Goal: Task Accomplishment & Management: Complete application form

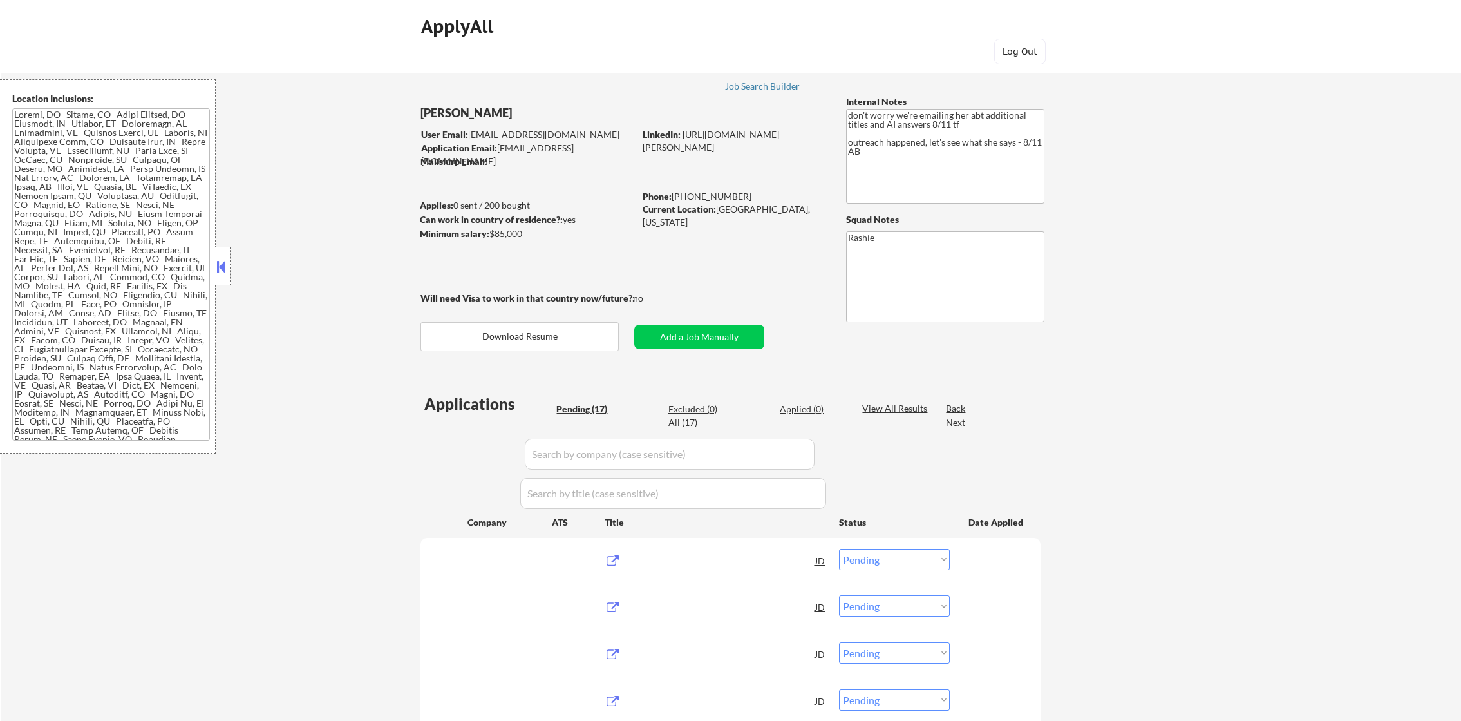
select select ""pending""
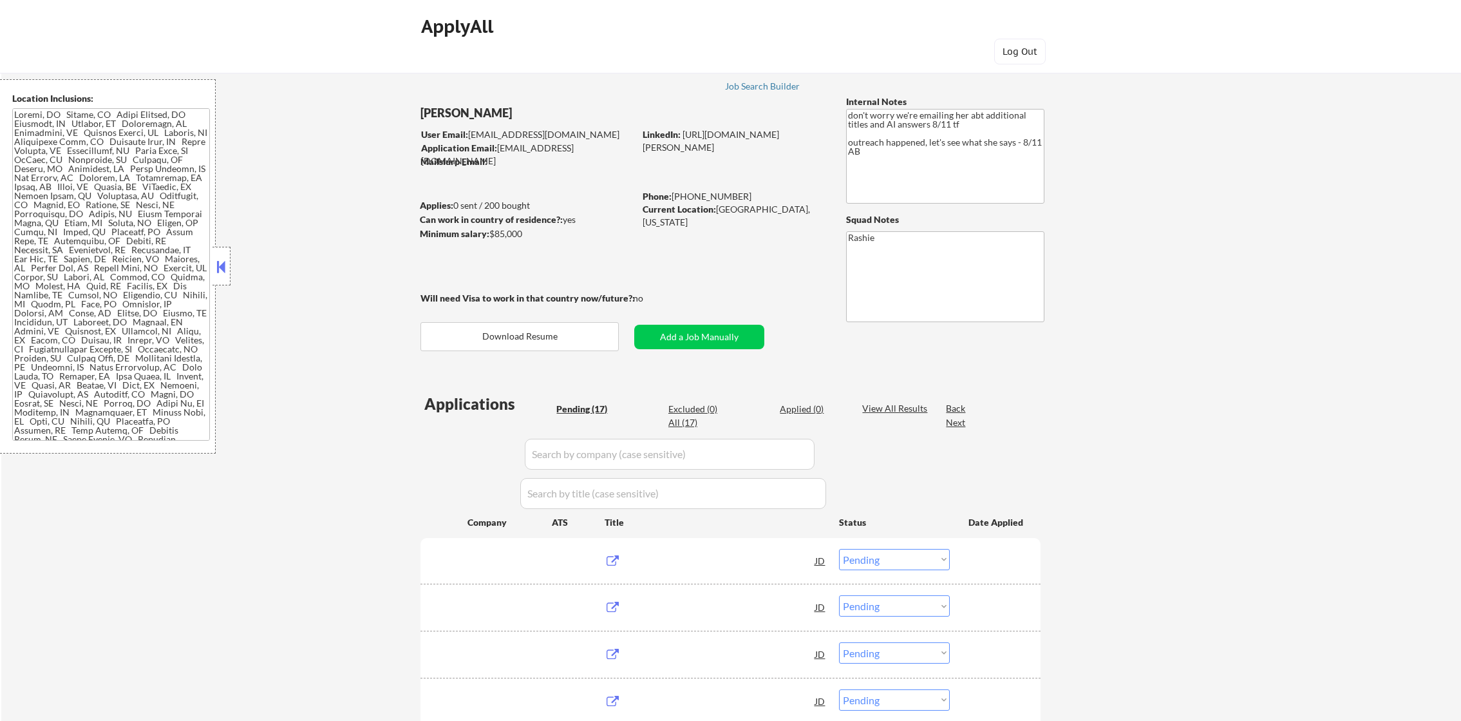
select select ""pending""
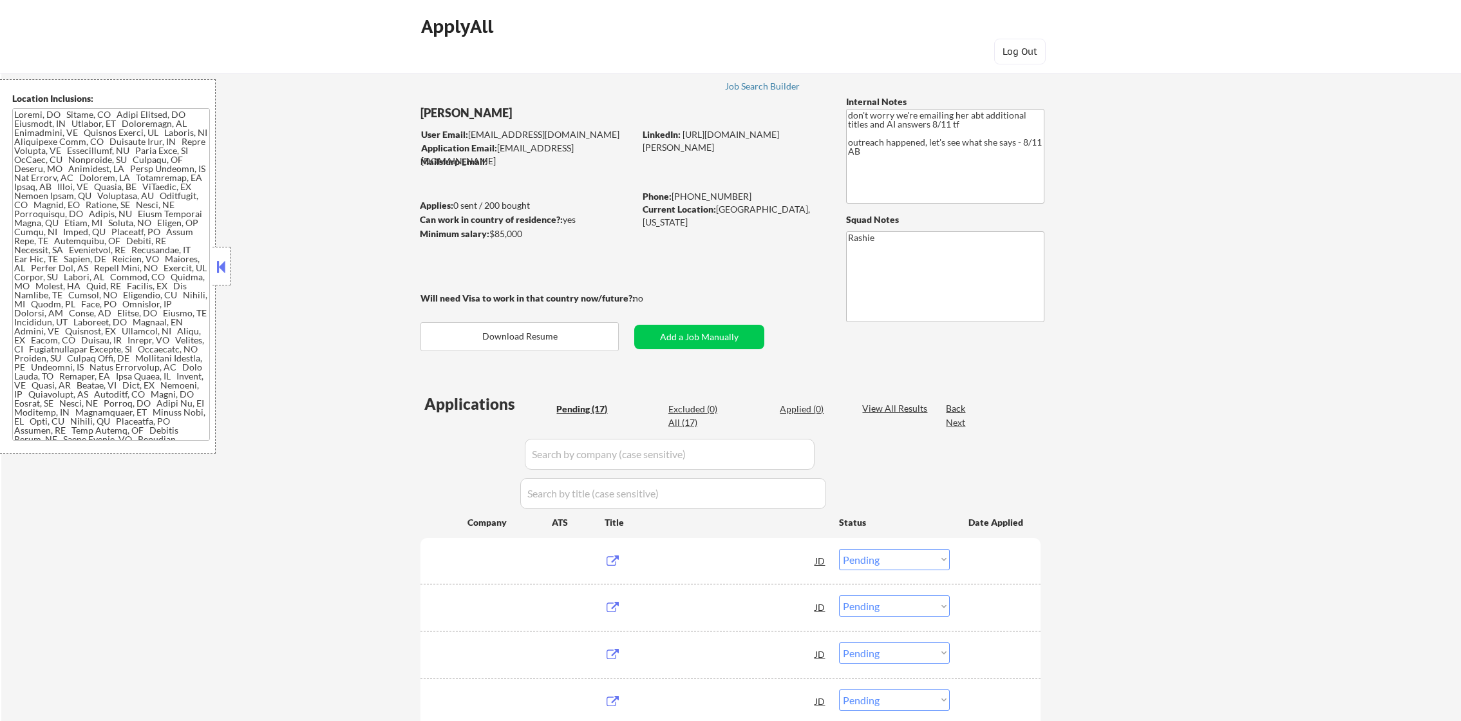
select select ""pending""
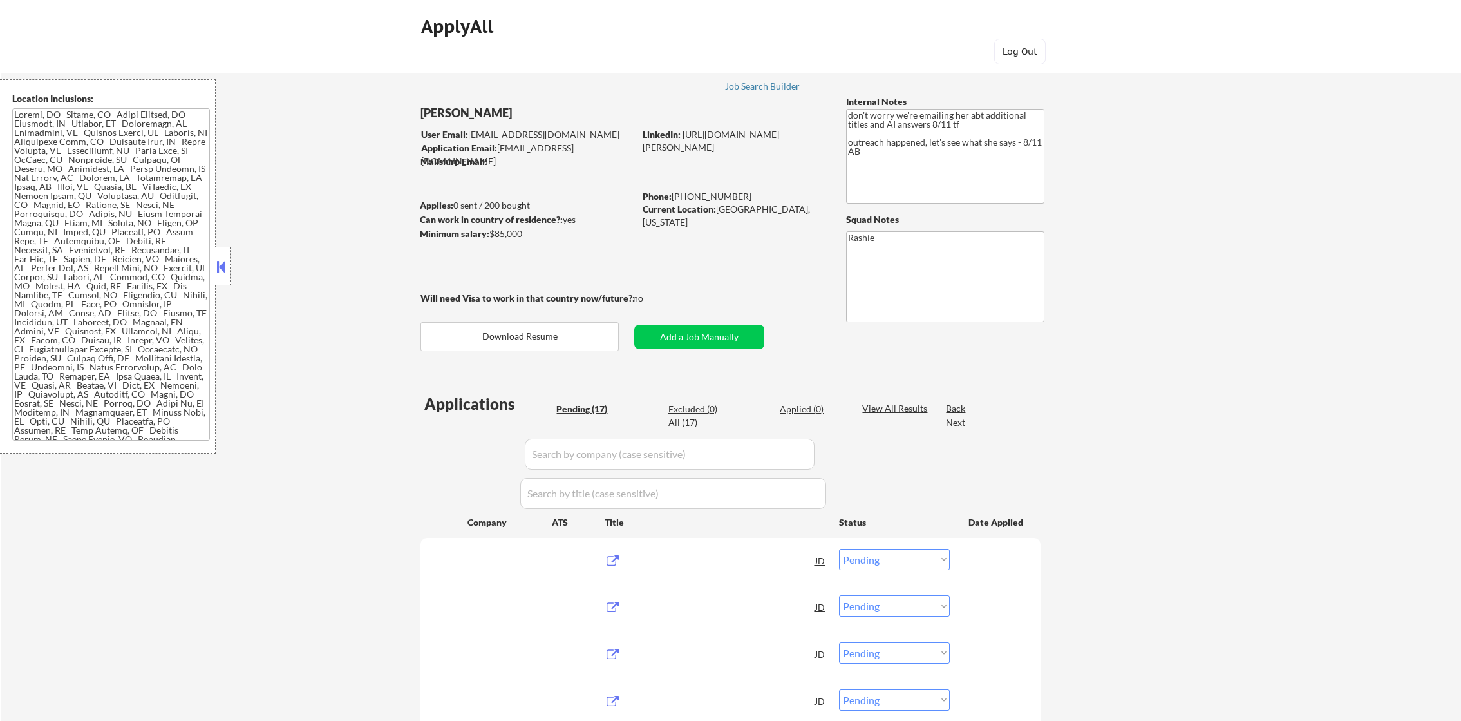
select select ""pending""
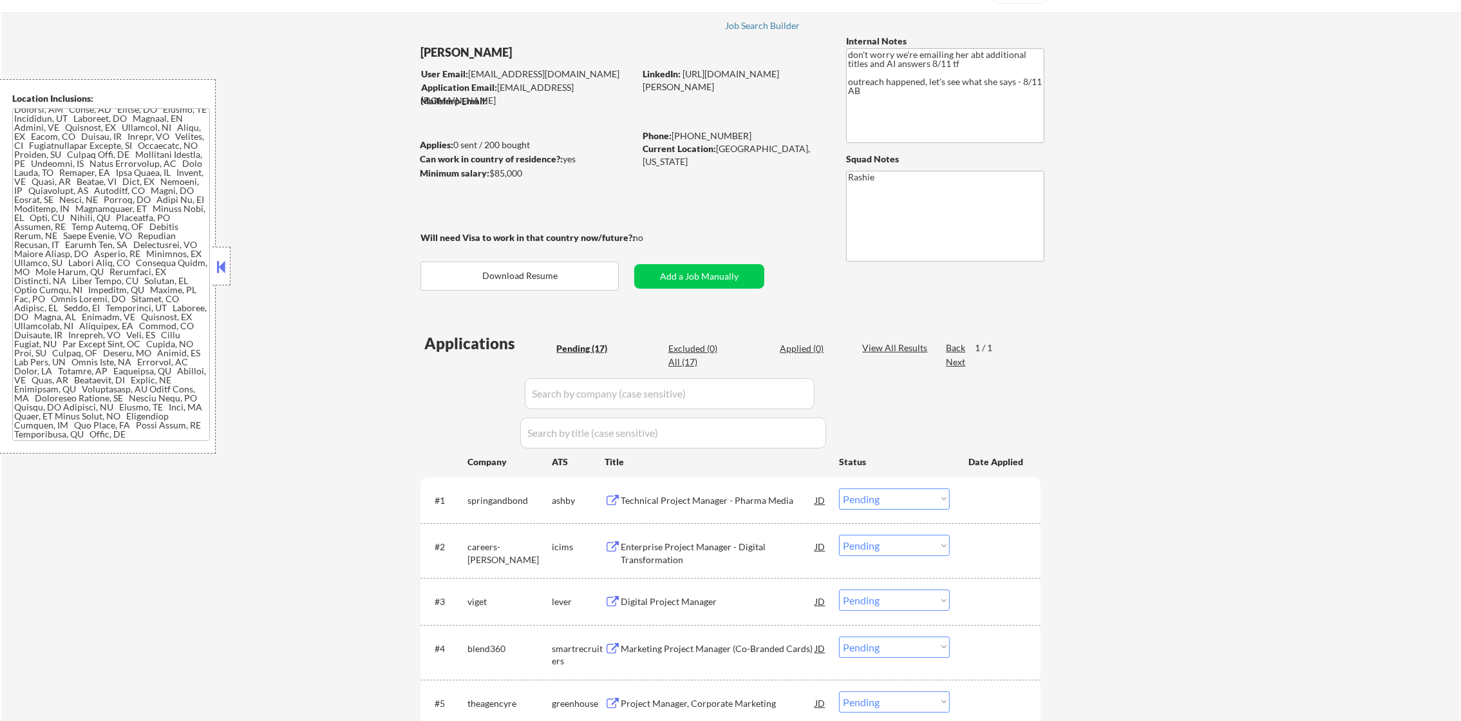
scroll to position [64, 0]
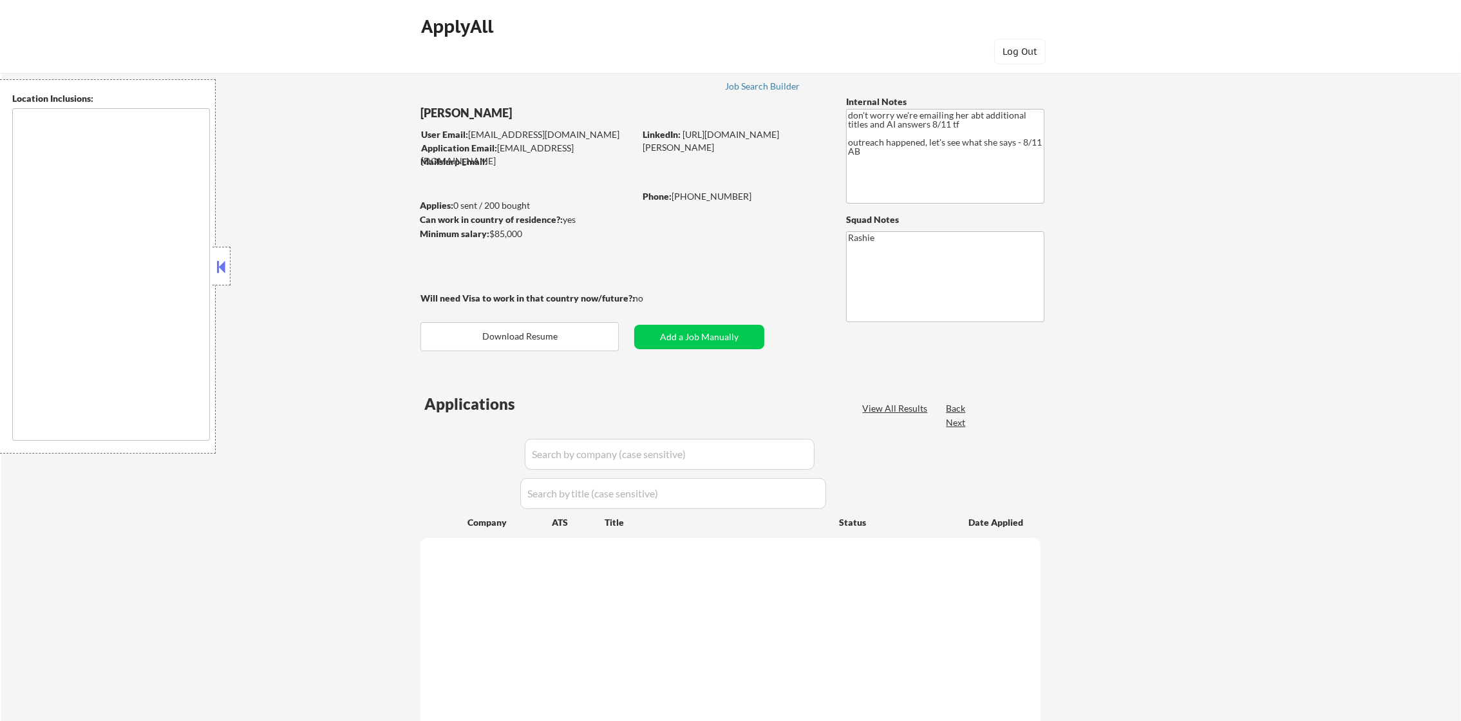
type textarea "Dallas, TX Irving, TX Grand Prairie, TX Mesquite, TX Garland, TX Richardson, TX…"
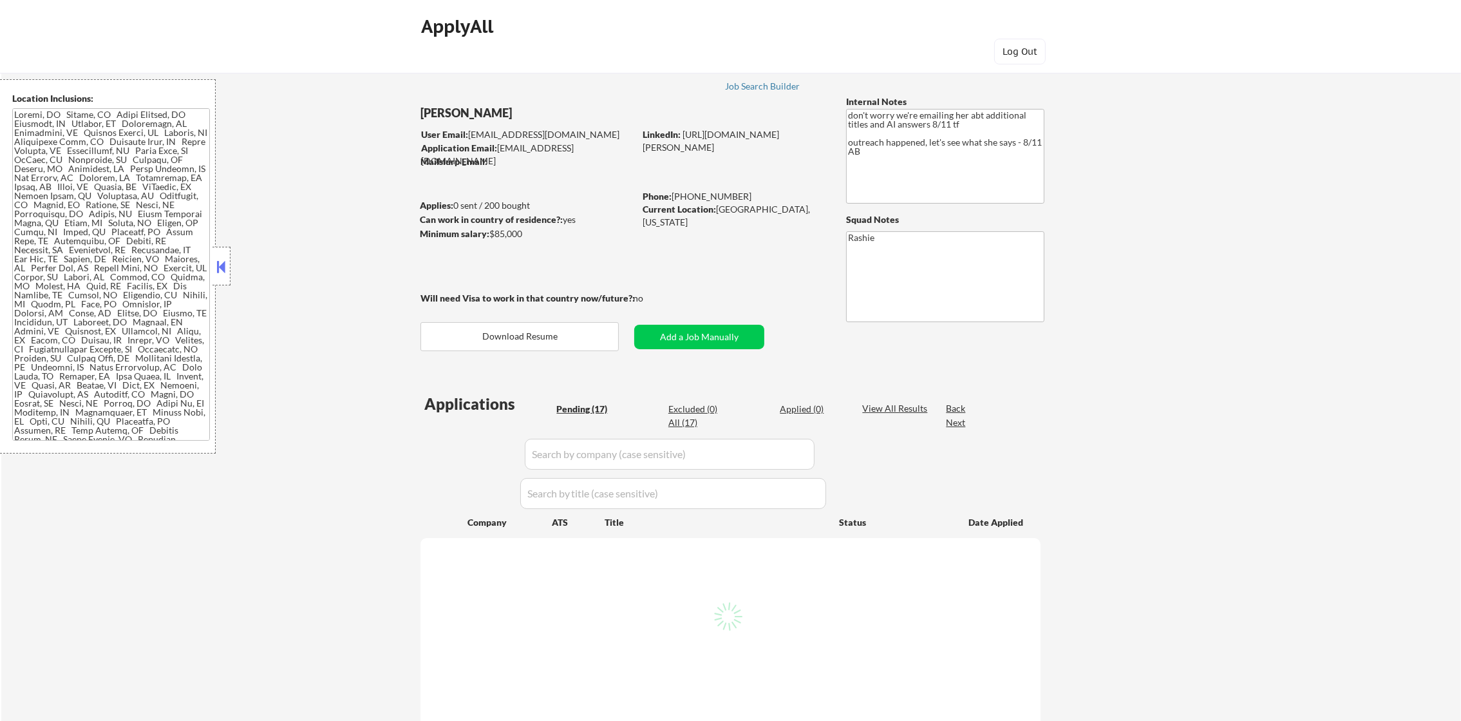
select select ""pending""
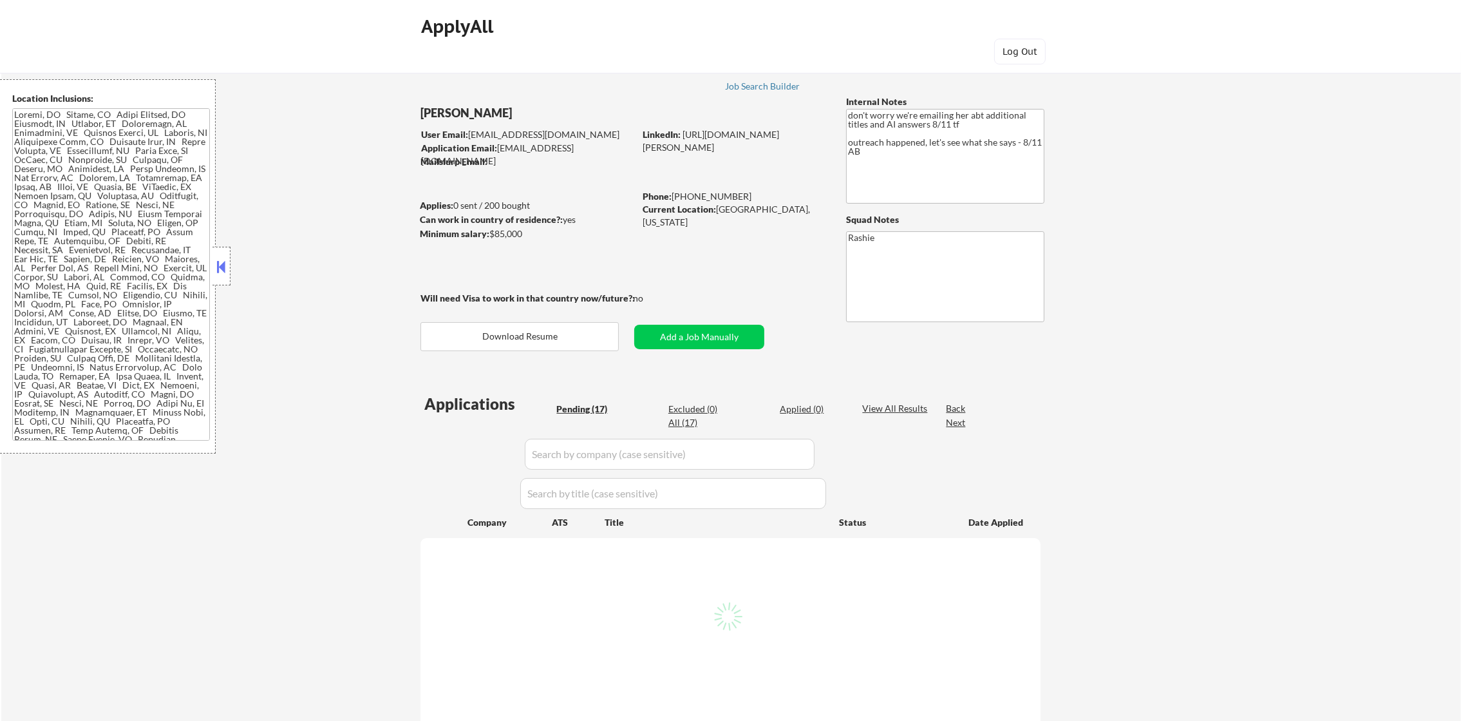
select select ""pending""
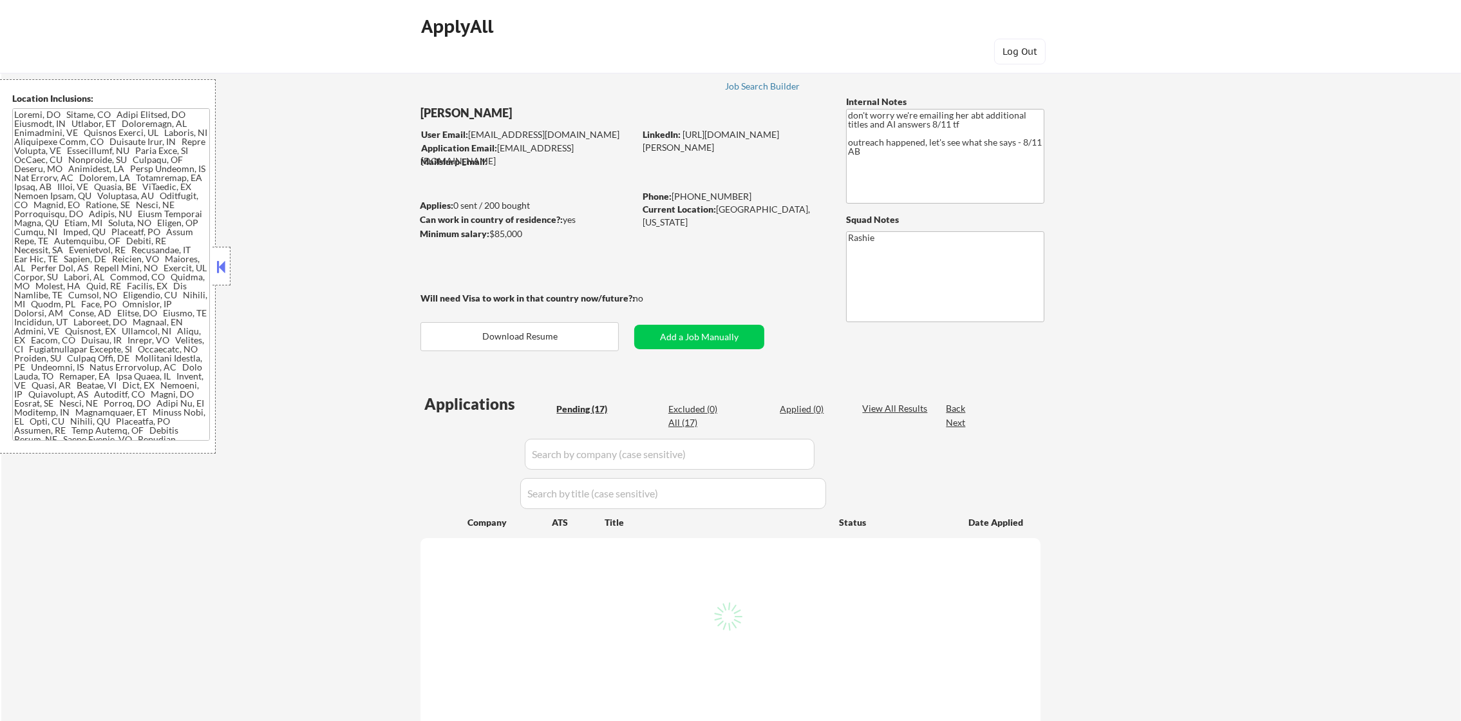
select select ""pending""
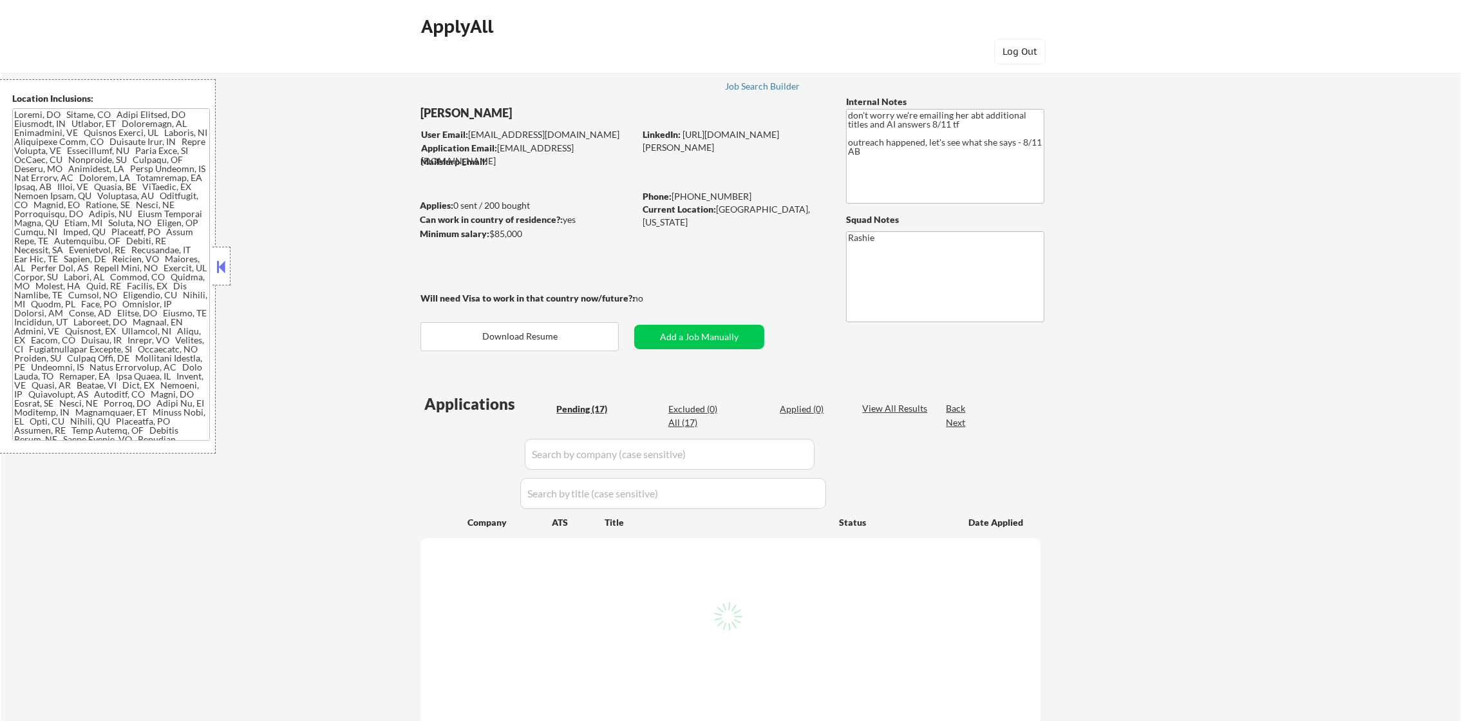
select select ""pending""
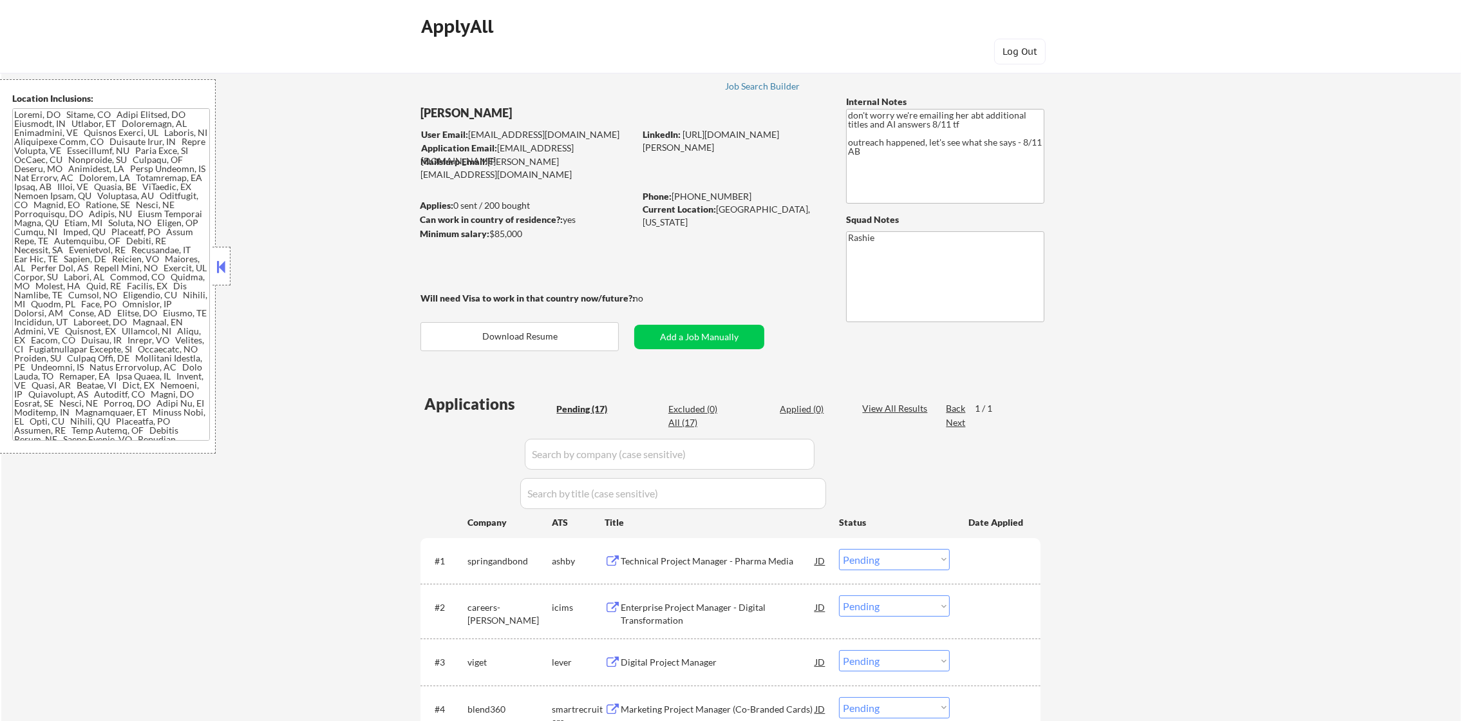
click at [627, 0] on div "ApplyAll Log Out" at bounding box center [730, 36] width 1461 height 73
drag, startPoint x: 760, startPoint y: 79, endPoint x: 749, endPoint y: 88, distance: 14.2
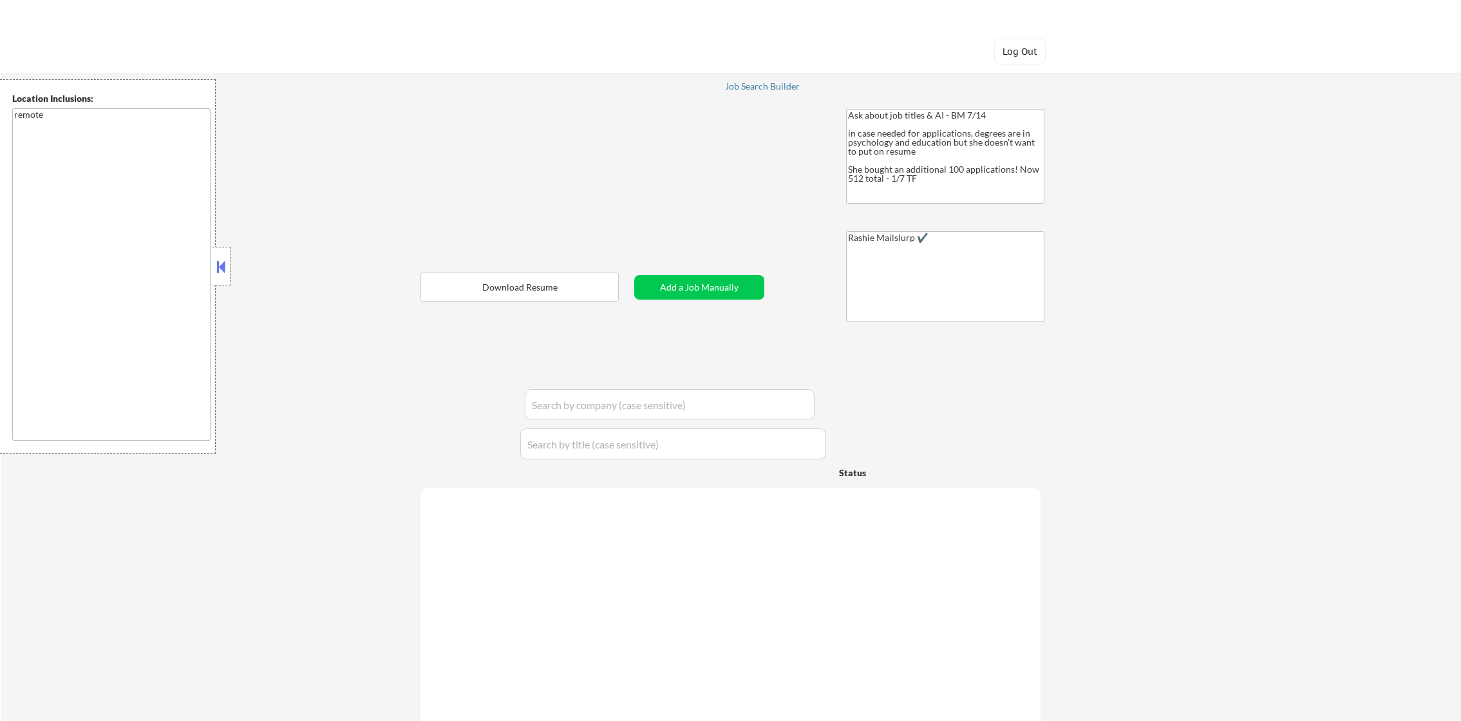
select select ""pending""
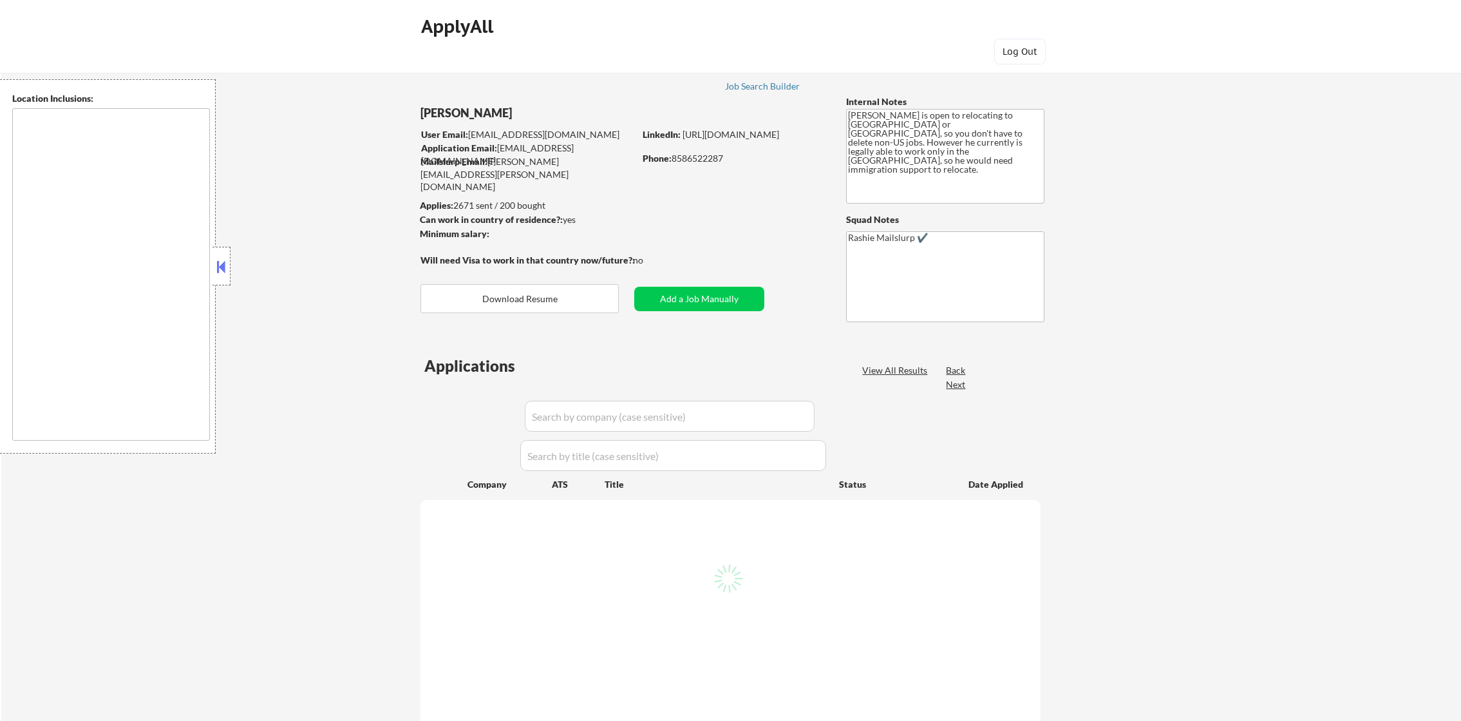
type textarea "[GEOGRAPHIC_DATA], [GEOGRAPHIC_DATA], [GEOGRAPHIC_DATA] [GEOGRAPHIC_DATA], [GEO…"
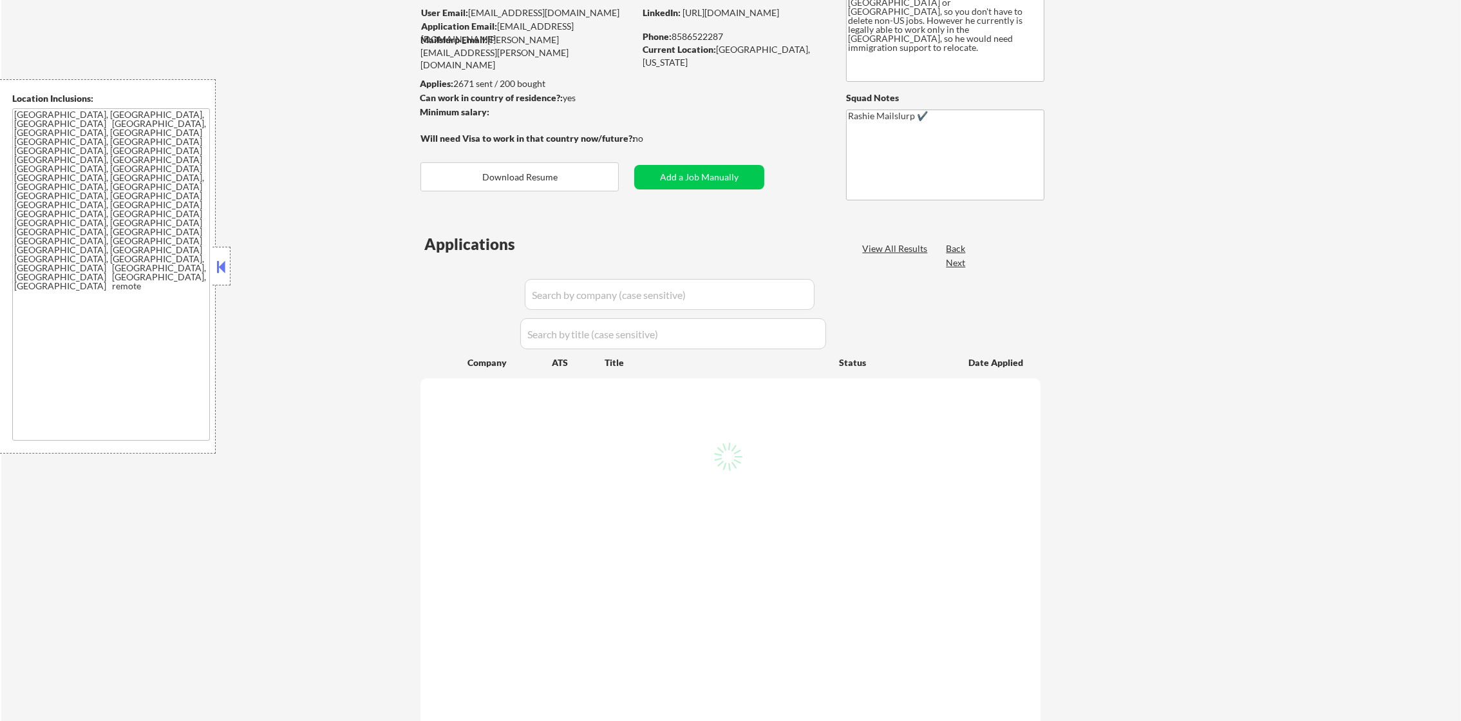
scroll to position [160, 0]
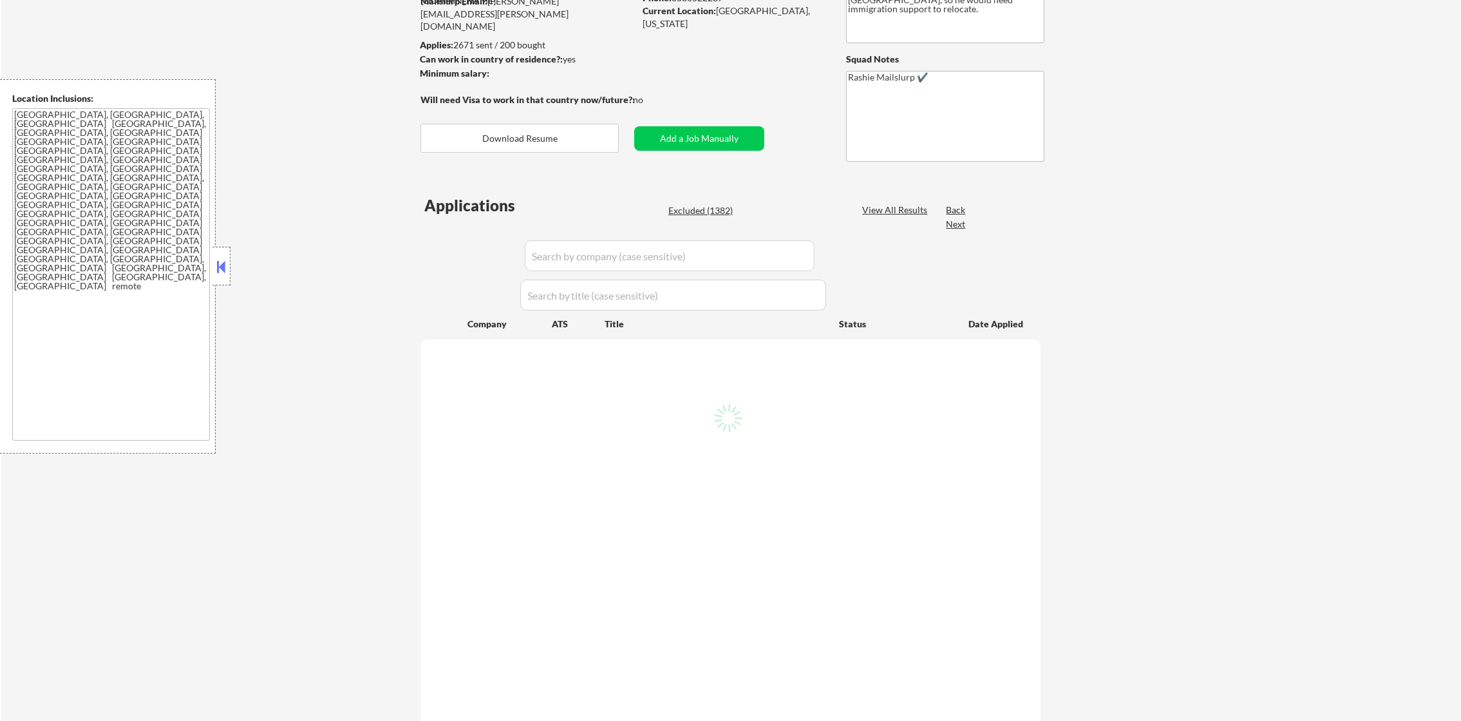
select select ""pending""
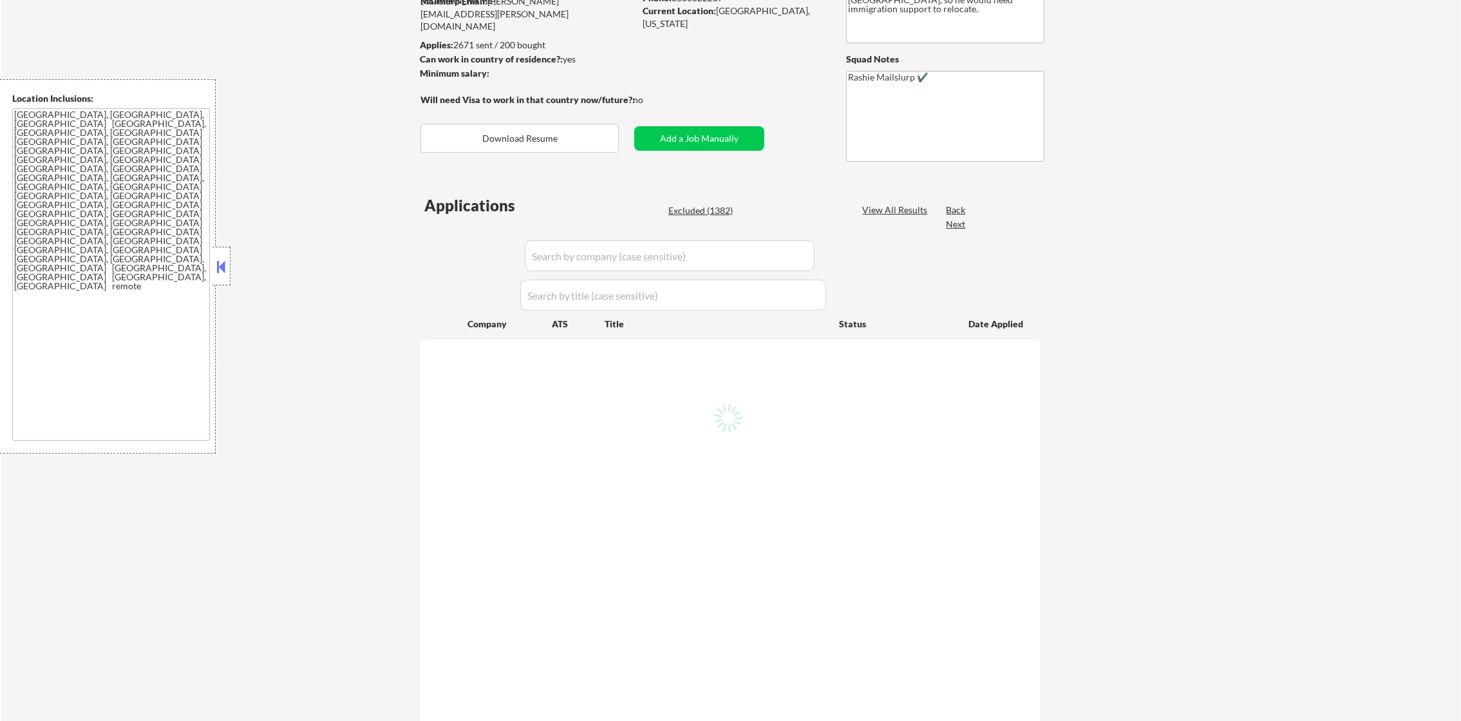
select select ""pending""
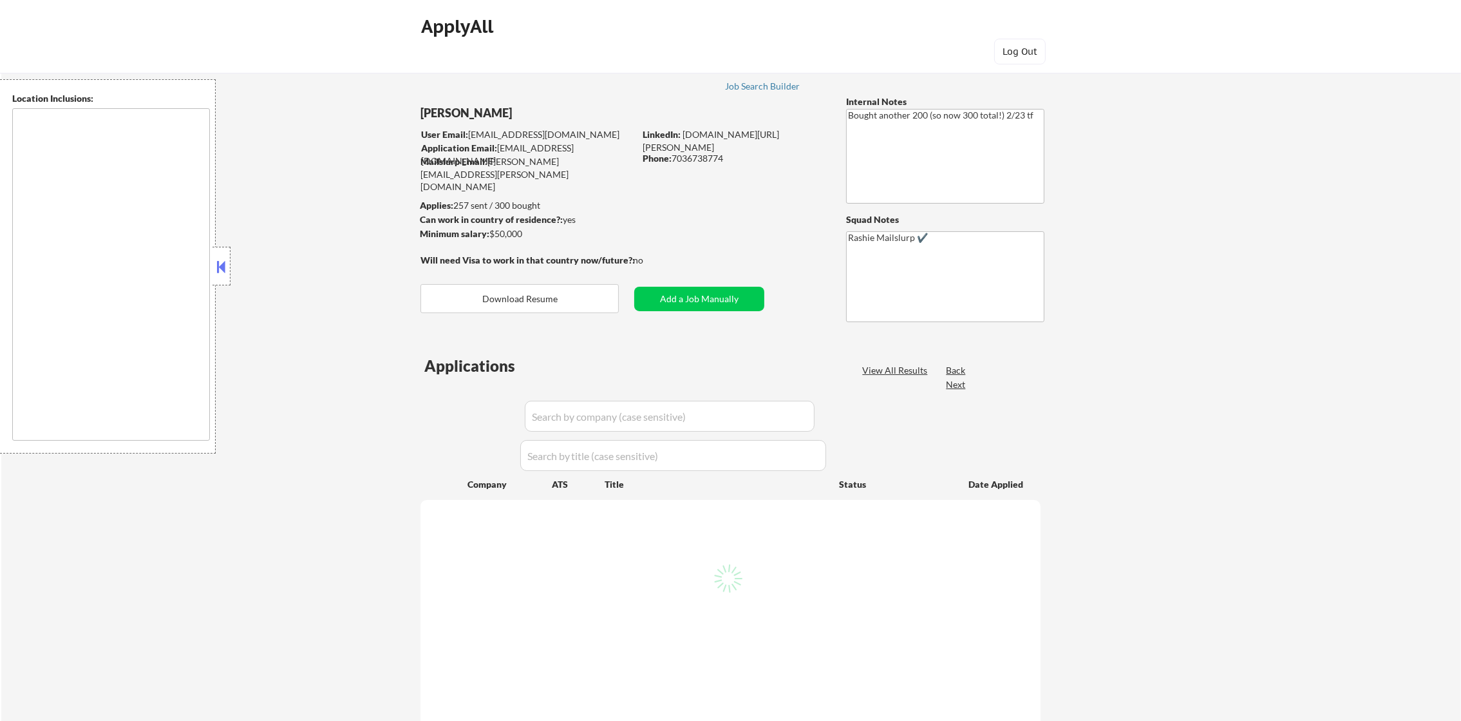
type textarea "remote"
select select ""pending""
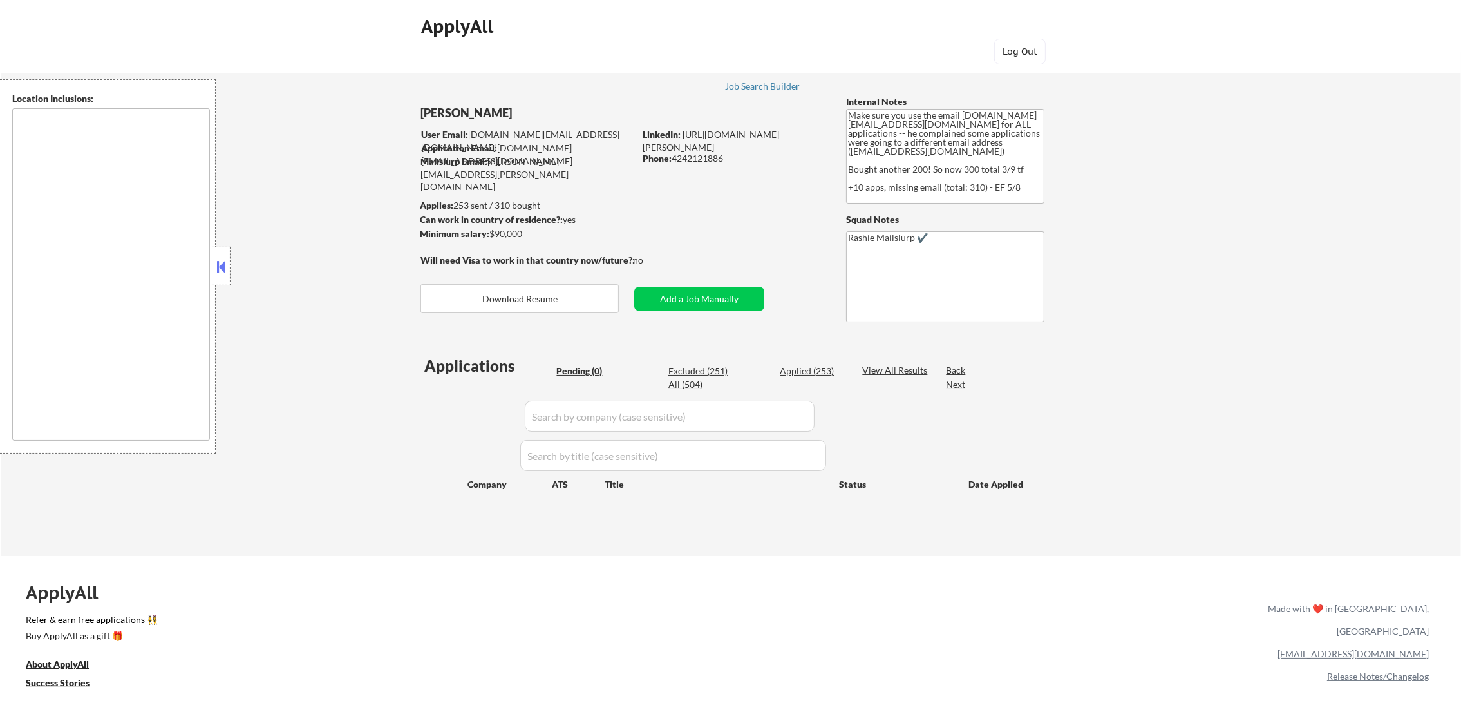
type textarea "Jersey City, NJ Hoboken, NJ Weehawken, NJ Union City, NJ West New York, NJ Nort…"
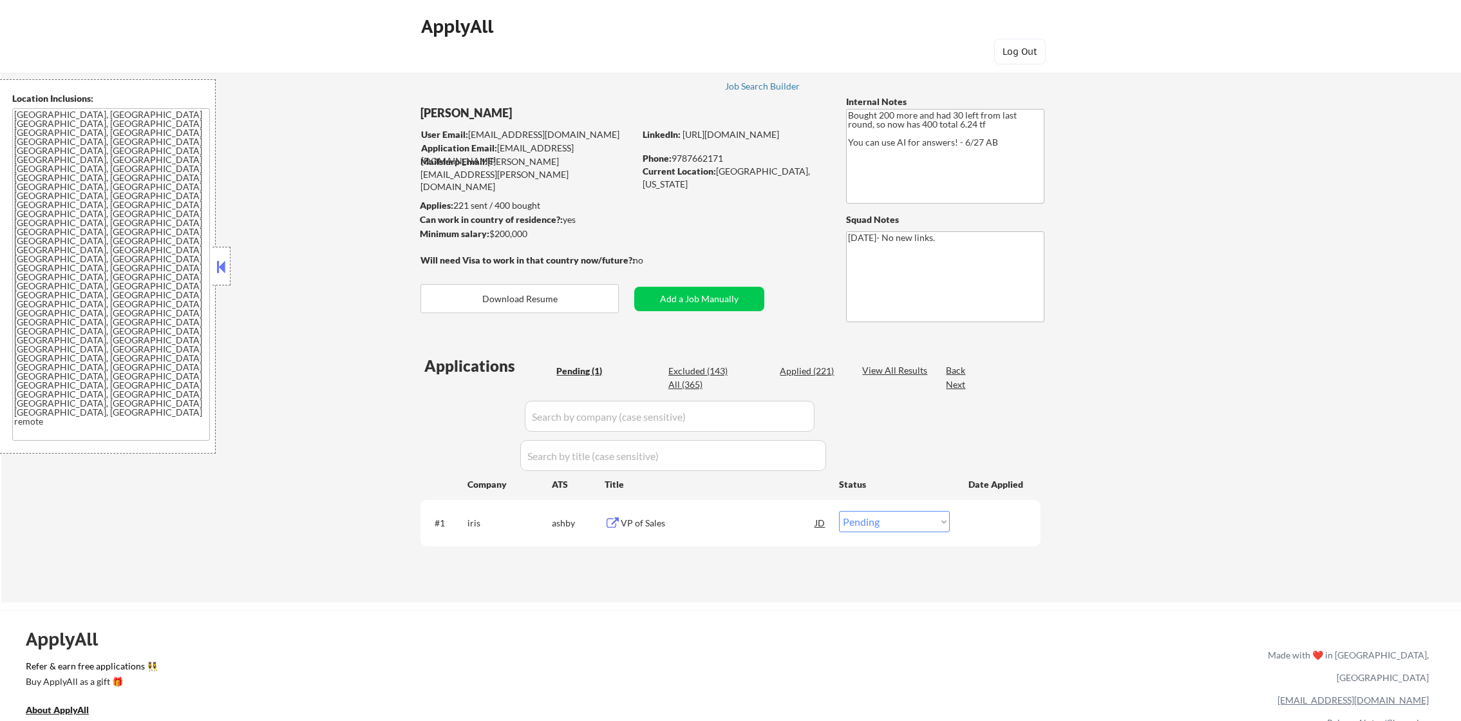
select select ""pending""
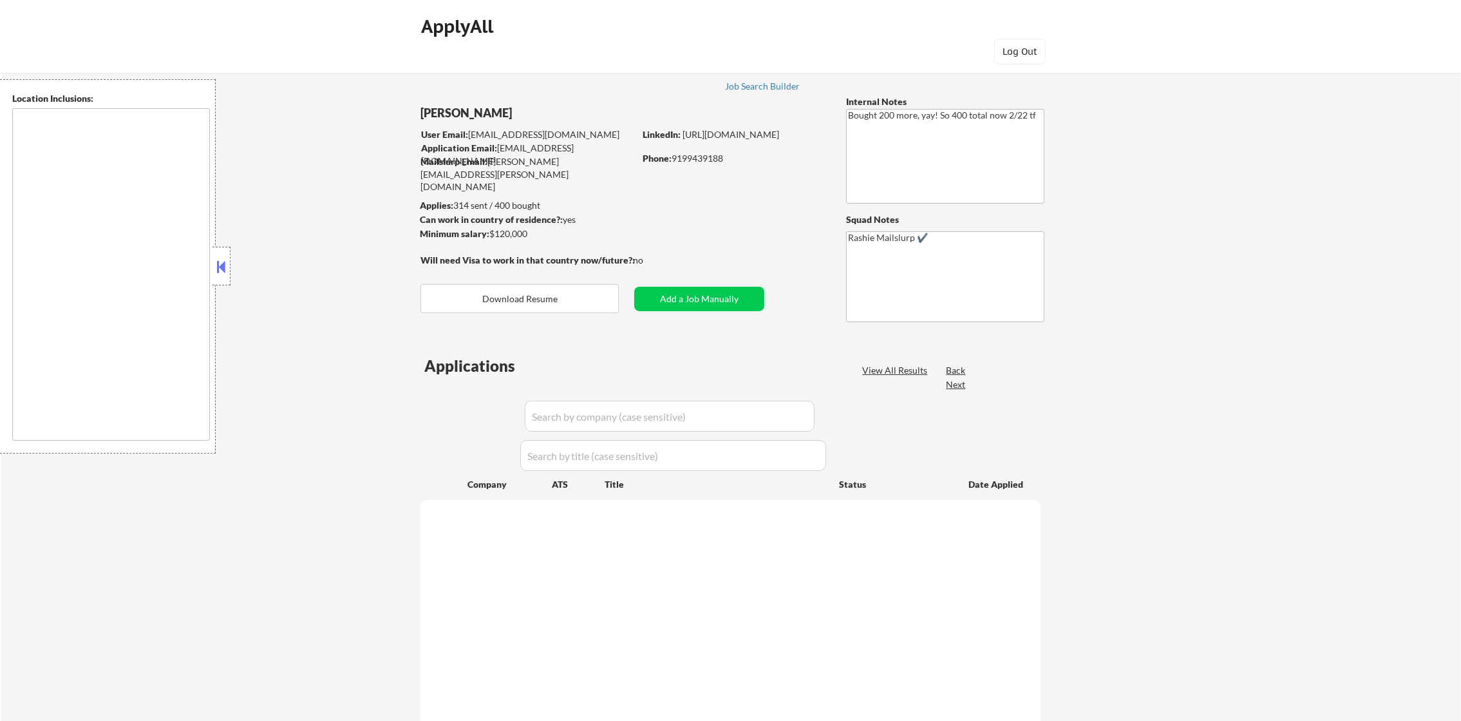
select select ""pending""
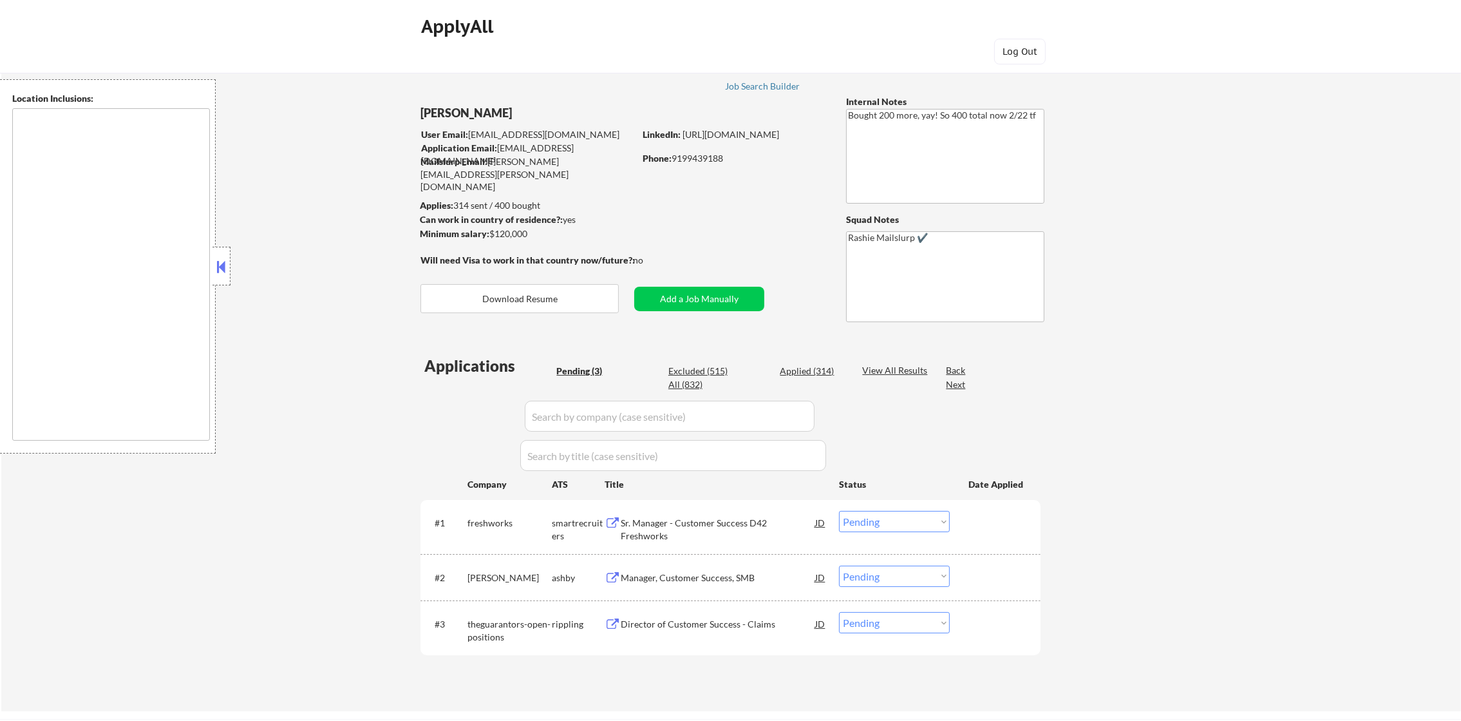
type textarea "Raleigh, NC Cary, NC Morrisville, NC Apex, NC Garner, NC Wake Forest, NC Holly …"
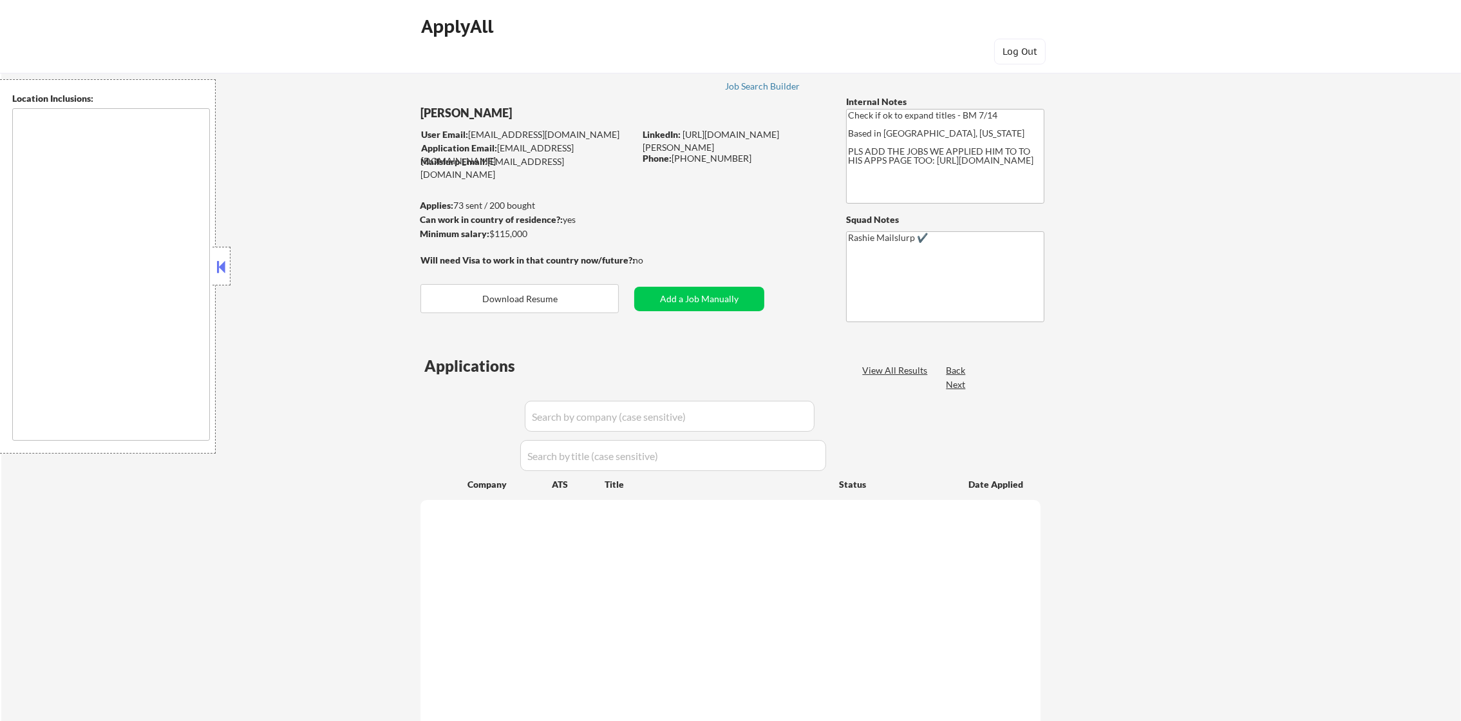
select select ""pending""
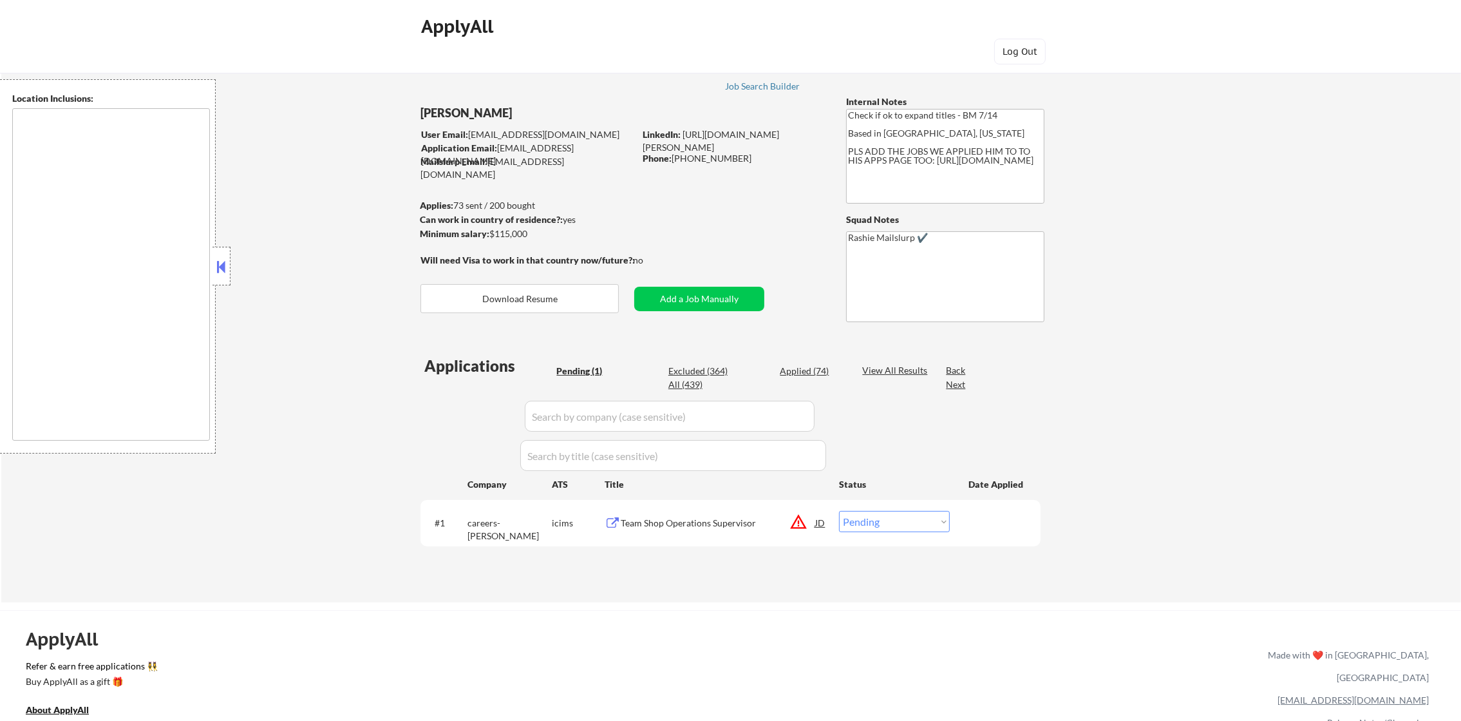
type textarea "remote"
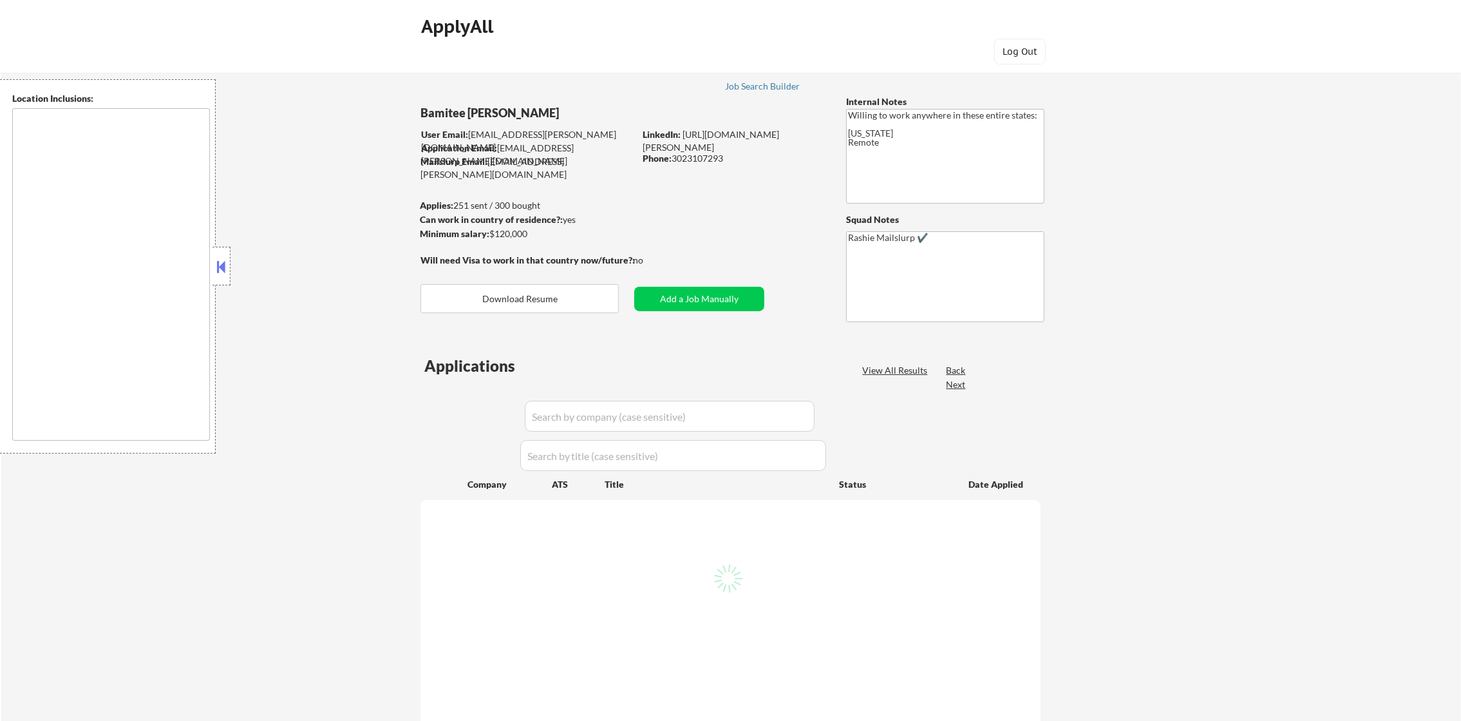
type textarea "[GEOGRAPHIC_DATA], MD [GEOGRAPHIC_DATA], [GEOGRAPHIC_DATA] [GEOGRAPHIC_DATA], […"
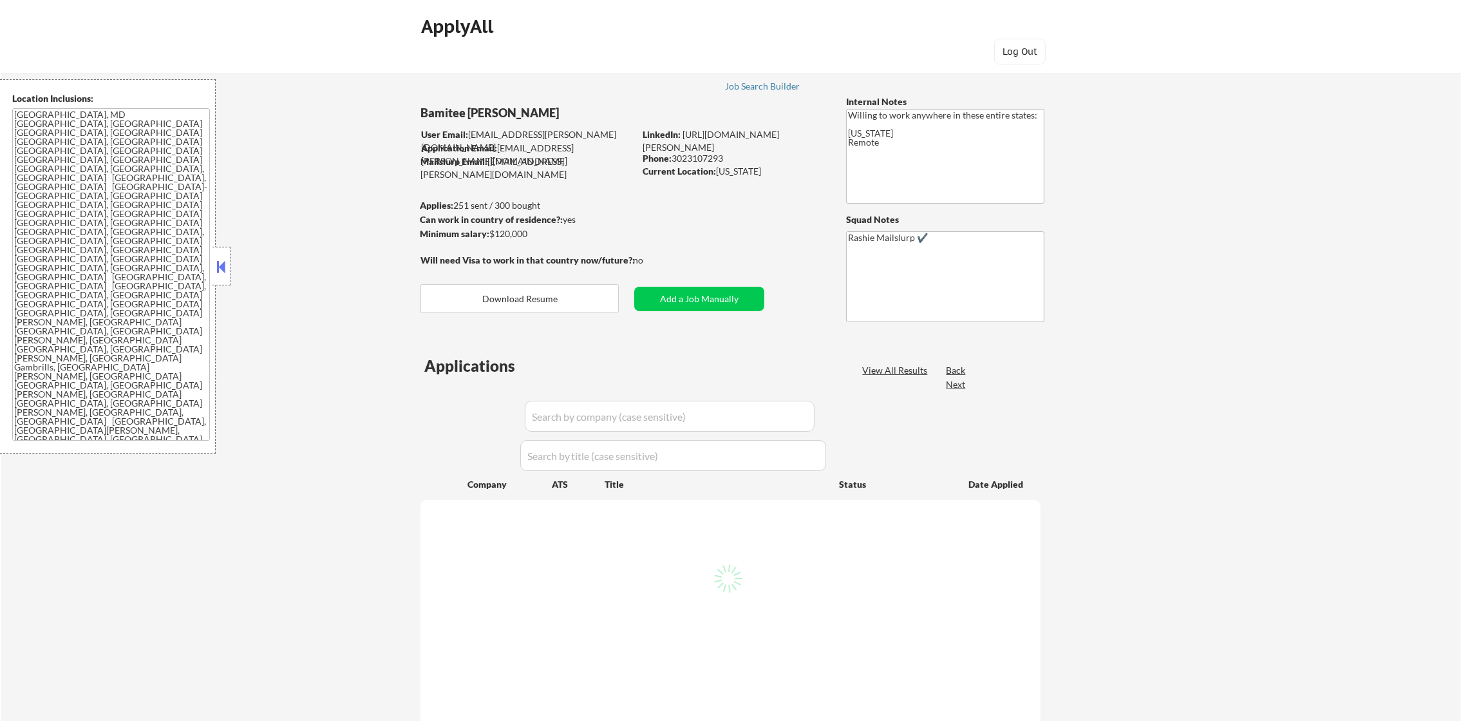
select select ""pending""
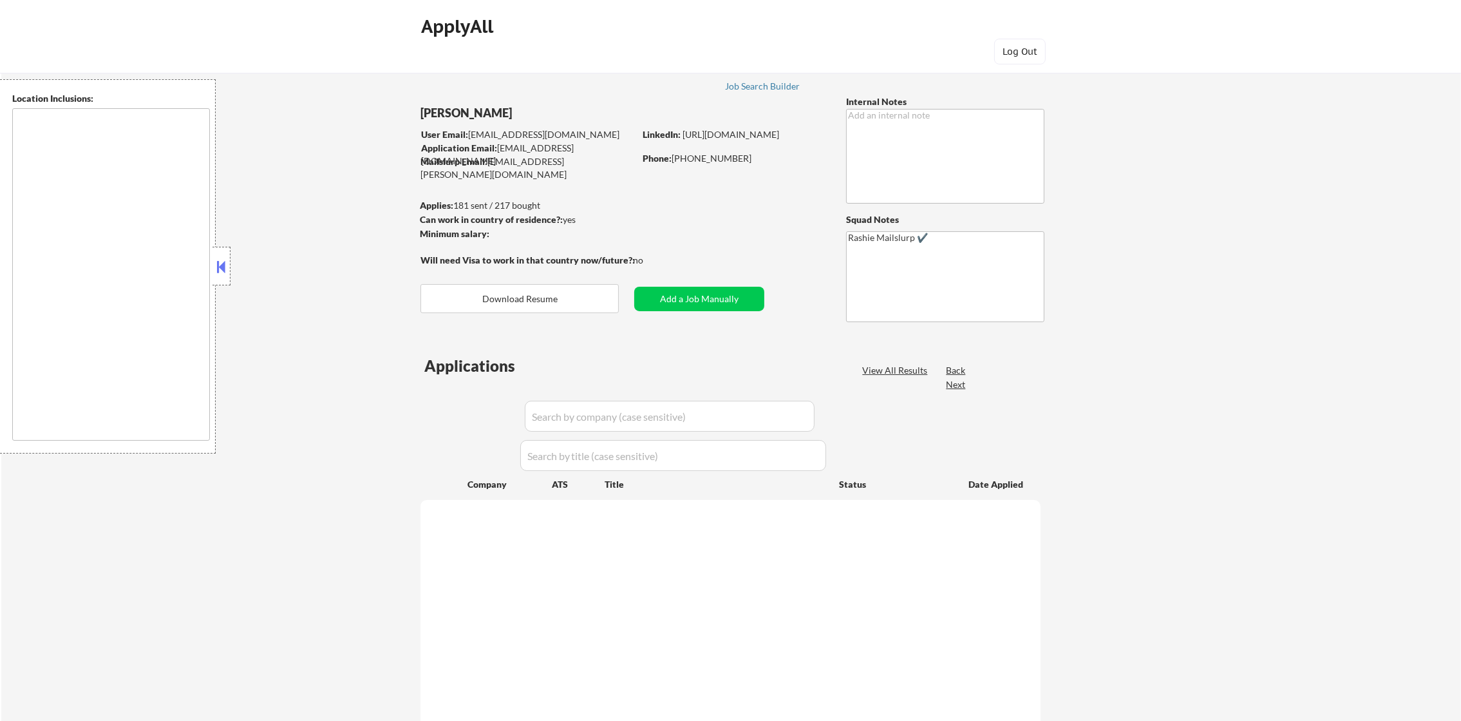
select select ""pending""
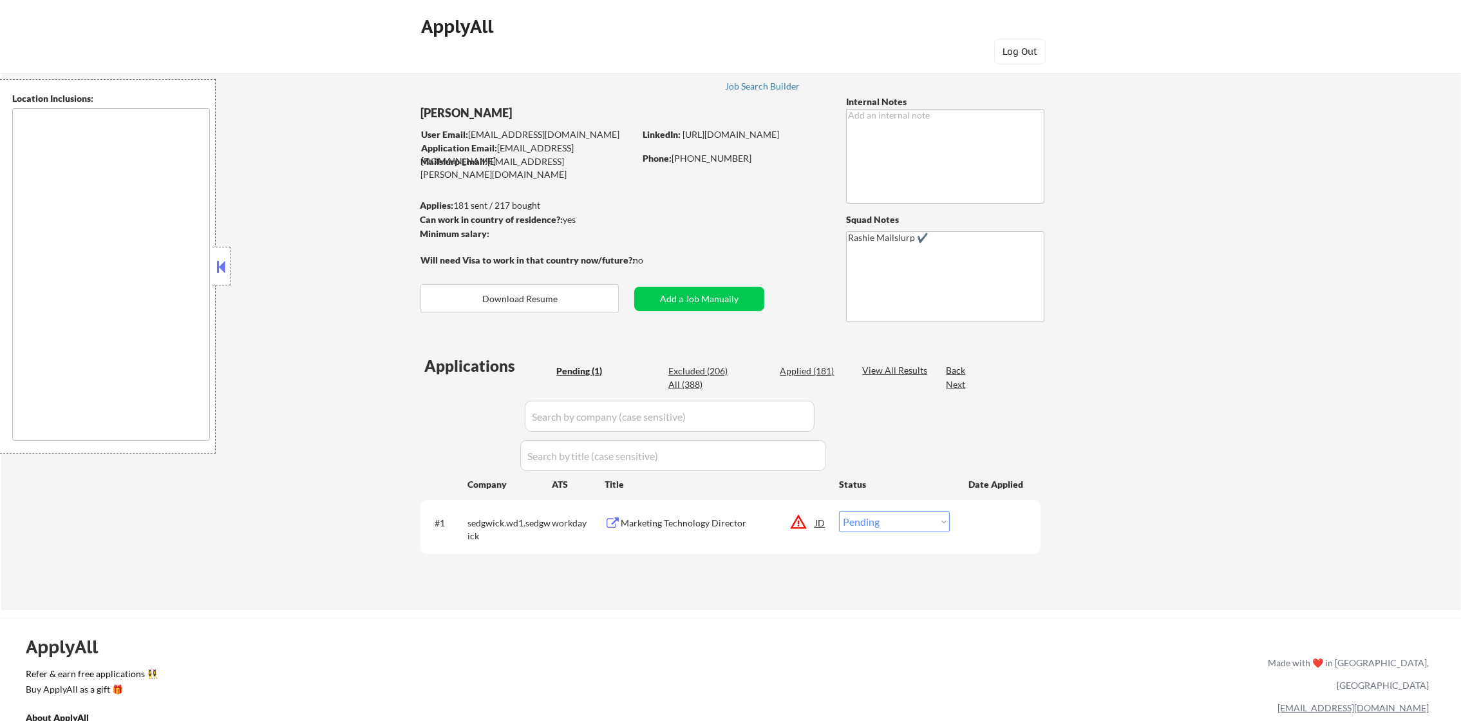
type textarea "Doraville, GA Chamblee, GA Brookhaven, GA Decatur, GA Sandy Springs, GA Dunwood…"
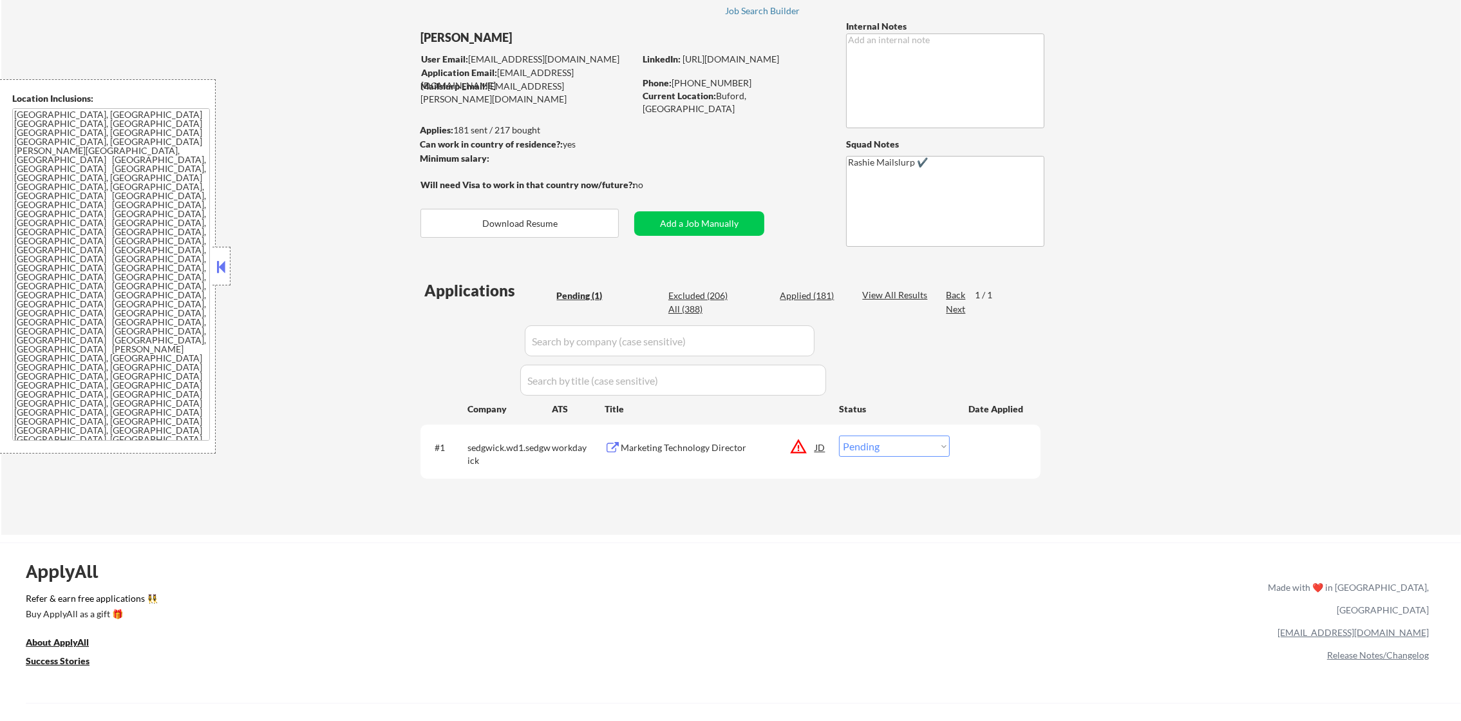
scroll to position [129, 0]
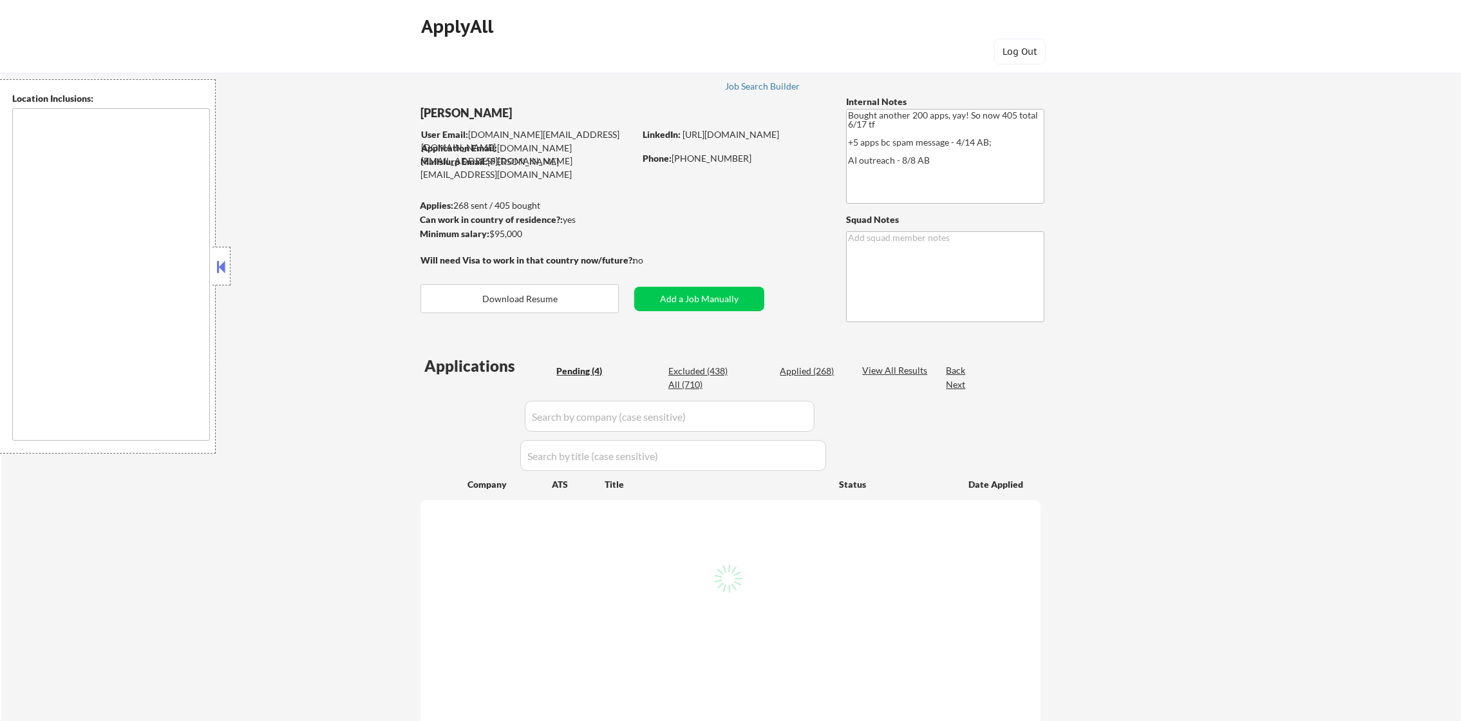
select select ""pending""
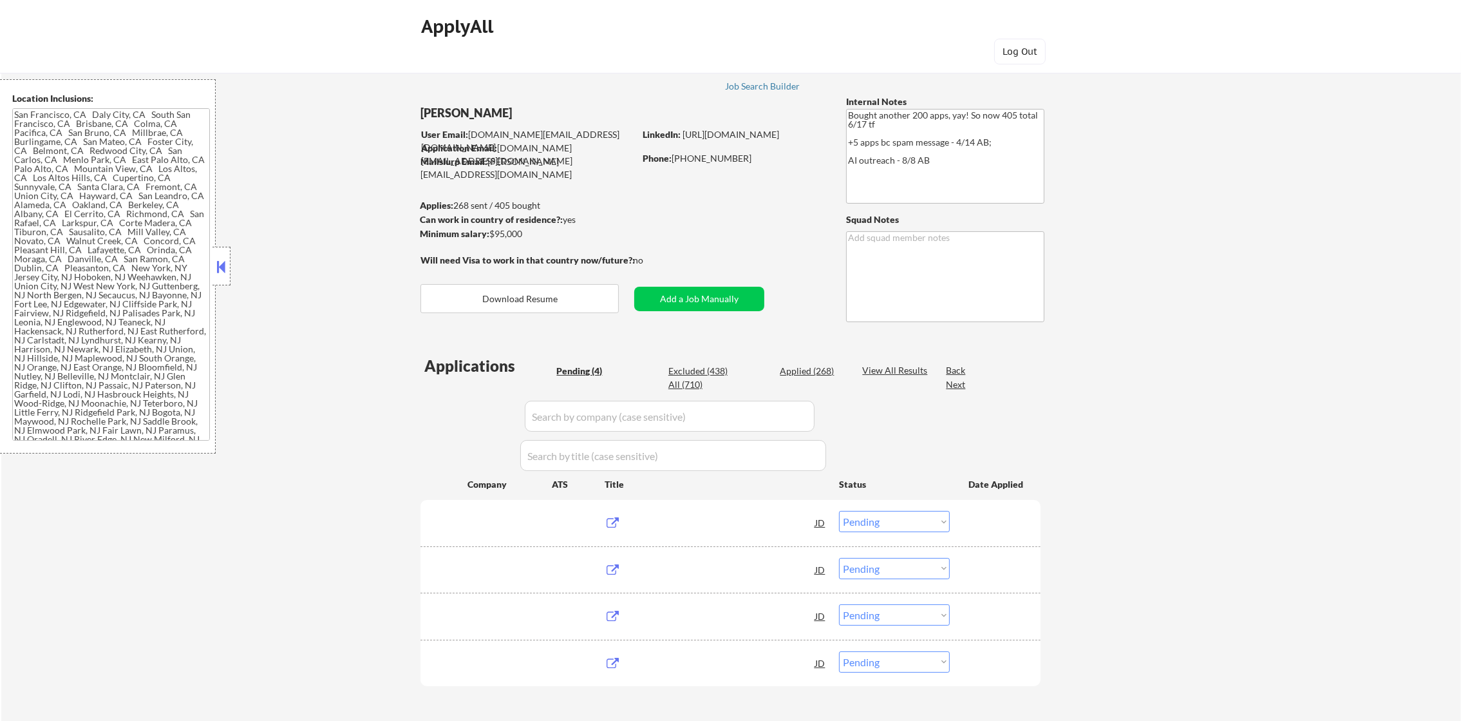
type textarea "[GEOGRAPHIC_DATA], [GEOGRAPHIC_DATA] [GEOGRAPHIC_DATA], [GEOGRAPHIC_DATA] [GEOG…"
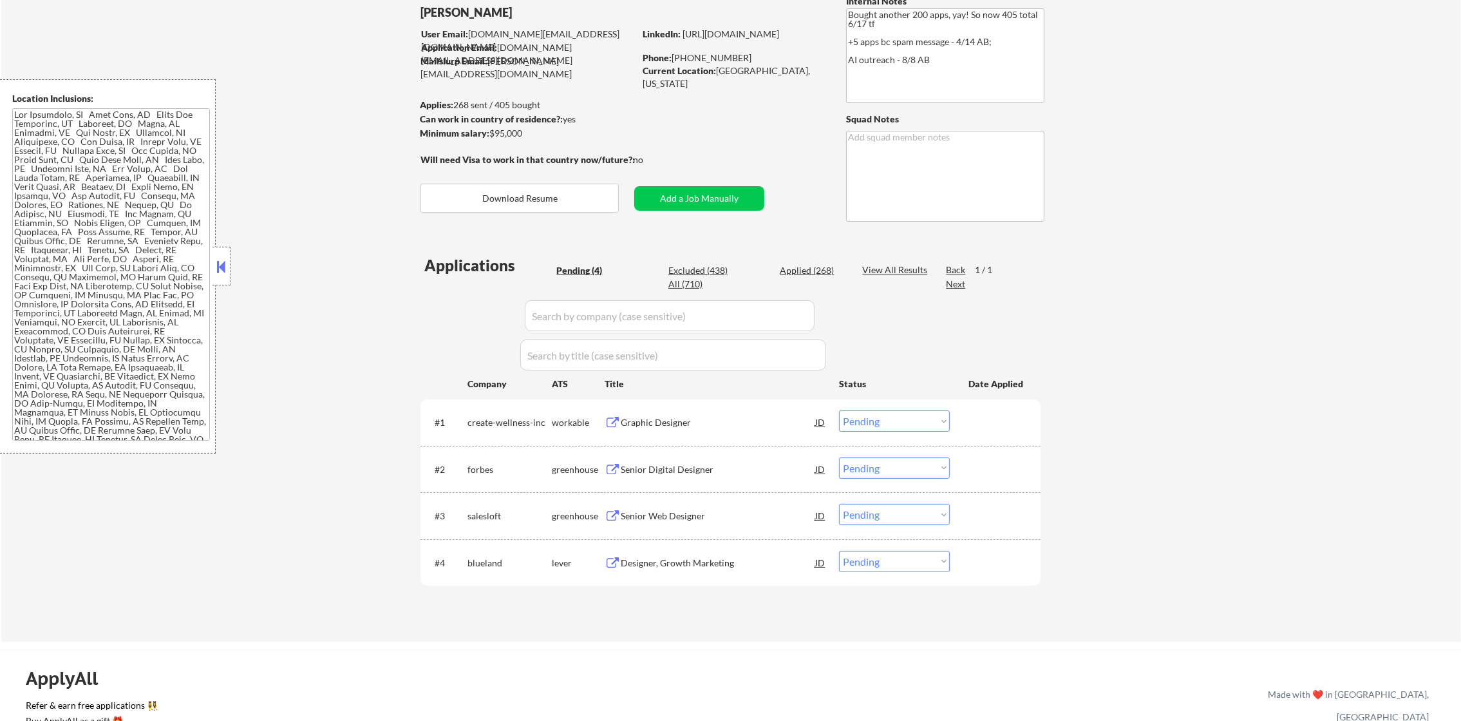
scroll to position [160, 0]
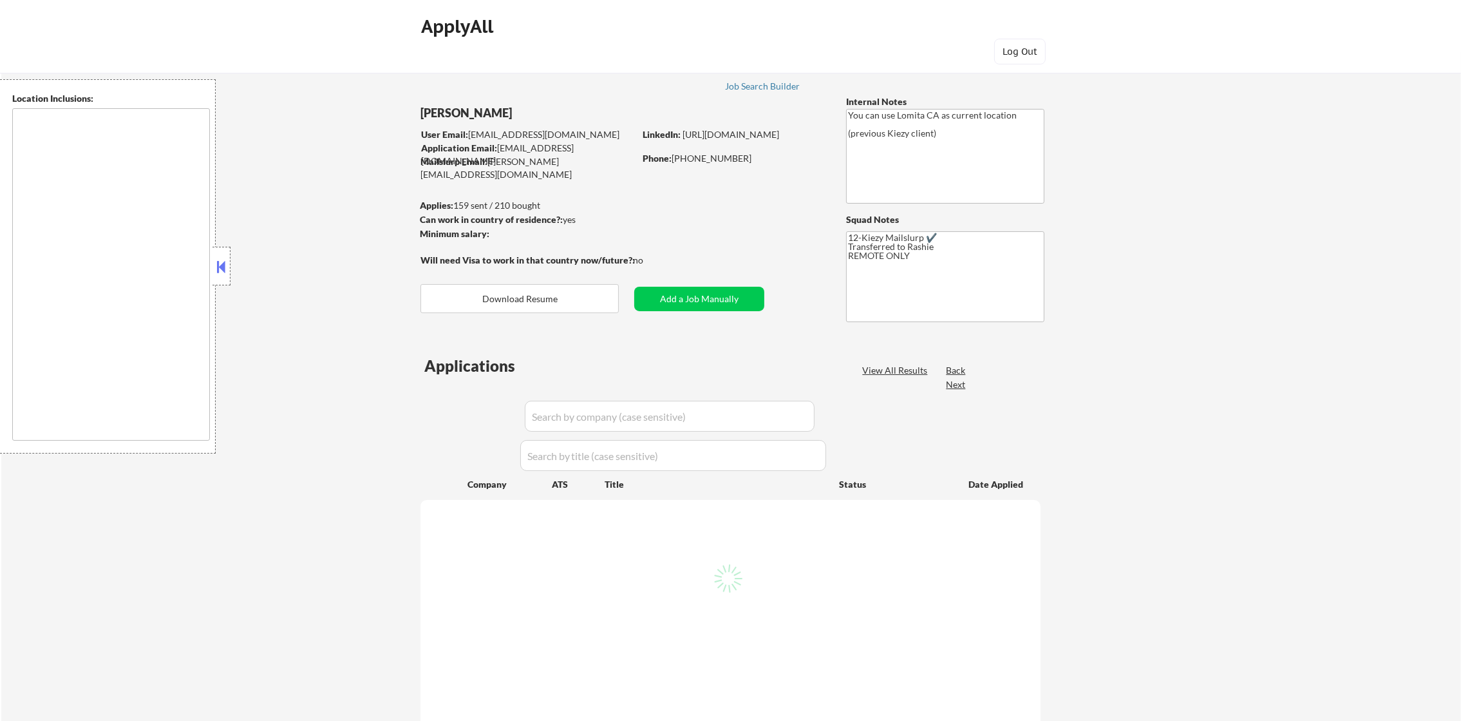
select select ""pending""
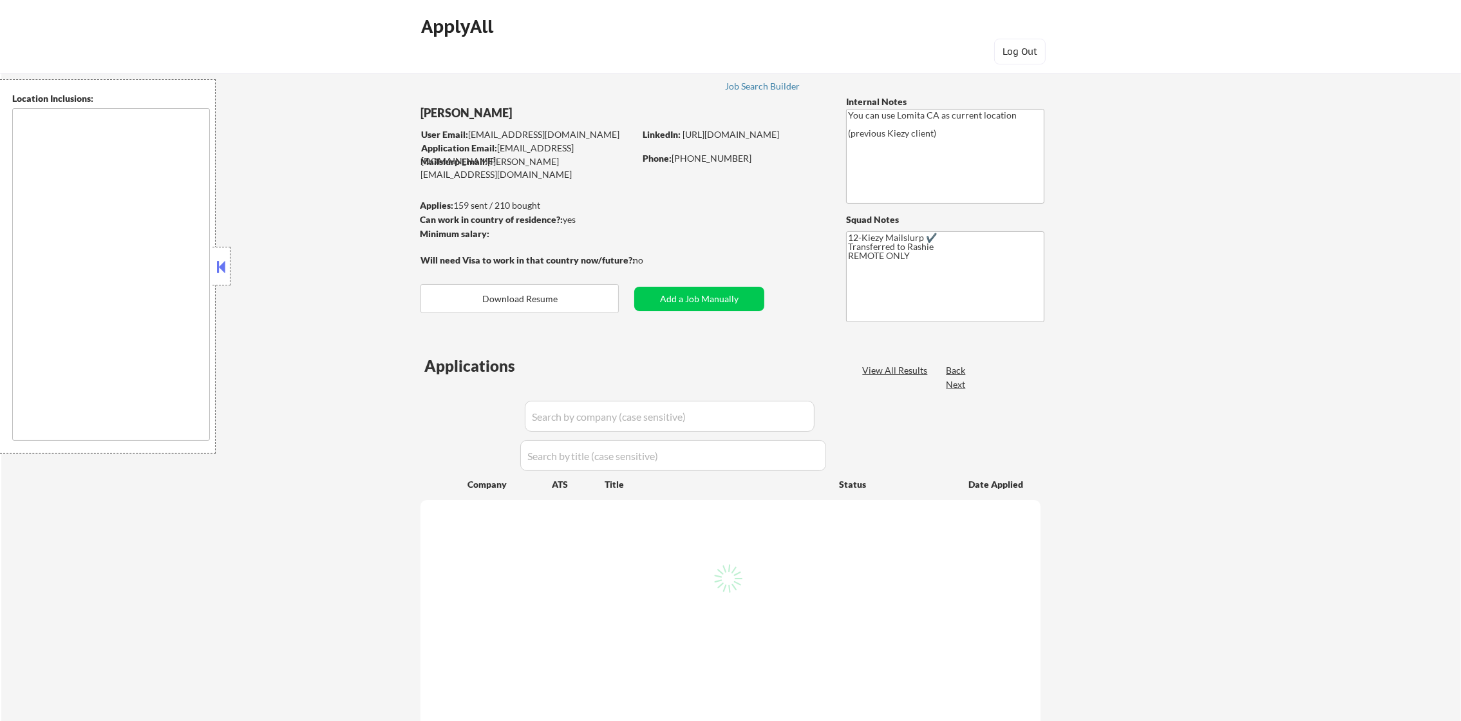
select select ""pending""
type textarea "remote"
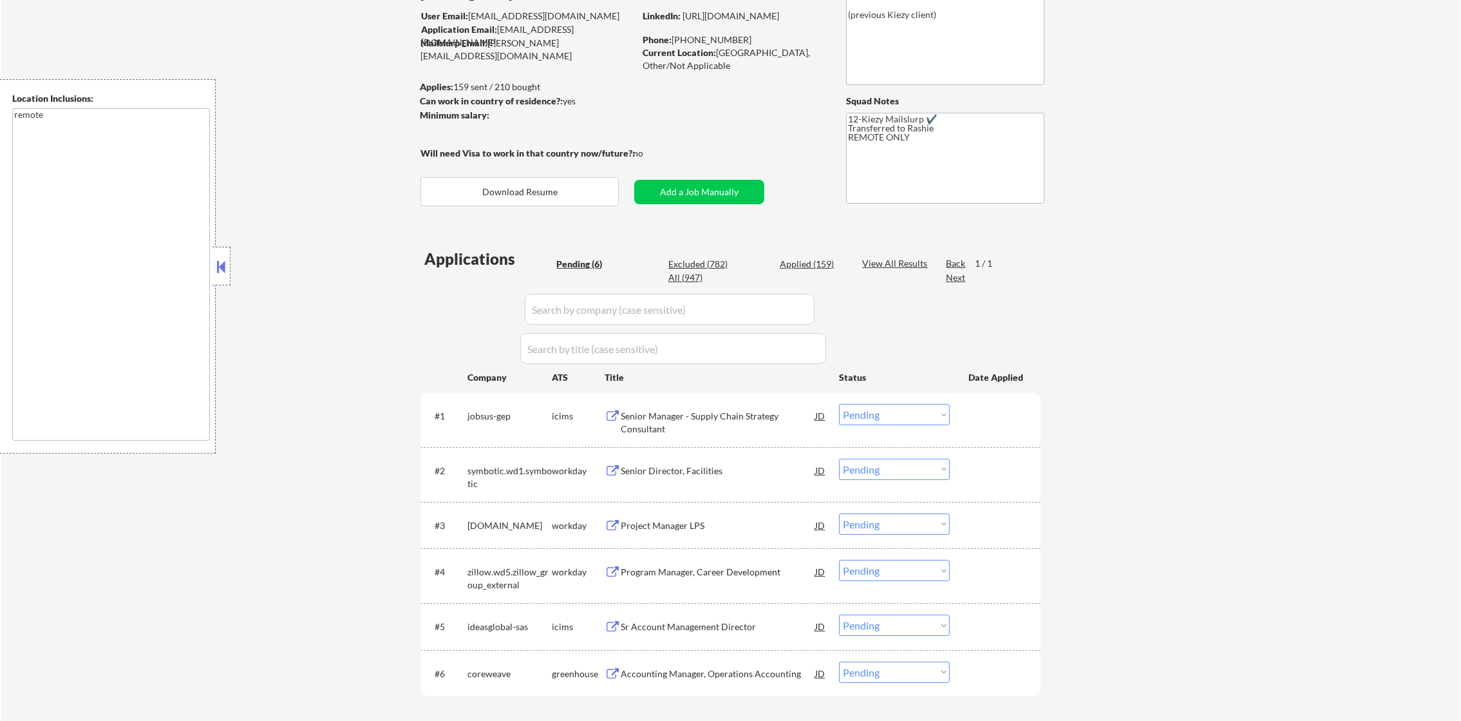
scroll to position [129, 0]
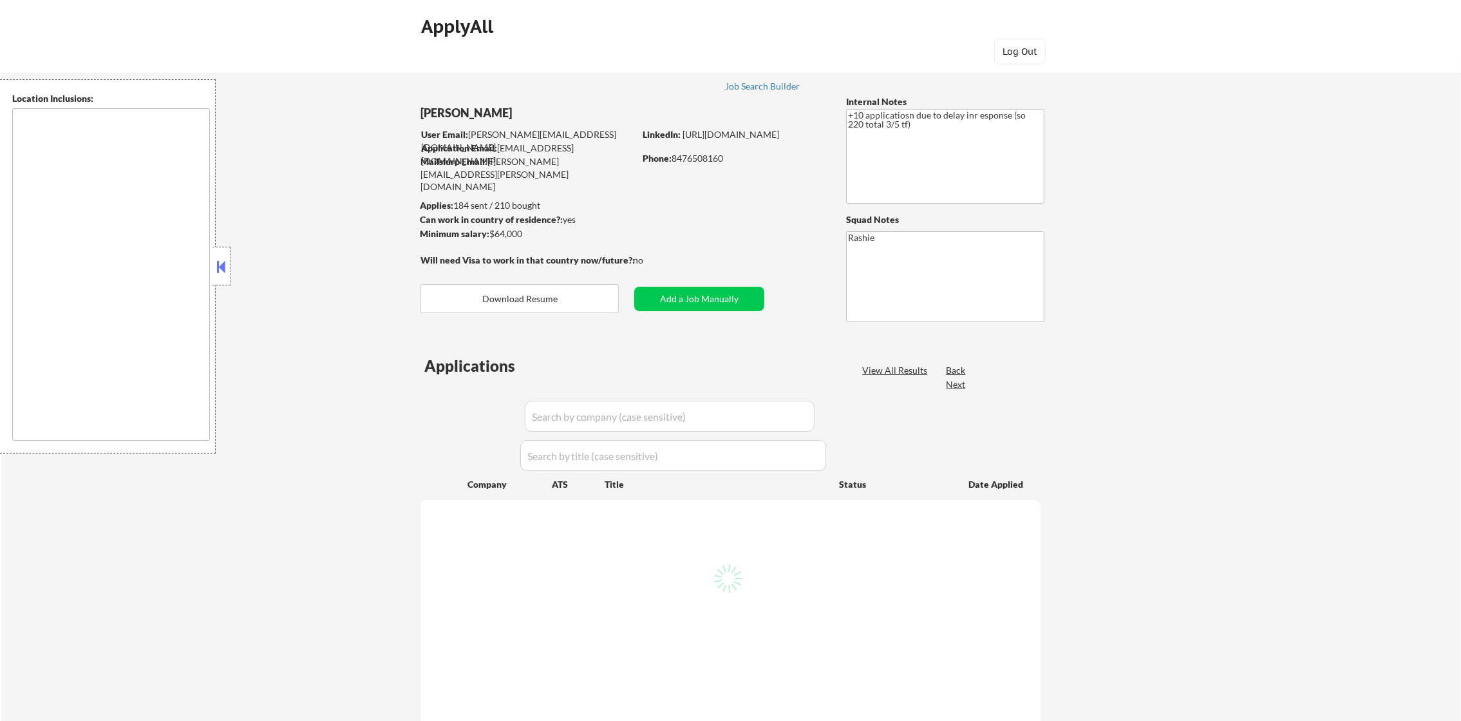
select select ""pending""
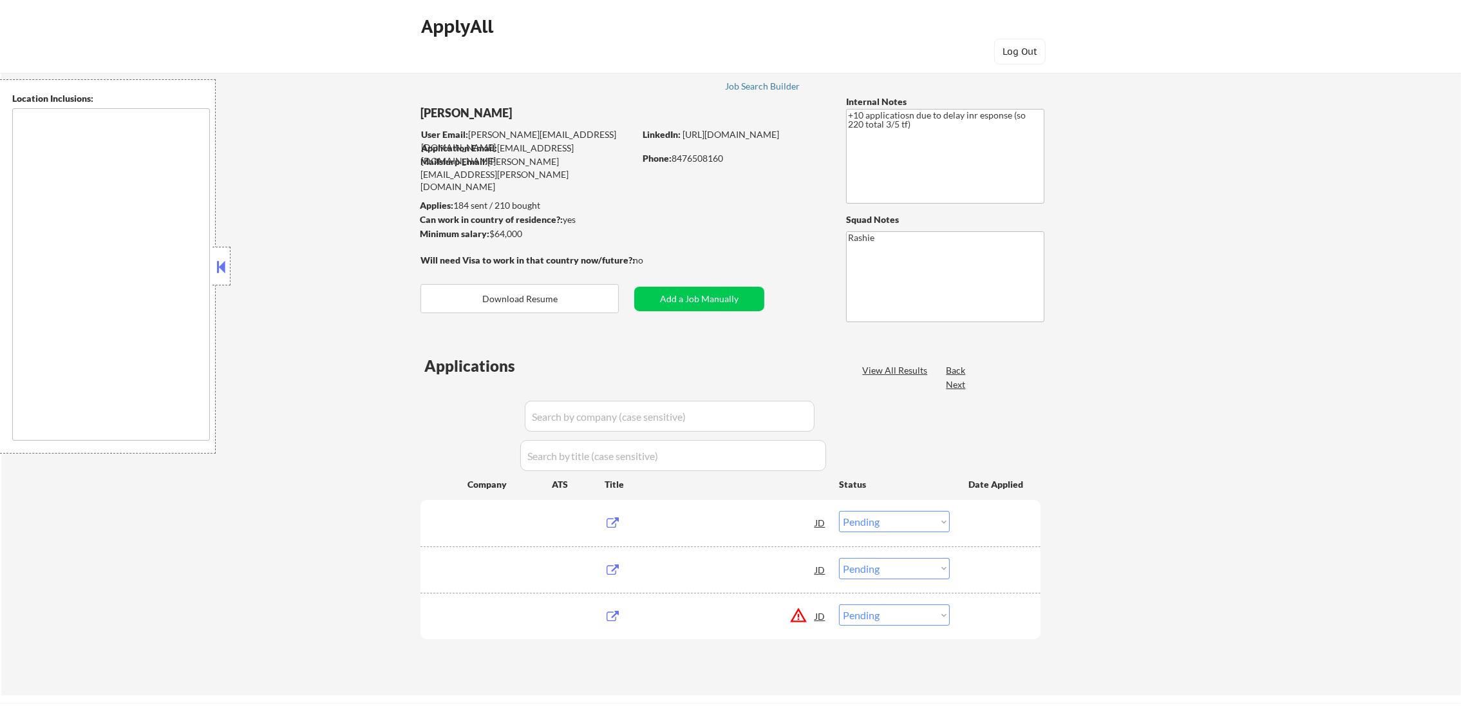
type textarea "Indianapolis, IN Speedway, IN Lawrence, IN Beech Grove, IN Southport, IN Cumber…"
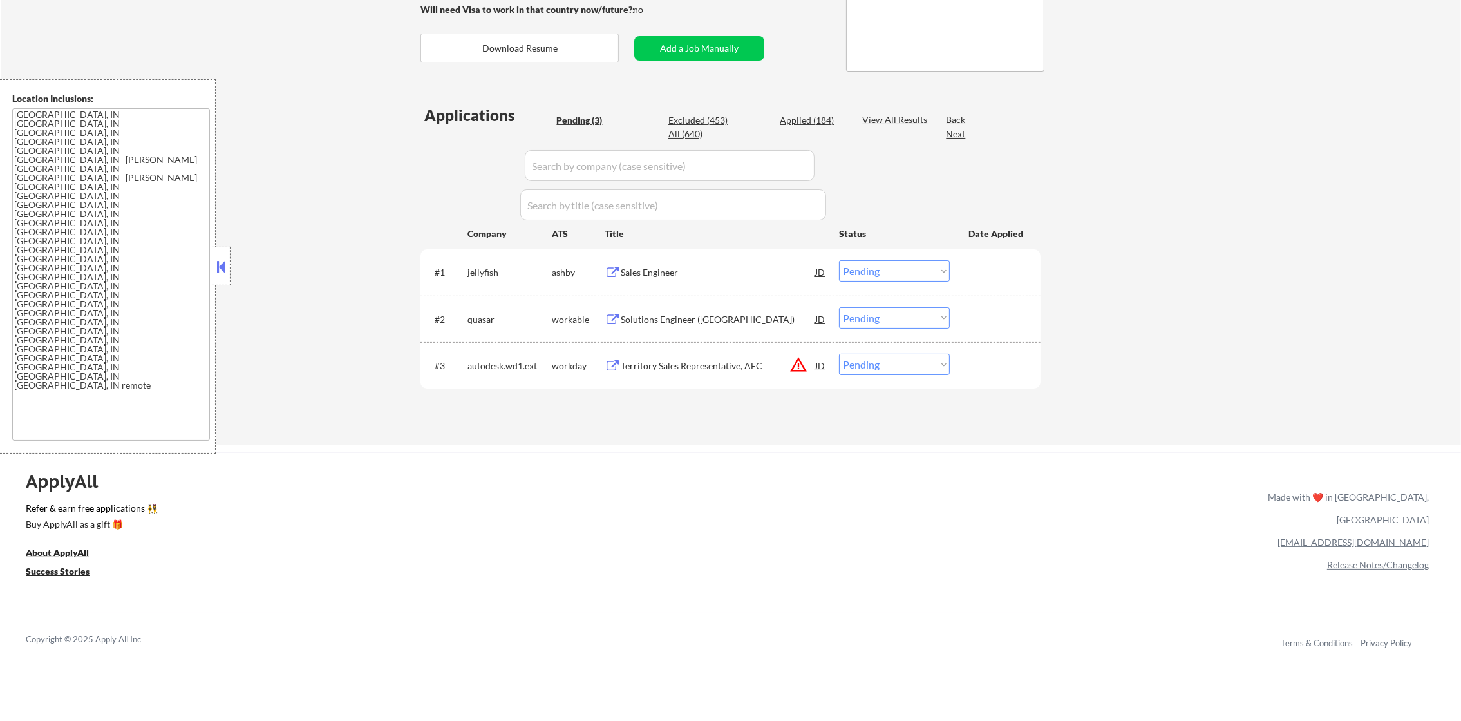
scroll to position [257, 0]
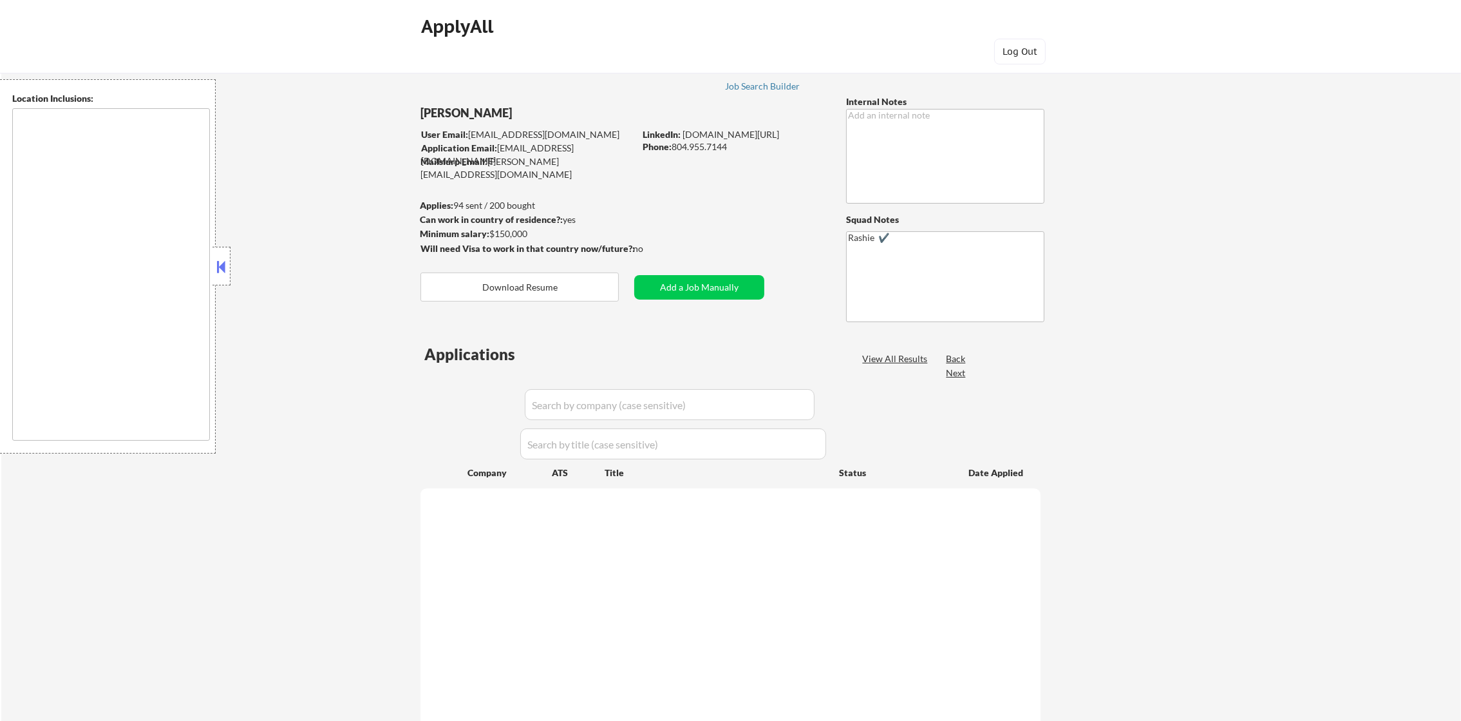
select select ""pending""
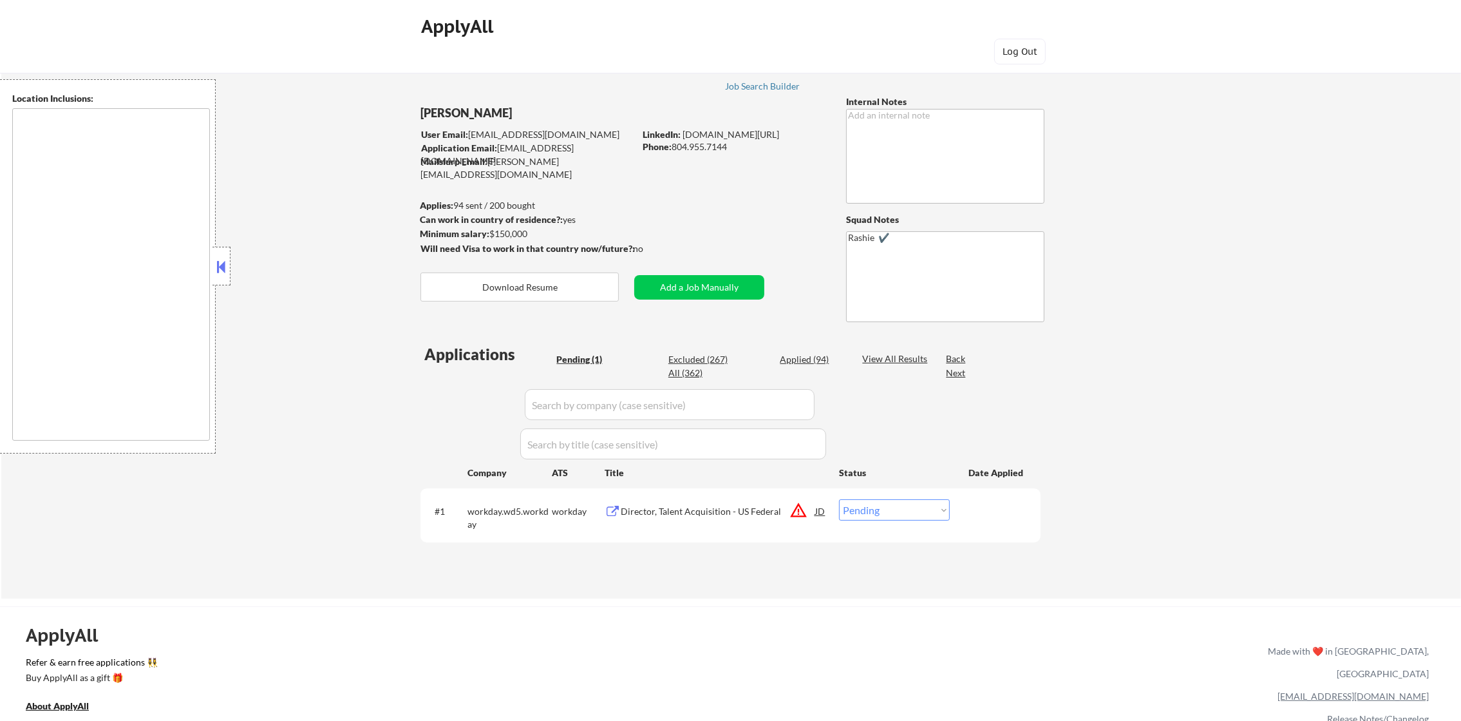
scroll to position [64, 0]
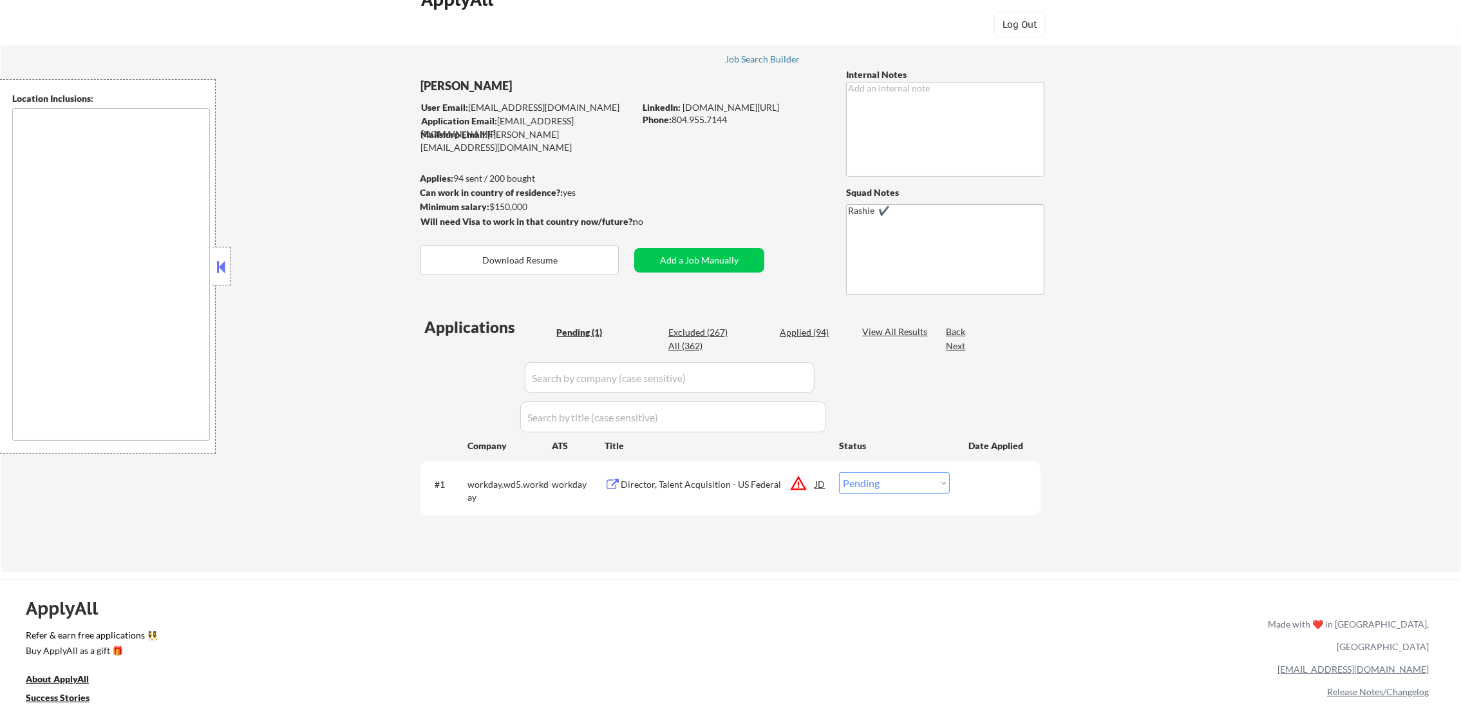
type textarea "[GEOGRAPHIC_DATA], [GEOGRAPHIC_DATA] Henrico, [GEOGRAPHIC_DATA] [GEOGRAPHIC_DAT…"
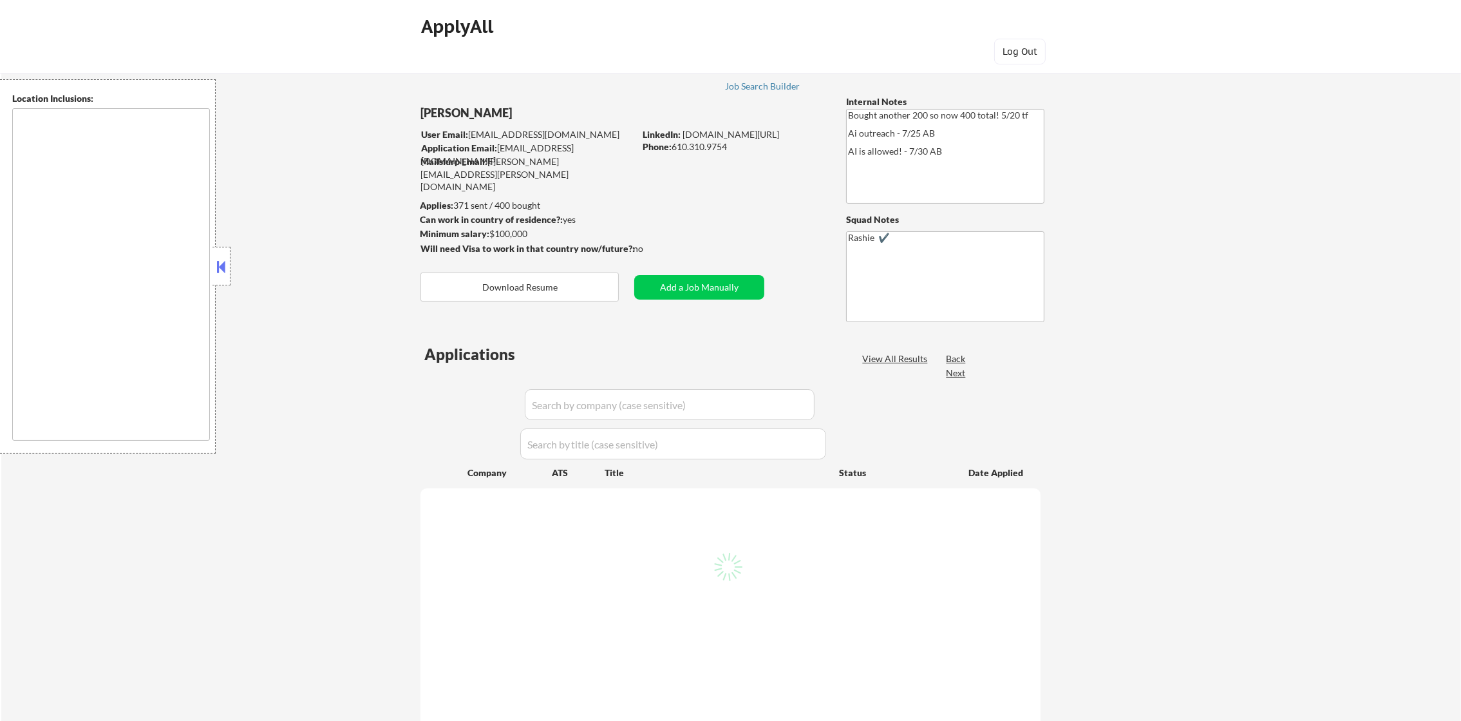
select select ""pending""
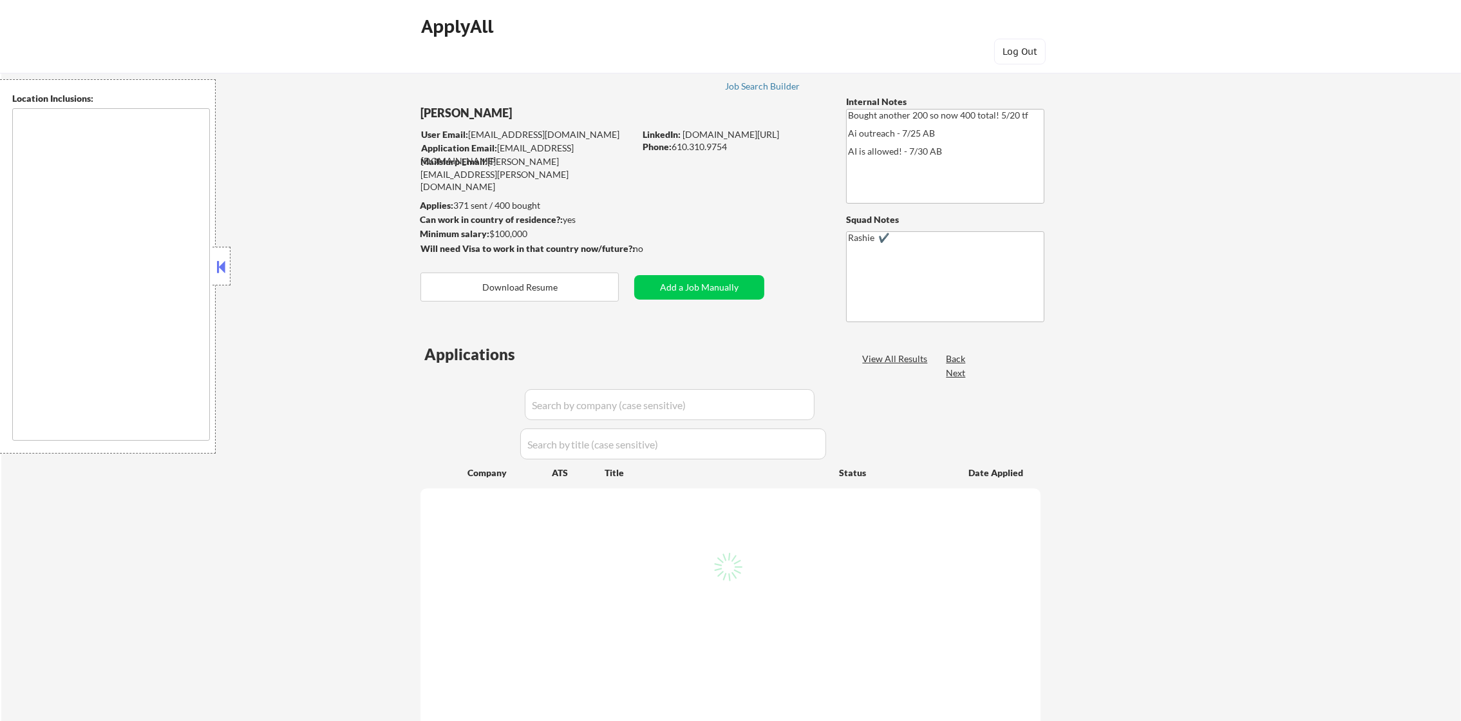
select select ""pending""
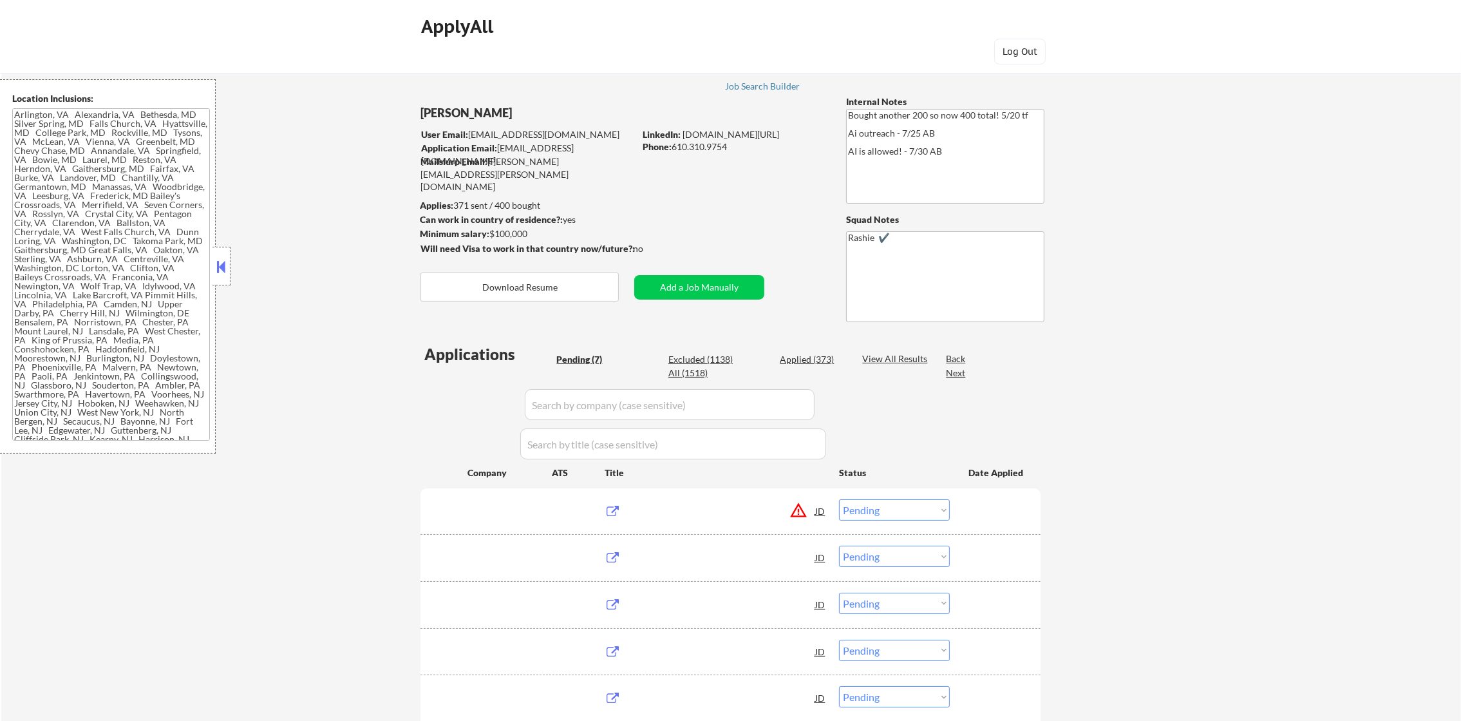
type textarea "Arlington, VA Alexandria, VA Bethesda, MD Silver Spring, MD Falls Church, VA Hy…"
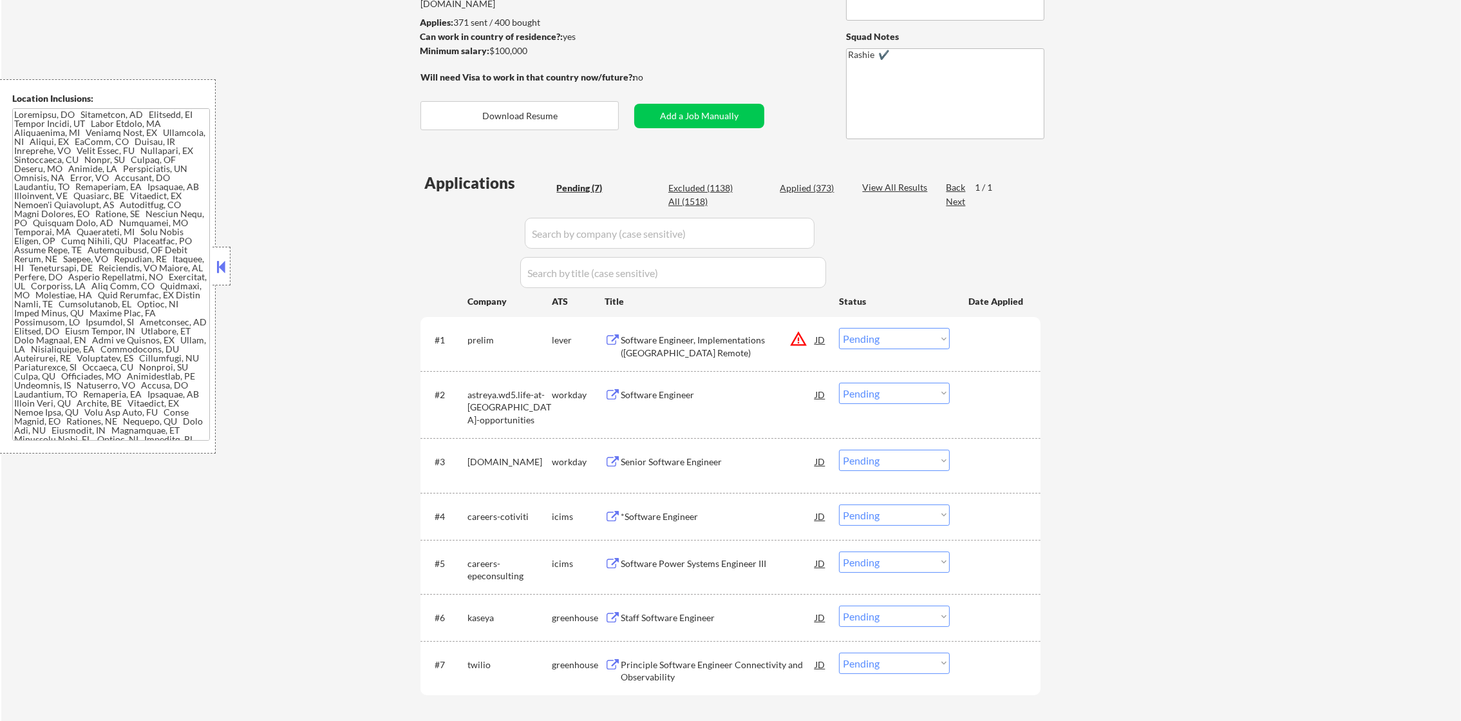
scroll to position [193, 0]
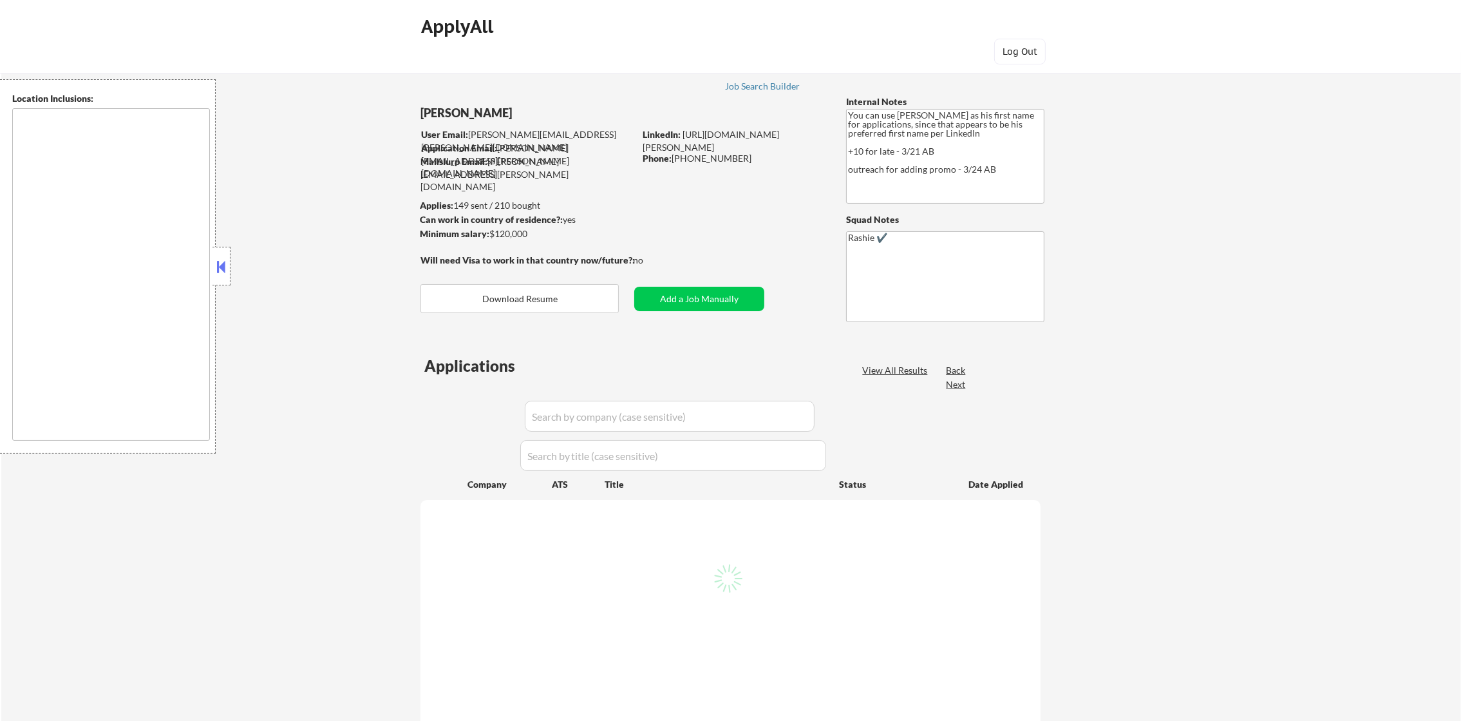
select select ""pending""
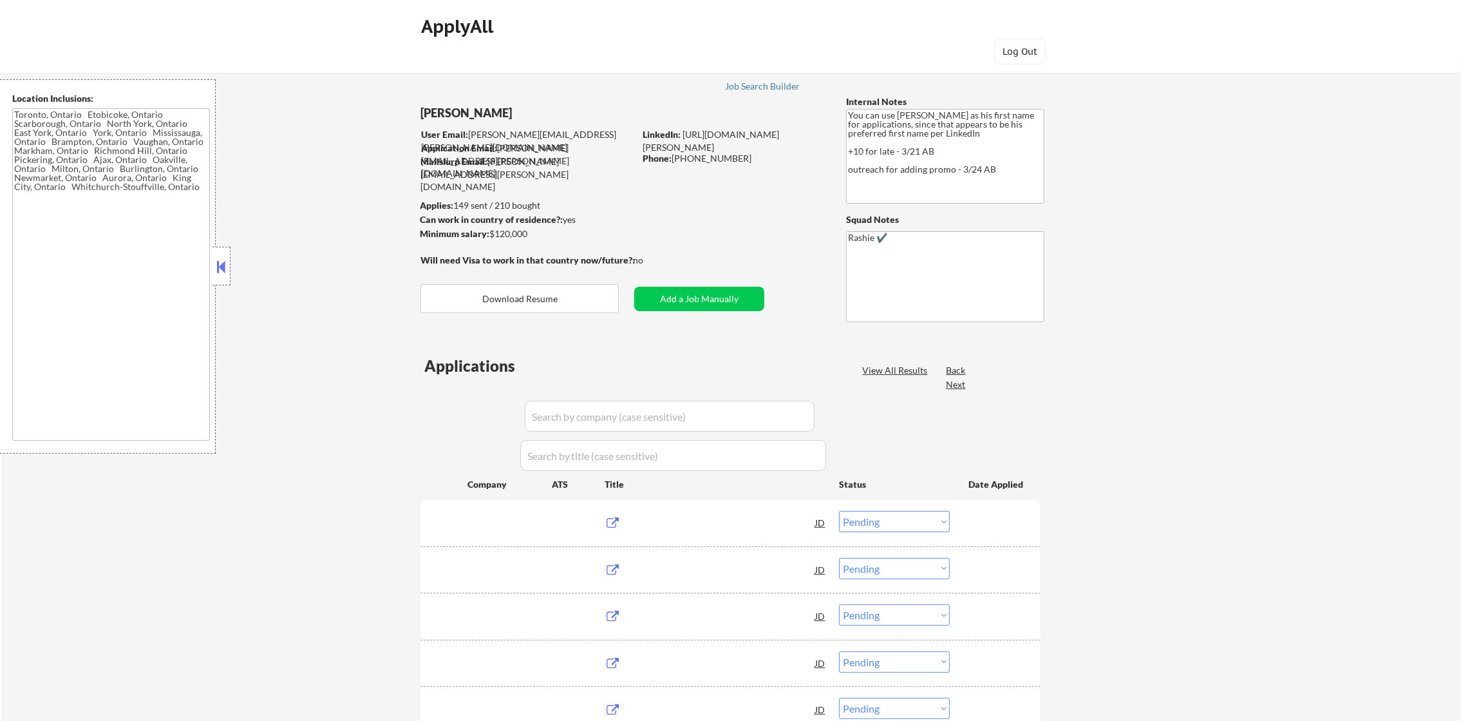
type textarea "Toronto, Ontario Etobicoke, Ontario Scarborough, Ontario North York, Ontario Ea…"
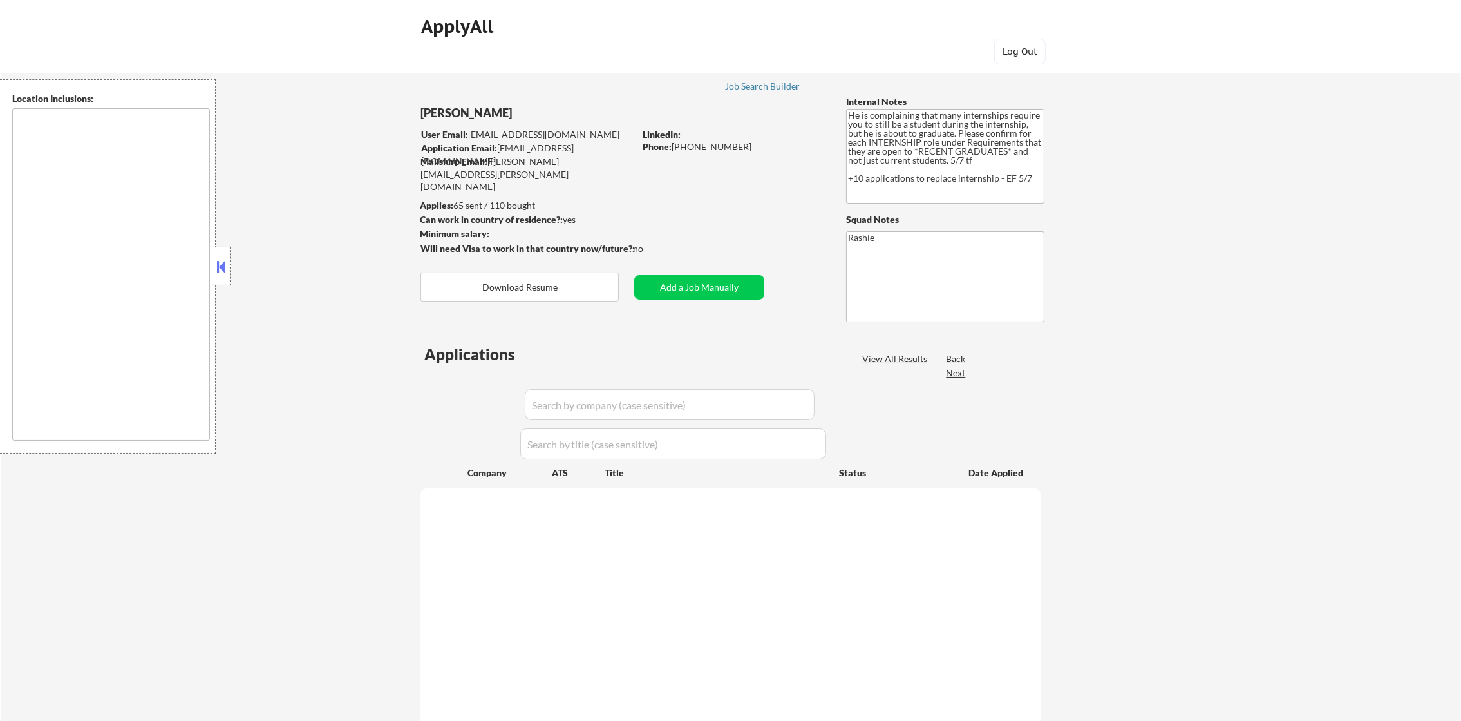
select select ""pending""
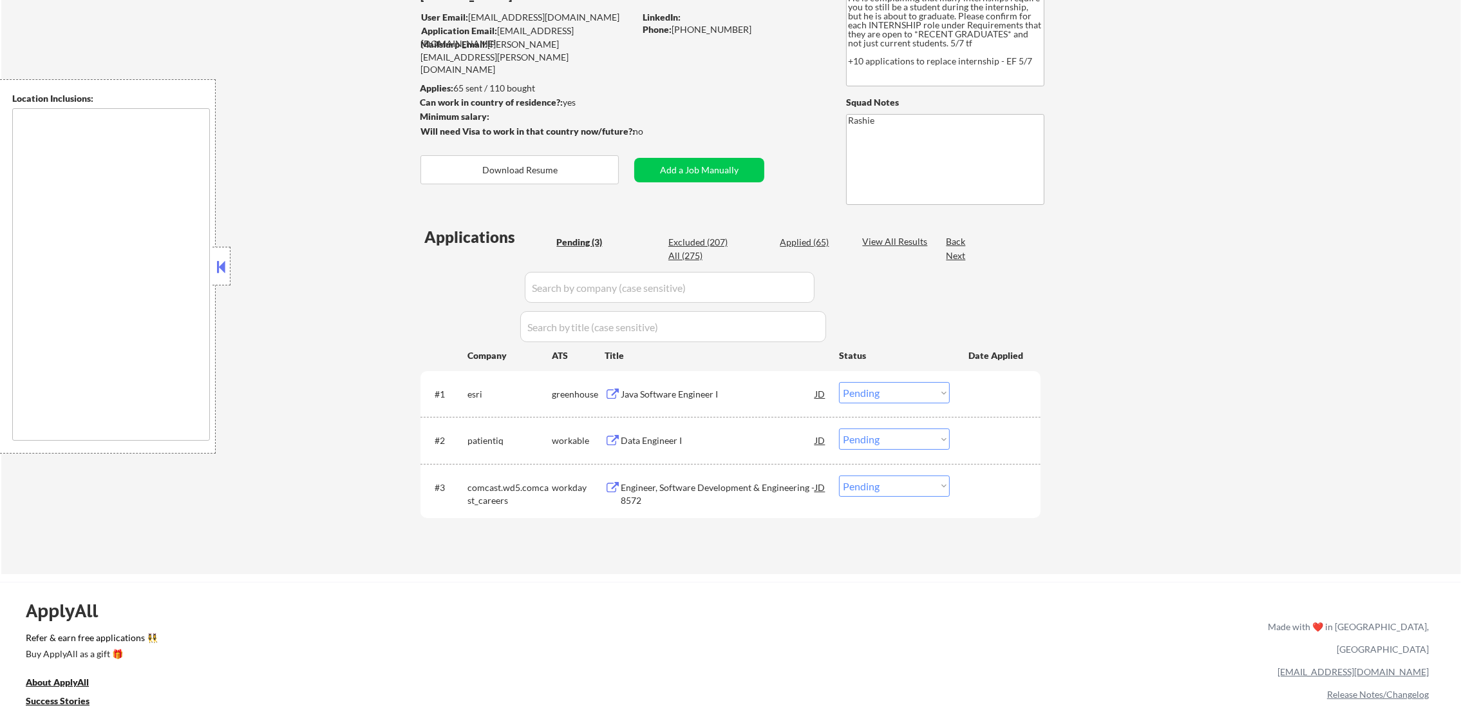
scroll to position [129, 0]
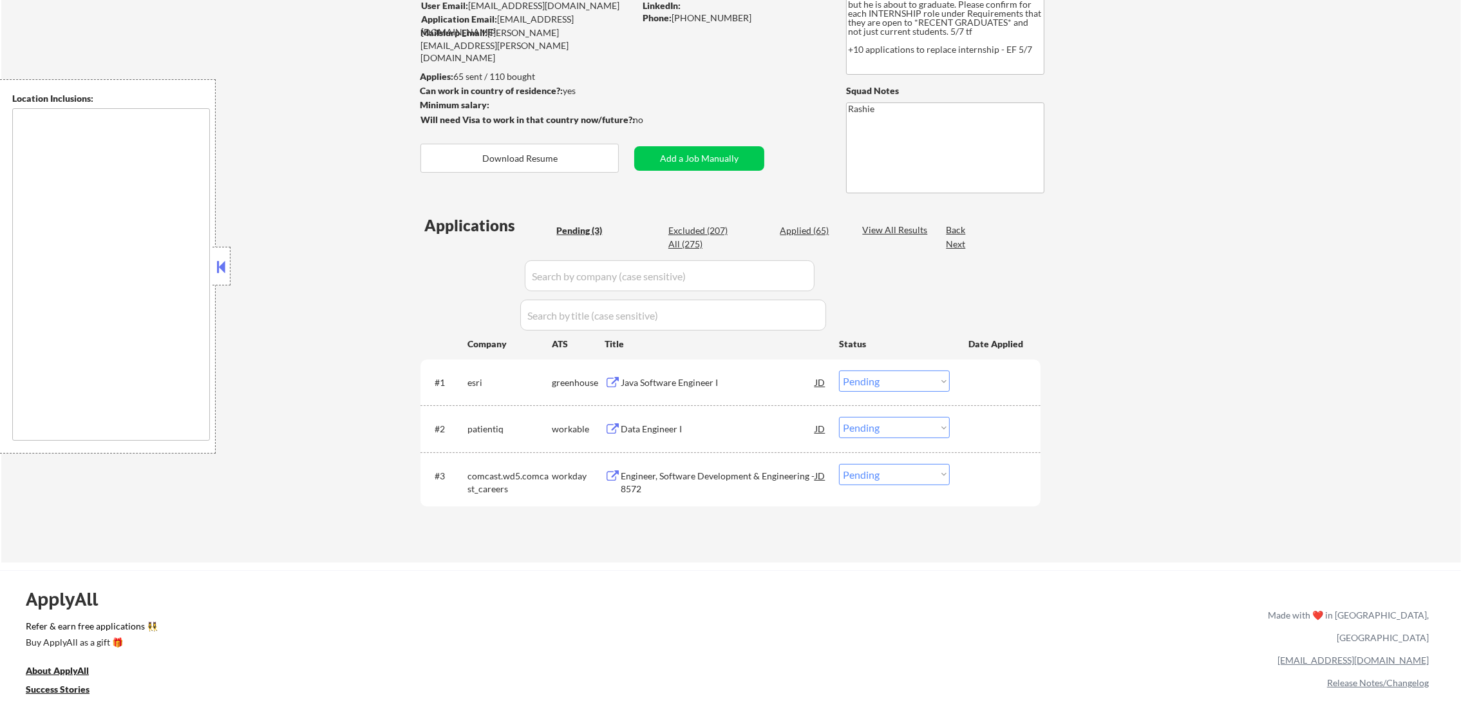
type textarea "Columbia, MD Ellicott City, MD Elkridge, MD Jessup, MD Laurel, MD Savage, MD Ha…"
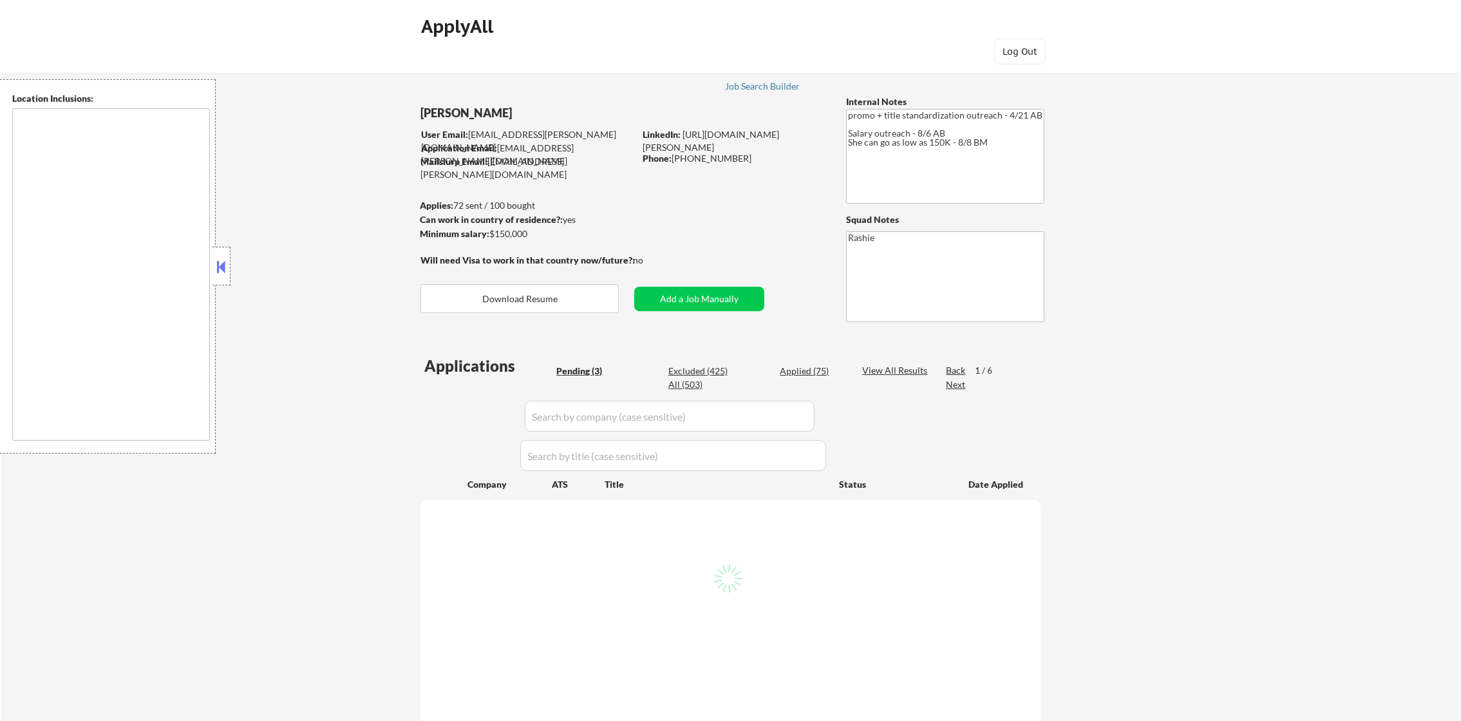
type textarea "remote"
select select ""pending""
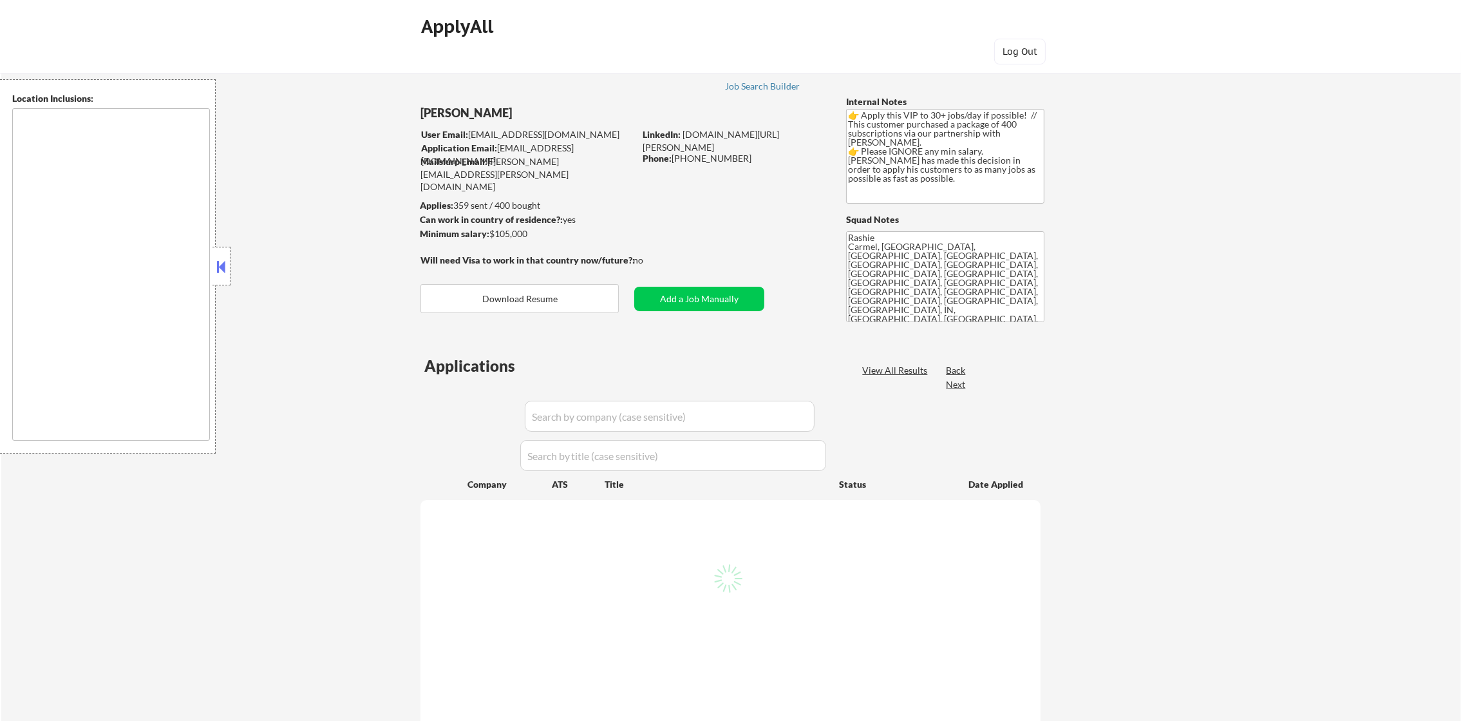
select select ""pending""
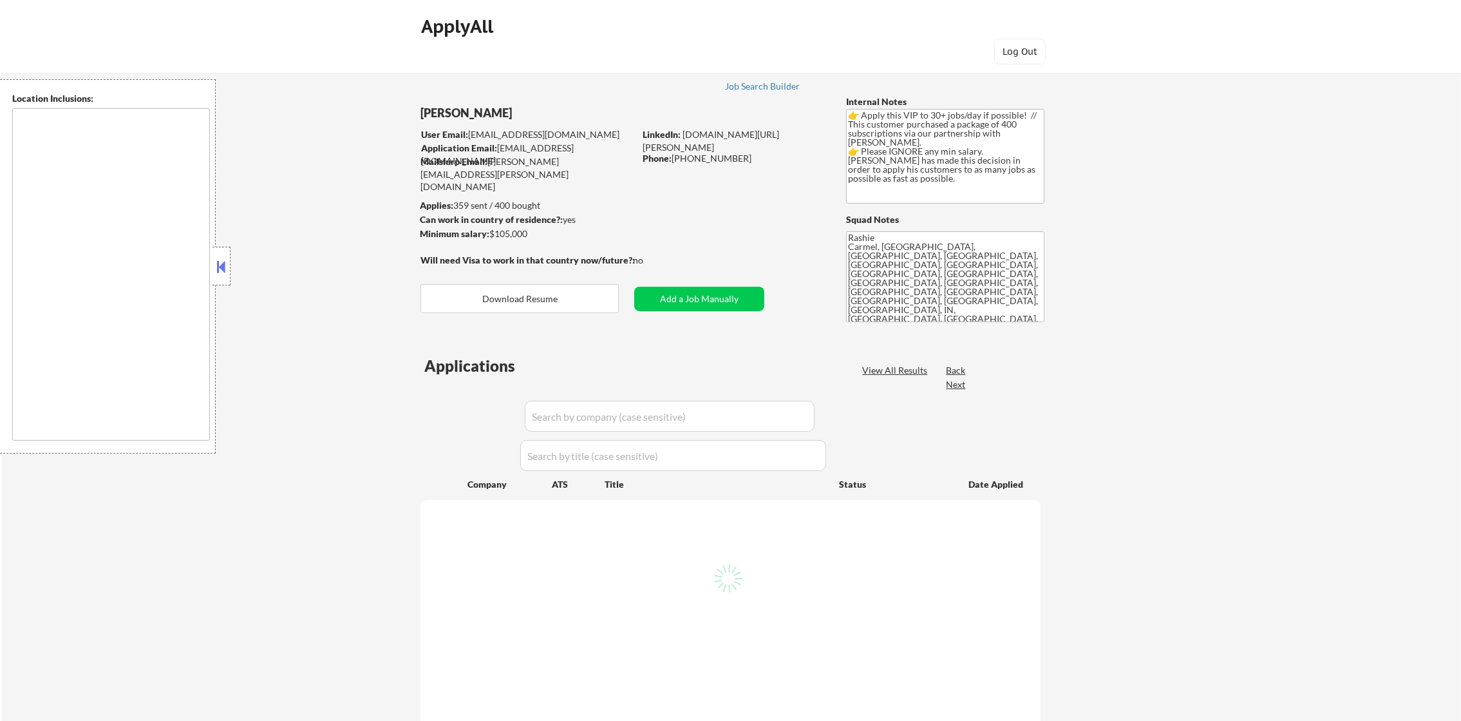
select select ""pending""
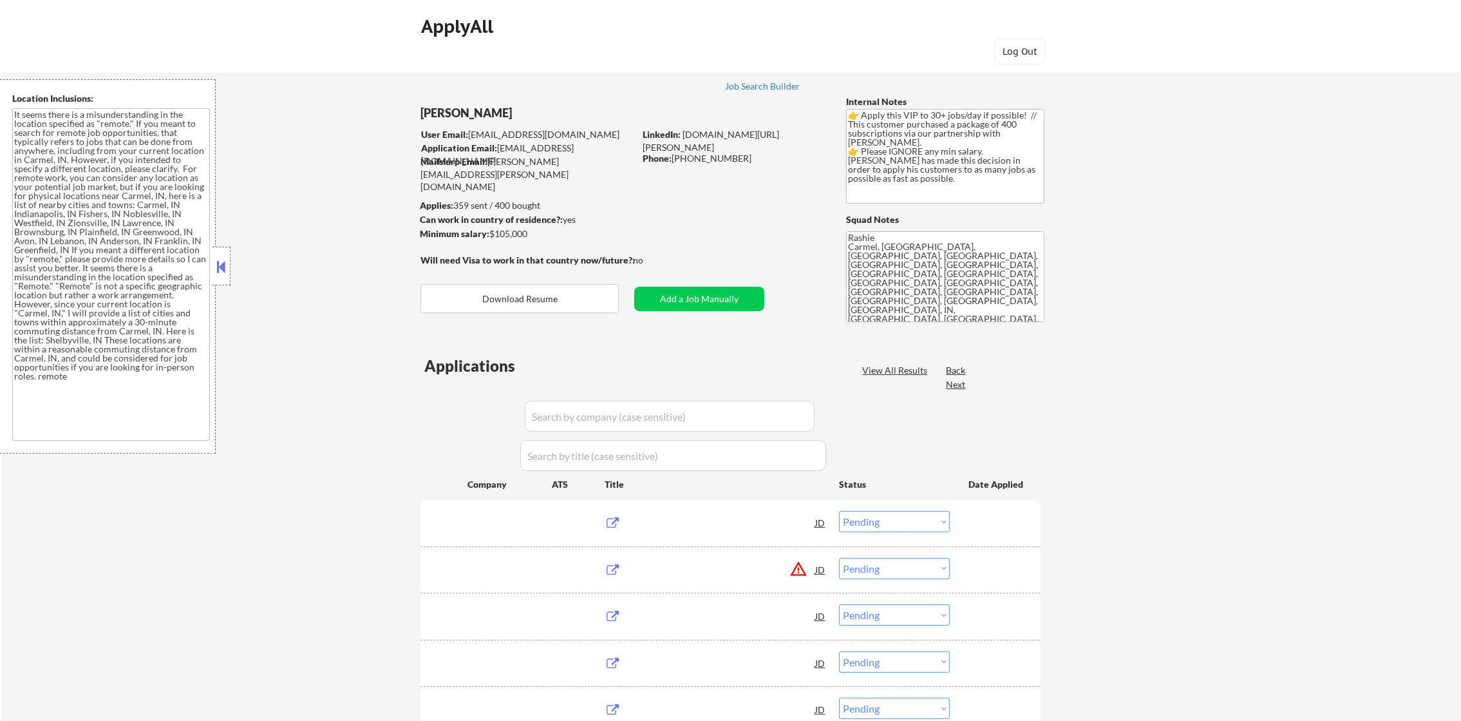
type textarea "It seems there is a misunderstanding in the location specified as "remote." If …"
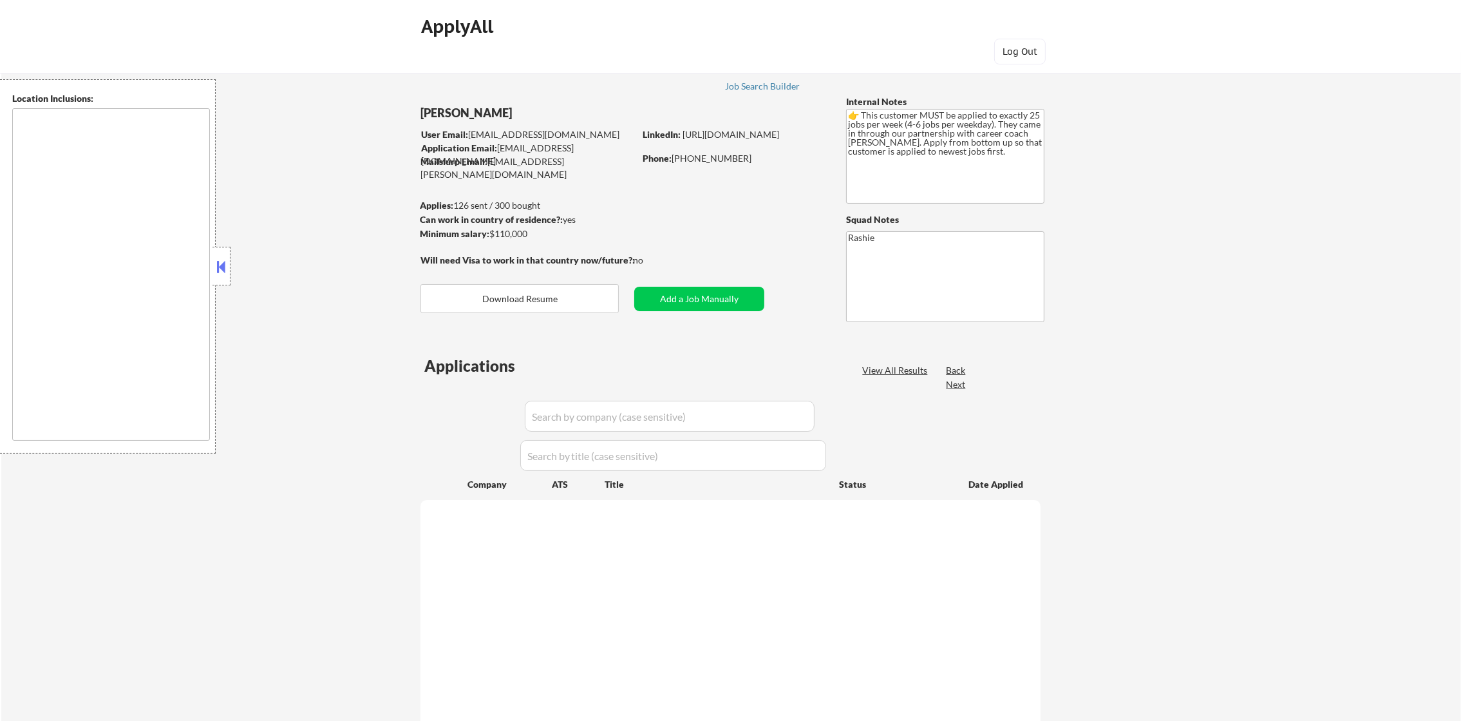
select select ""pending""
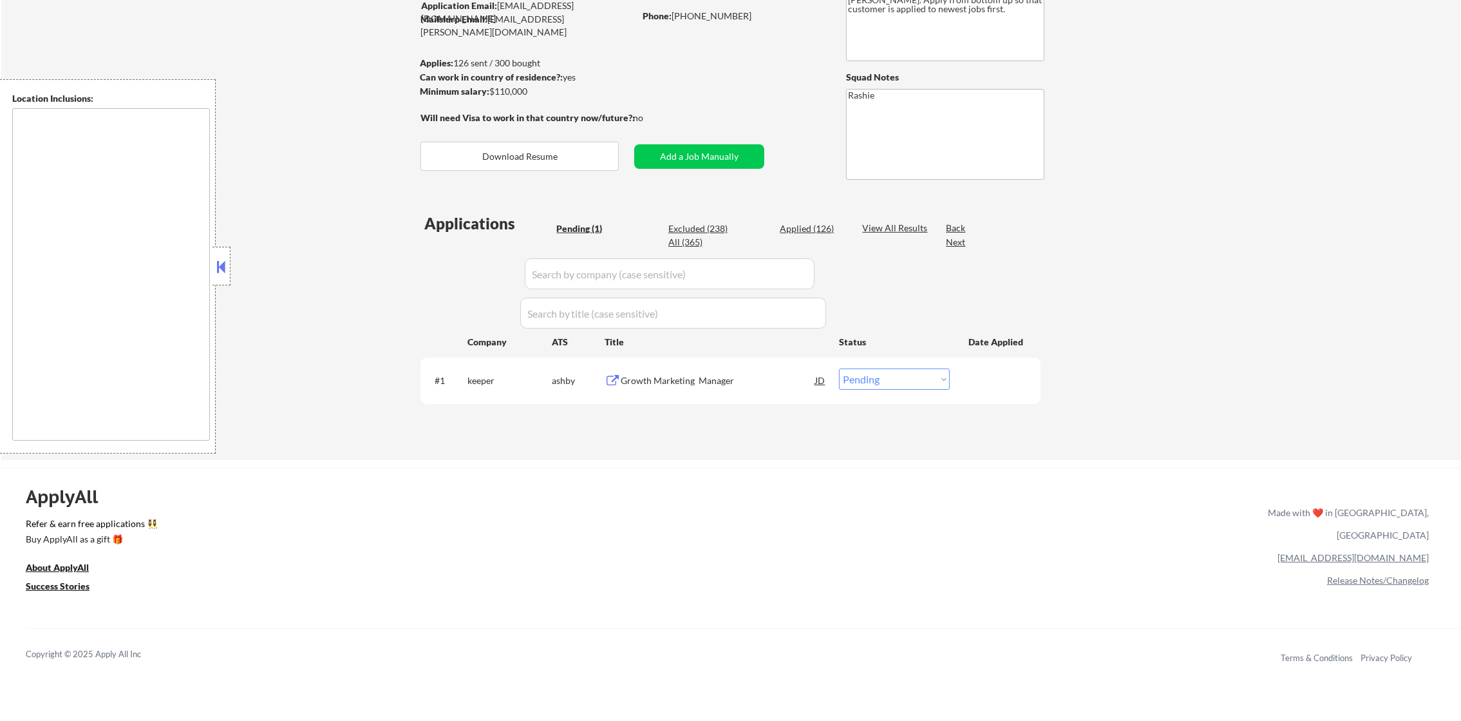
scroll to position [160, 0]
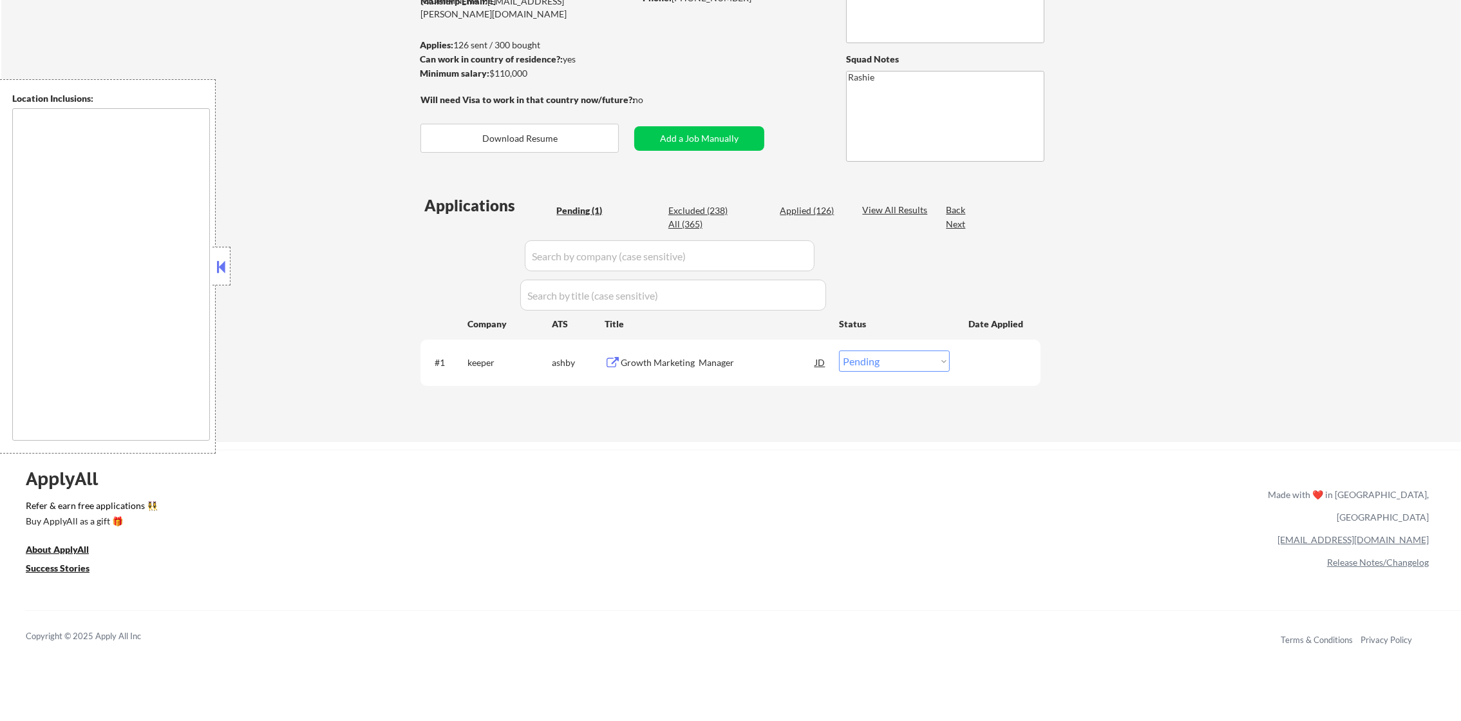
type textarea "Salt Lake City, UT South Salt Lake, UT Millcreek, UT Murray, UT Holladay, UT We…"
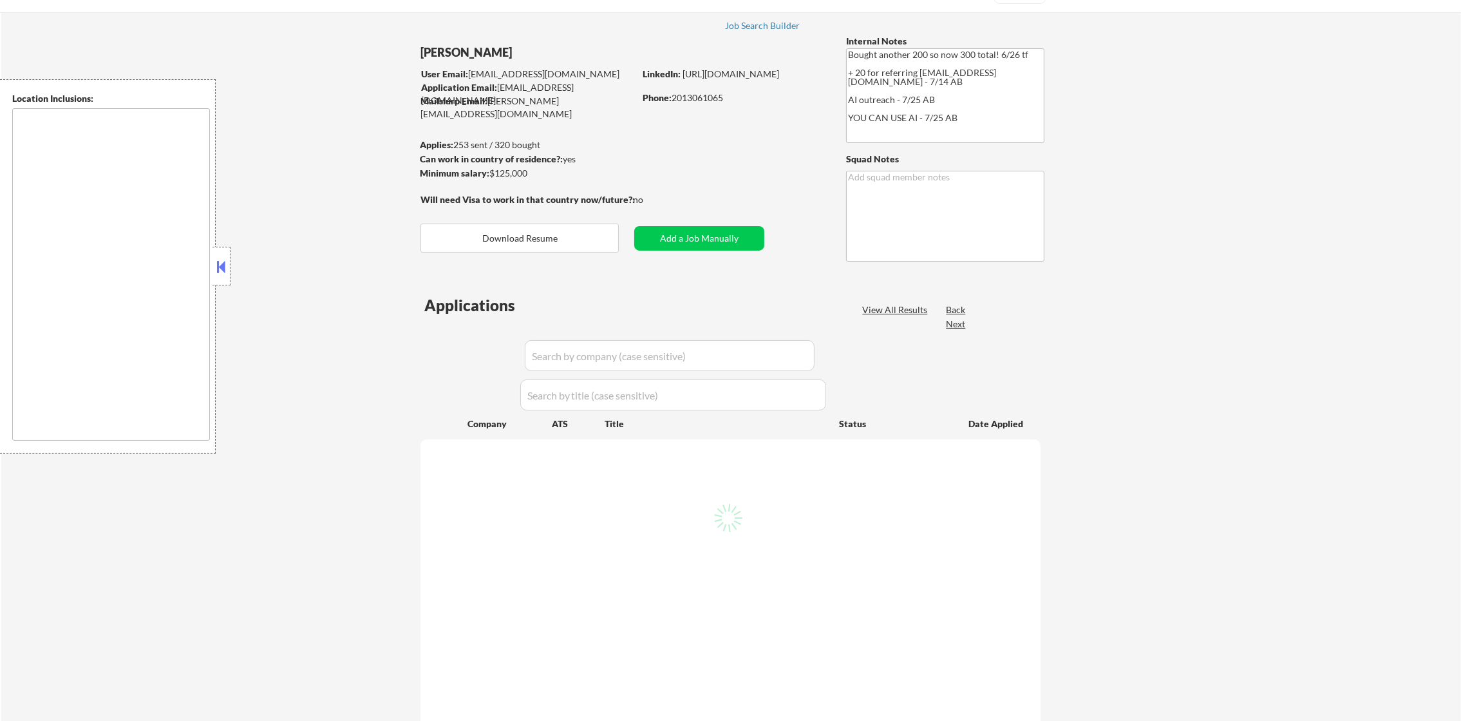
select select ""pending""
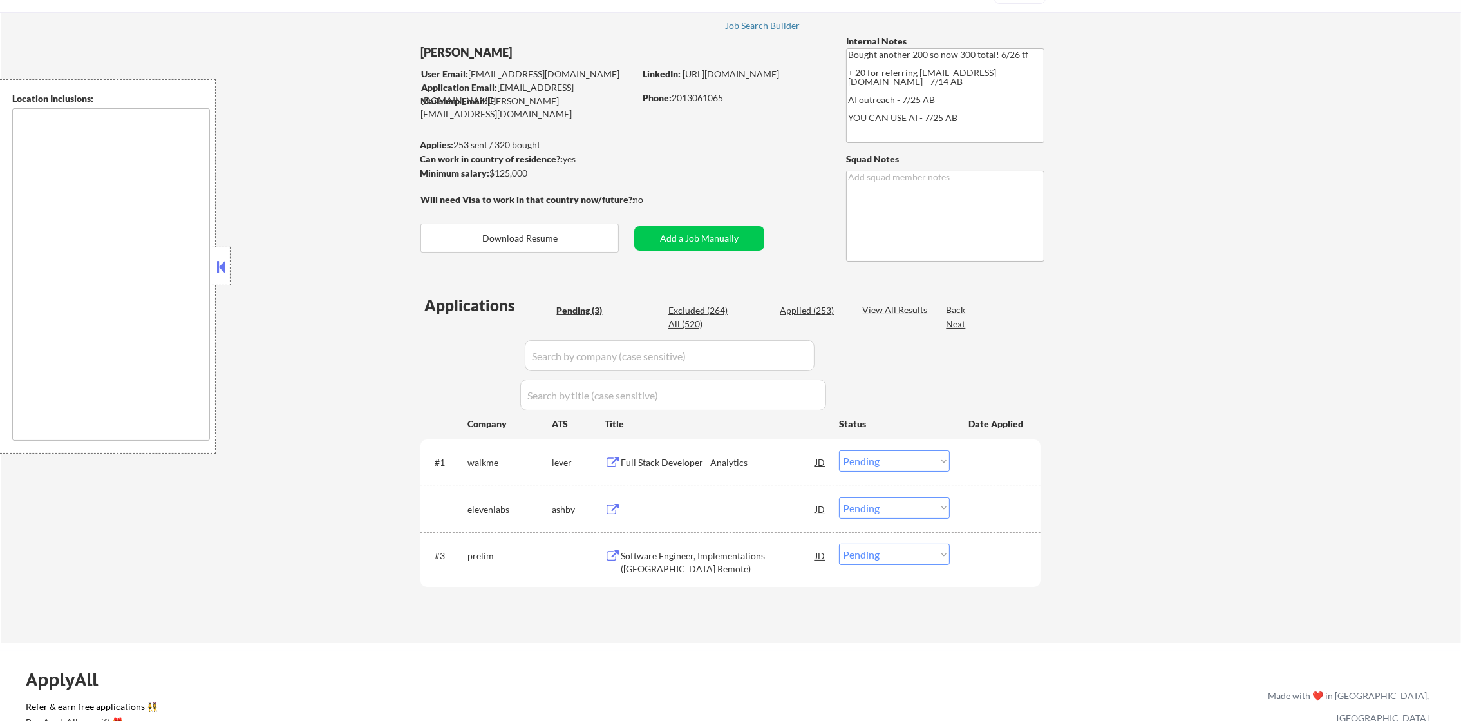
type textarea "Chicago, IL Evanston, IL Oak Park, IL Cicero, IL Berwyn, IL Skokie, IL Oak Lawn…"
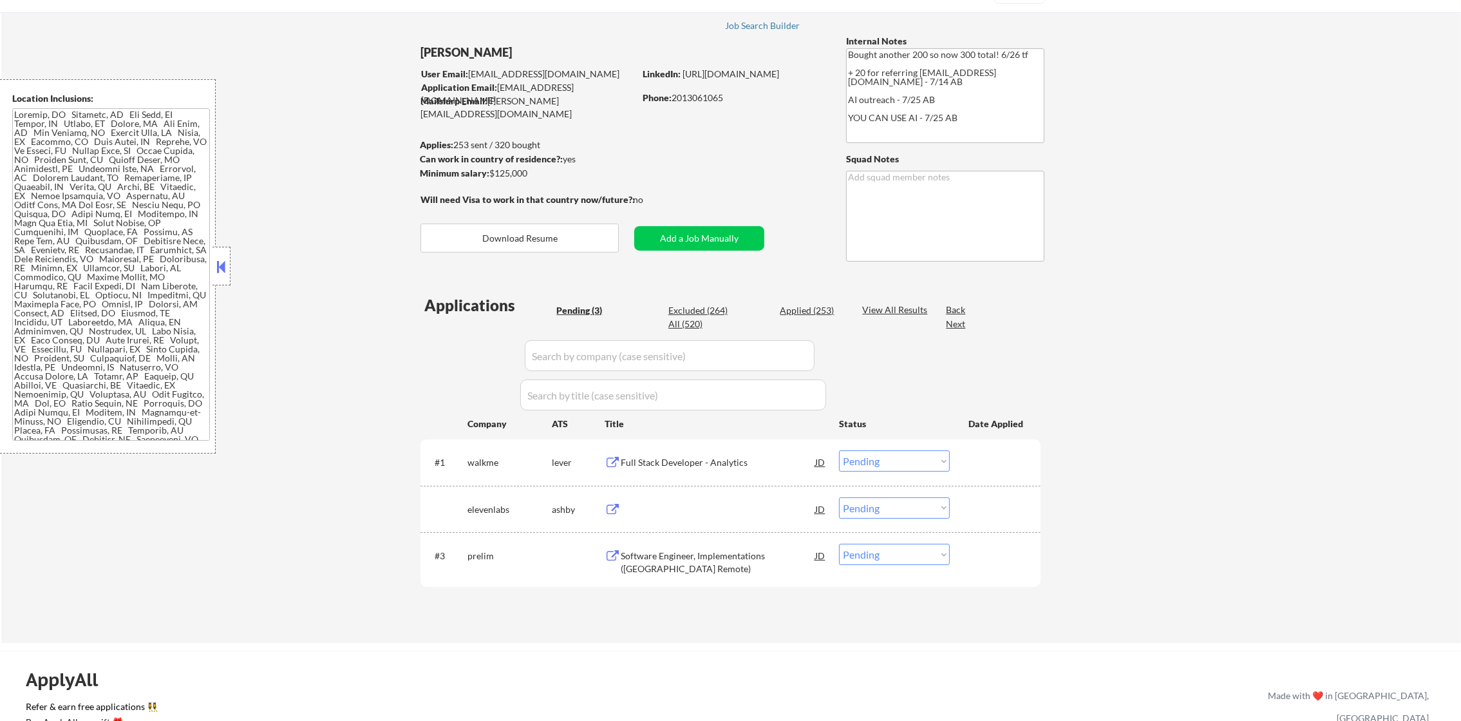
scroll to position [129, 0]
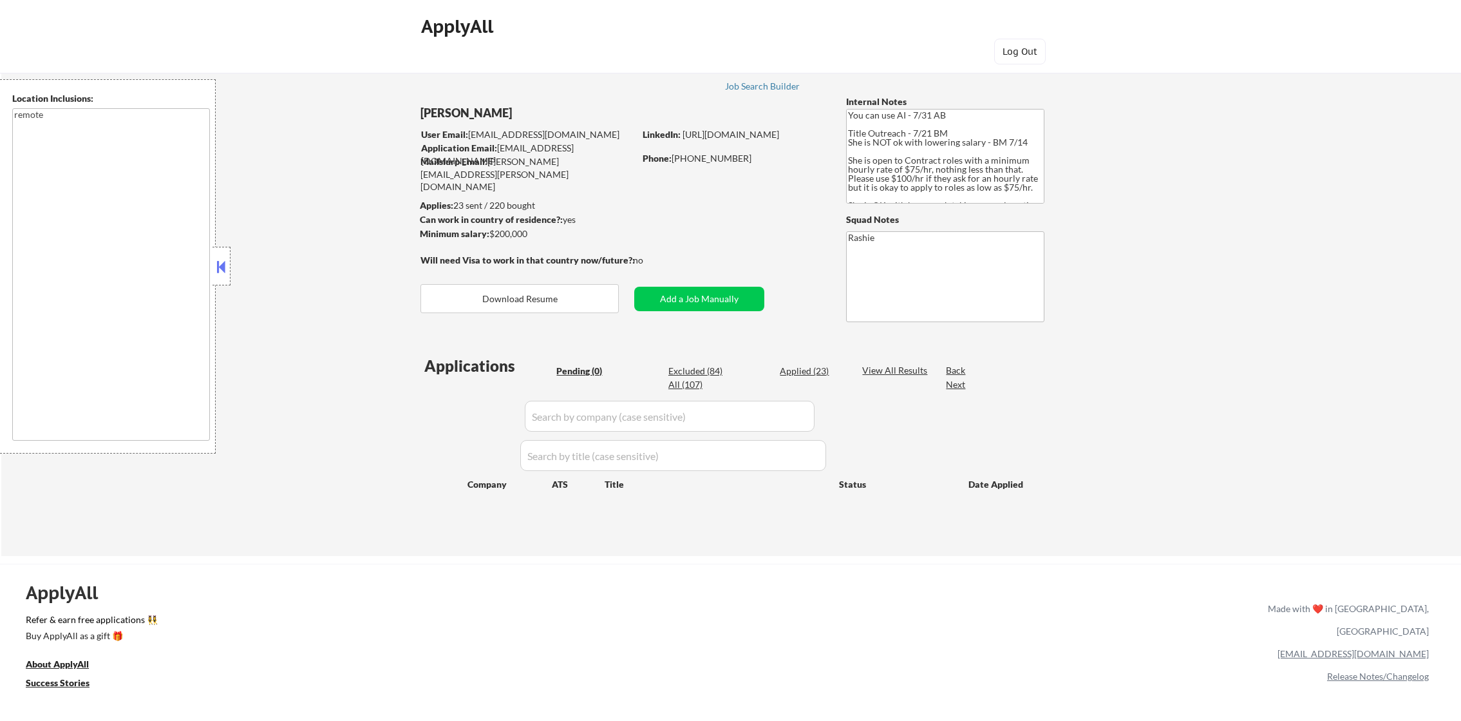
type textarea "remote"
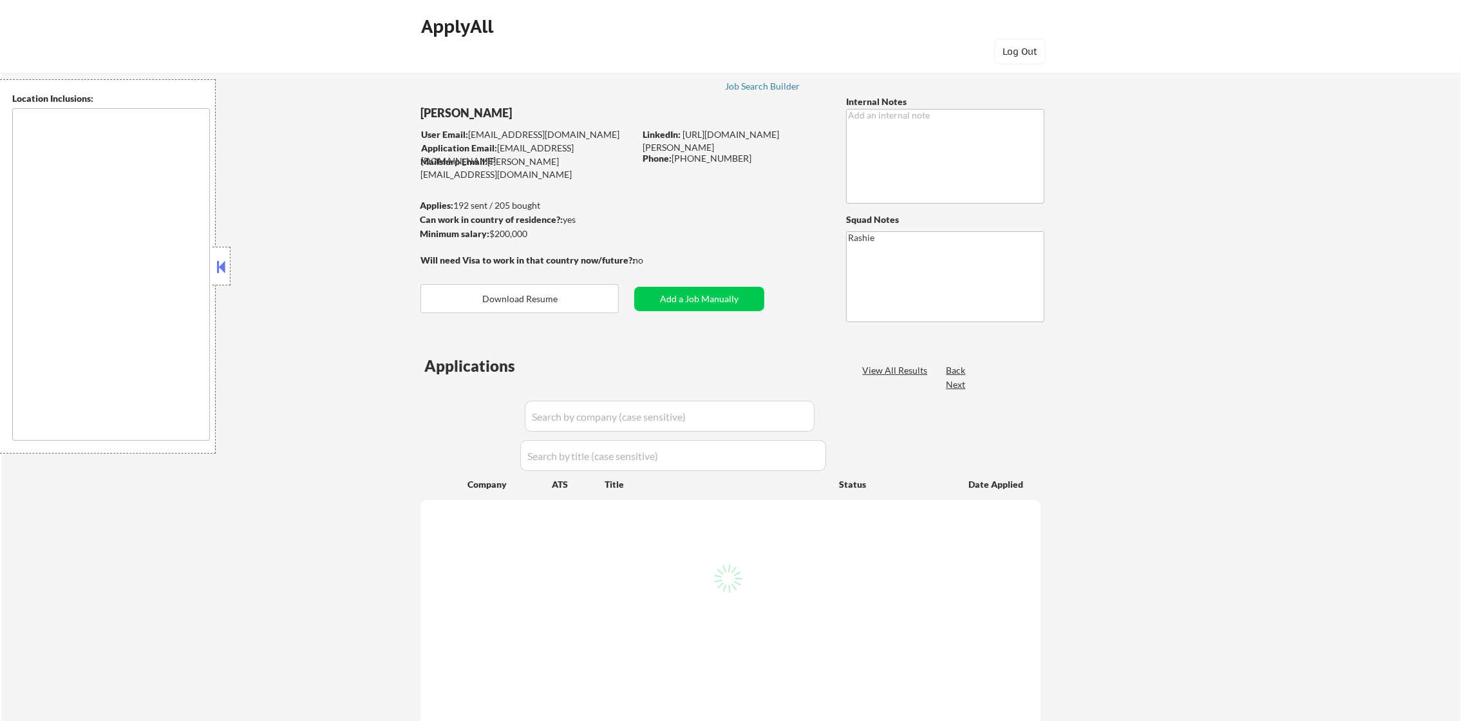
select select ""pending""
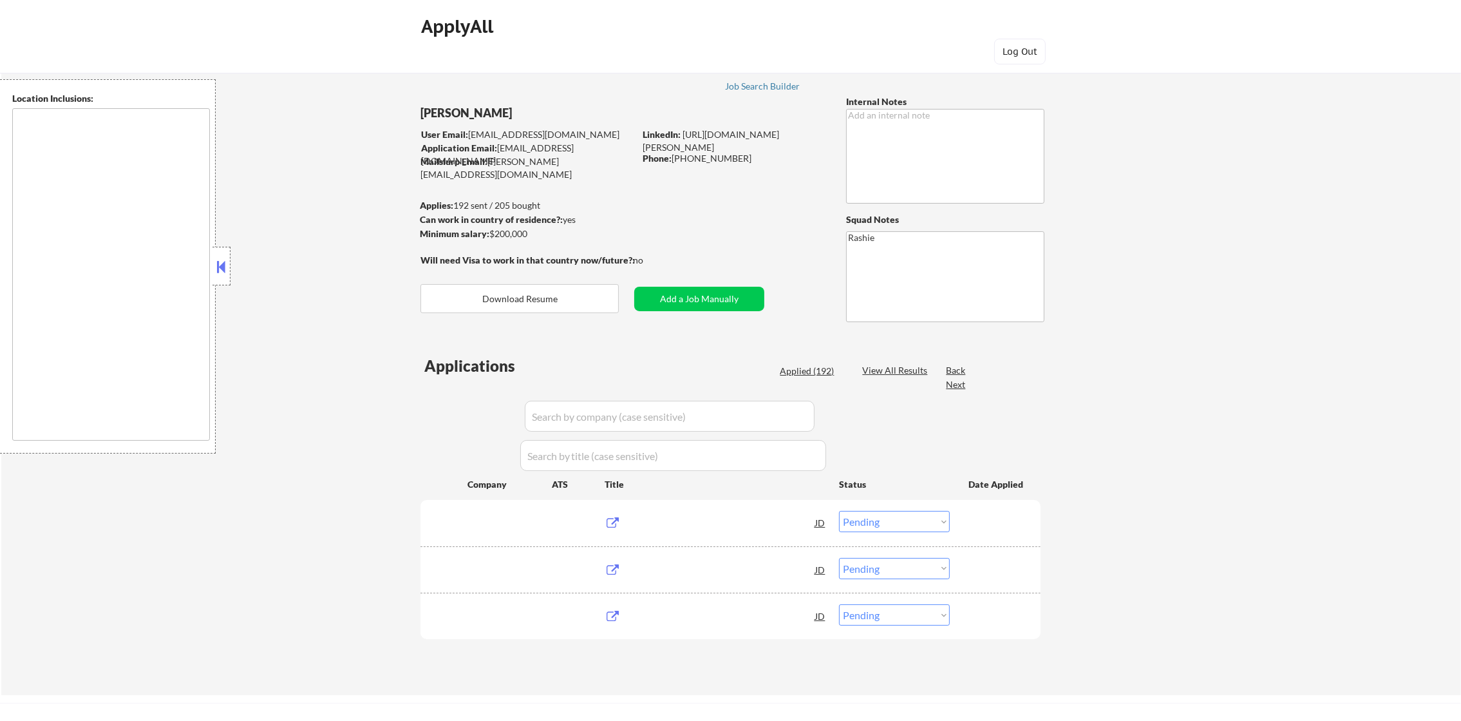
type textarea "[GEOGRAPHIC_DATA], [GEOGRAPHIC_DATA] [GEOGRAPHIC_DATA], [GEOGRAPHIC_DATA] [GEOG…"
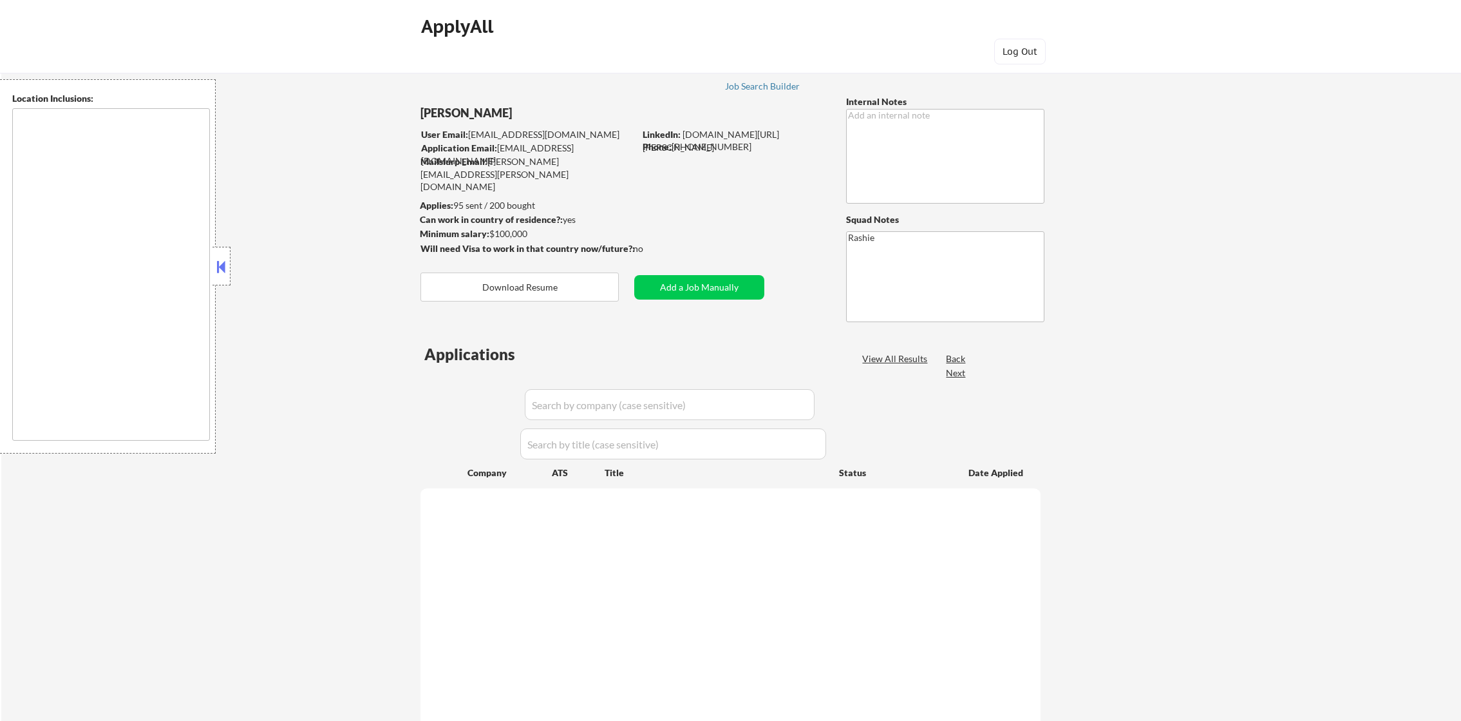
type textarea "Los Angeles, CA Beverly Hills, CA West Hollywood, CA Santa Monica, CA Culver Ci…"
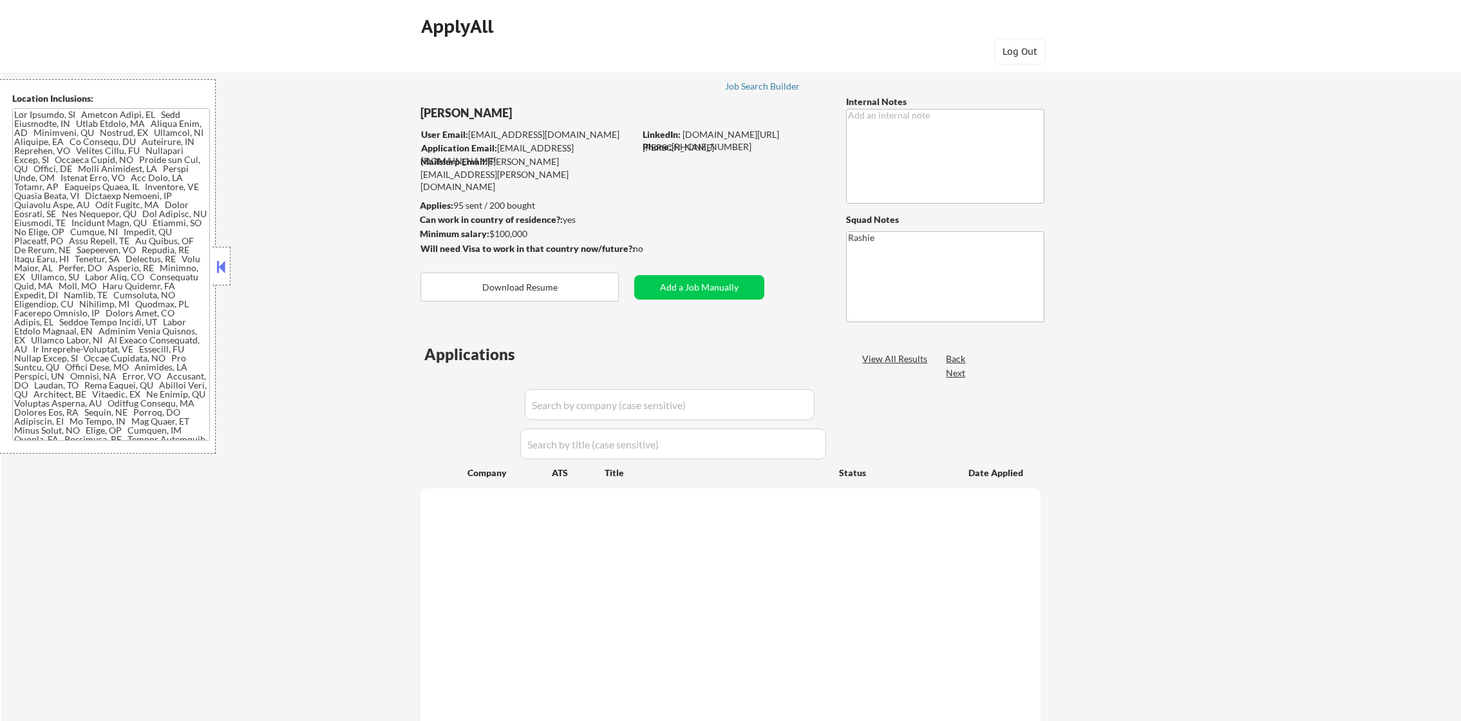
select select ""pending""
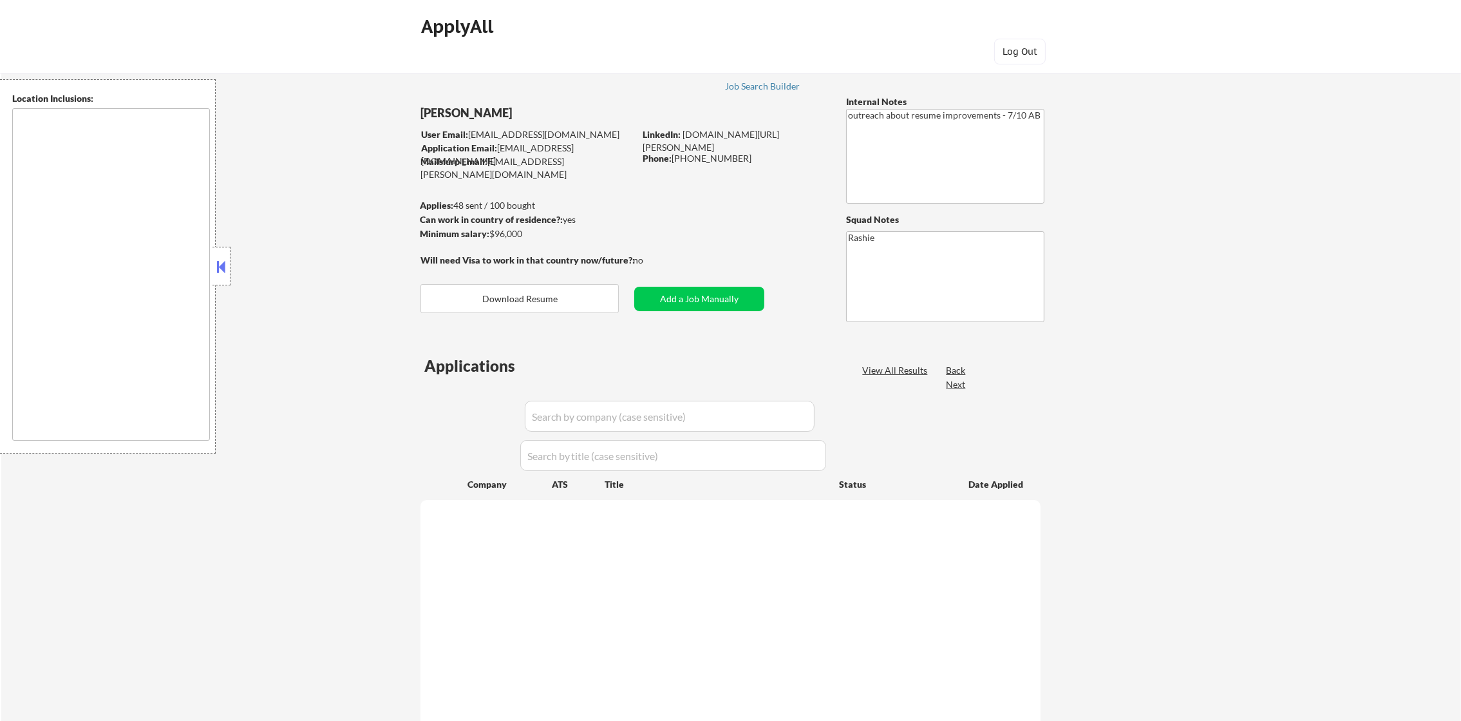
select select ""pending""
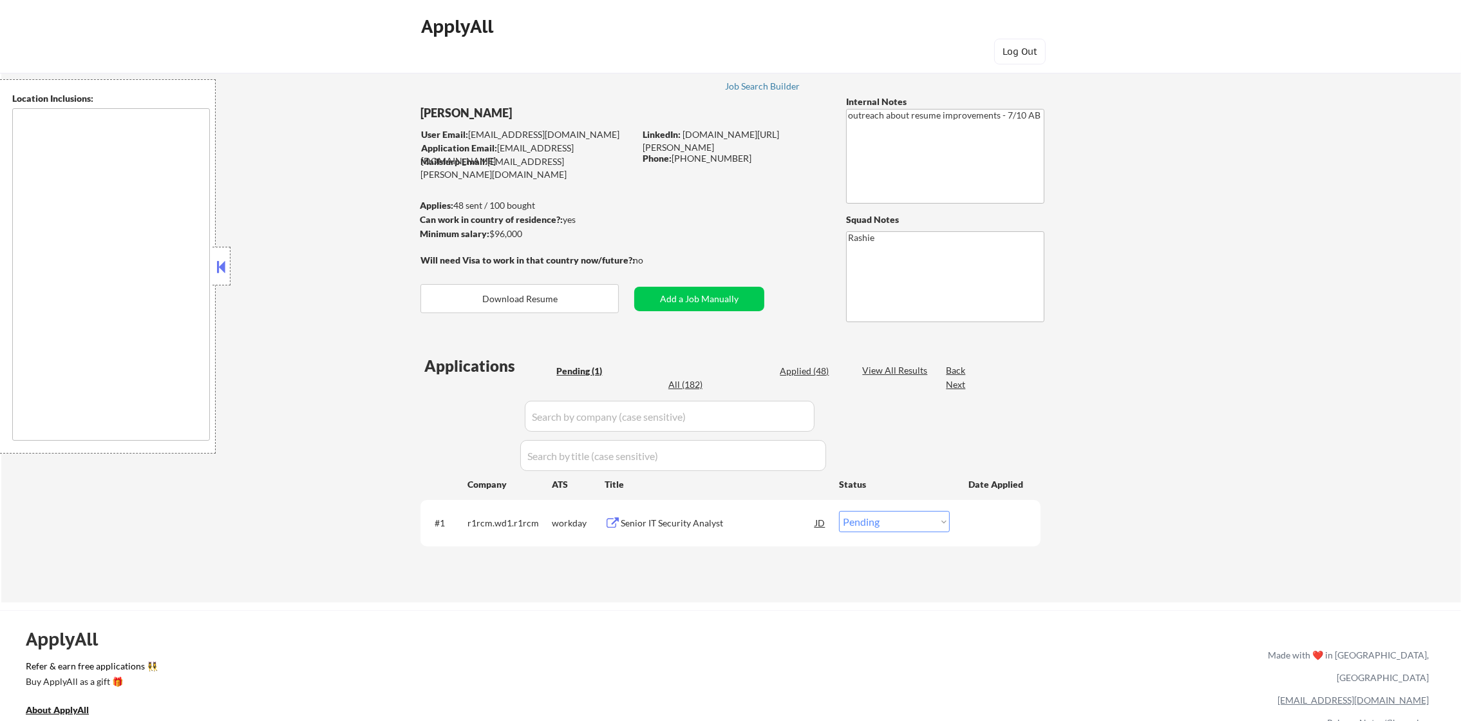
type textarea "[GEOGRAPHIC_DATA], [GEOGRAPHIC_DATA] [GEOGRAPHIC_DATA], [GEOGRAPHIC_DATA] [GEOG…"
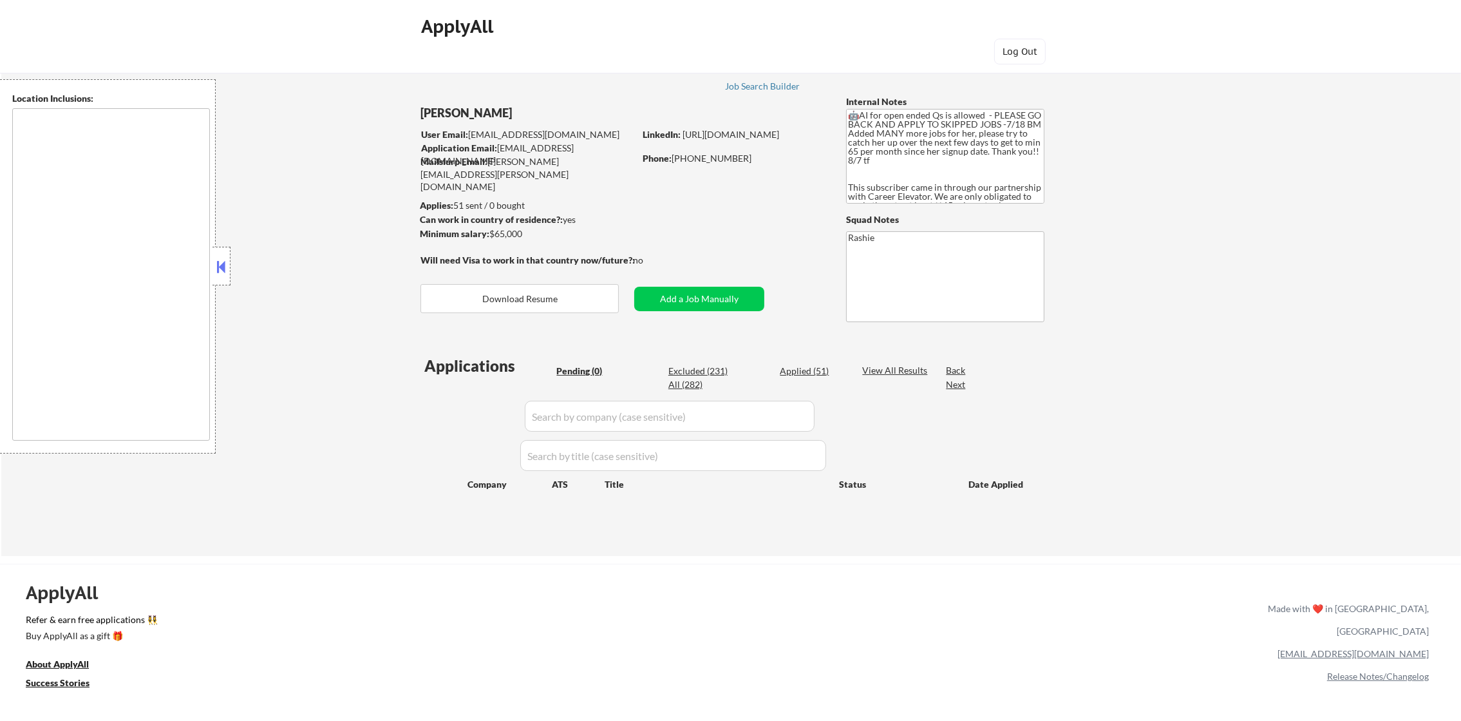
type textarea "remote"
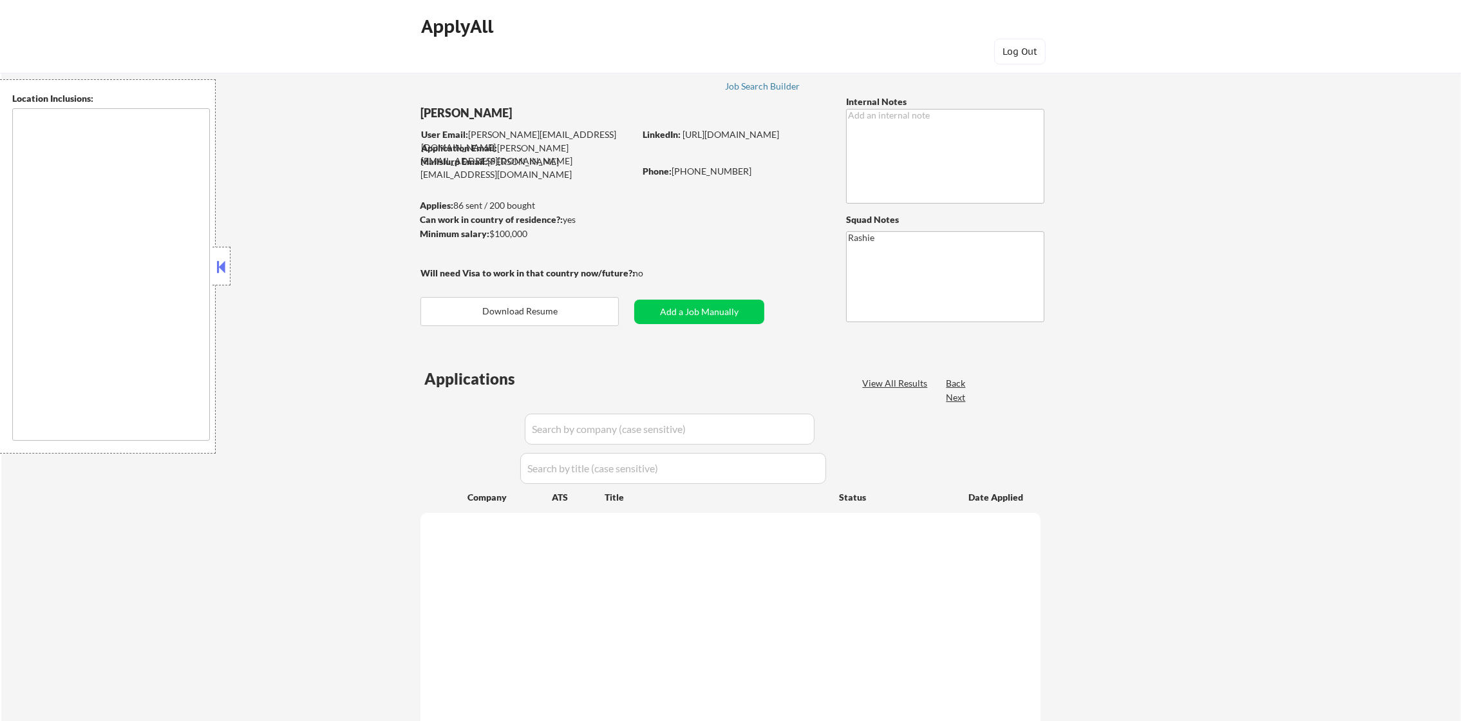
select select ""pending""
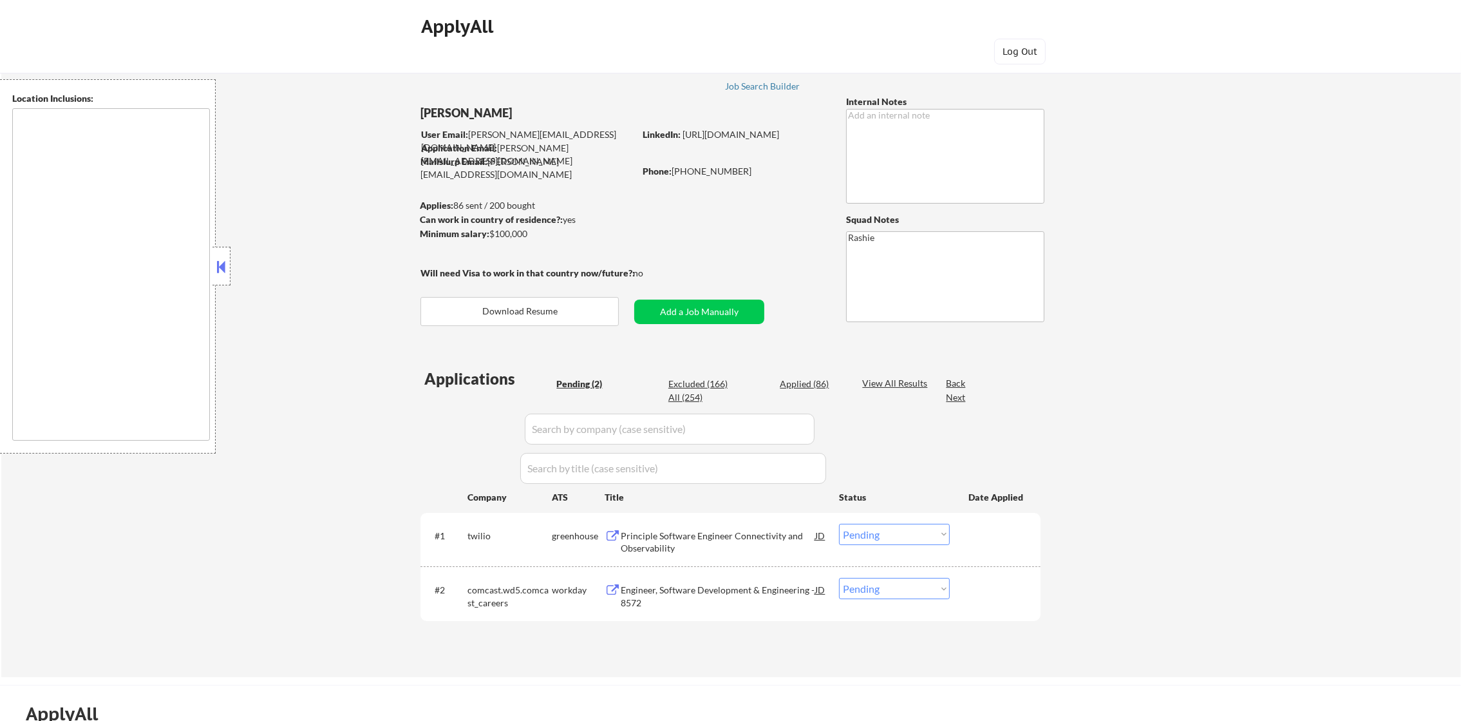
type textarea "Seattle, WA Mercer Island, WA Bellevue, WA Kirkland, WA Redmond, WA Shoreline, …"
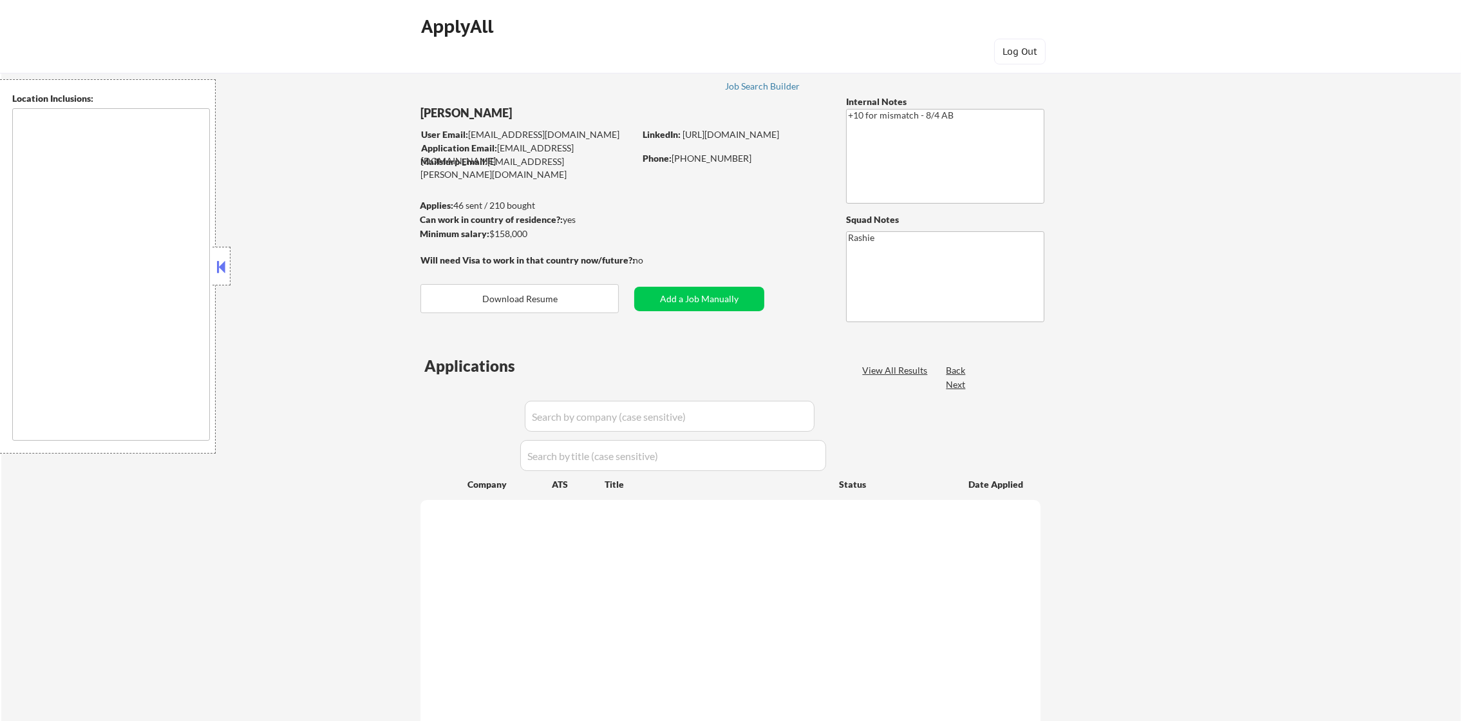
select select ""pending""
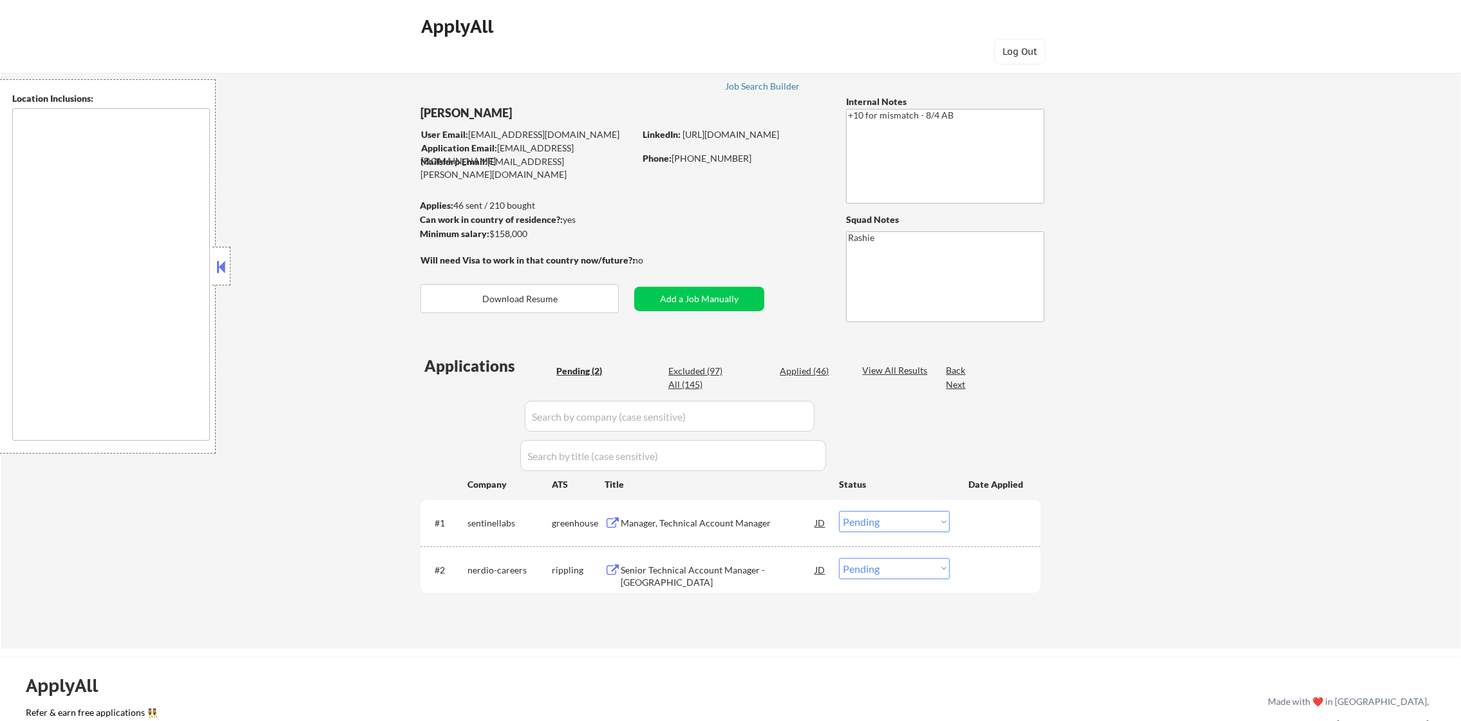
scroll to position [97, 0]
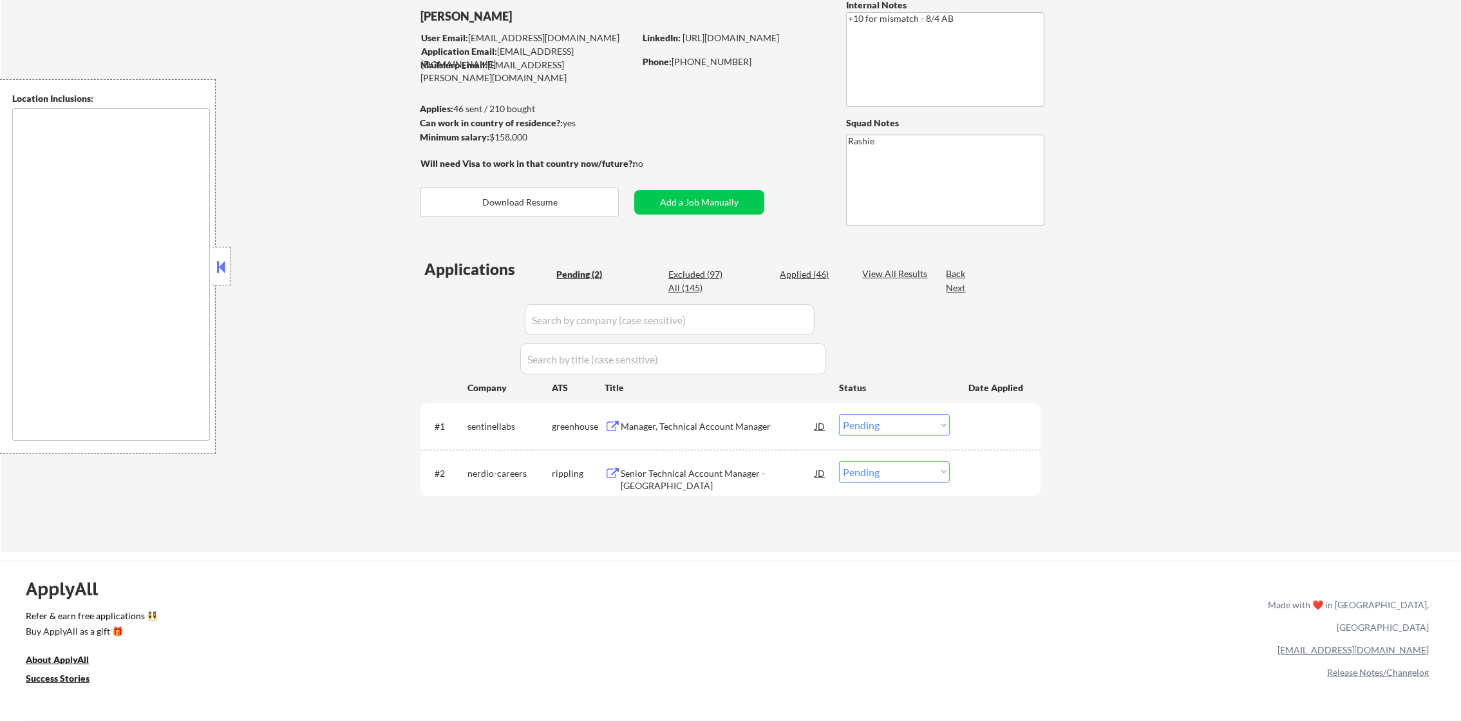
type textarea "[PERSON_NAME], AZ [GEOGRAPHIC_DATA], [GEOGRAPHIC_DATA] [GEOGRAPHIC_DATA], [GEOG…"
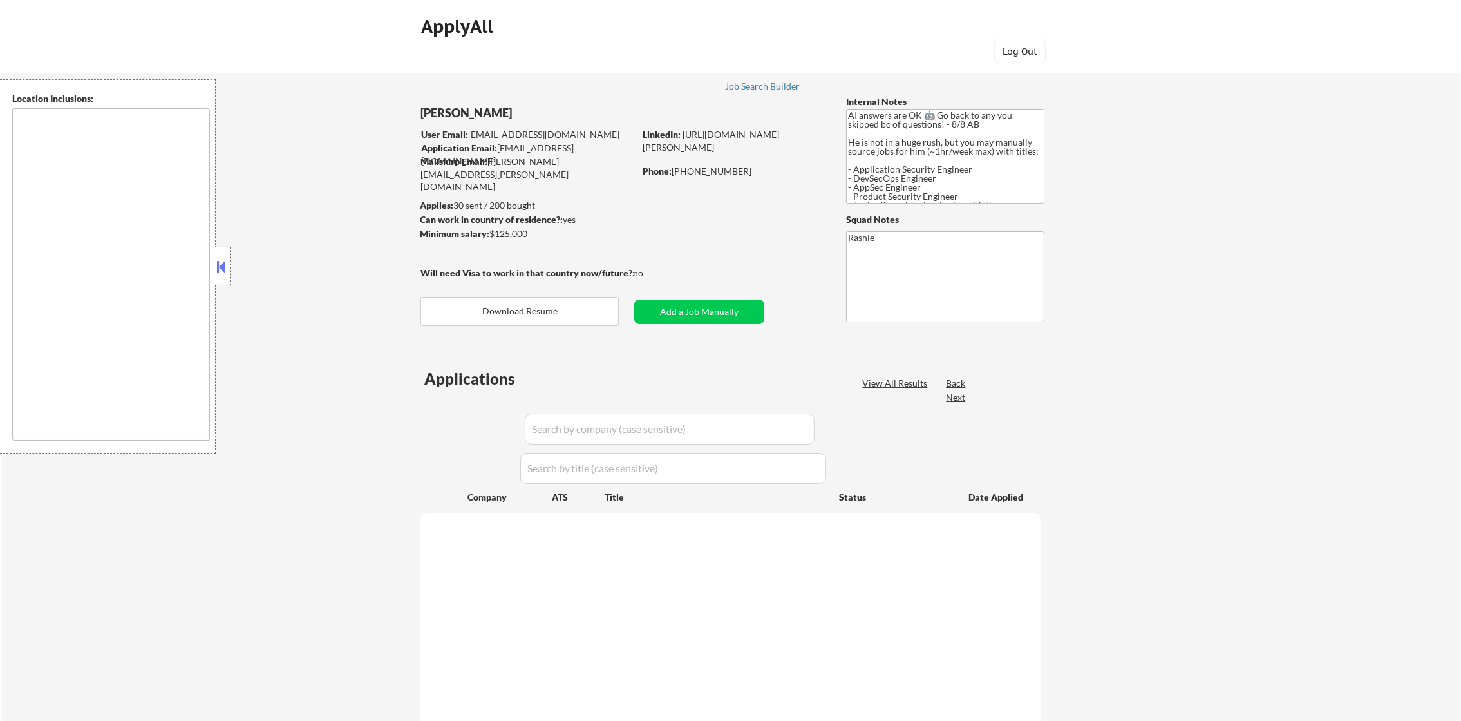
select select ""pending""
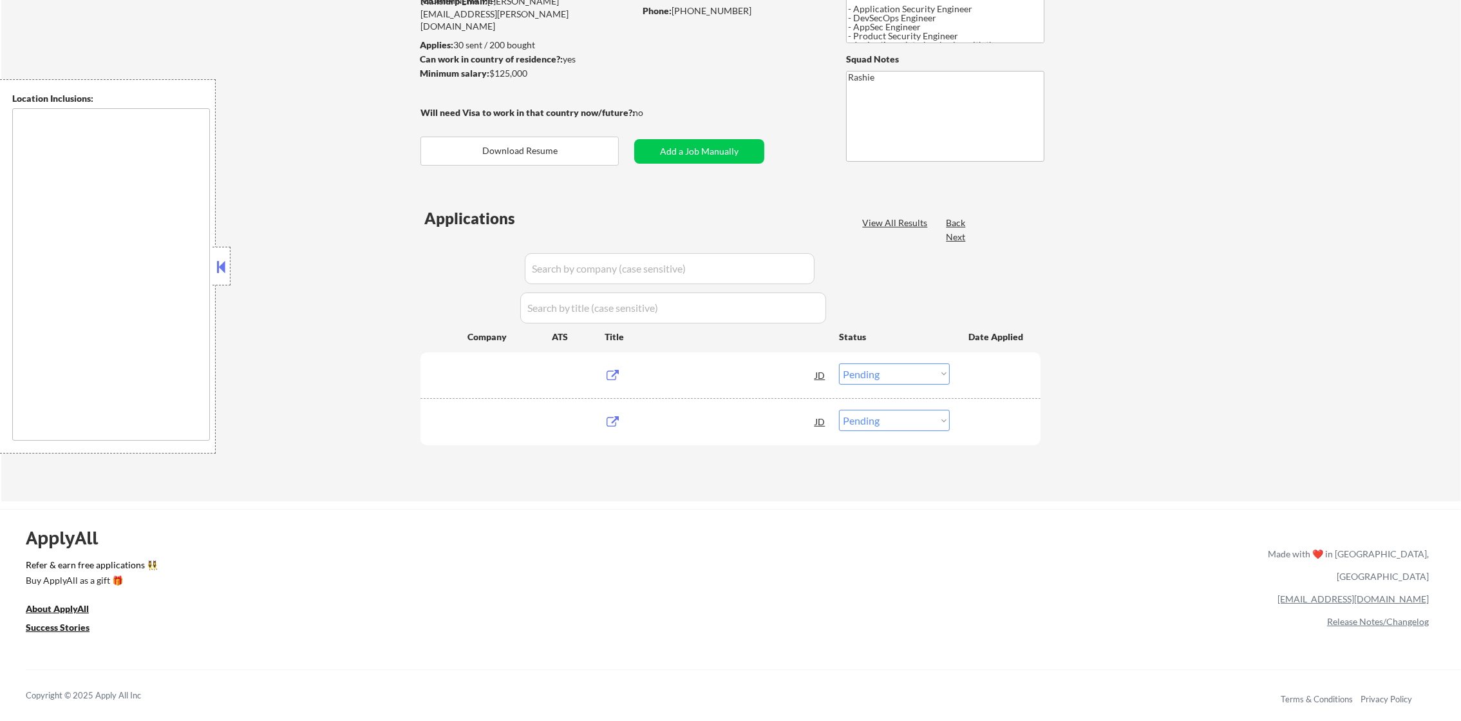
type textarea "remote"
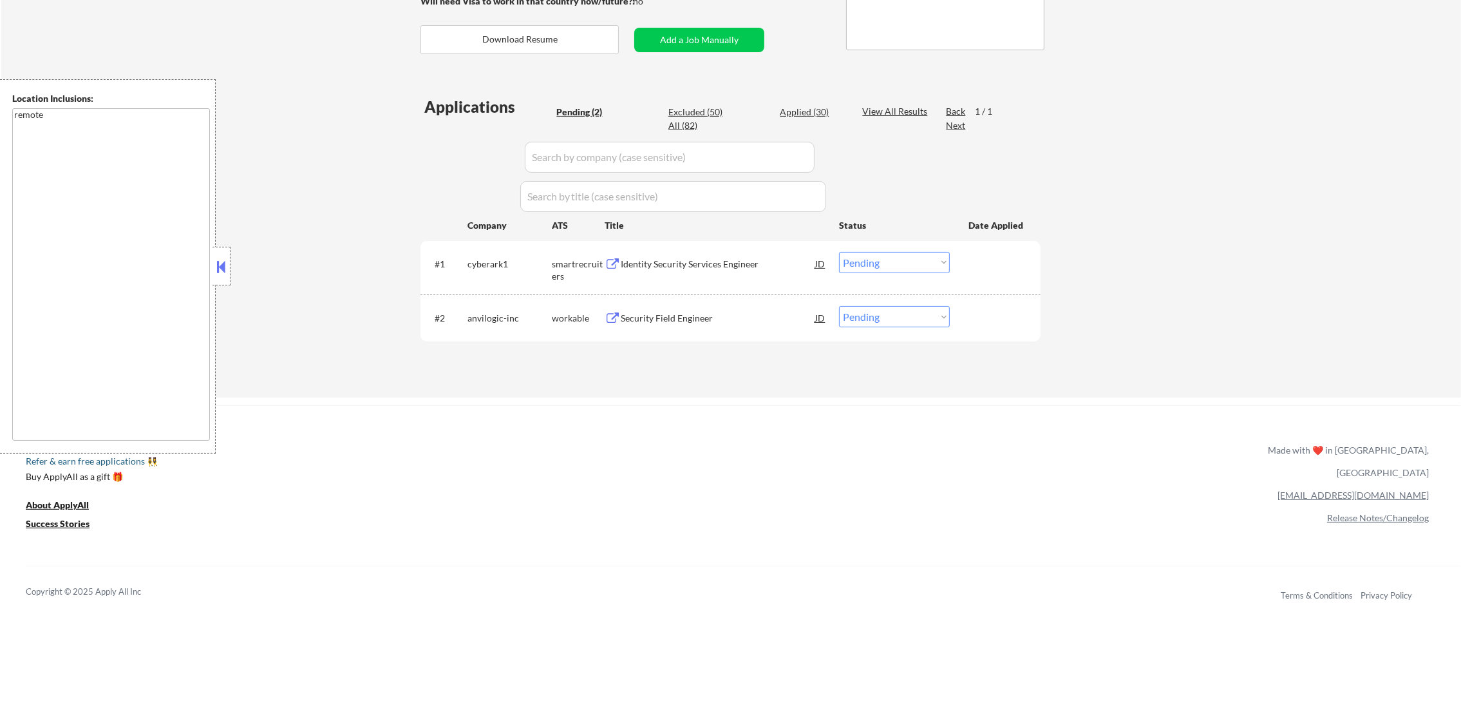
scroll to position [289, 0]
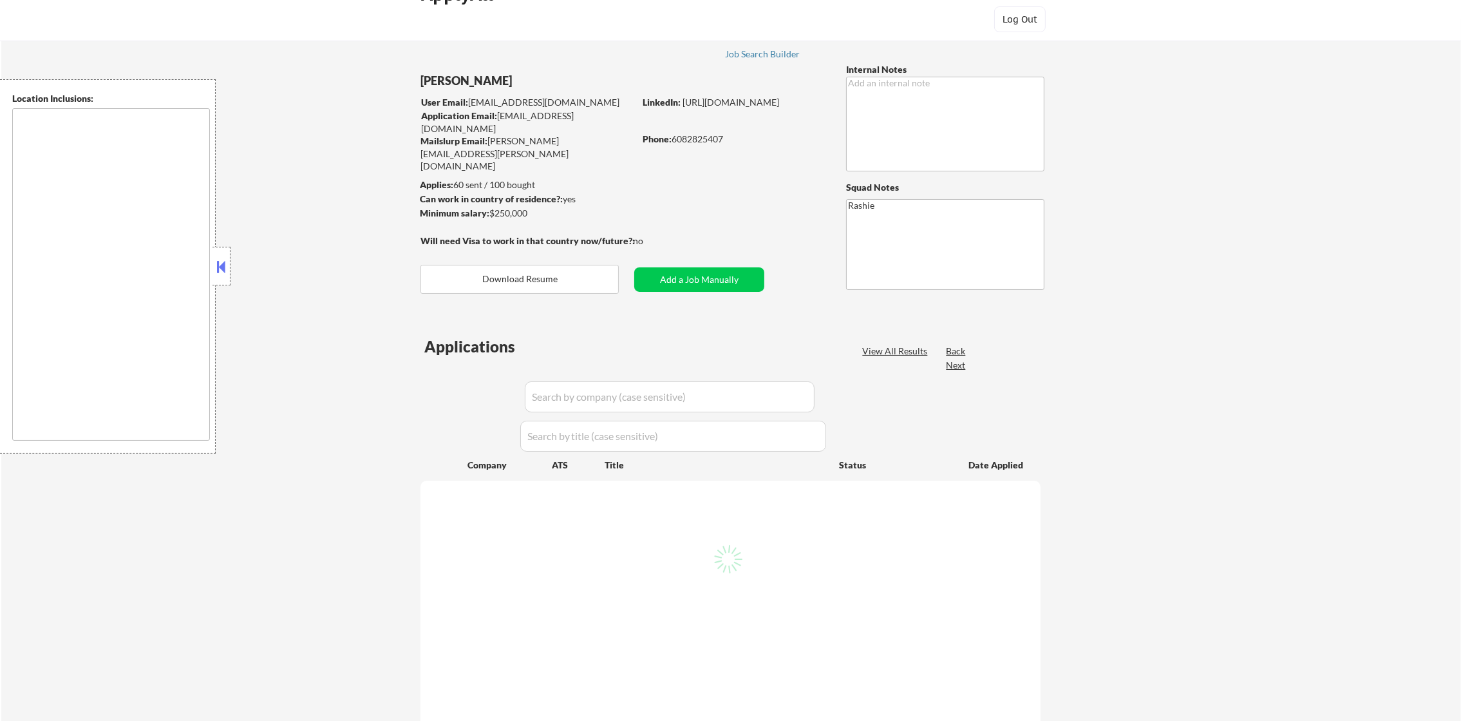
scroll to position [106, 0]
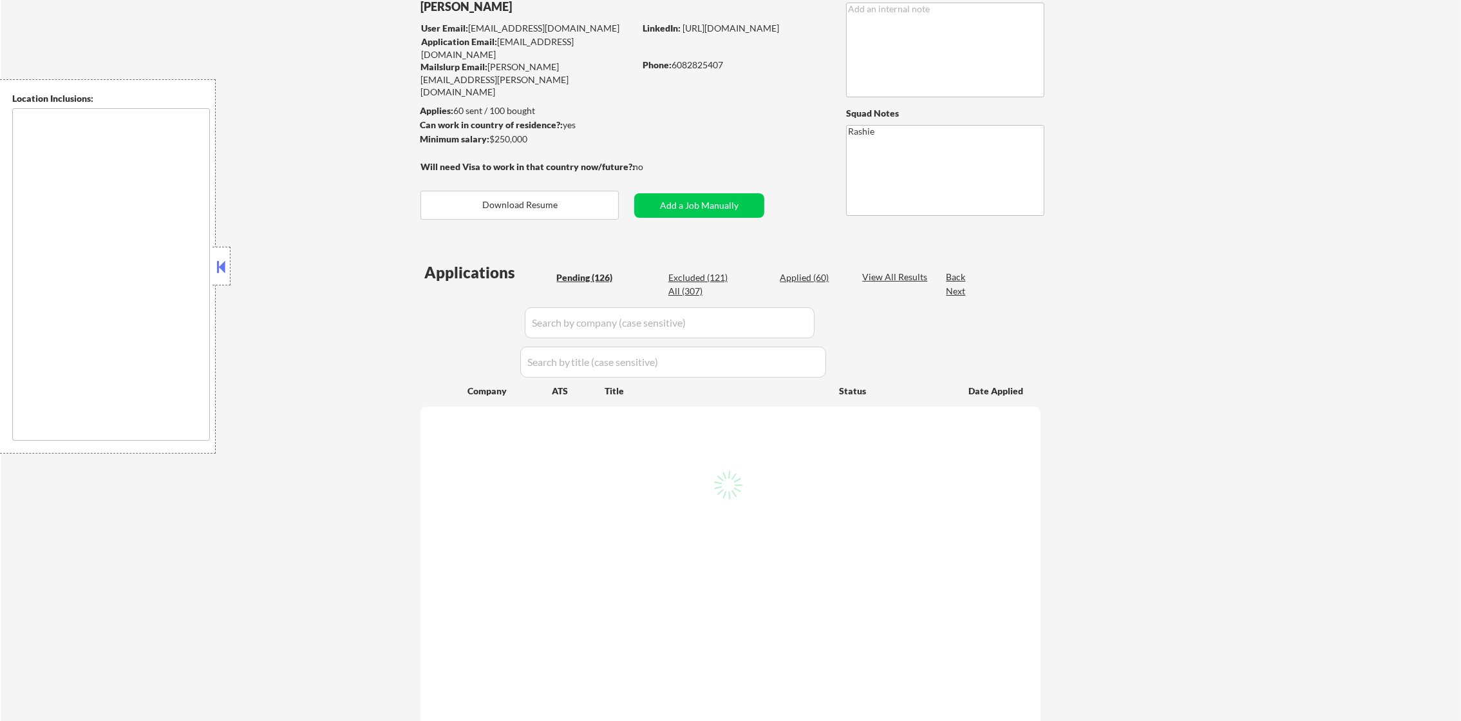
select select ""pending""
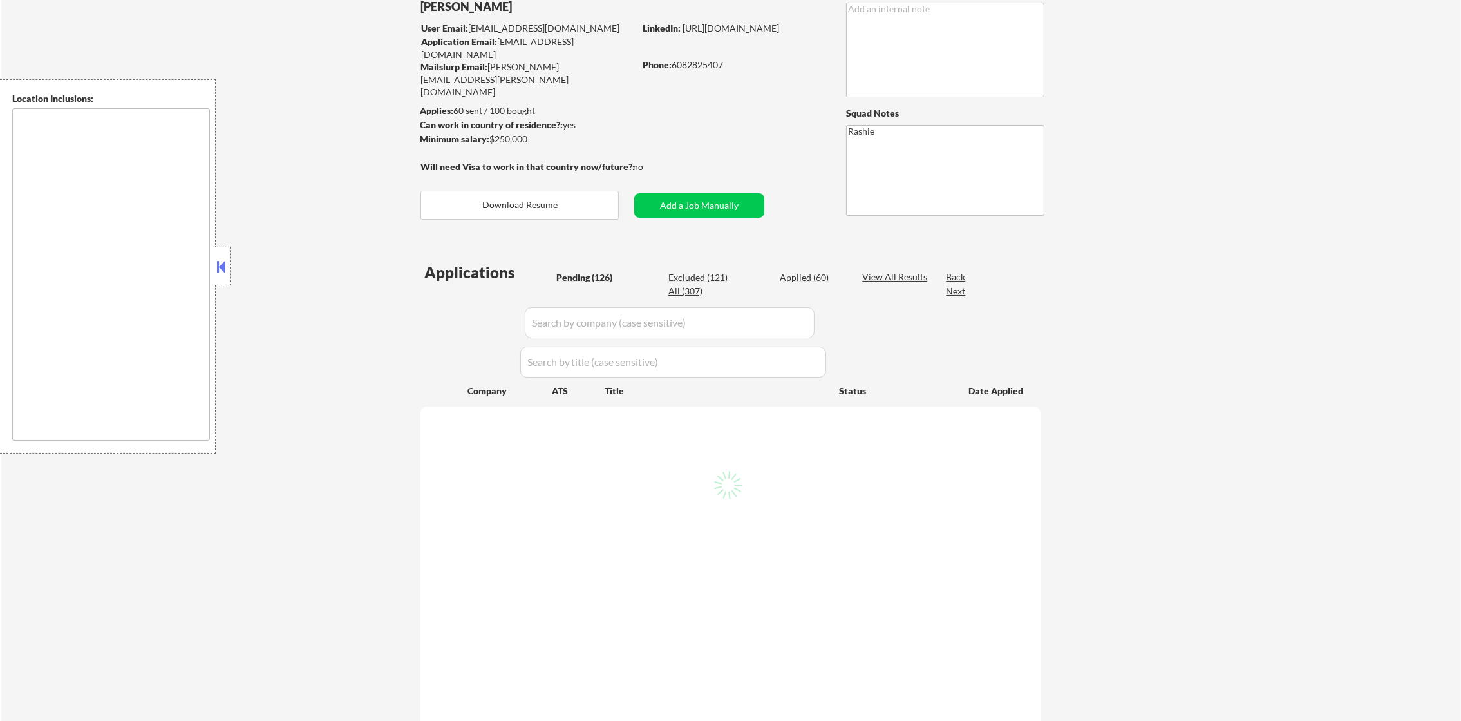
select select ""pending""
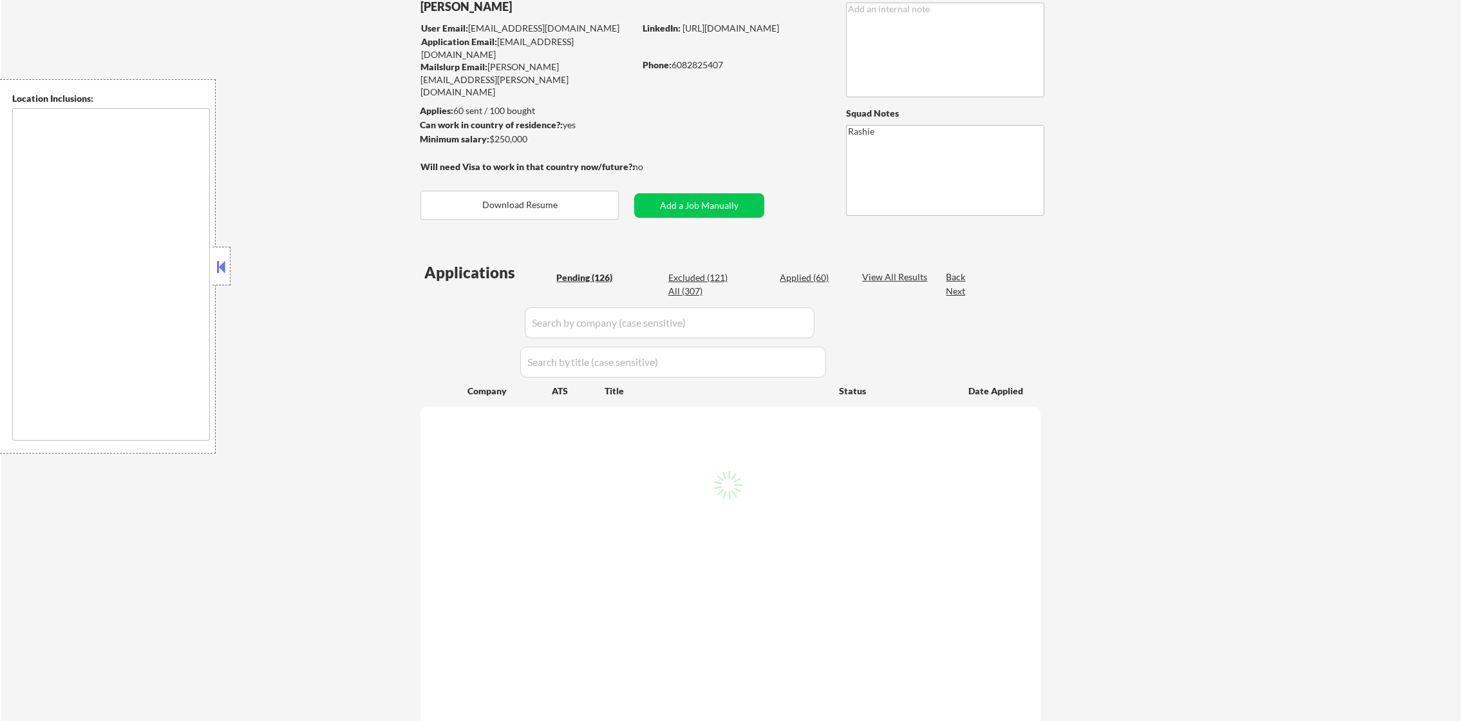
select select ""pending""
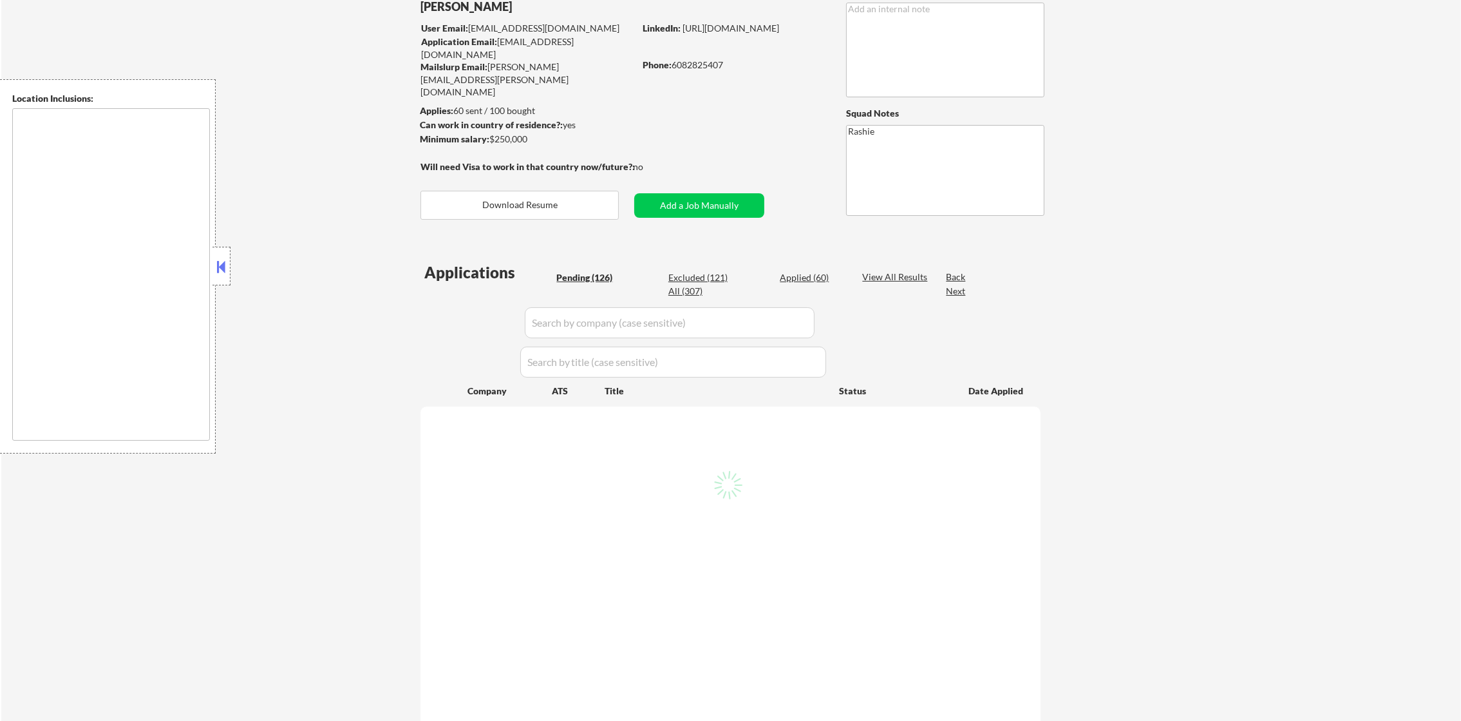
select select ""pending""
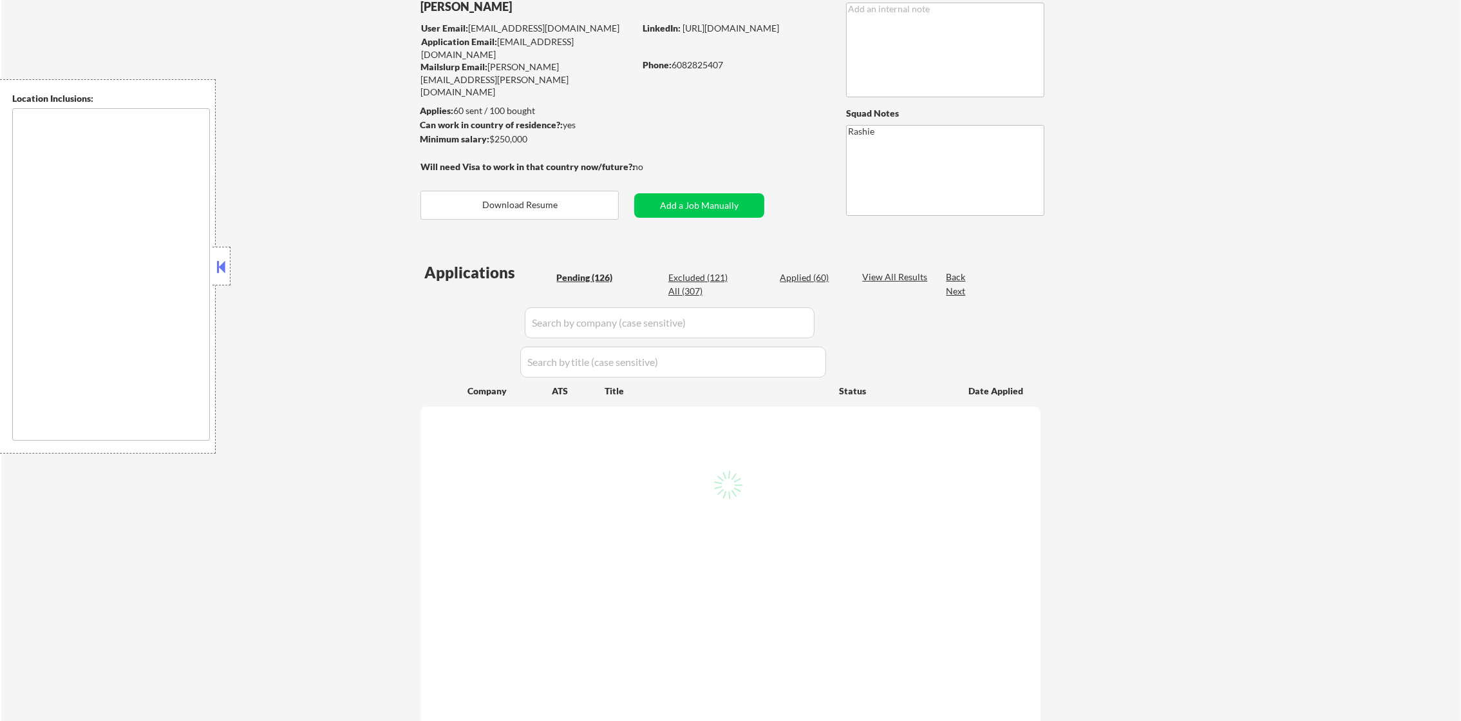
select select ""pending""
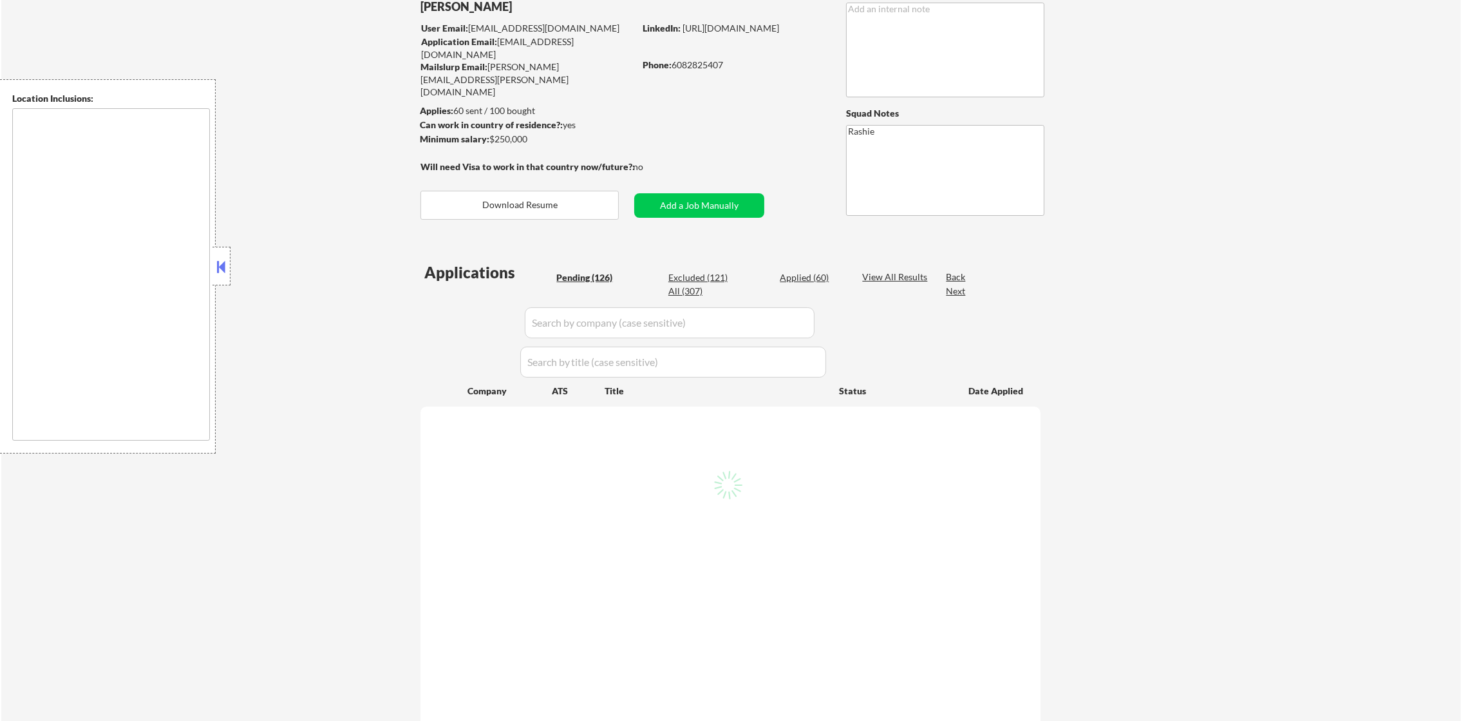
select select ""pending""
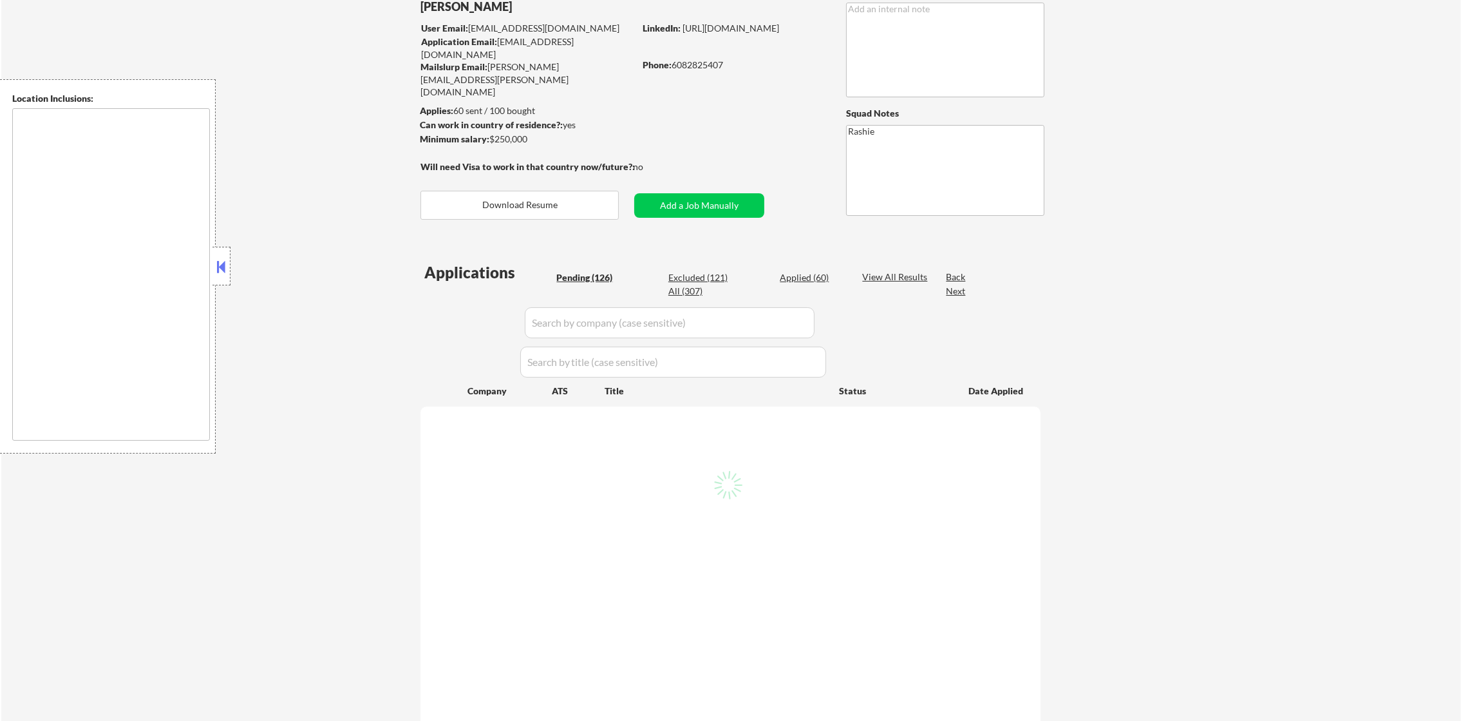
select select ""pending""
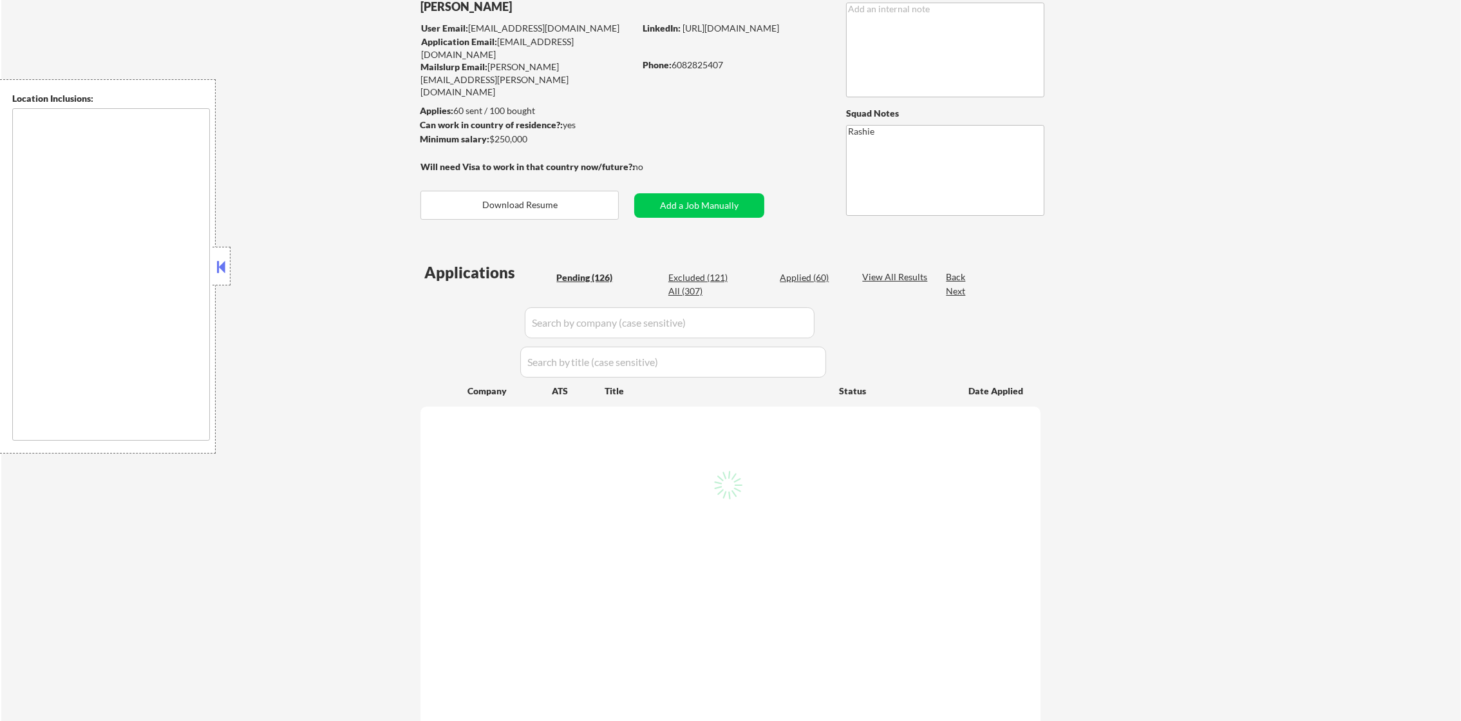
select select ""pending""
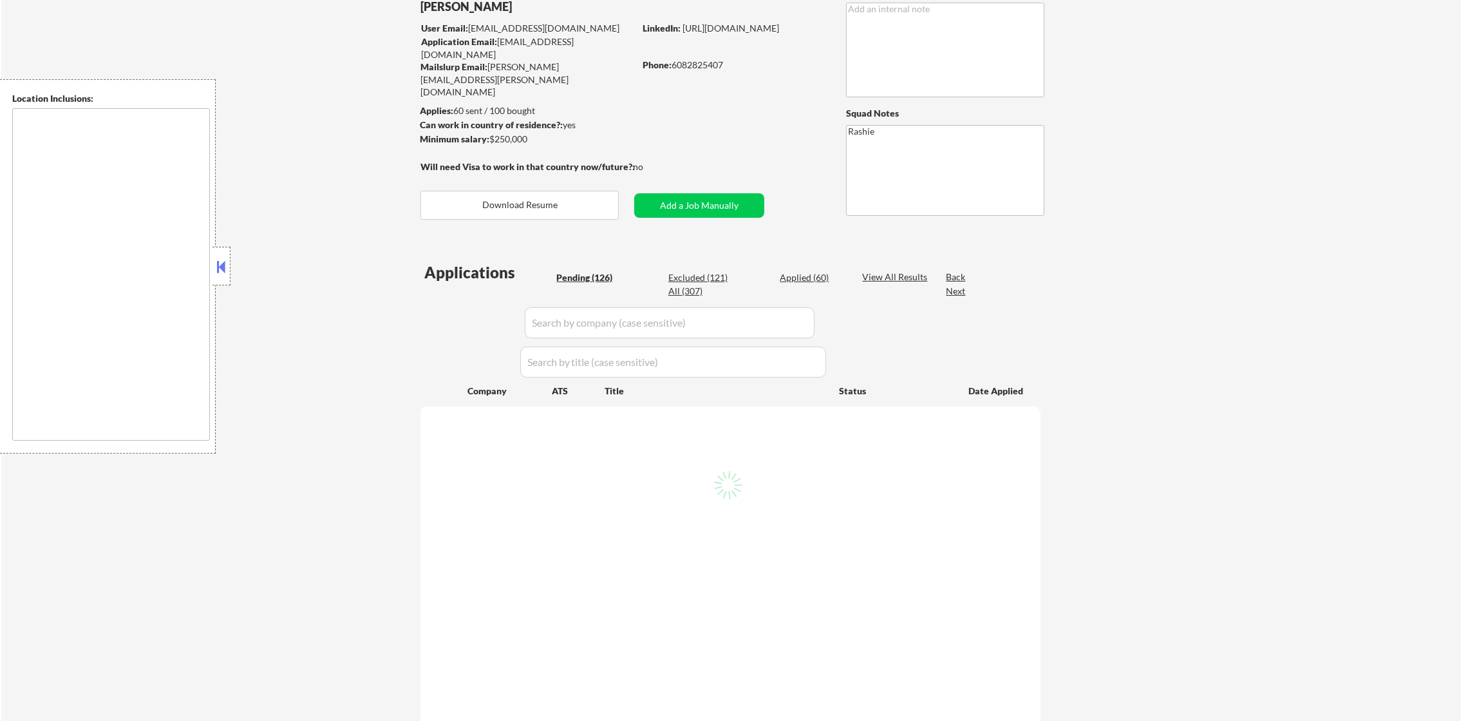
select select ""pending""
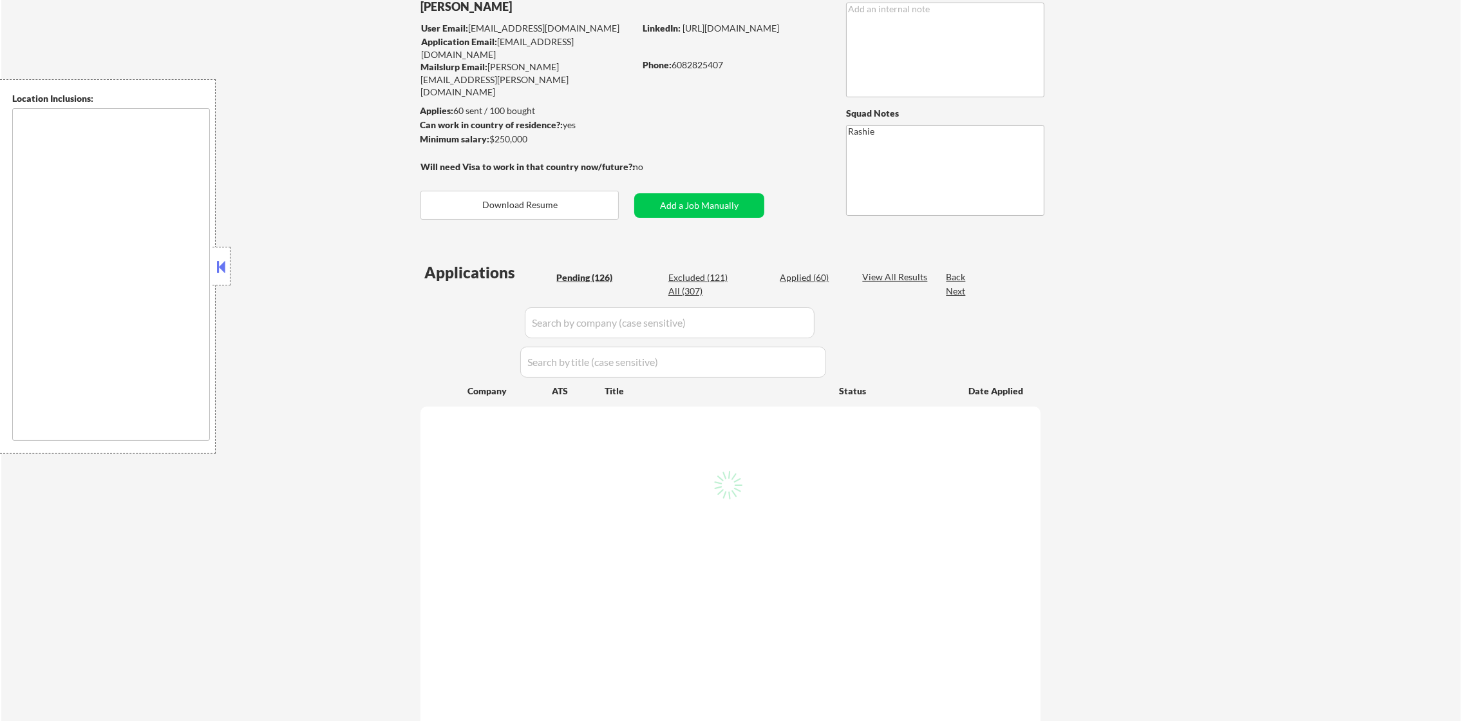
select select ""pending""
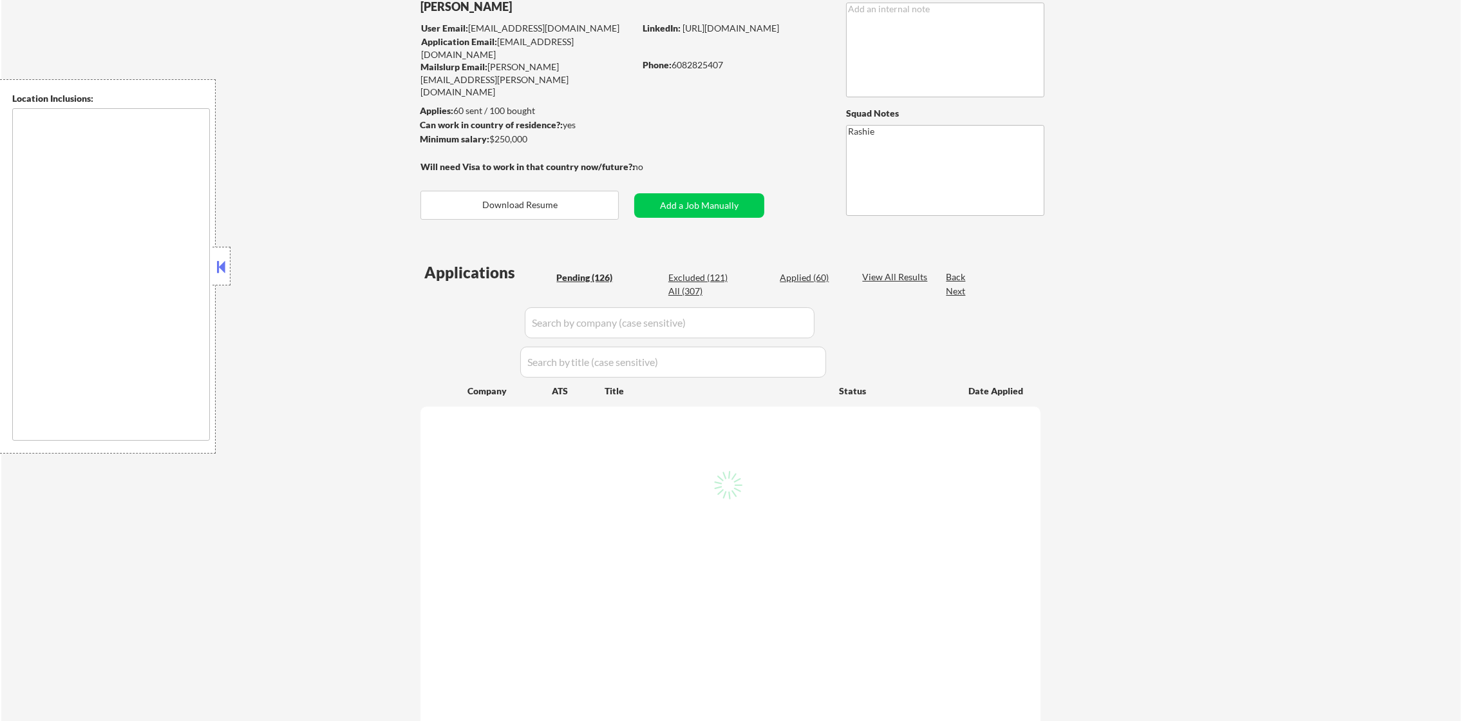
select select ""pending""
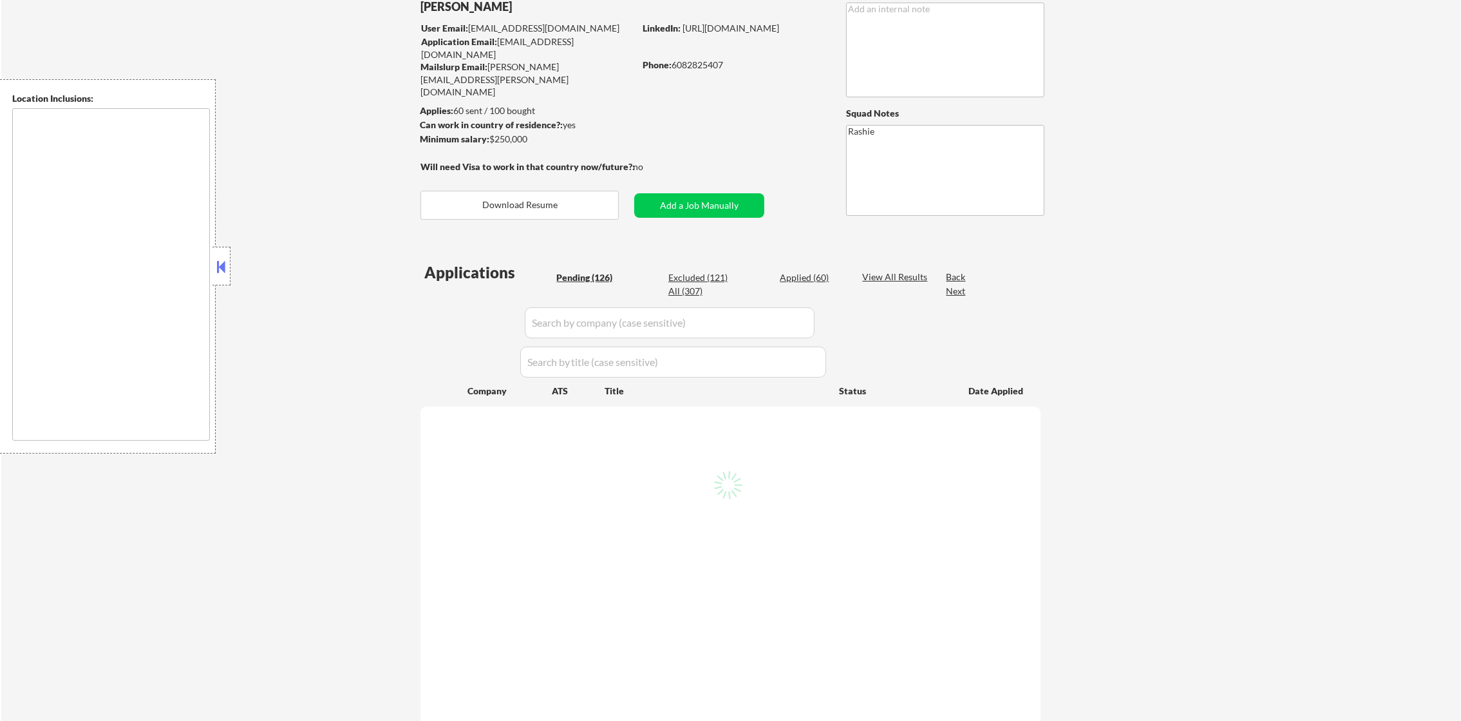
select select ""pending""
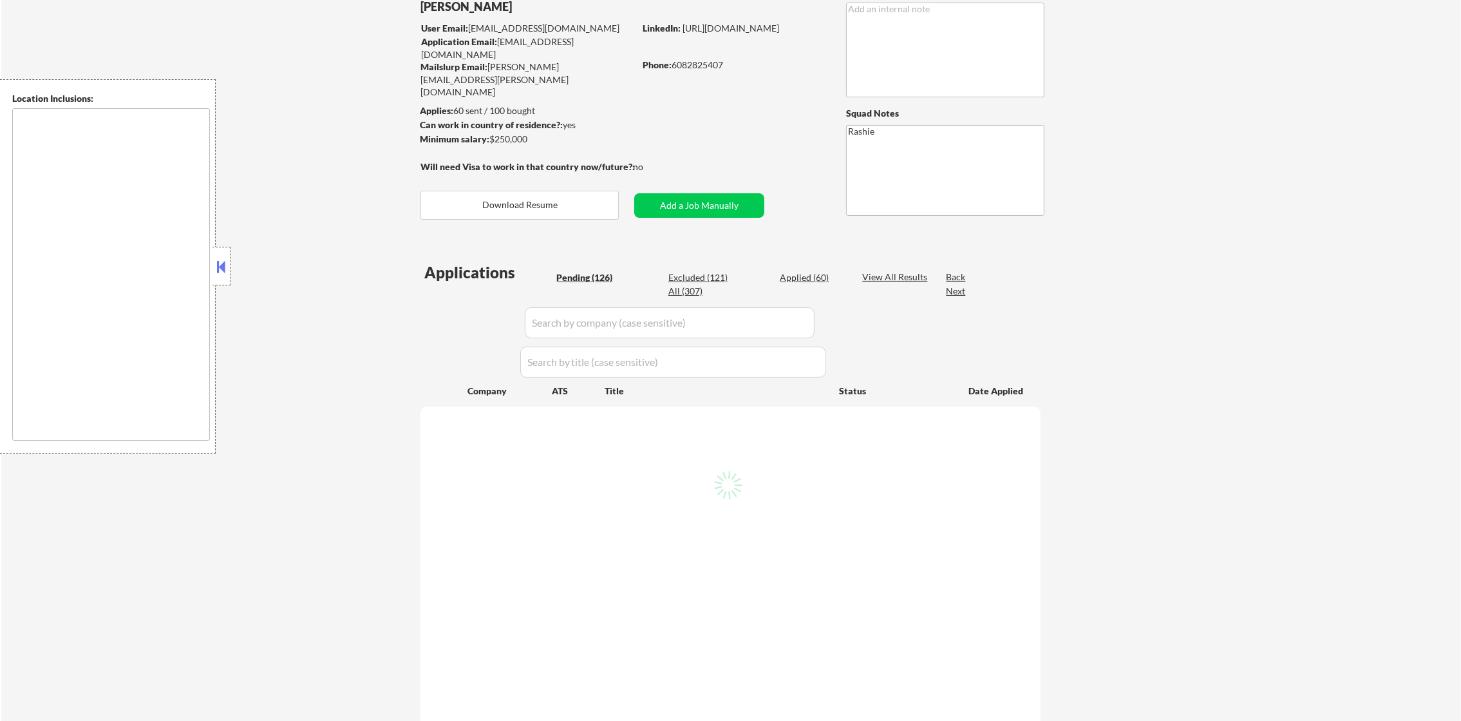
select select ""pending""
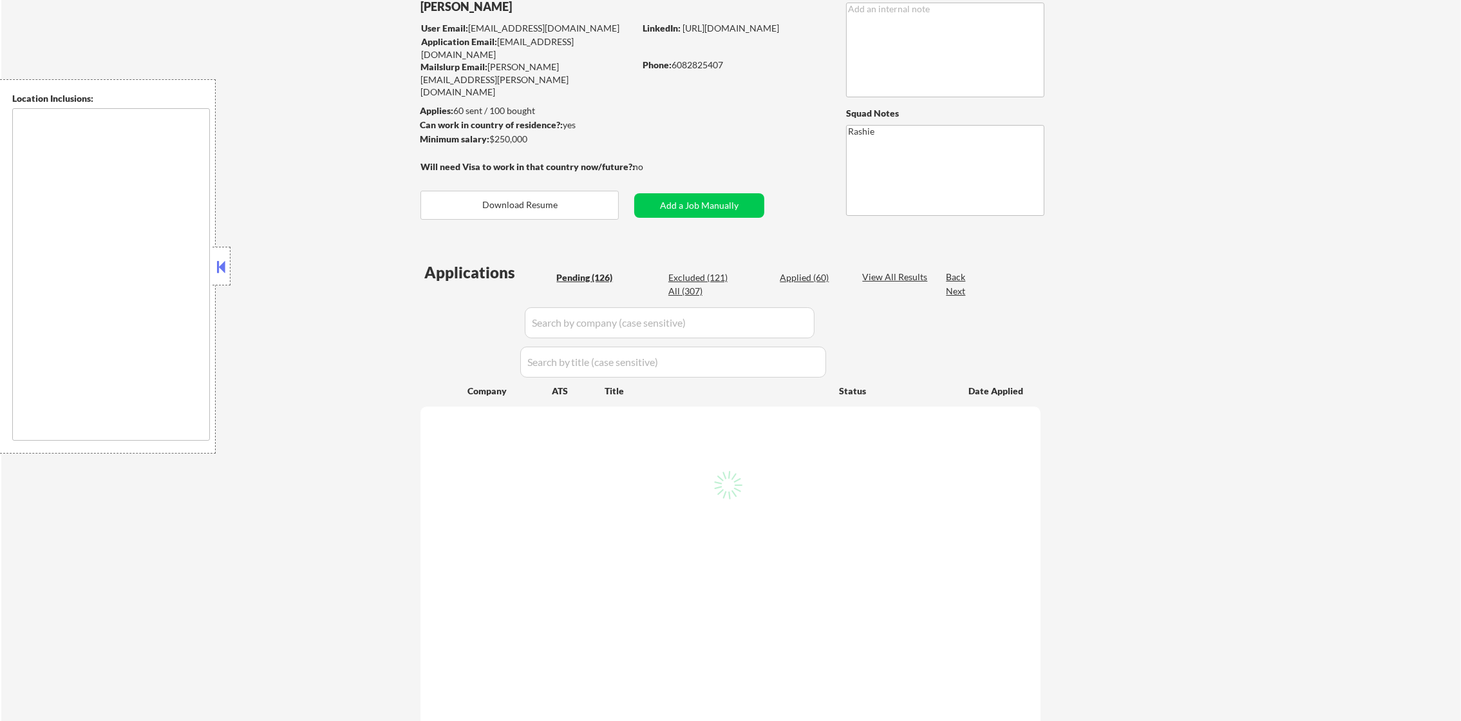
select select ""pending""
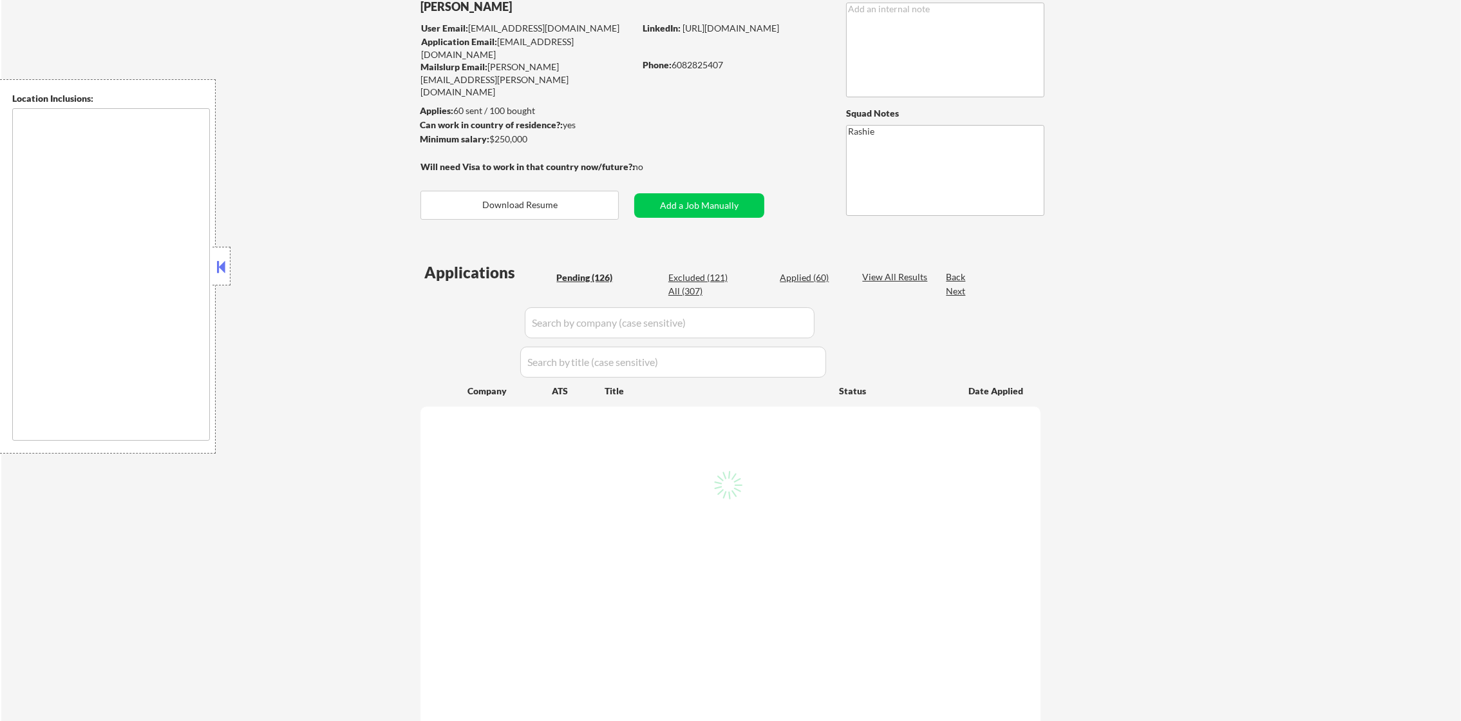
select select ""pending""
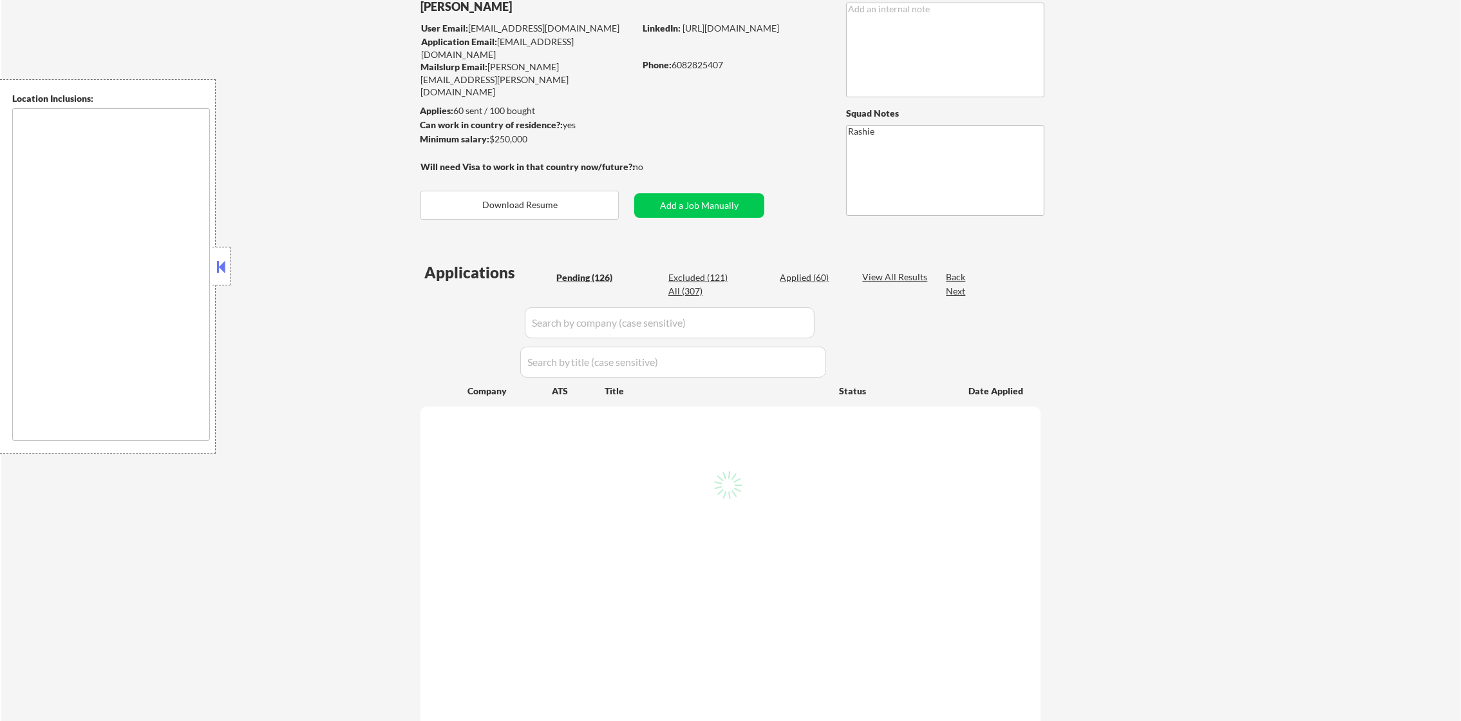
select select ""pending""
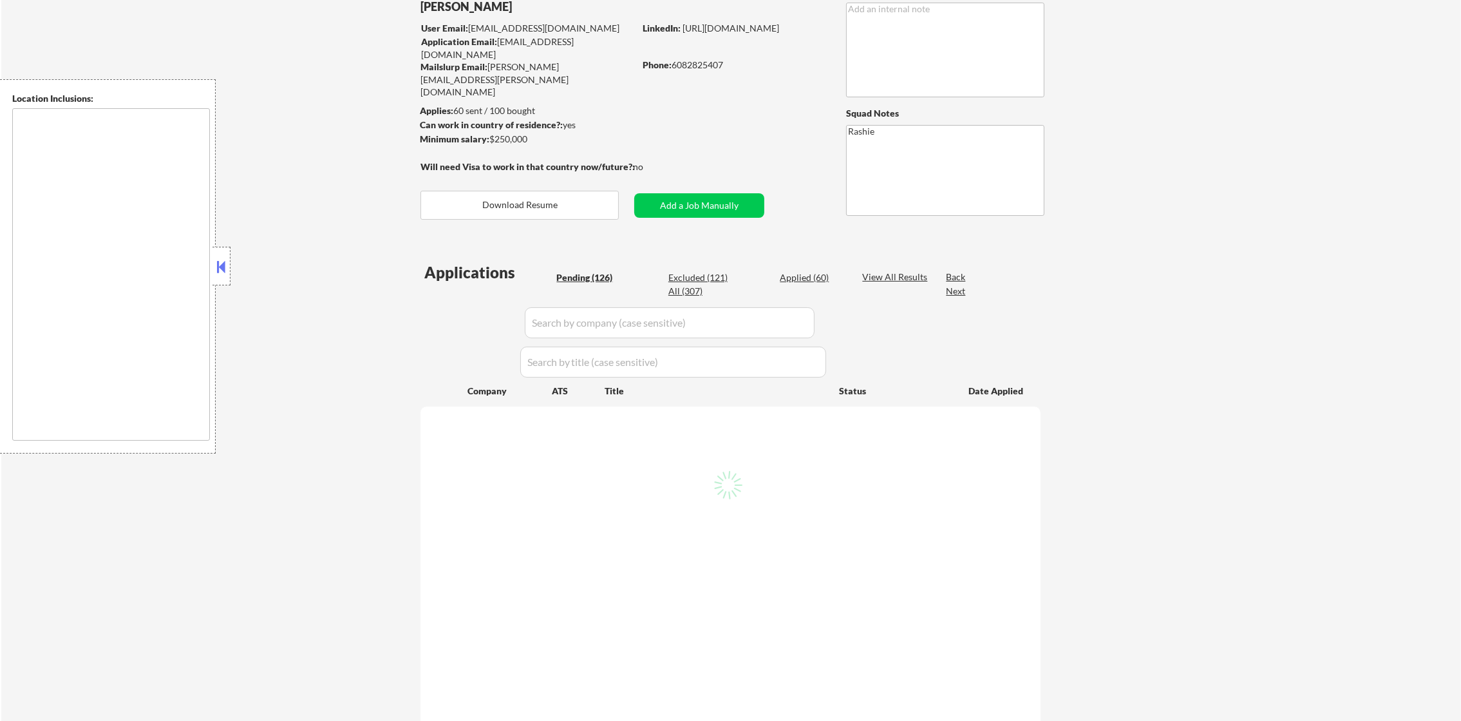
select select ""pending""
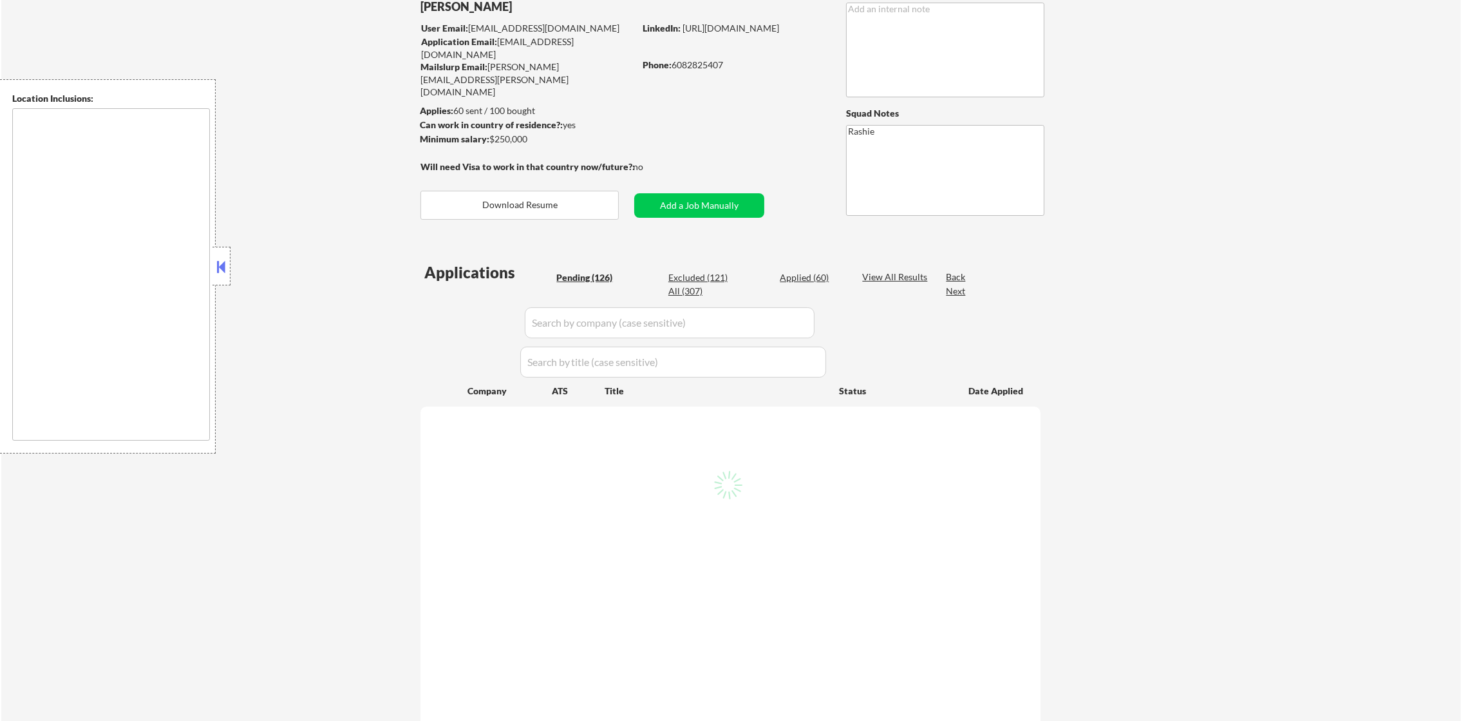
select select ""pending""
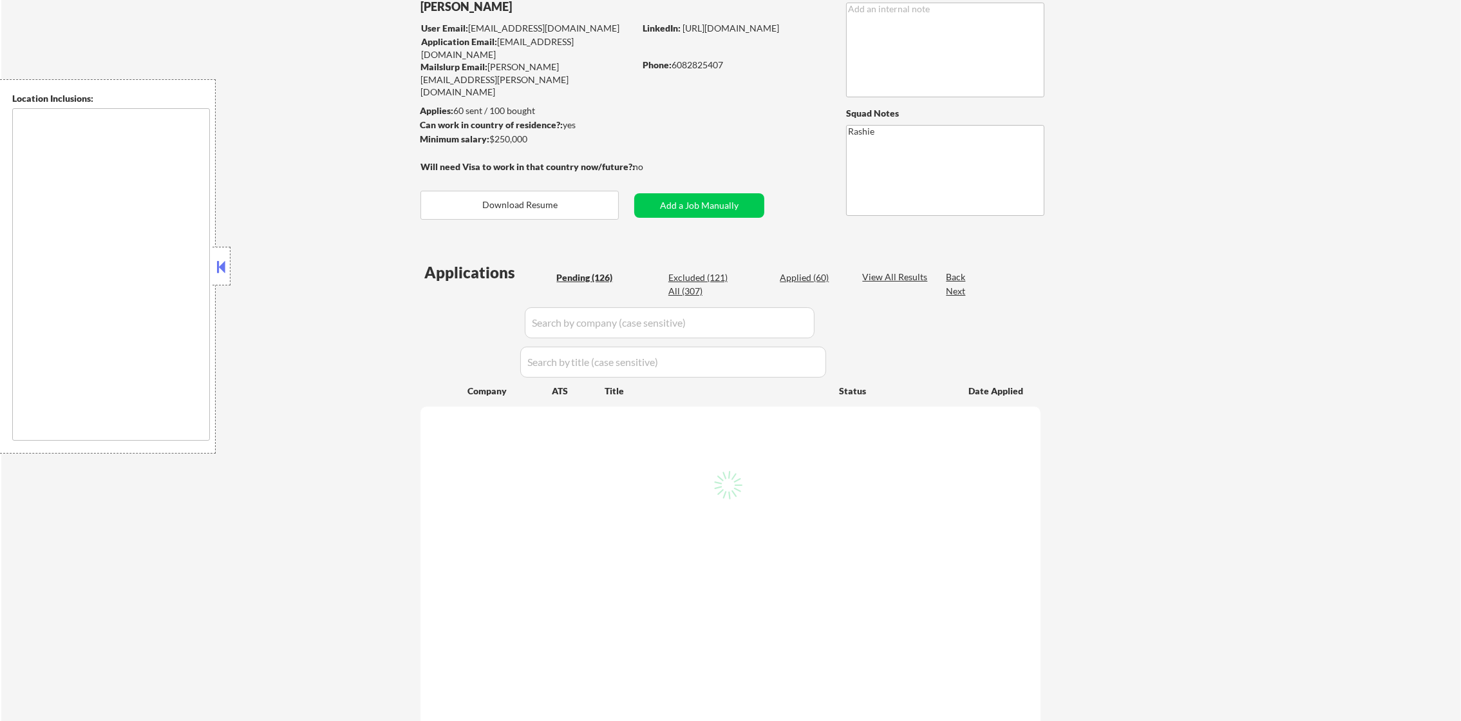
select select ""pending""
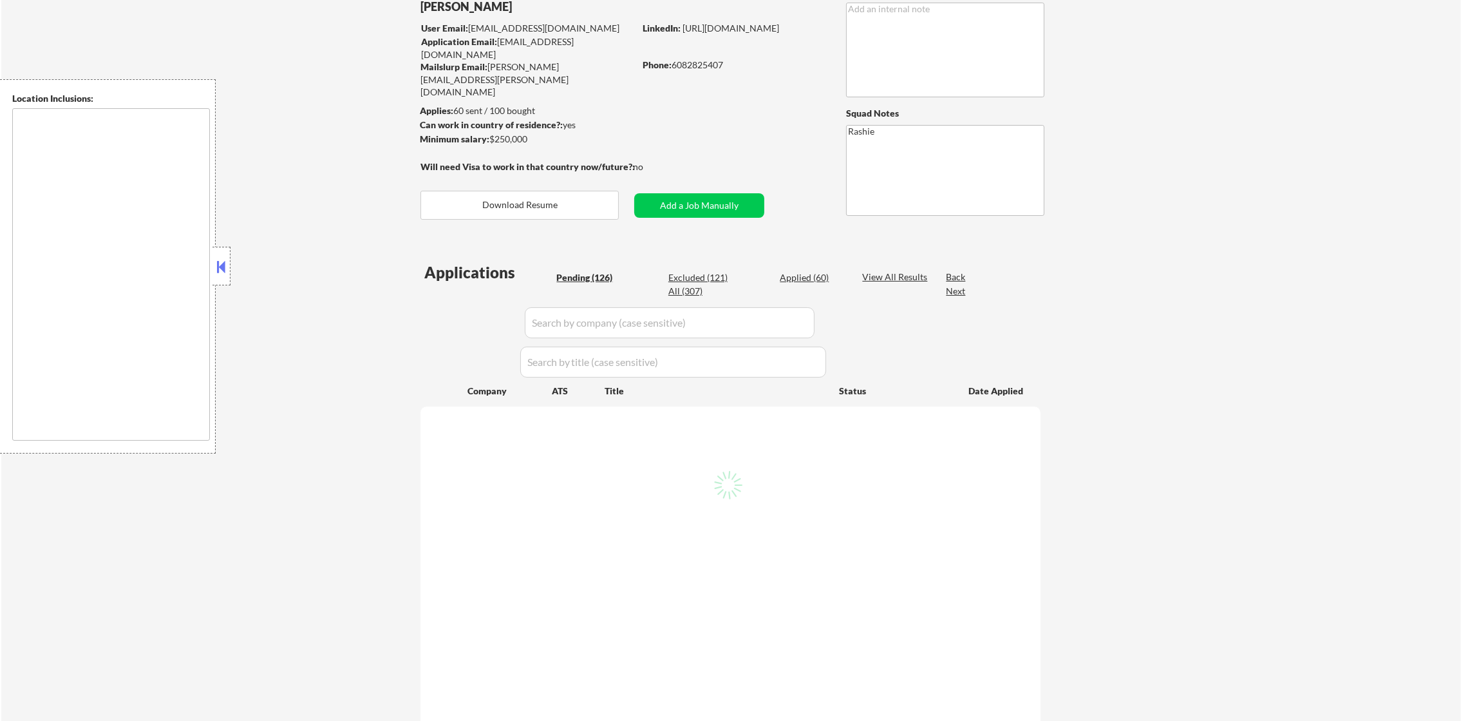
select select ""pending""
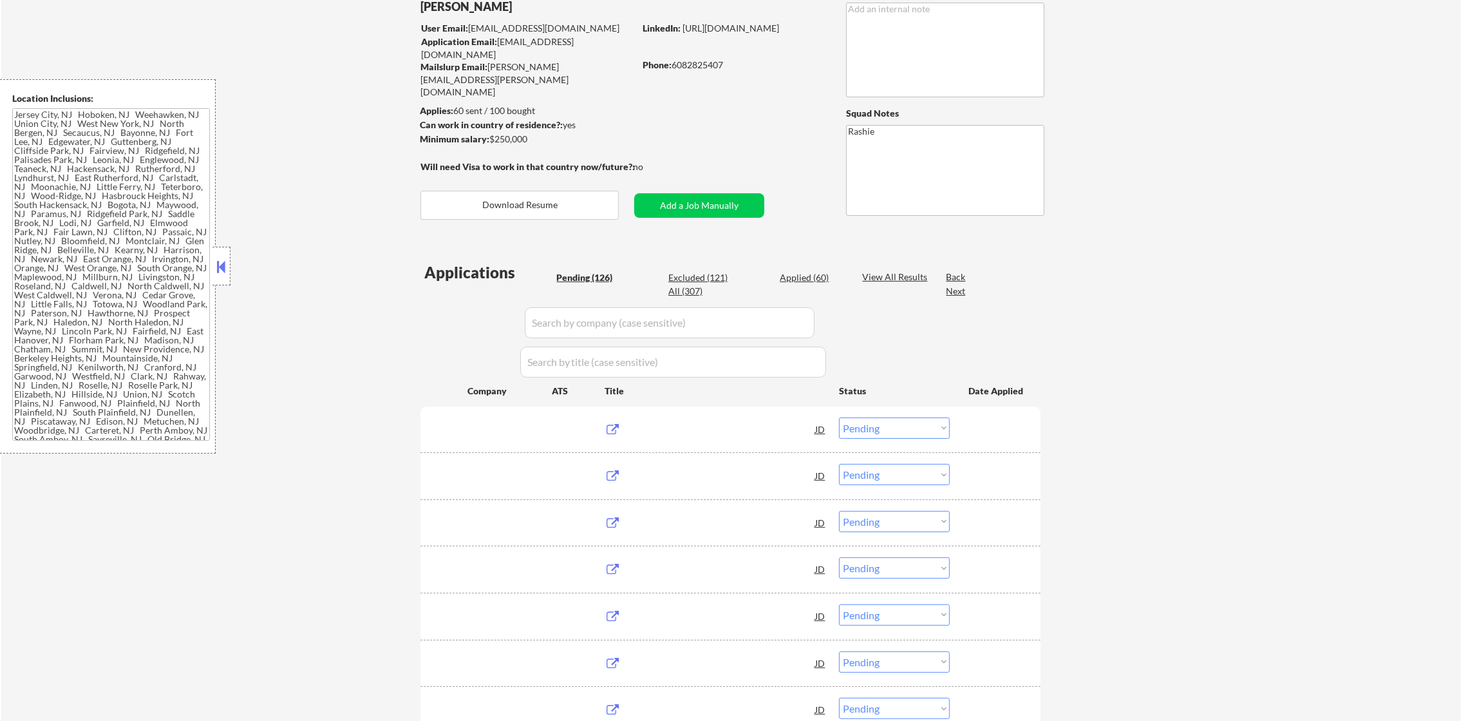
type textarea "Jersey City, NJ Hoboken, NJ Weehawken, NJ Union City, NJ West New York, NJ Nort…"
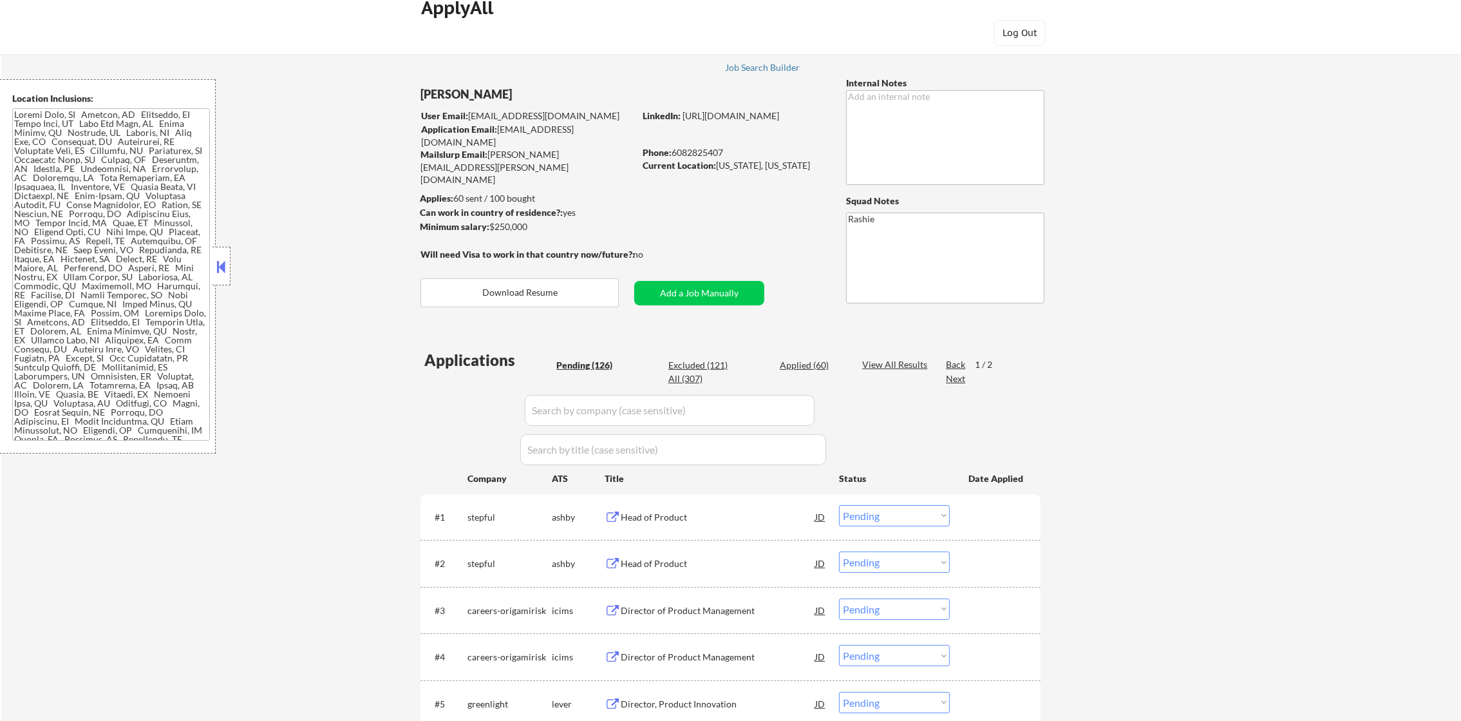
scroll to position [0, 0]
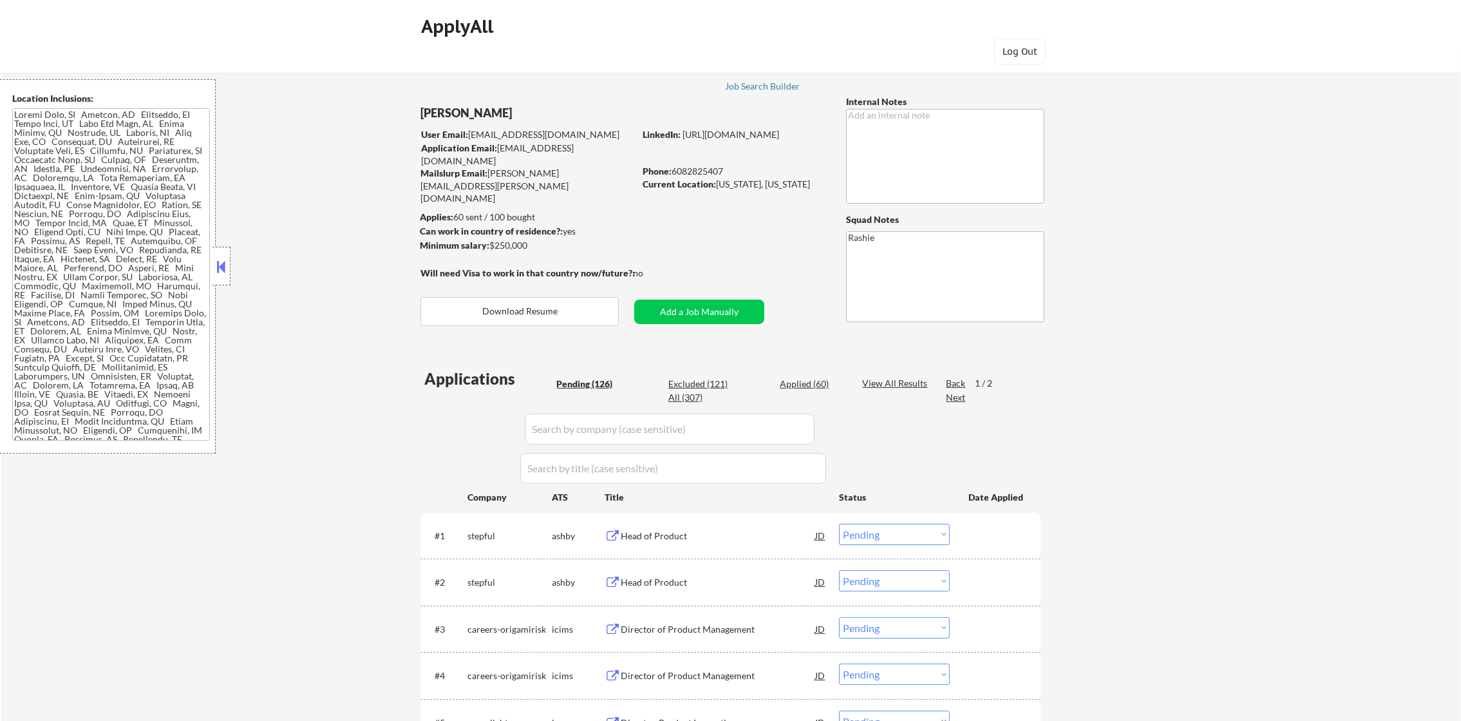
select select ""PLACEHOLDER_1427118222253""
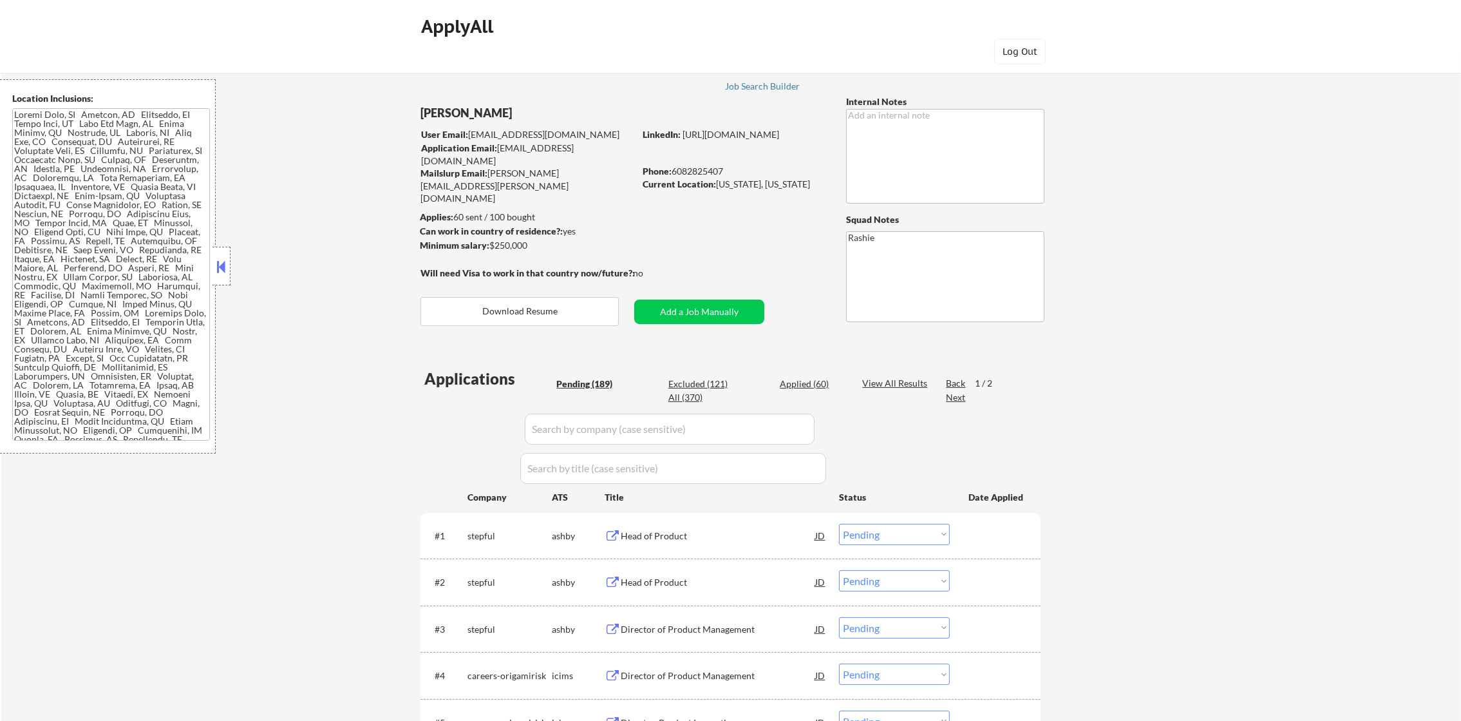
select select ""PLACEHOLDER_1427118222253""
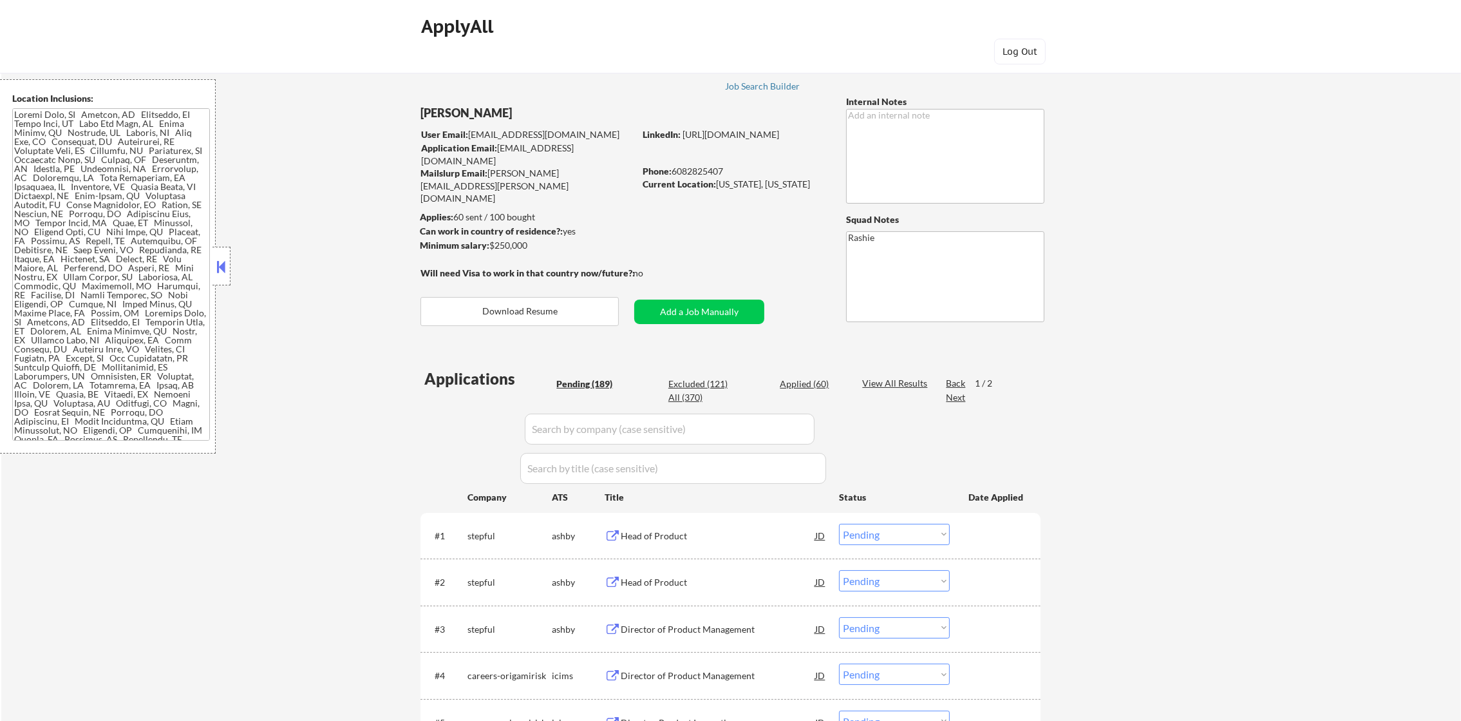
select select ""PLACEHOLDER_1427118222253""
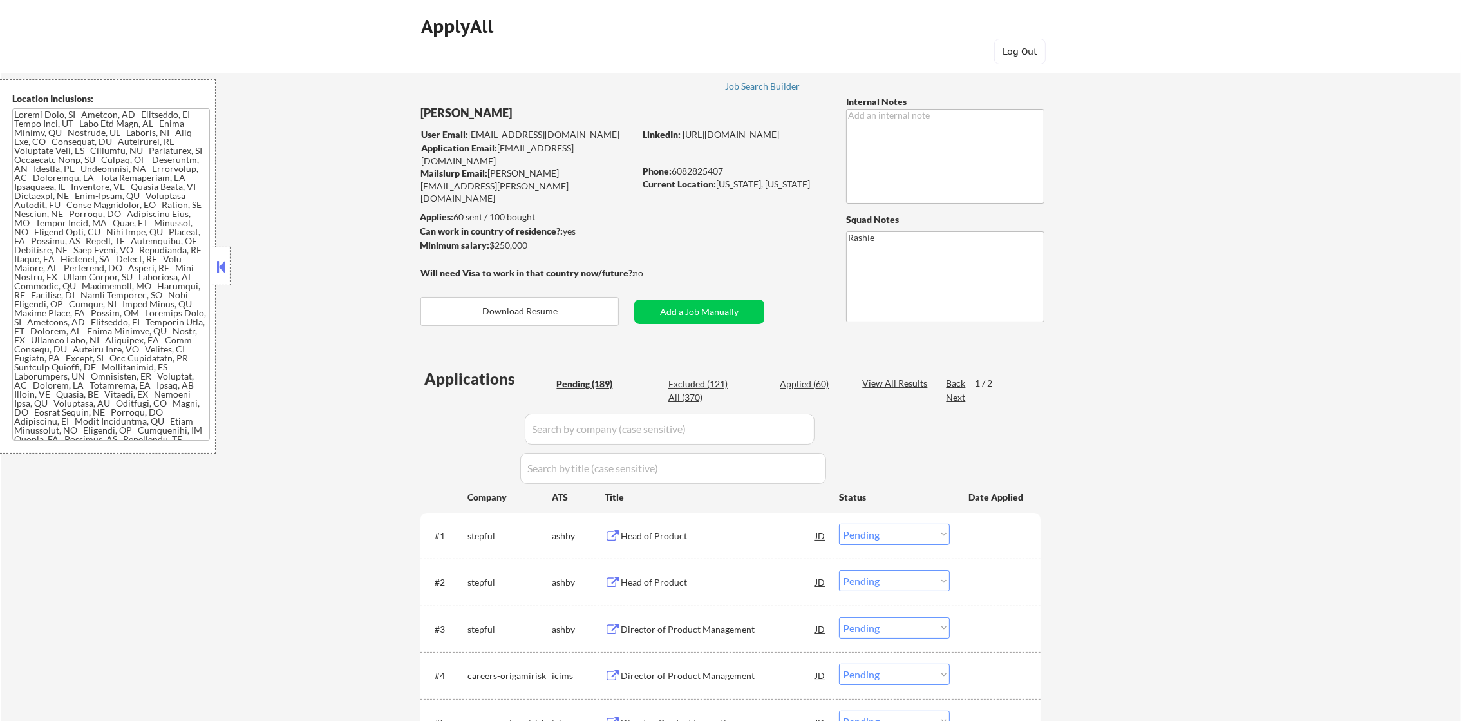
select select ""PLACEHOLDER_1427118222253""
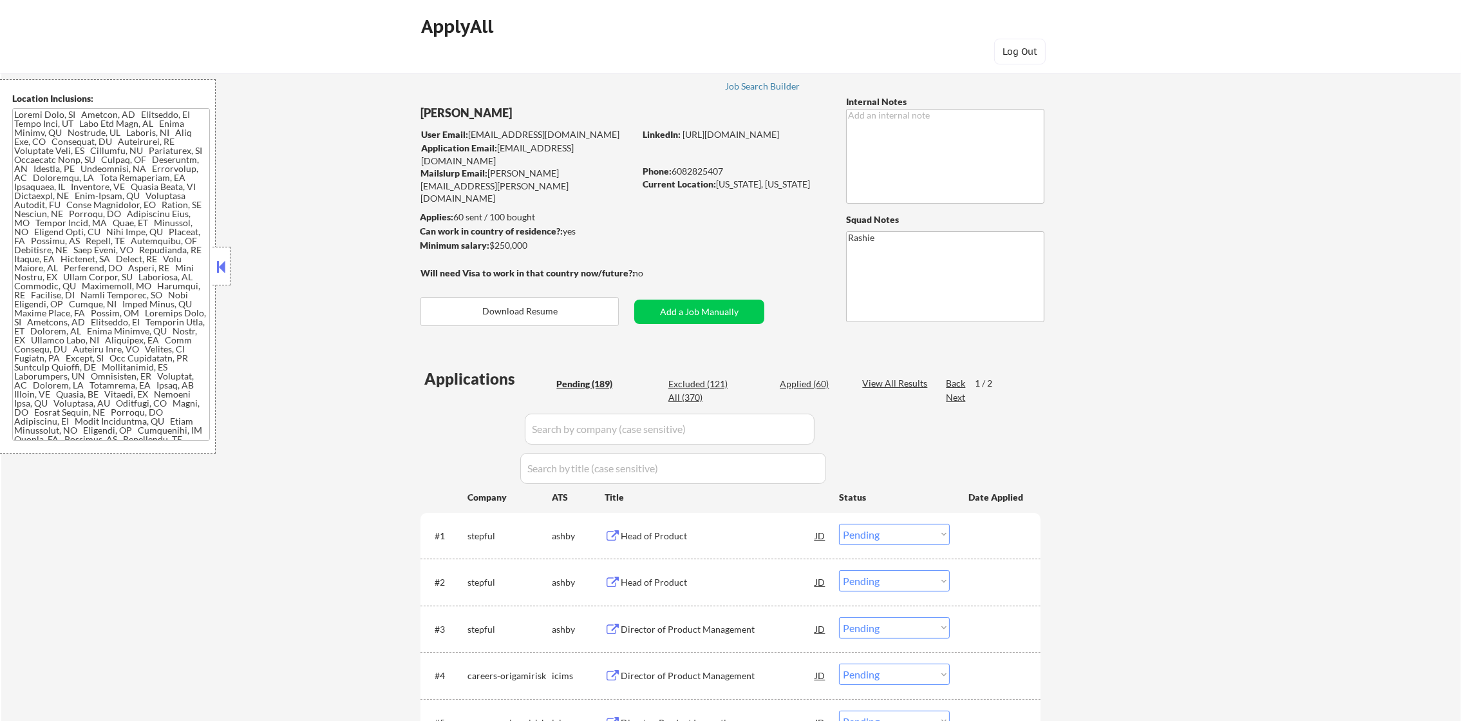
select select ""PLACEHOLDER_1427118222253""
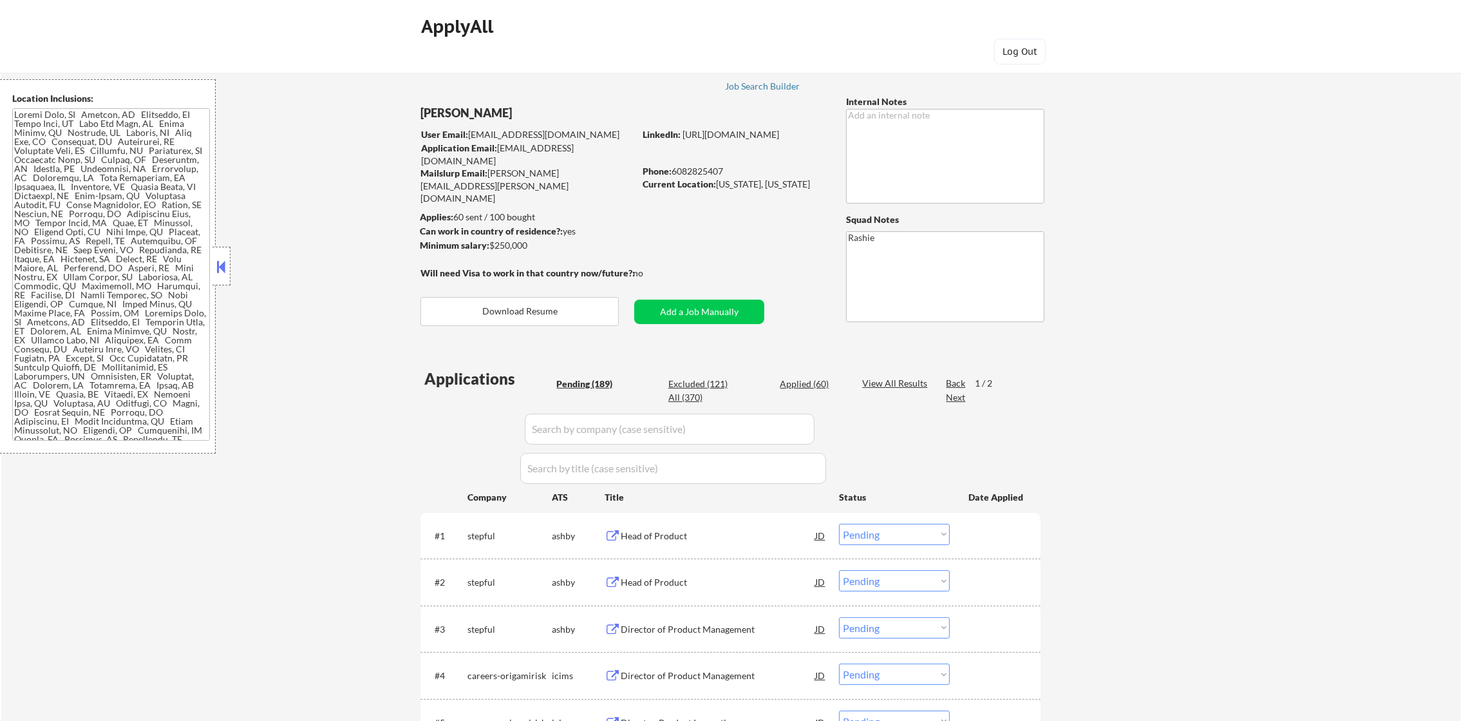
select select ""PLACEHOLDER_1427118222253""
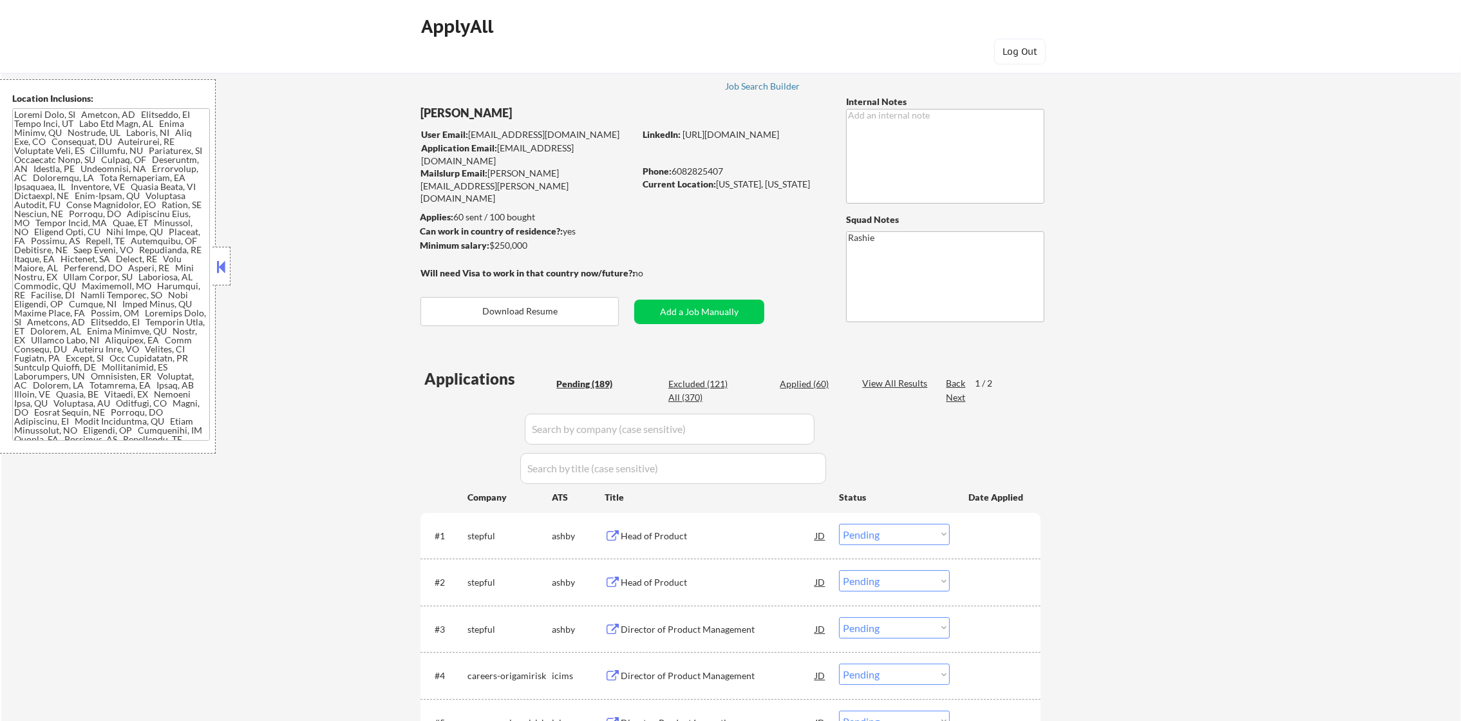
select select ""PLACEHOLDER_1427118222253""
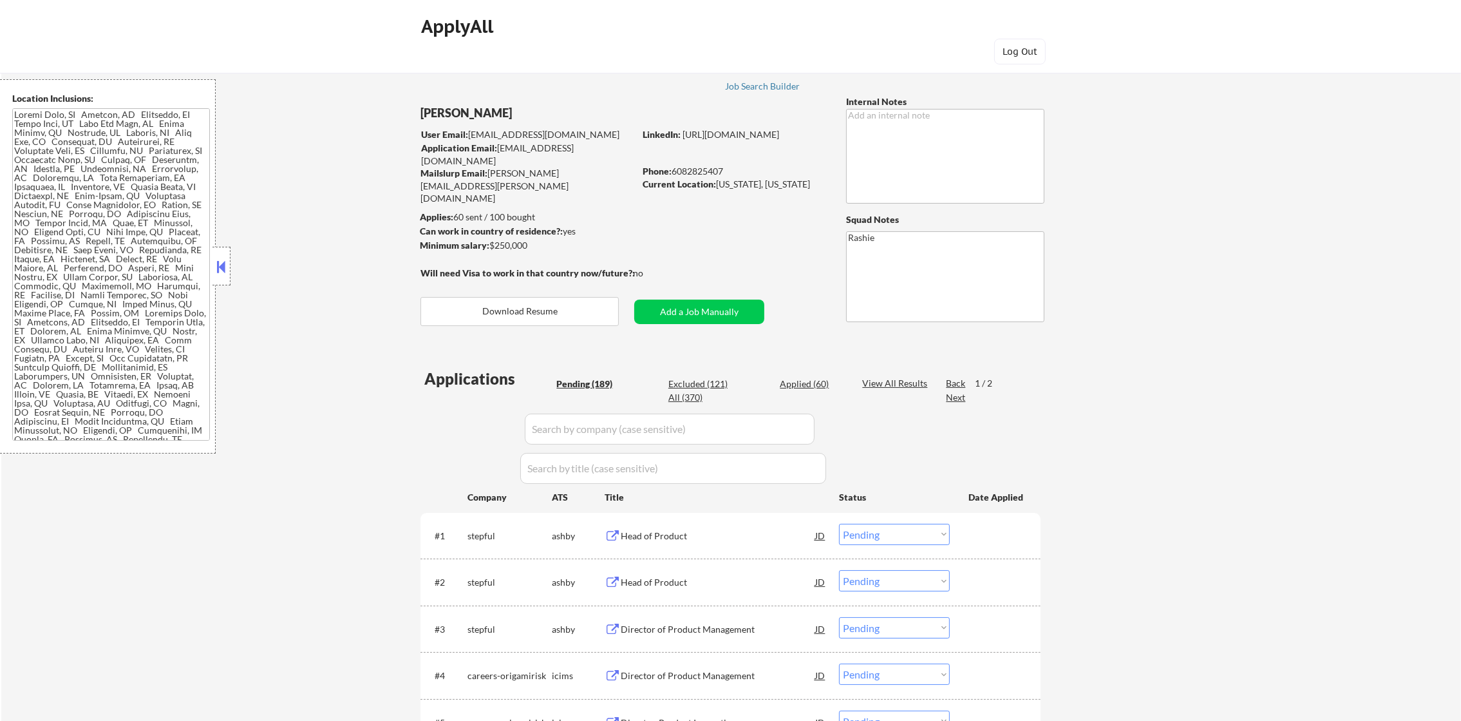
select select ""PLACEHOLDER_1427118222253""
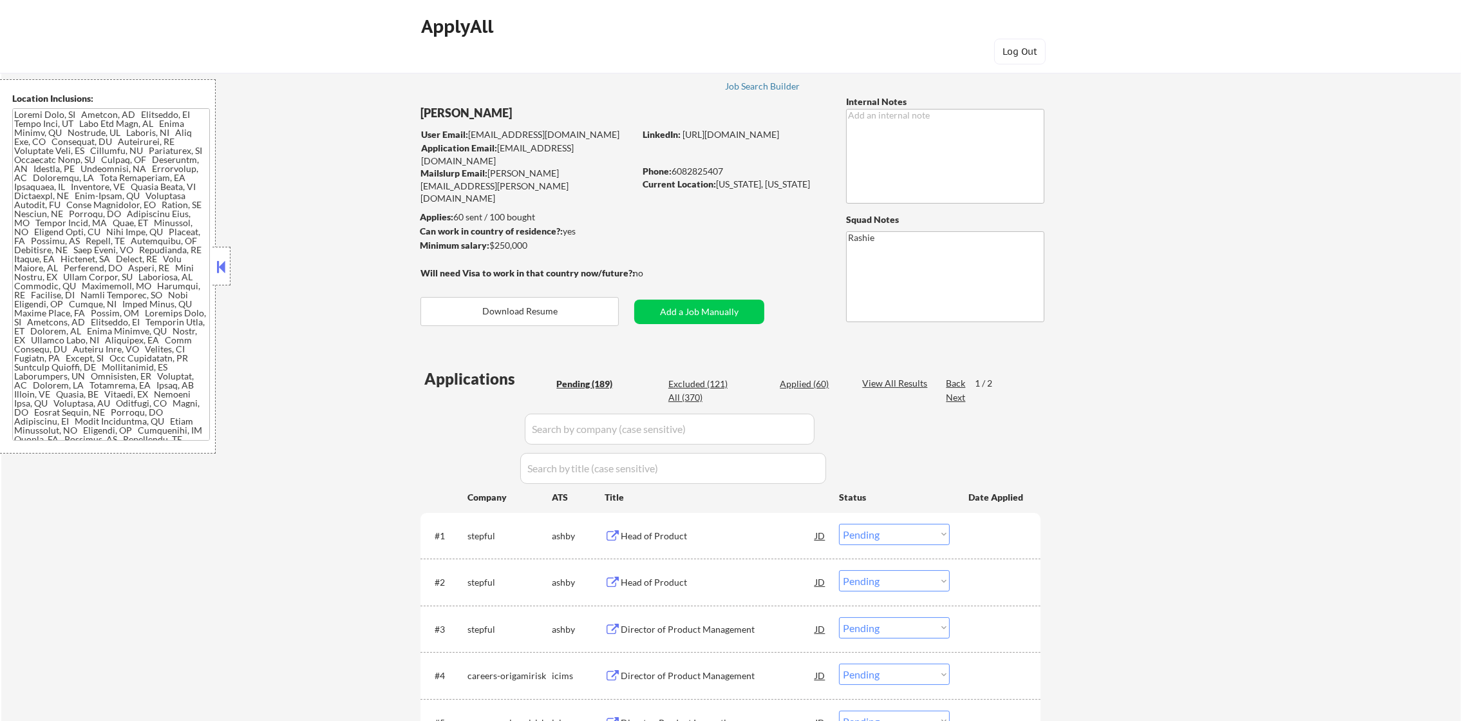
select select ""PLACEHOLDER_1427118222253""
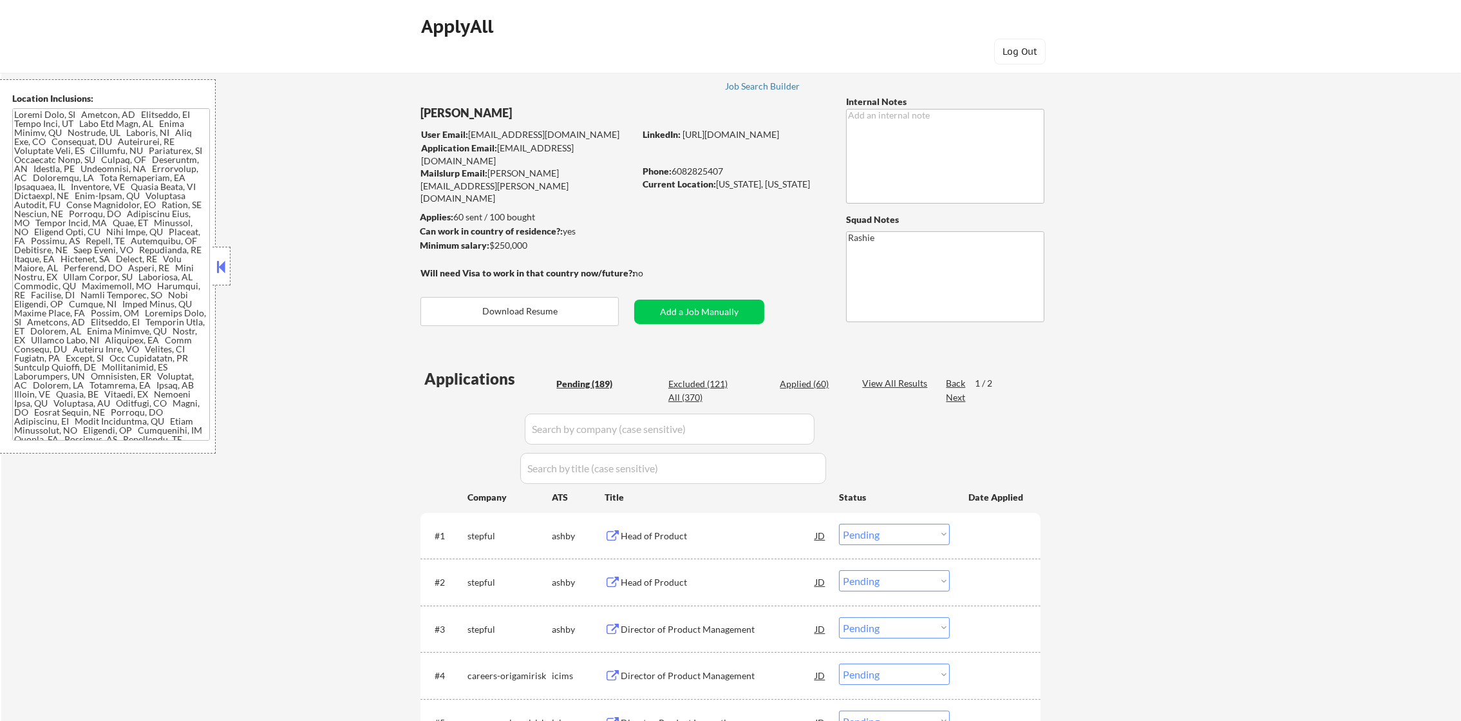
select select ""PLACEHOLDER_1427118222253""
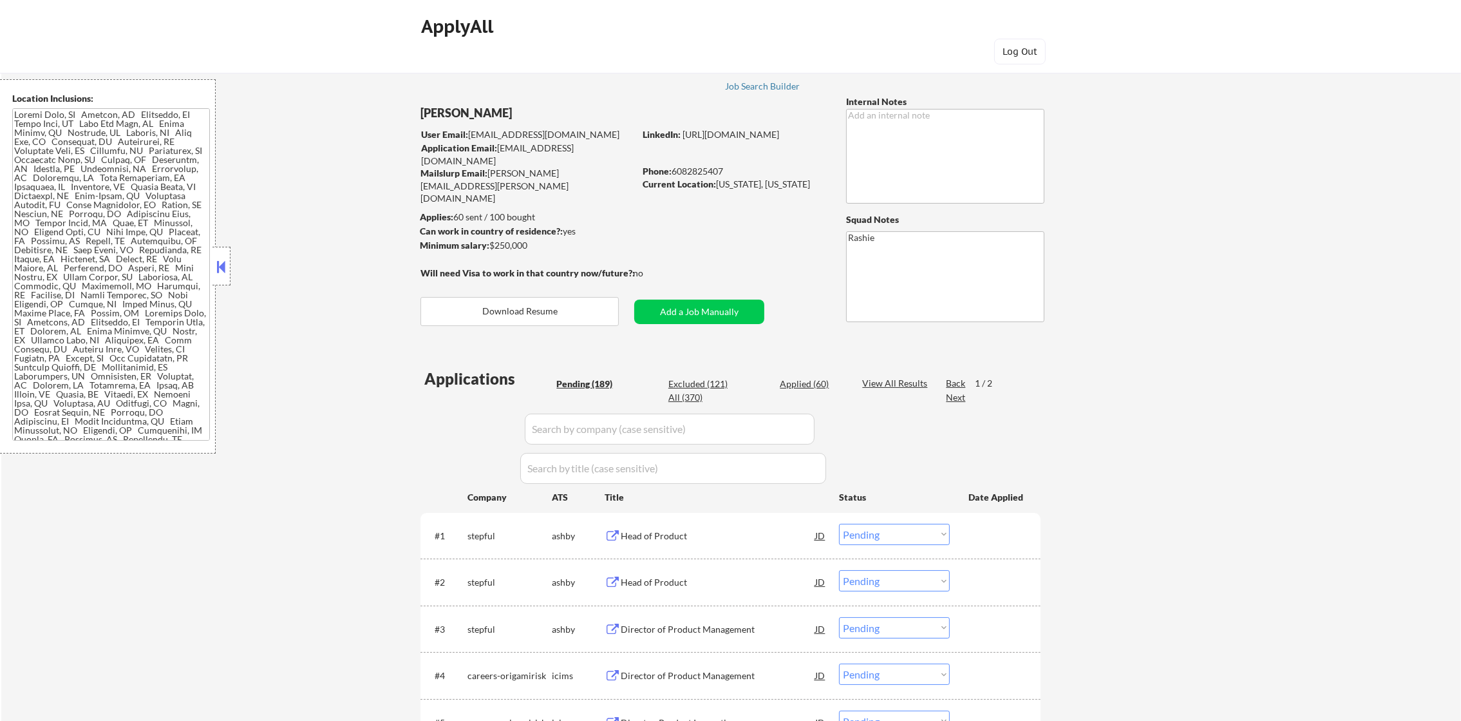
select select ""PLACEHOLDER_1427118222253""
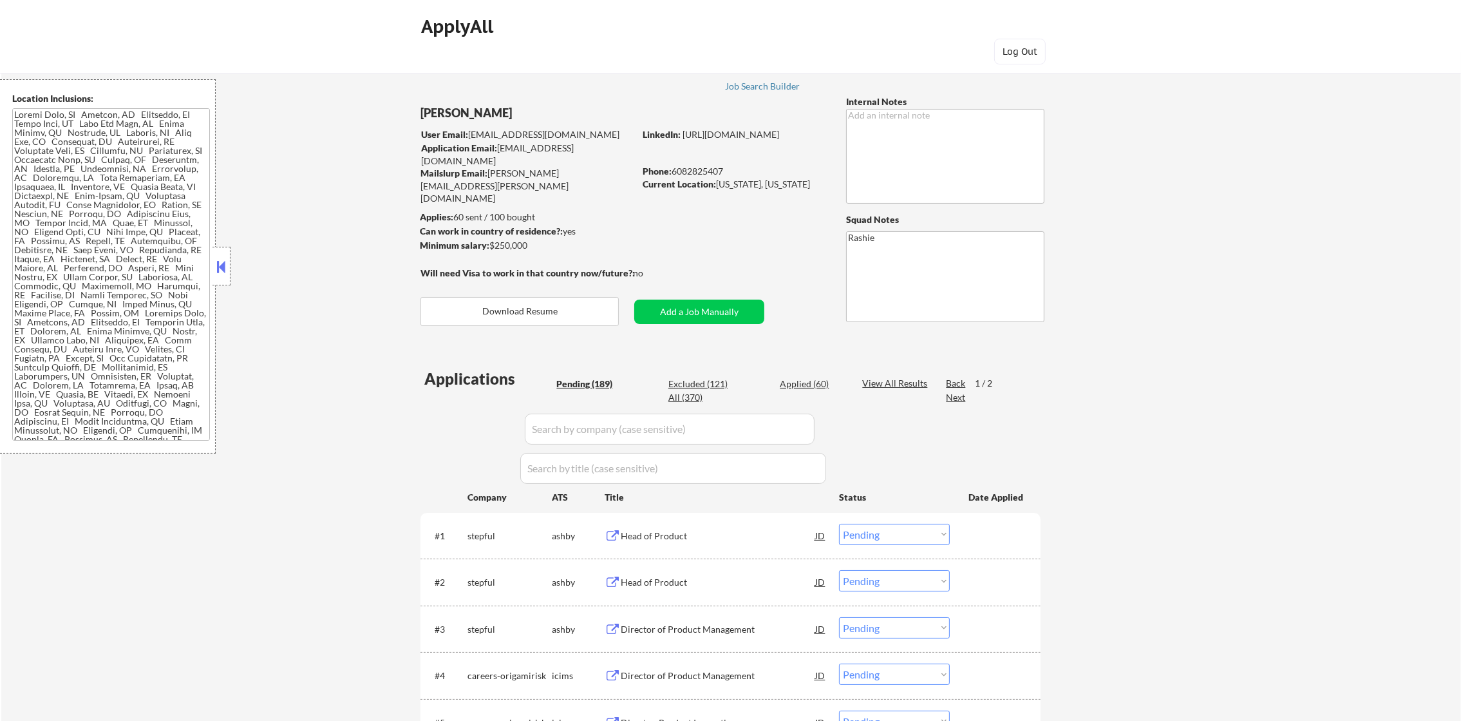
select select ""PLACEHOLDER_1427118222253""
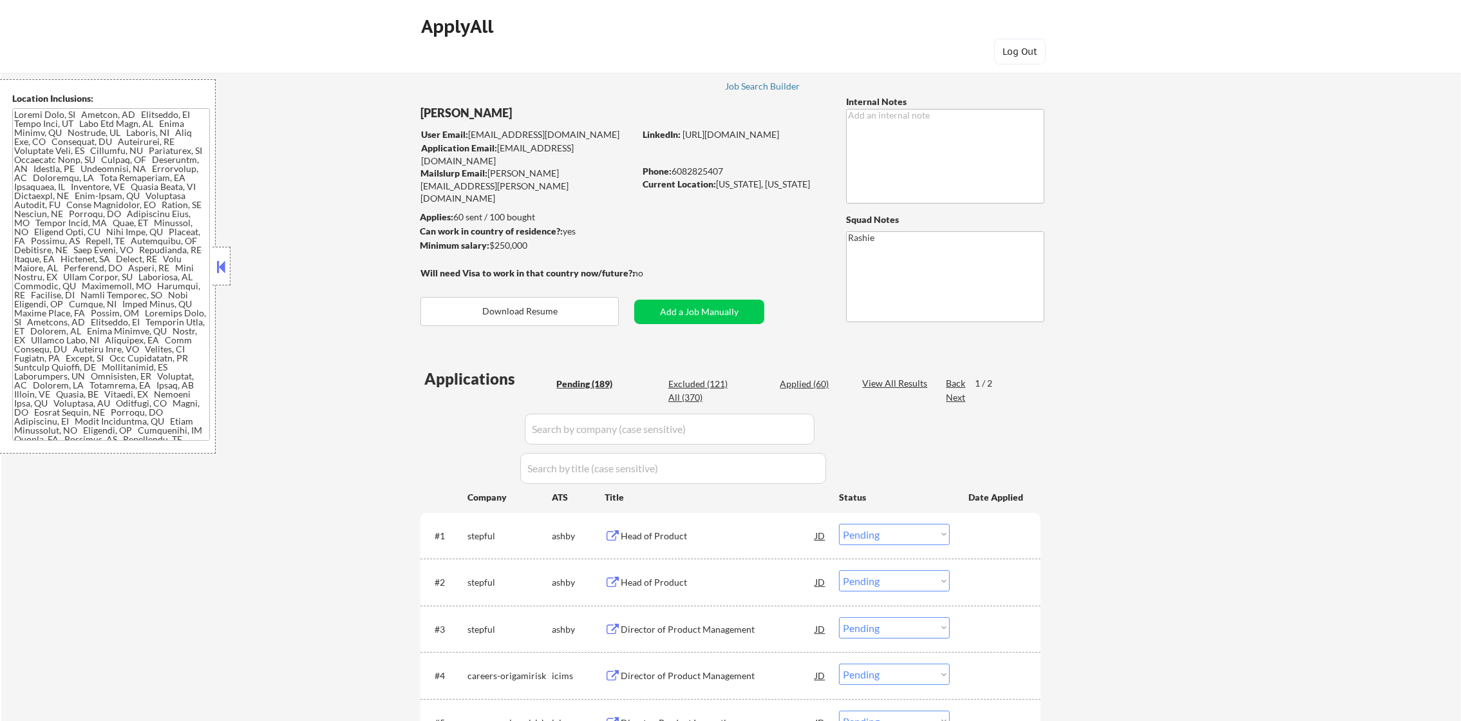
select select ""PLACEHOLDER_1427118222253""
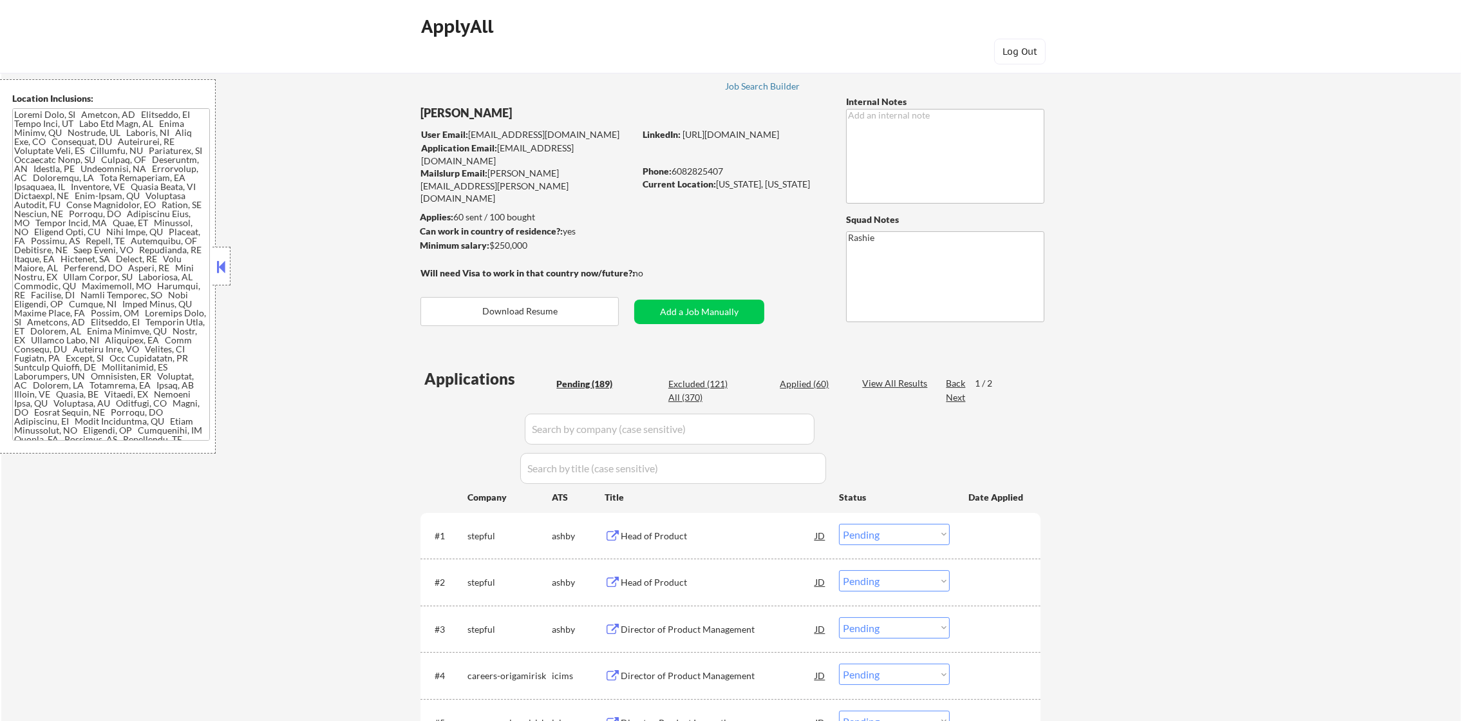
select select ""PLACEHOLDER_1427118222253""
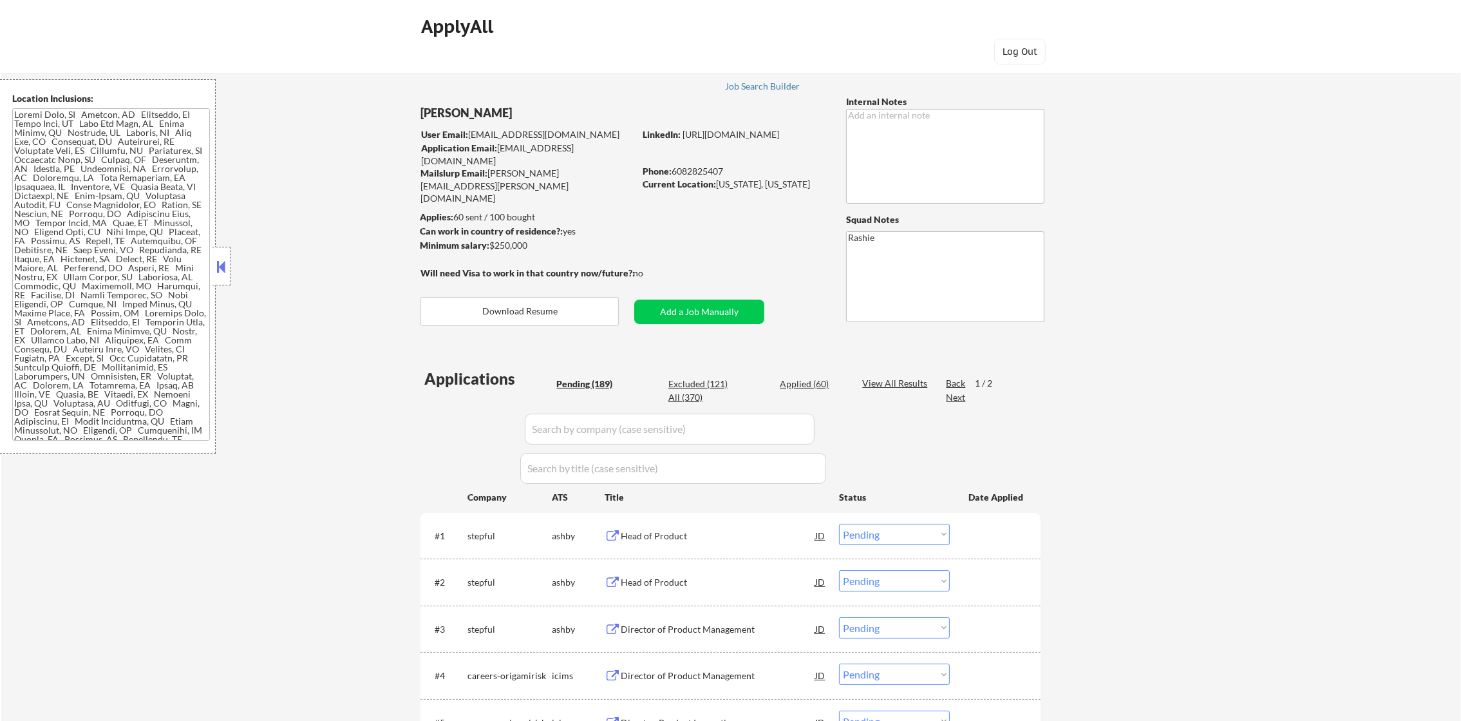
select select ""PLACEHOLDER_1427118222253""
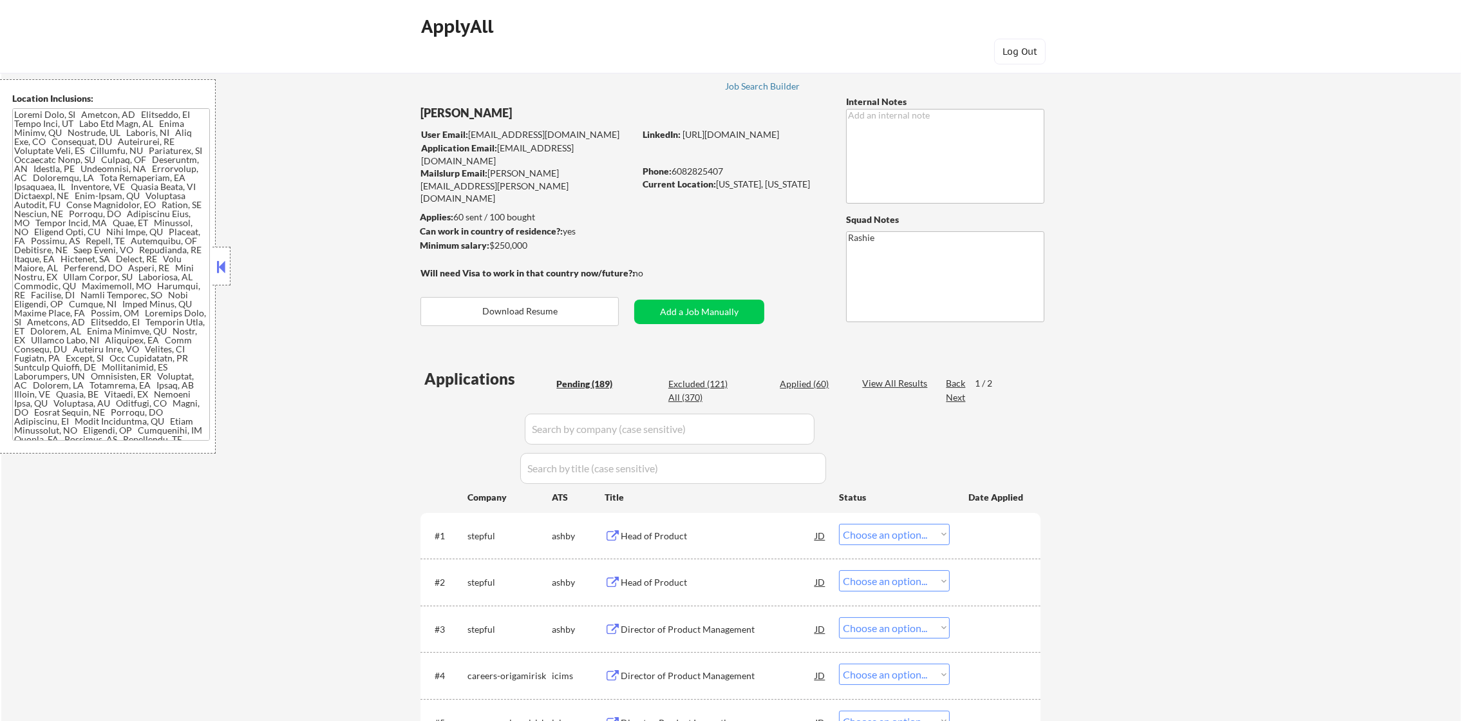
select select ""PLACEHOLDER_1427118222253""
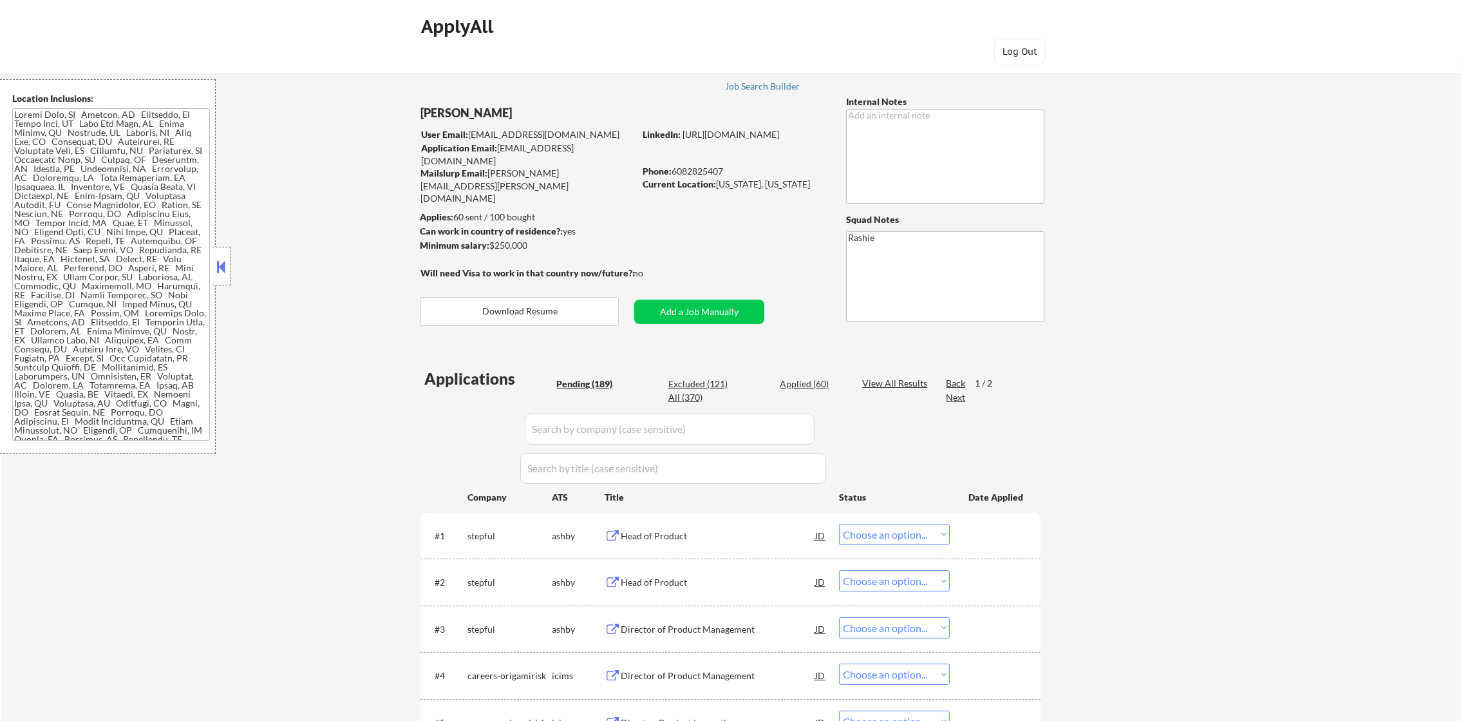
select select ""PLACEHOLDER_1427118222253""
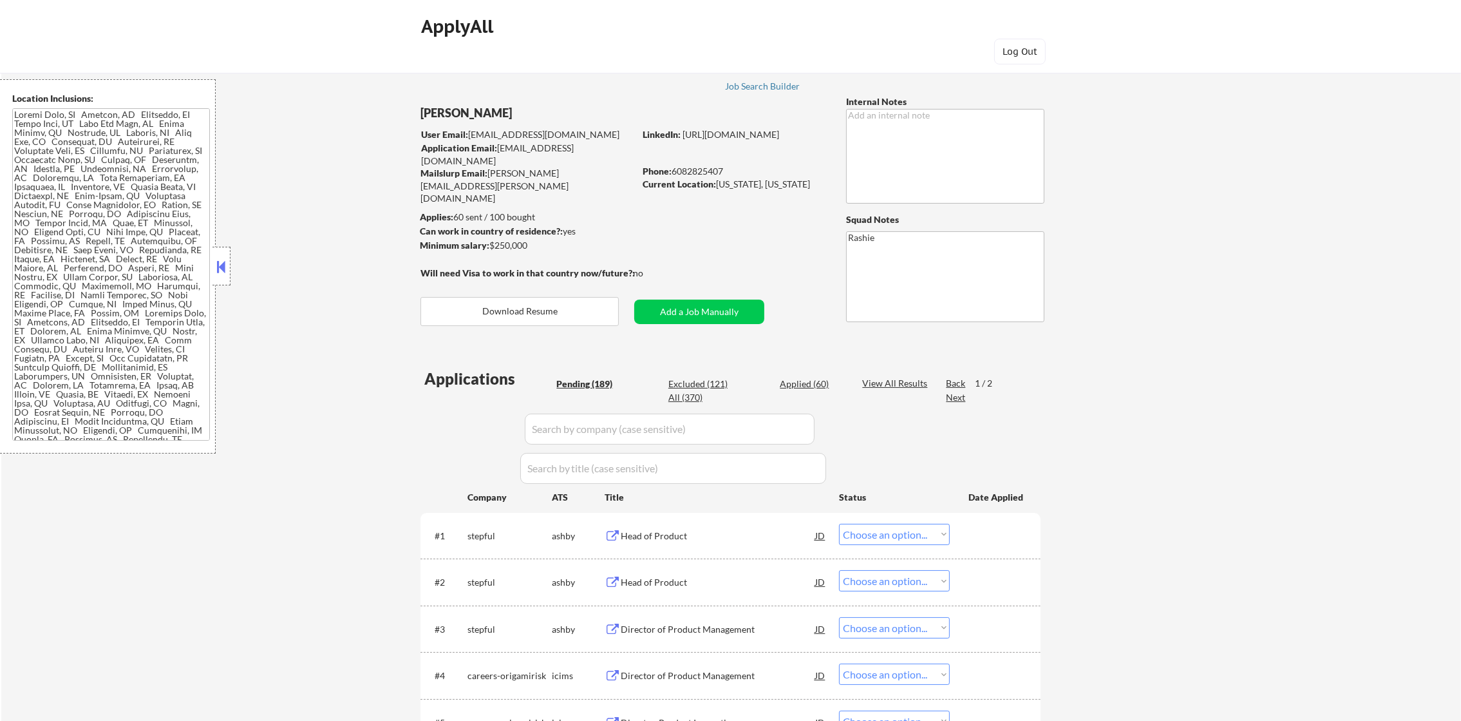
select select ""PLACEHOLDER_1427118222253""
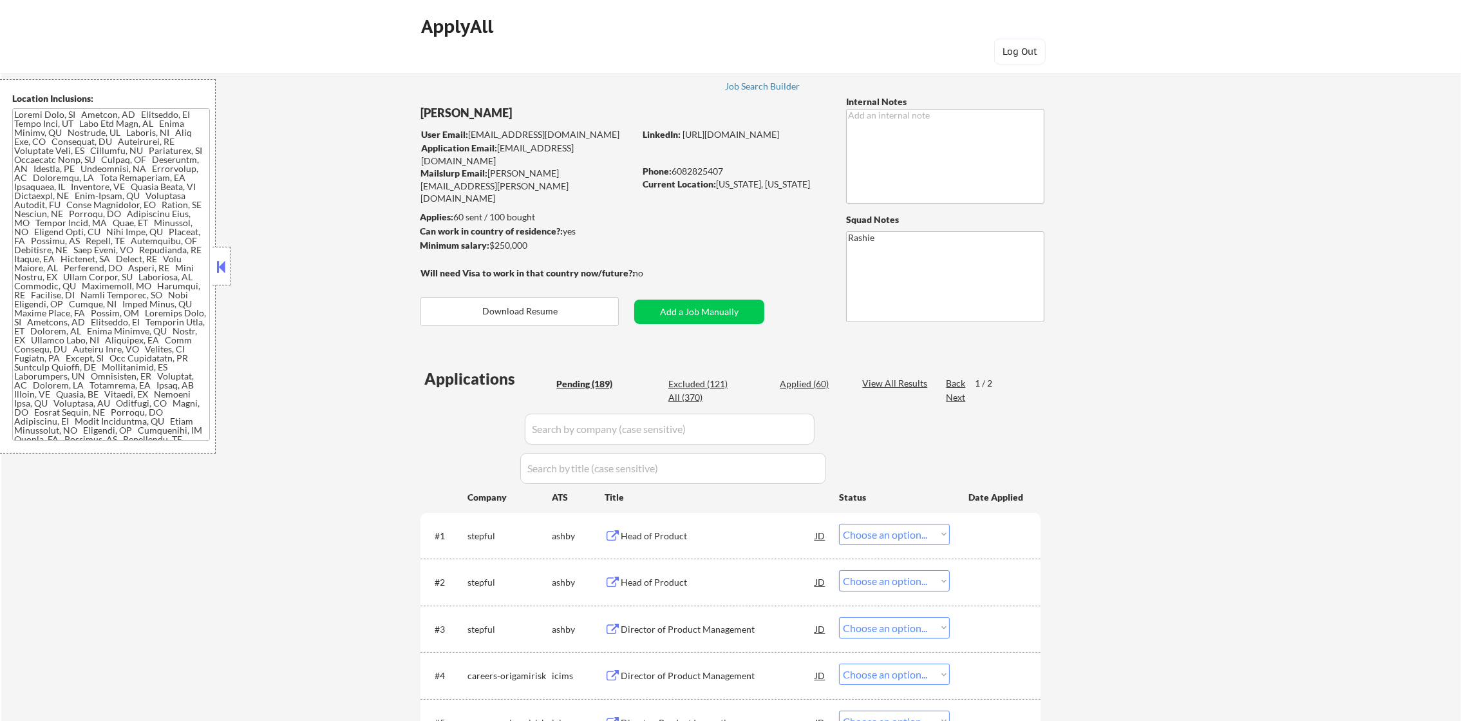
select select ""PLACEHOLDER_1427118222253""
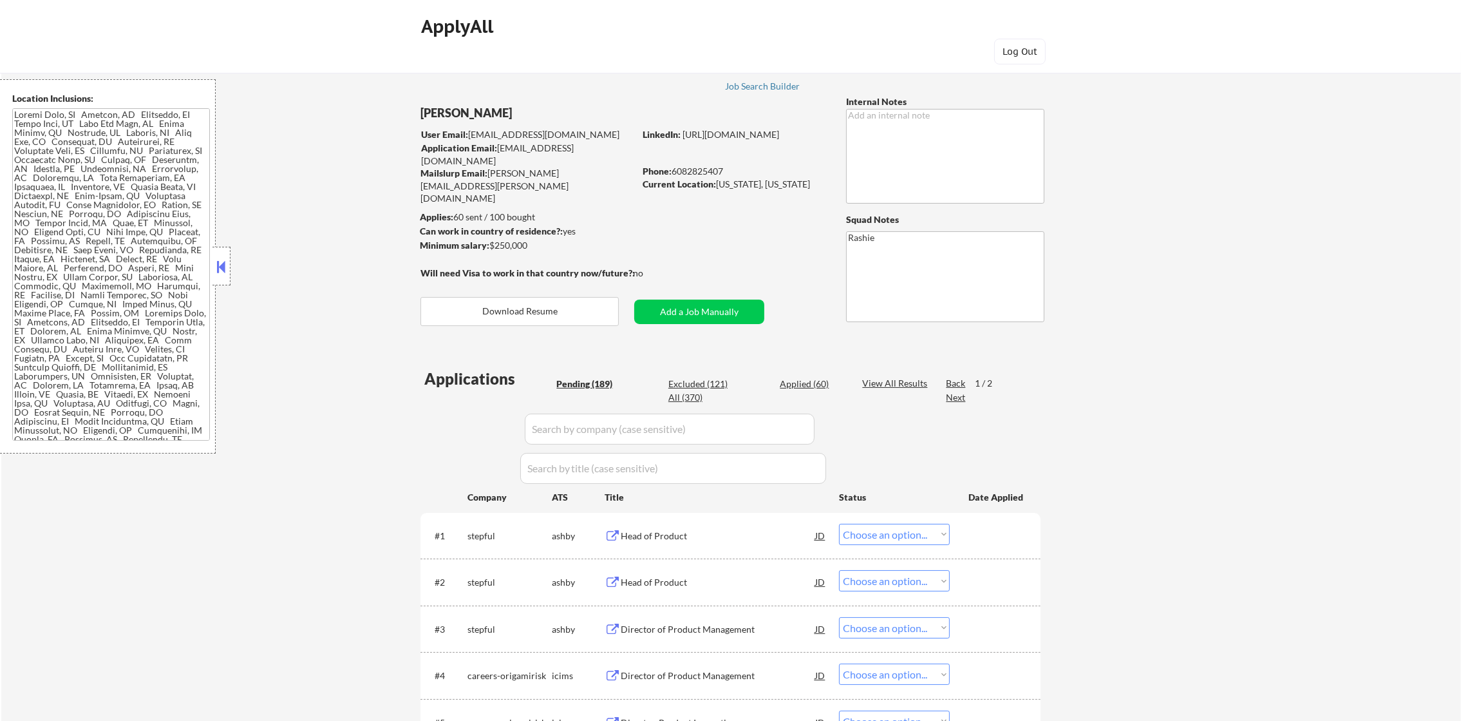
select select ""PLACEHOLDER_1427118222253""
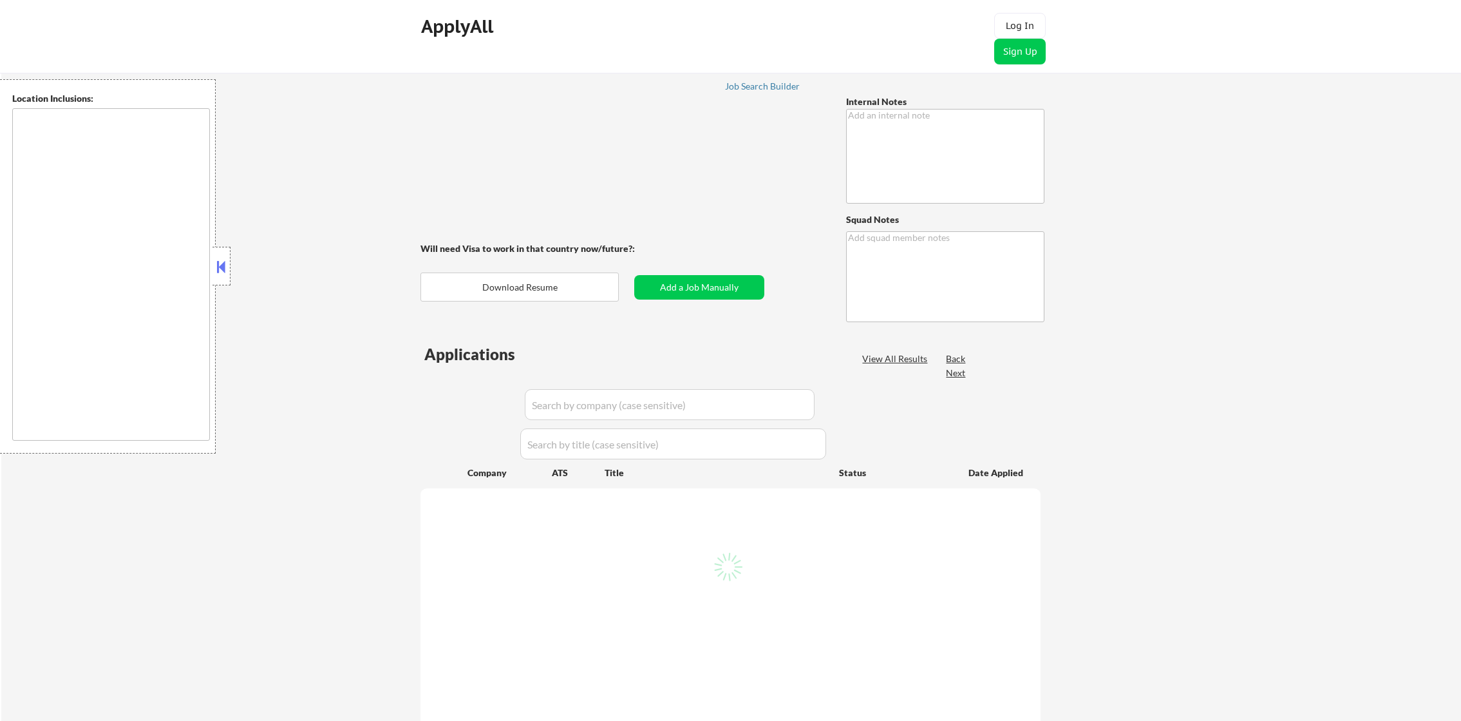
type textarea "Rashie"
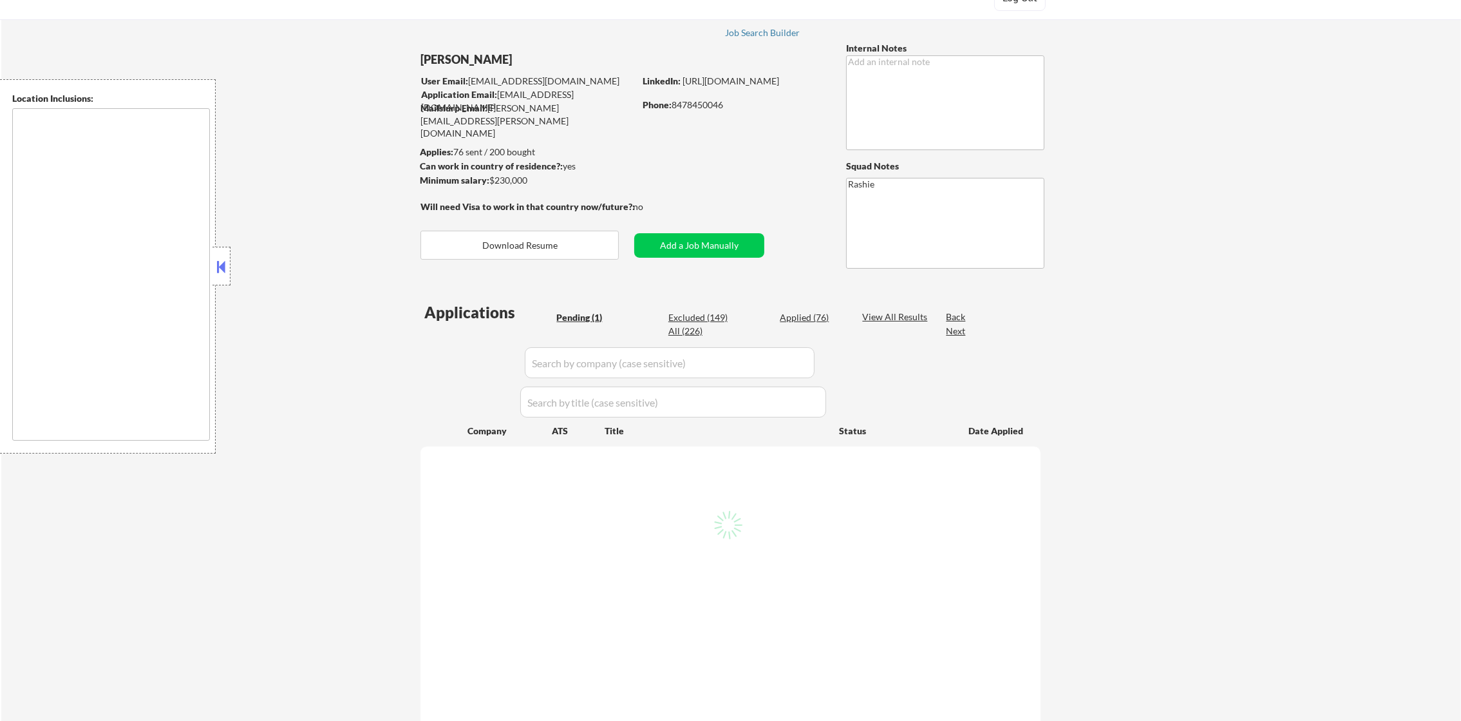
select select ""pending""
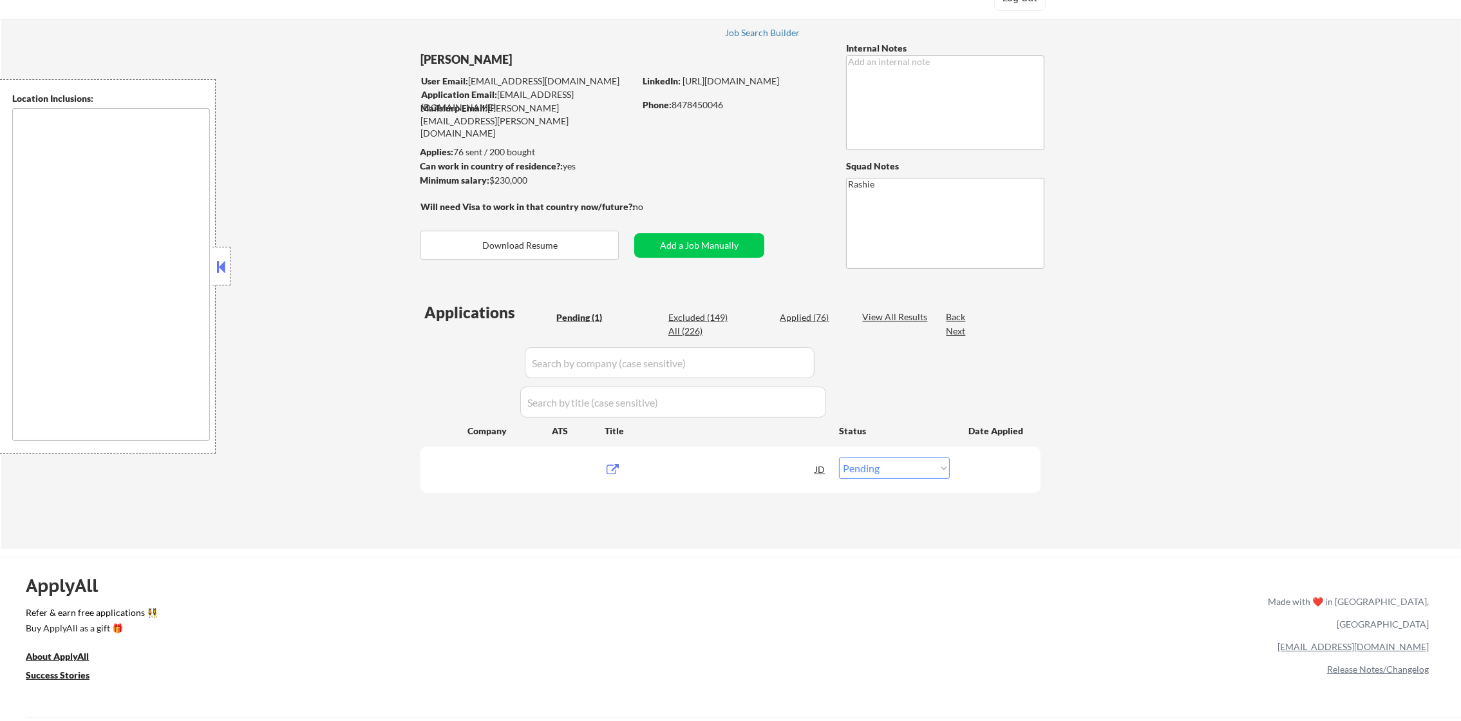
scroll to position [64, 0]
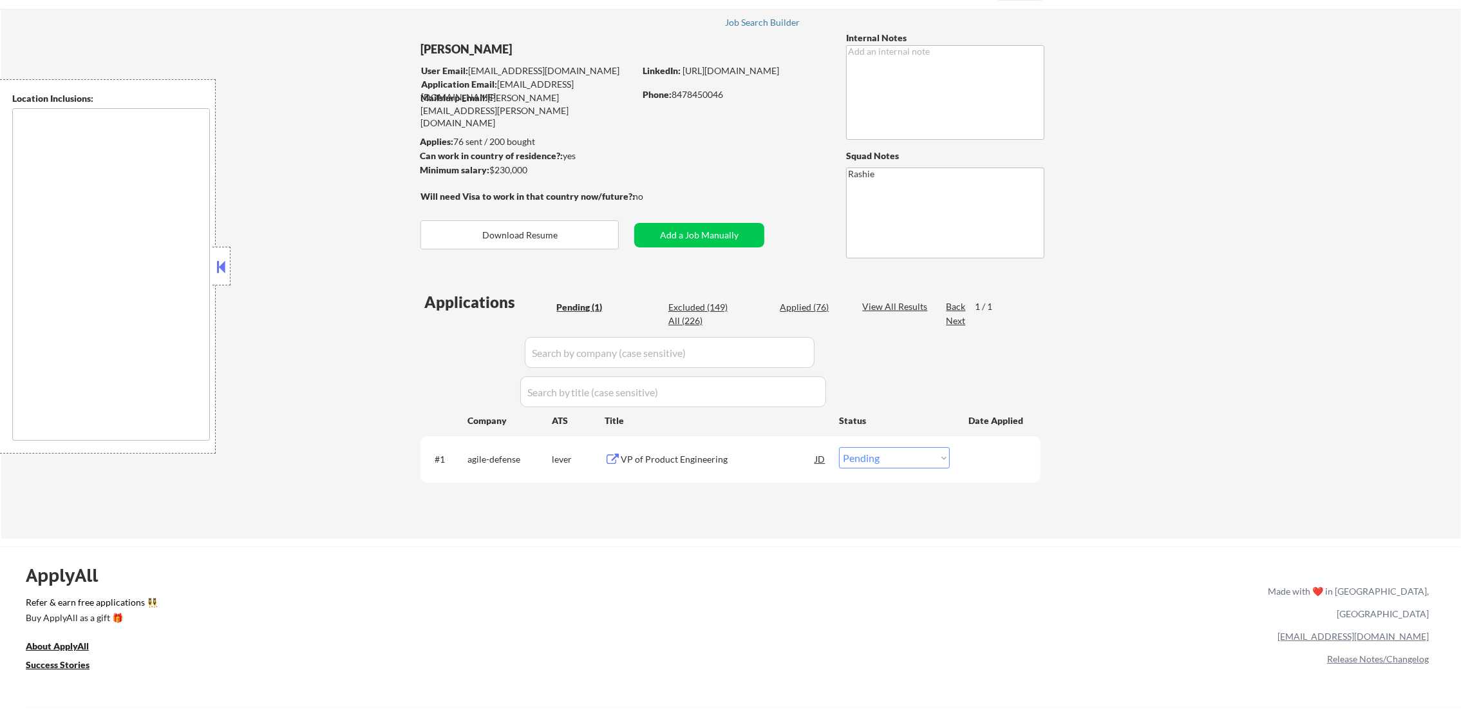
type textarea "[GEOGRAPHIC_DATA], [GEOGRAPHIC_DATA] [GEOGRAPHIC_DATA], [GEOGRAPHIC_DATA] [GEOG…"
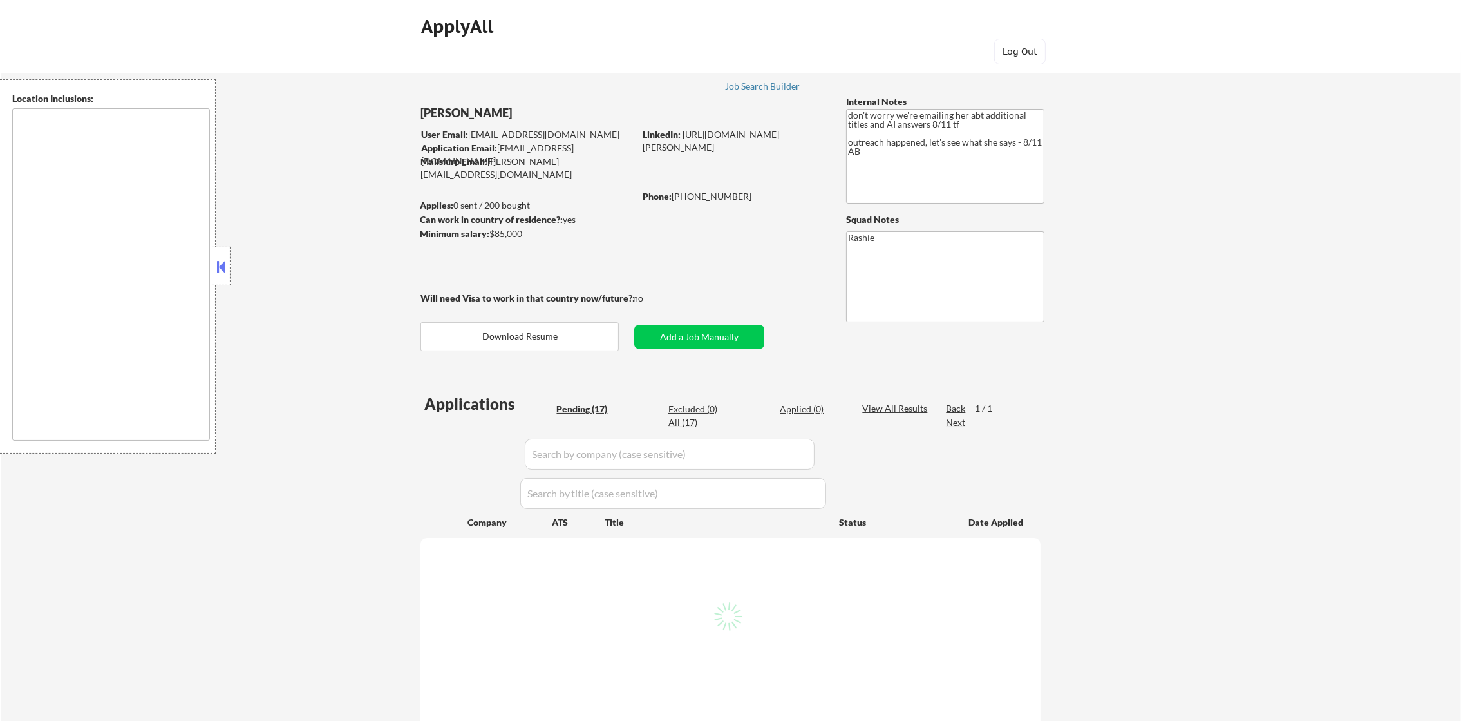
type textarea "[GEOGRAPHIC_DATA], [GEOGRAPHIC_DATA] [GEOGRAPHIC_DATA], [GEOGRAPHIC_DATA] [GEOG…"
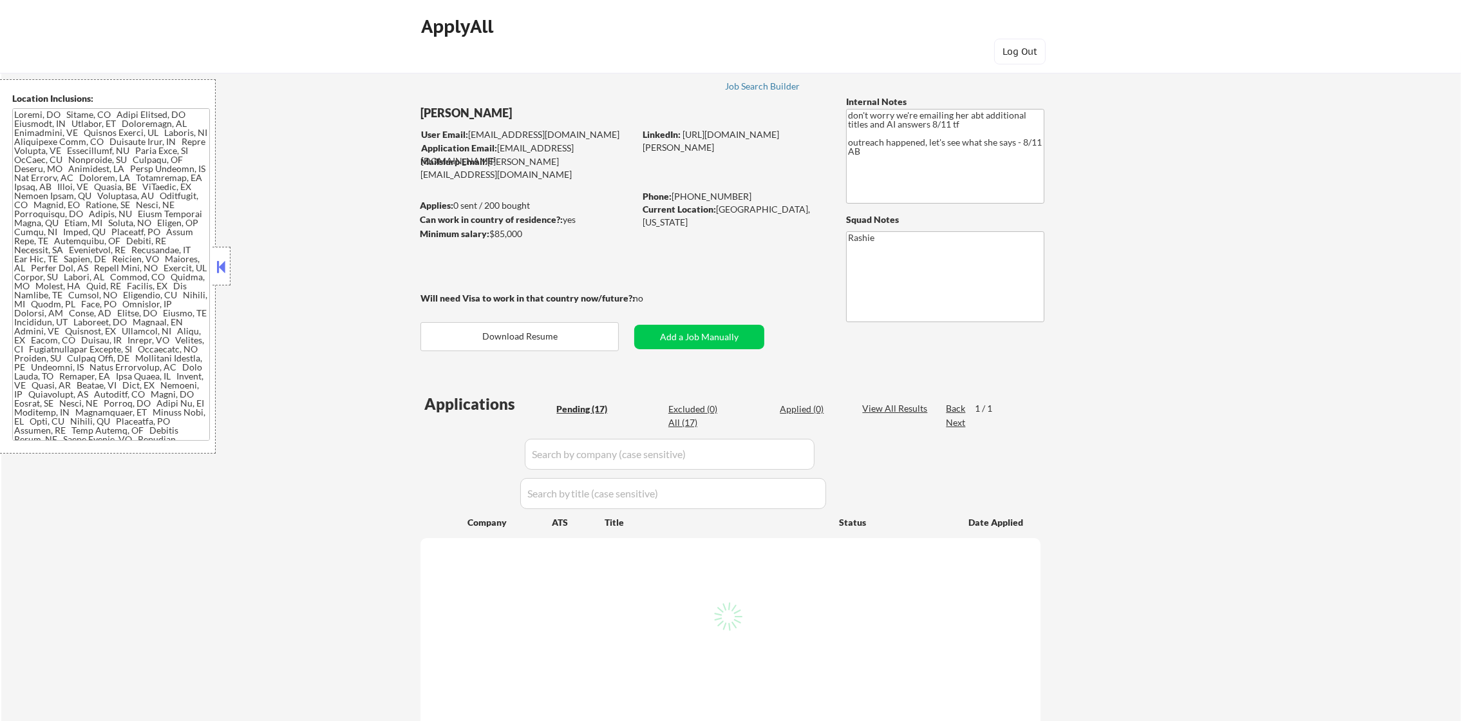
select select ""pending""
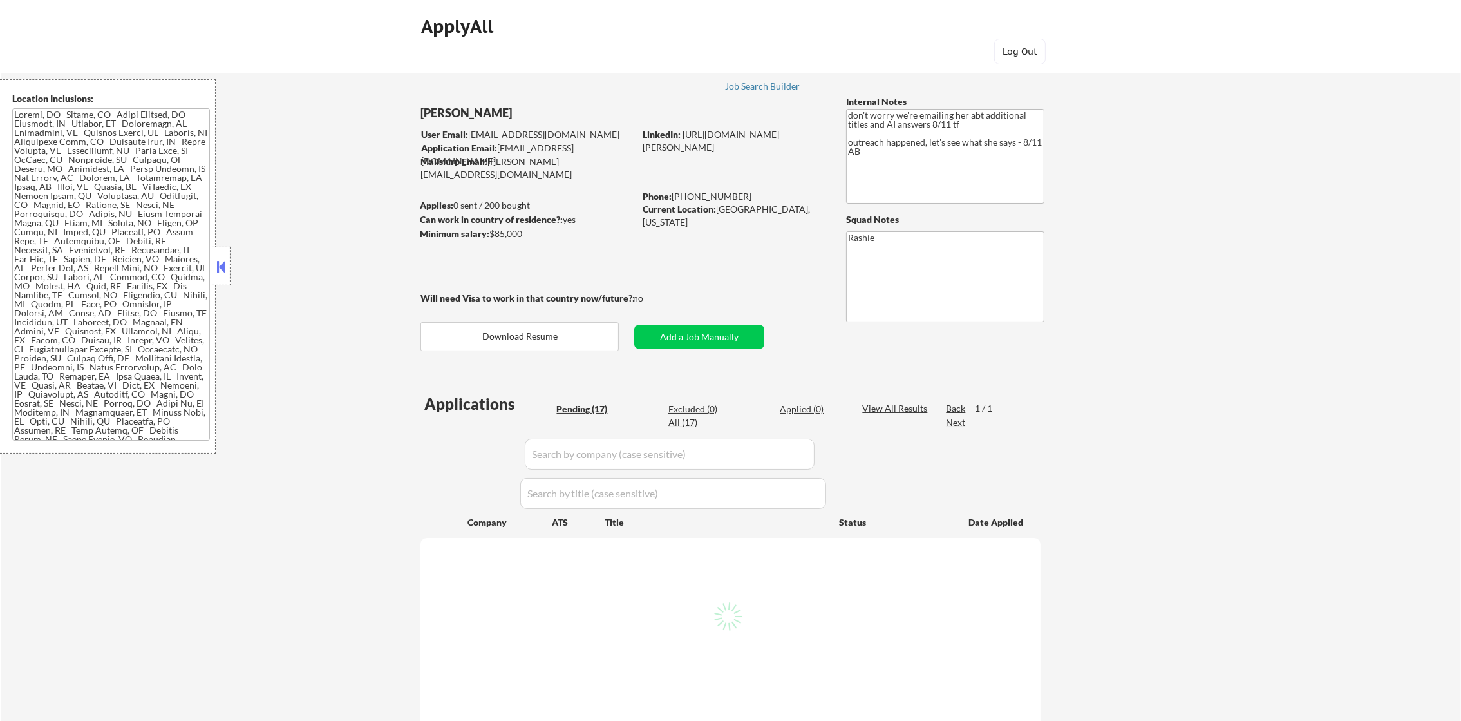
select select ""pending""
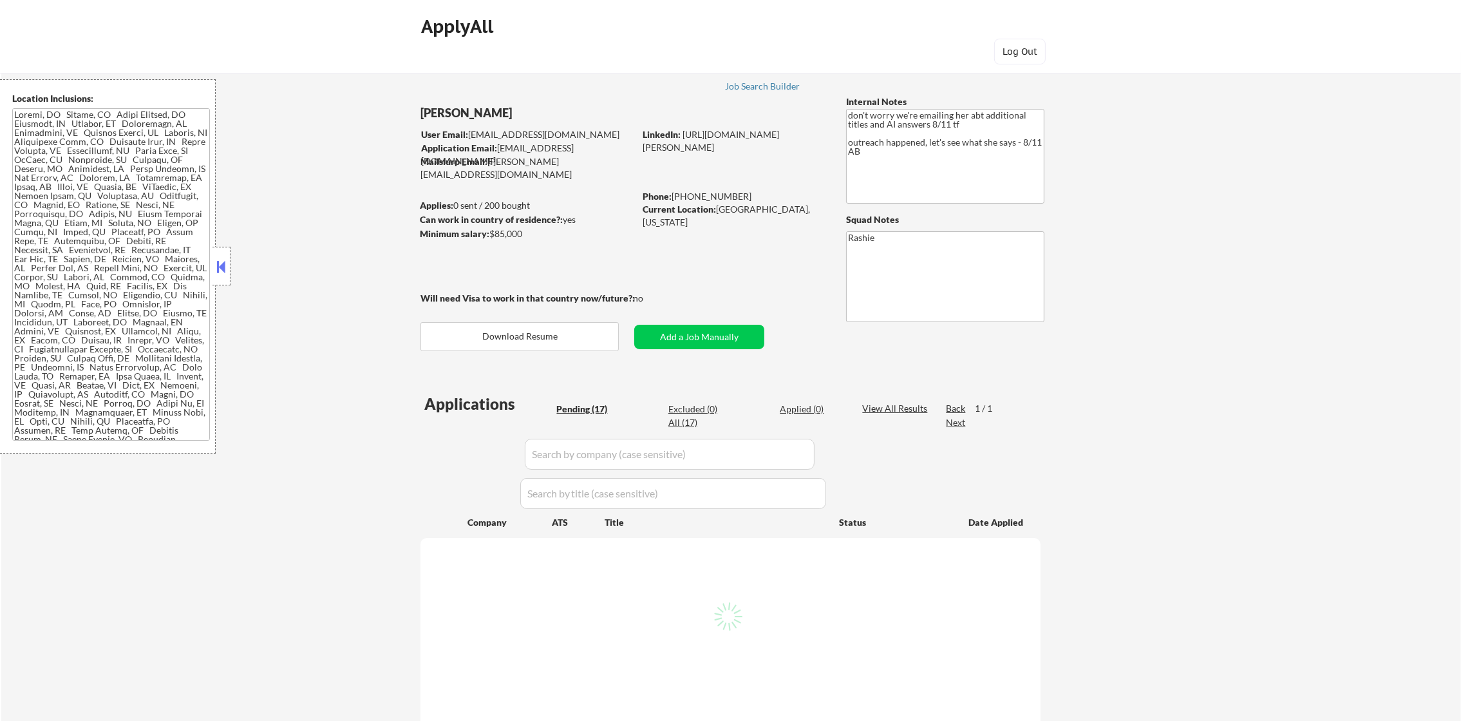
select select ""pending""
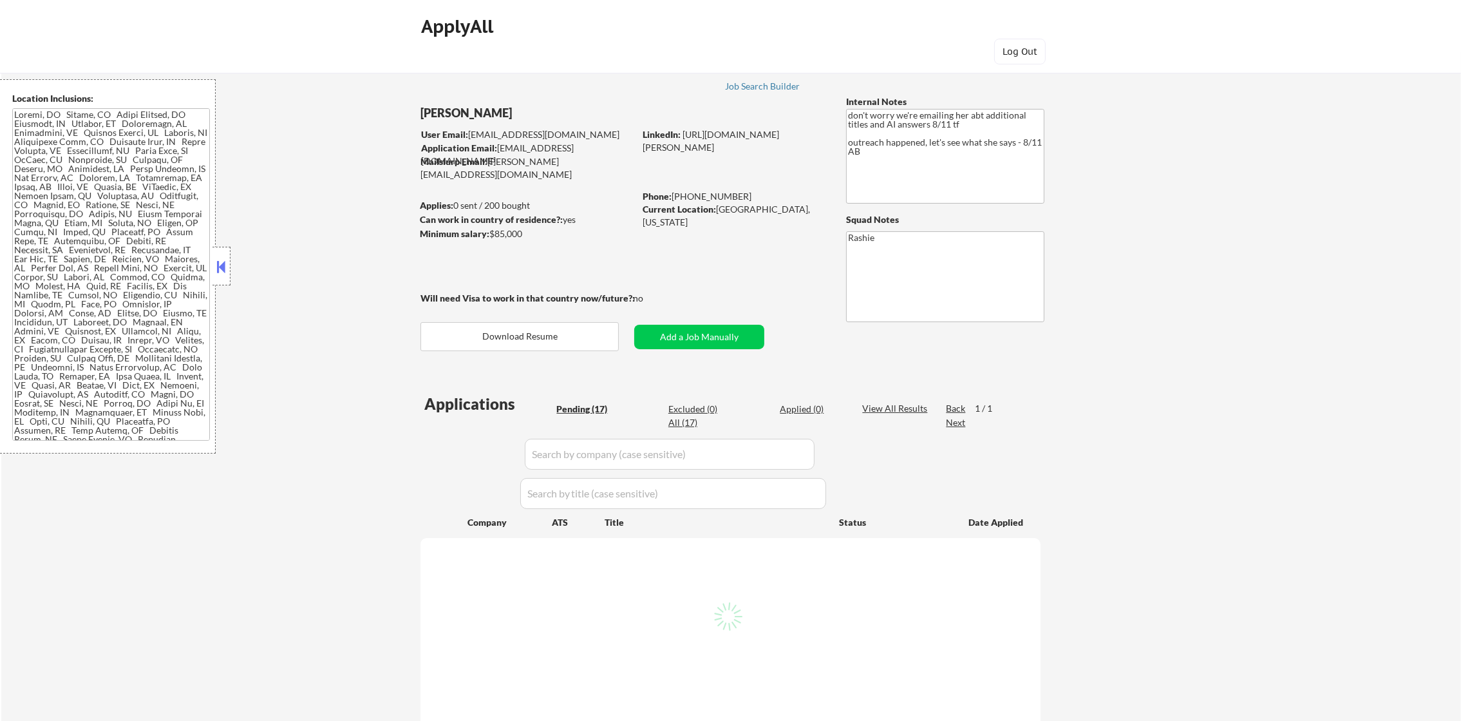
select select ""pending""
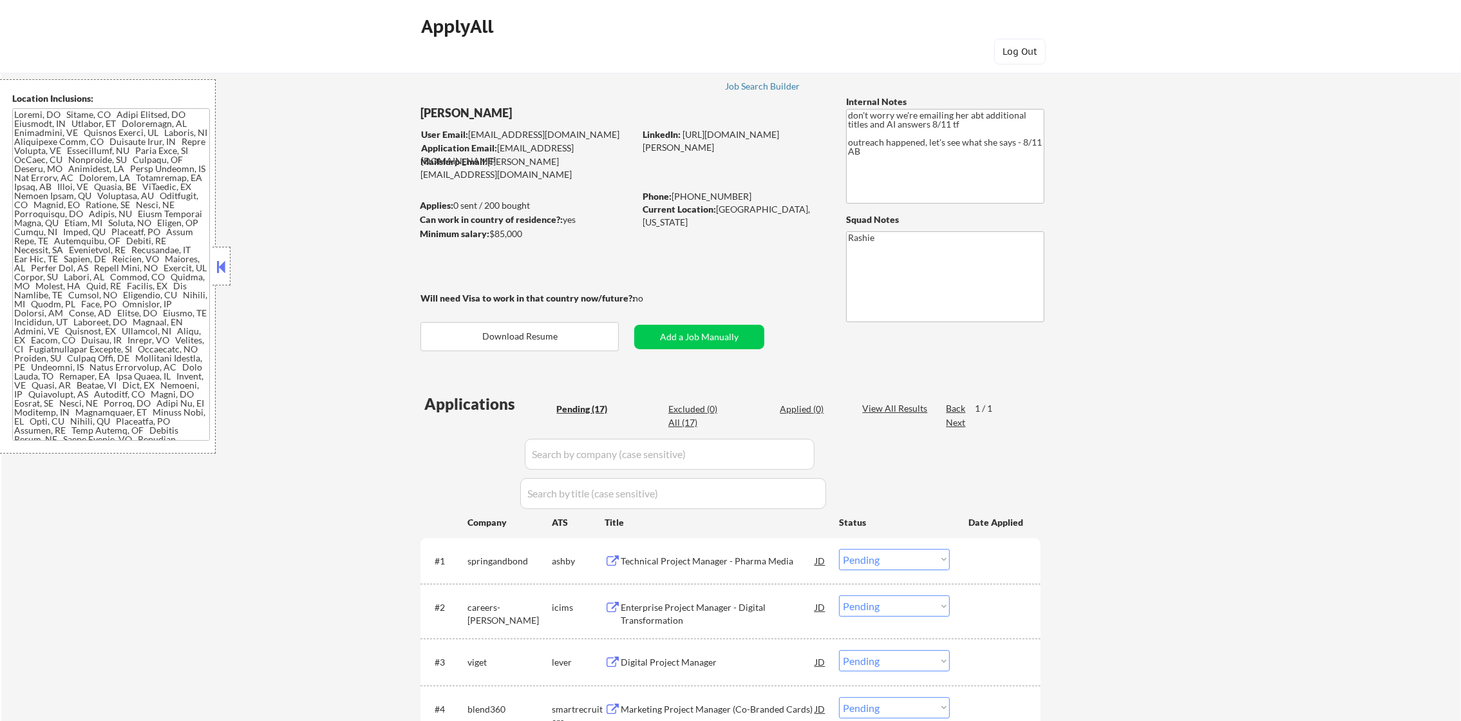
scroll to position [32, 0]
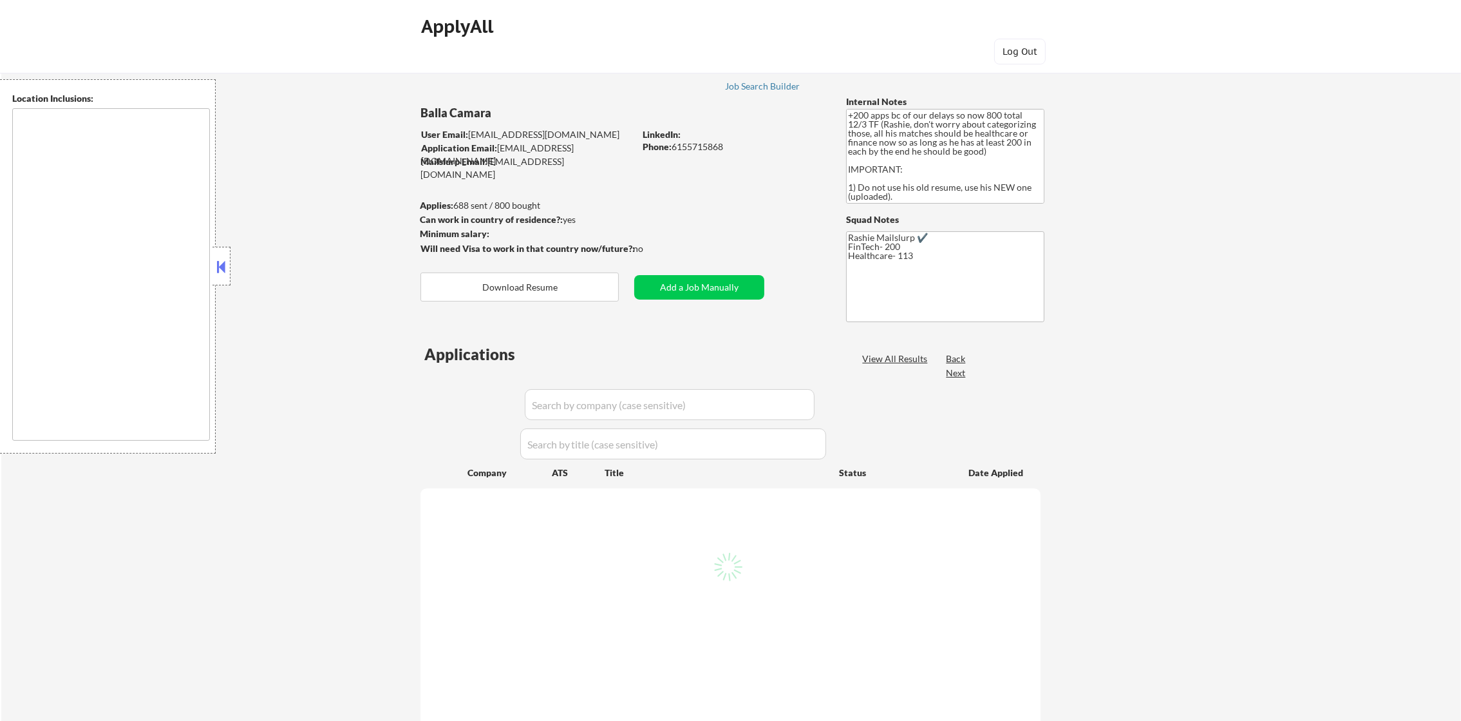
type textarea "[GEOGRAPHIC_DATA], [GEOGRAPHIC_DATA] [GEOGRAPHIC_DATA], [GEOGRAPHIC_DATA] [GEOG…"
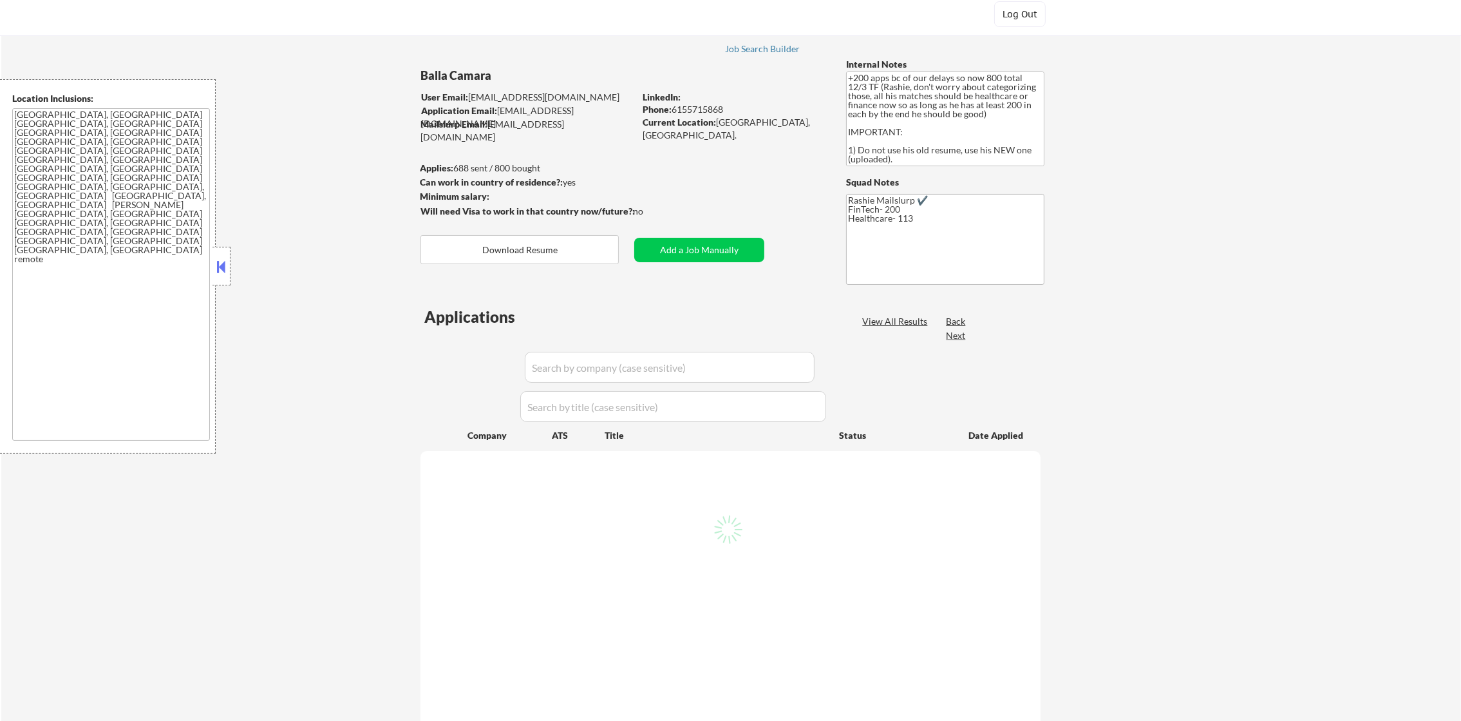
select select ""pending""
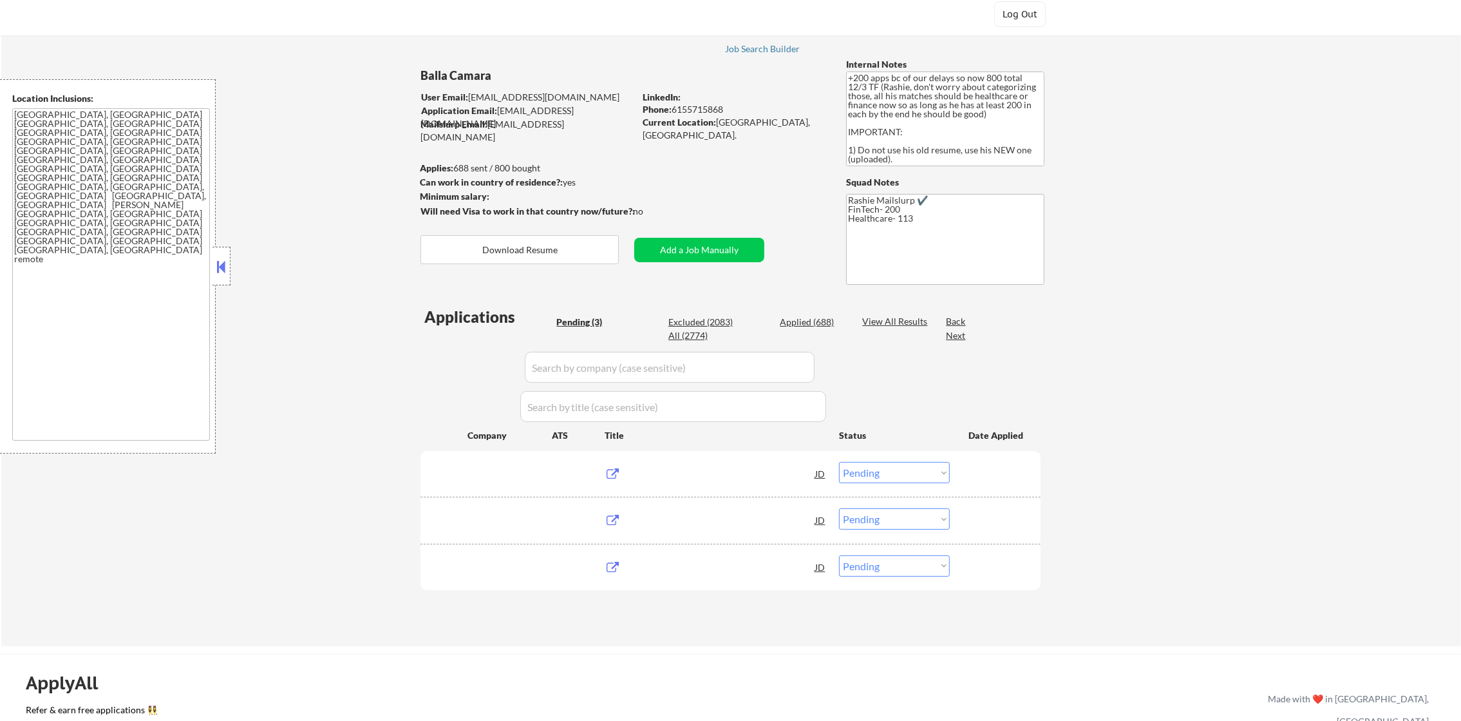
scroll to position [129, 0]
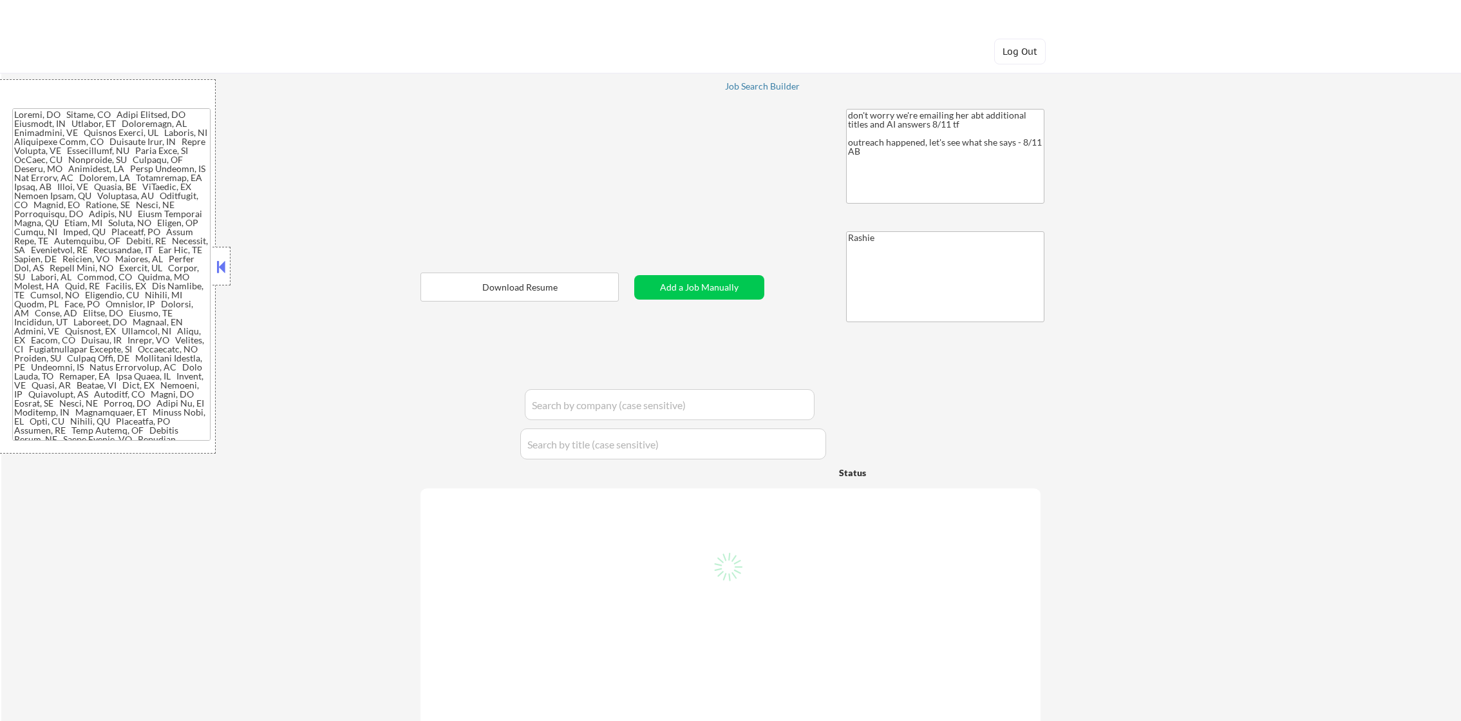
select select ""pending""
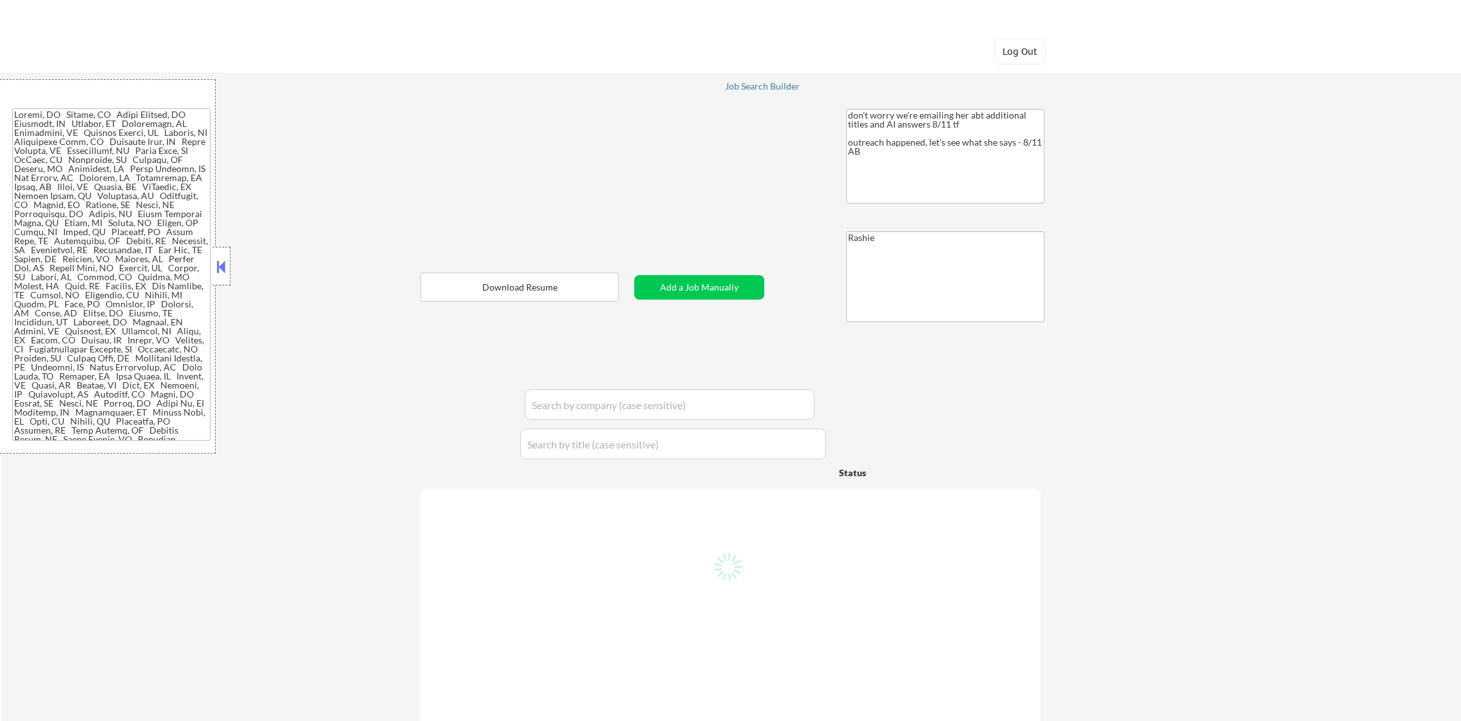
select select ""pending""
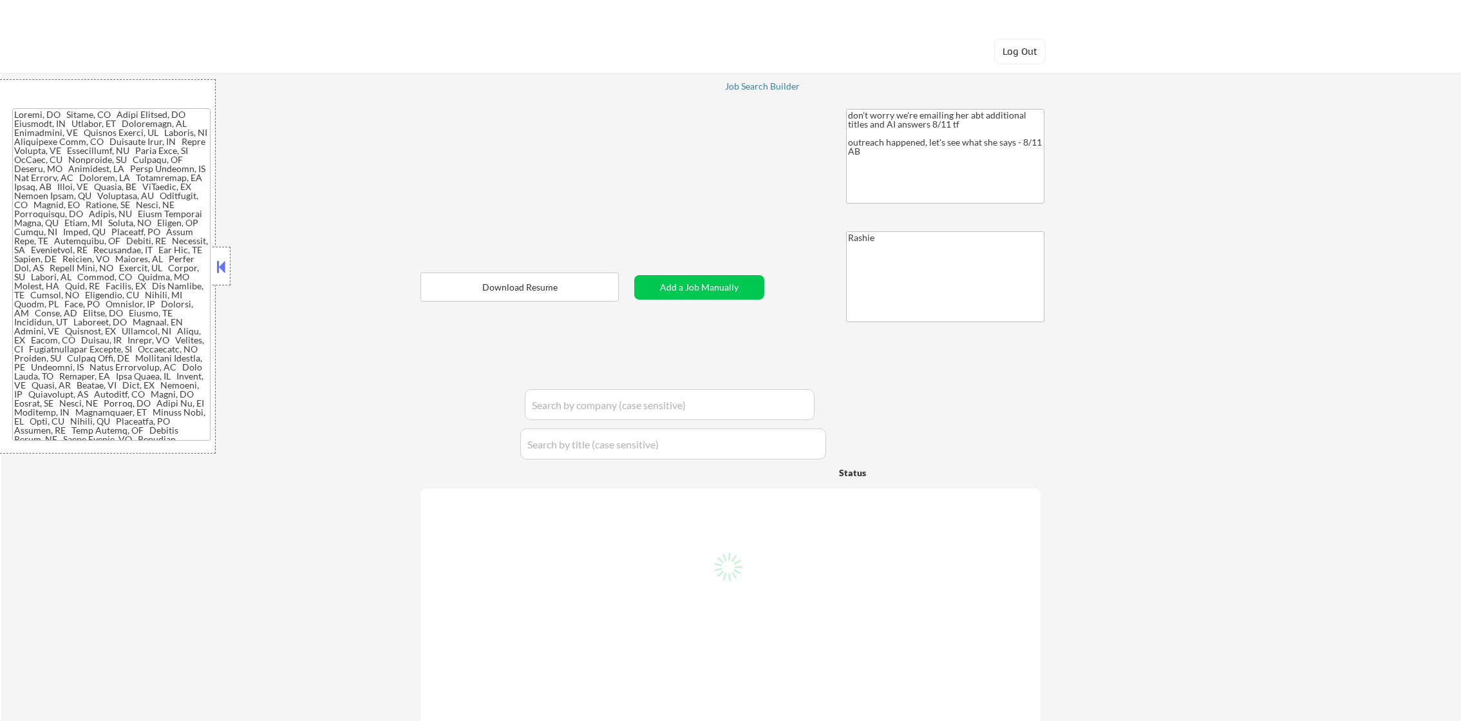
select select ""pending""
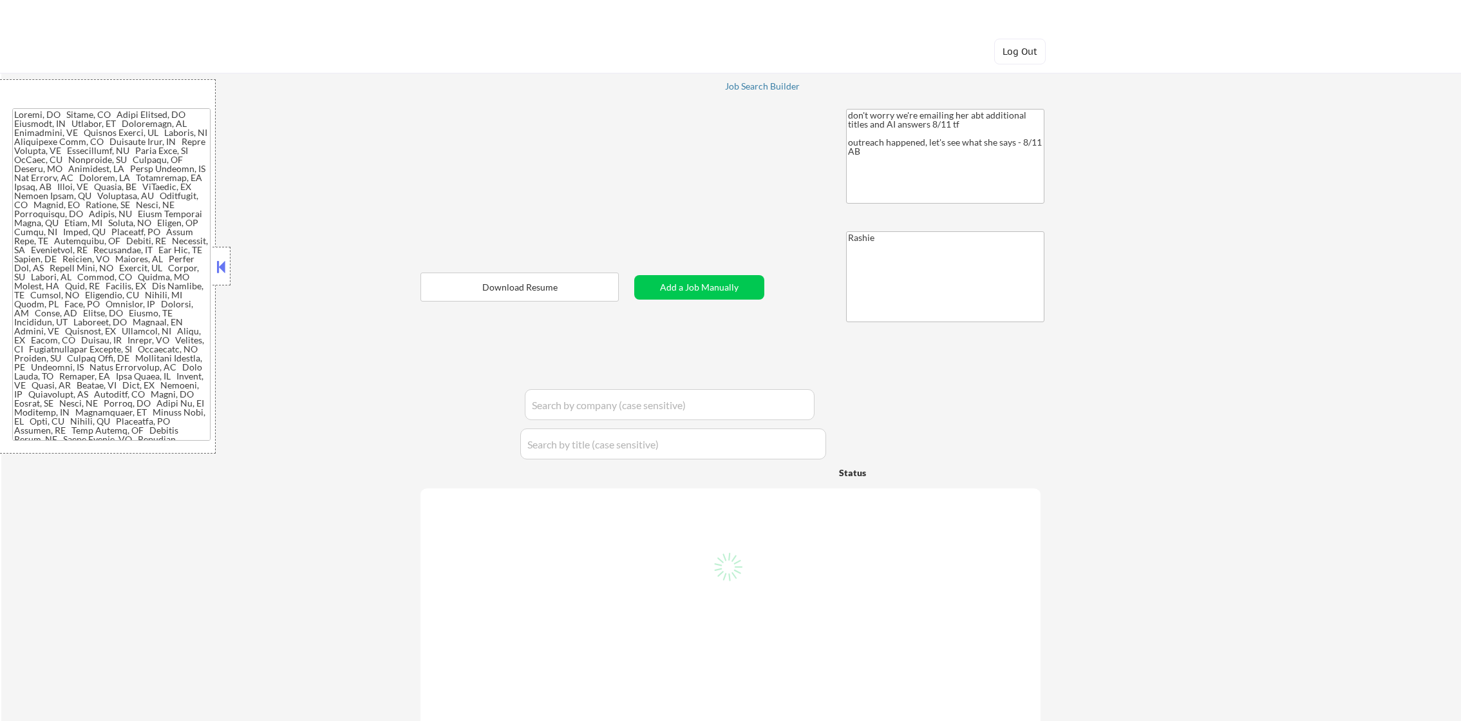
select select ""pending""
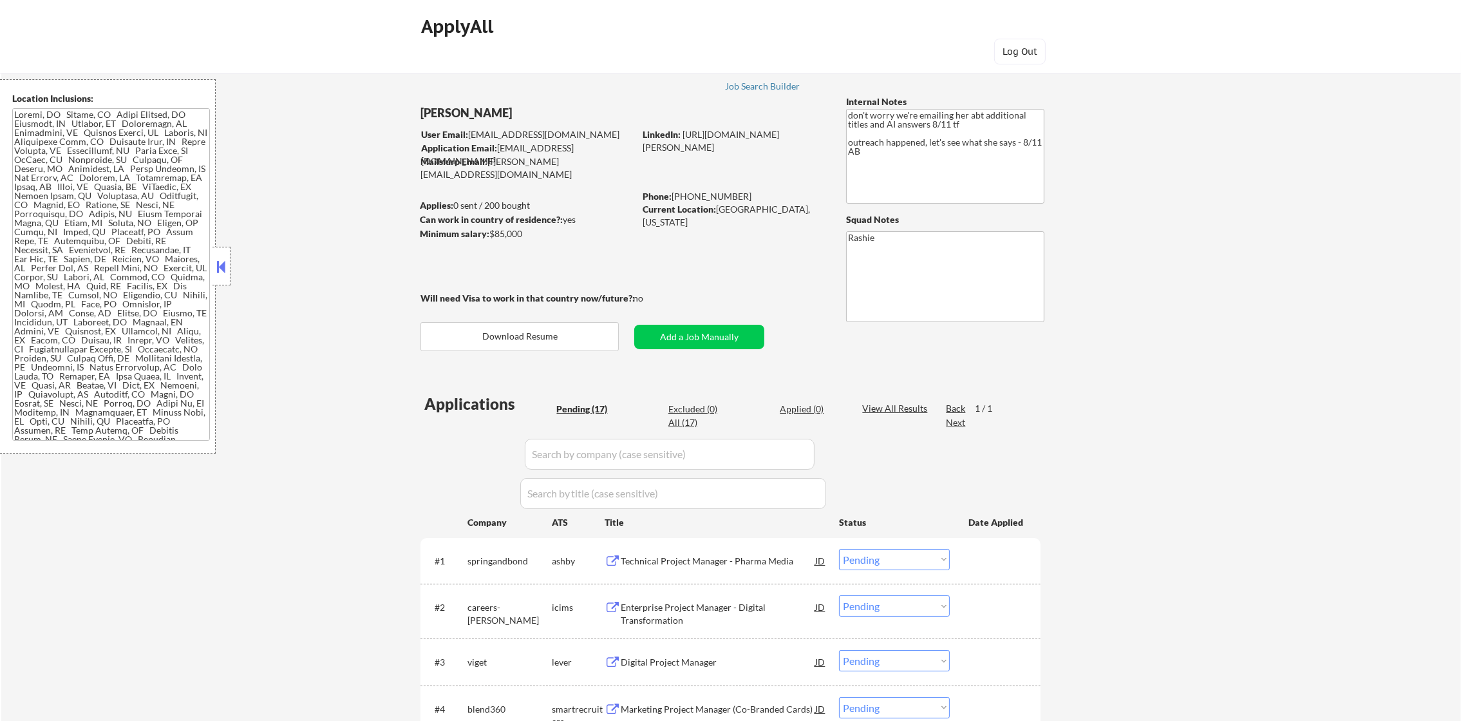
click at [725, 331] on button "Add a Job Manually" at bounding box center [699, 337] width 130 height 24
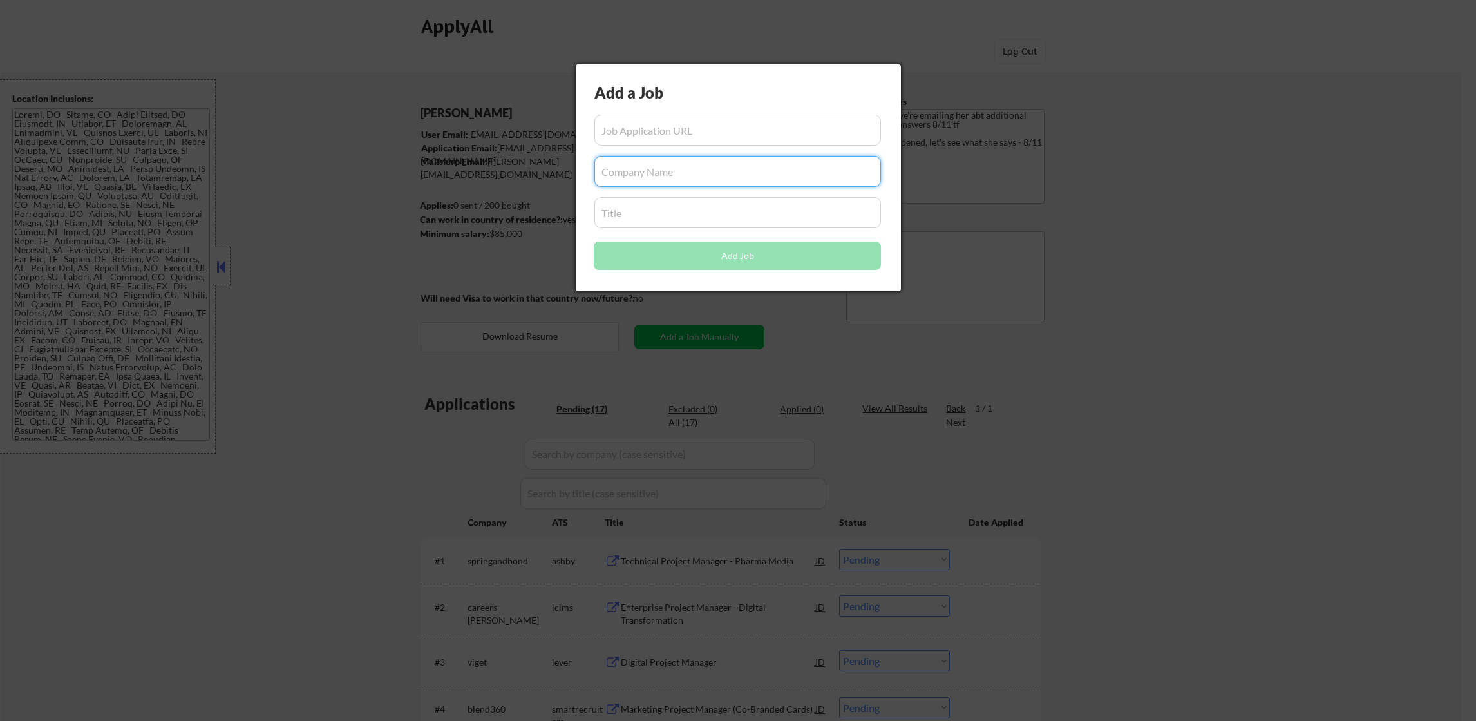
click at [652, 169] on input "input" at bounding box center [737, 171] width 287 height 31
click at [631, 205] on input "input" at bounding box center [737, 212] width 287 height 31
paste input "Digital Project Management"
type input "Digital Project Management"
click at [717, 115] on input "input" at bounding box center [737, 130] width 287 height 31
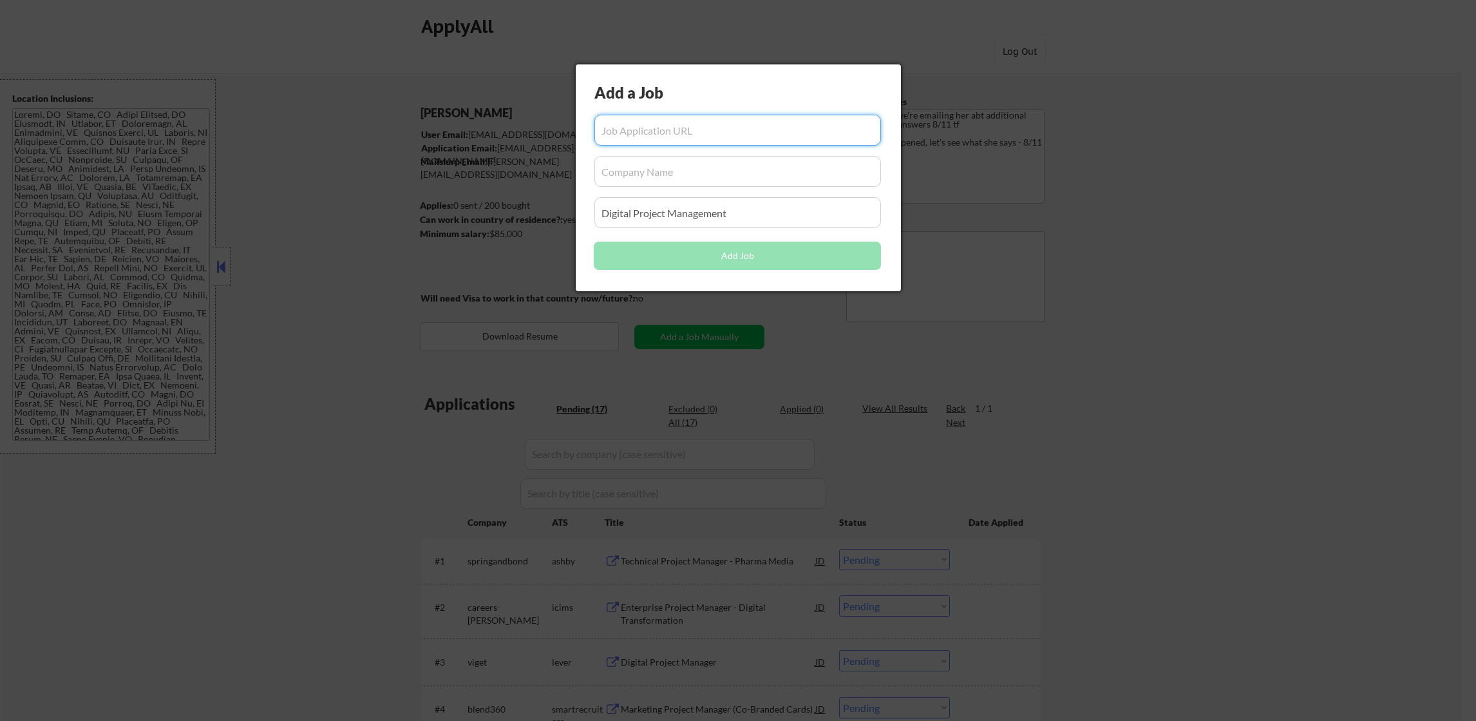
paste input "https://devise-agency.breezy.hr/p/9118e3acf745-digital-project-management"
click at [674, 134] on input "input" at bounding box center [737, 130] width 287 height 31
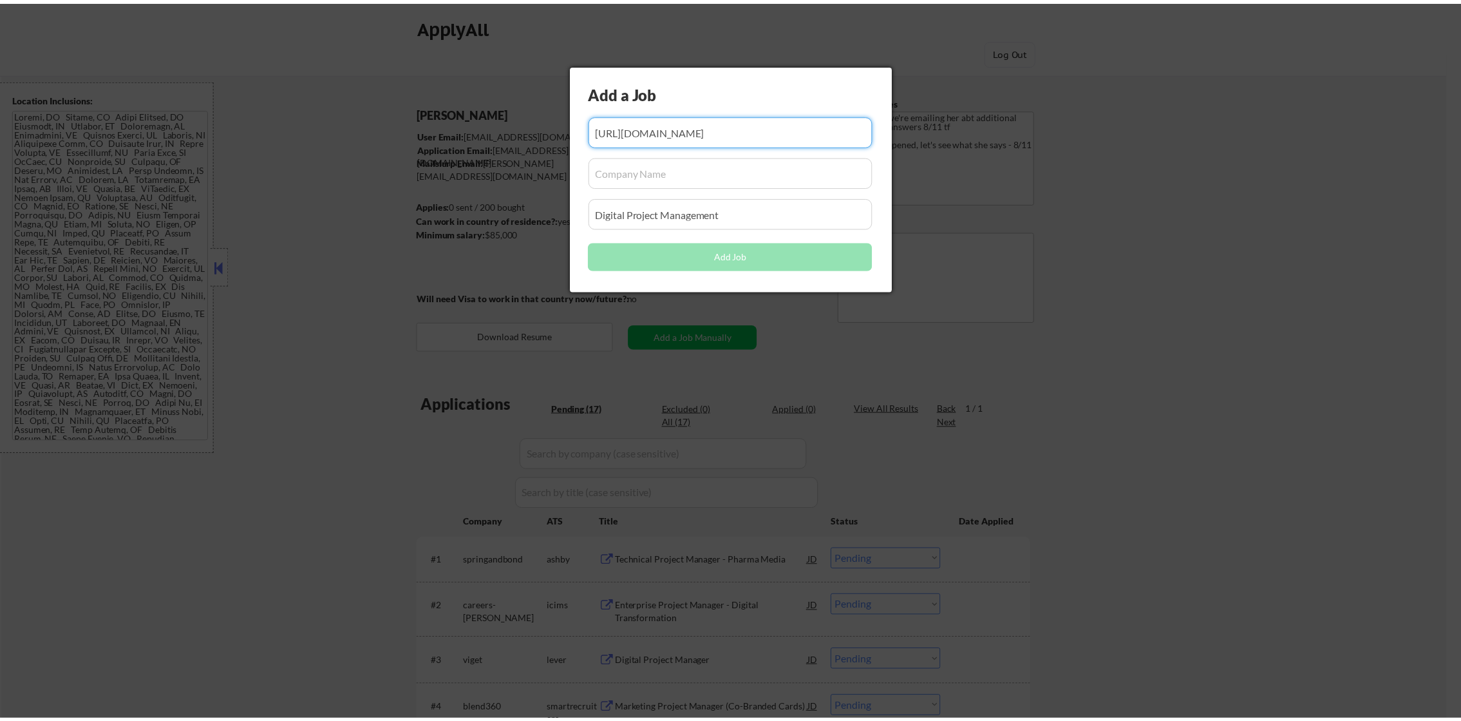
scroll to position [0, 0]
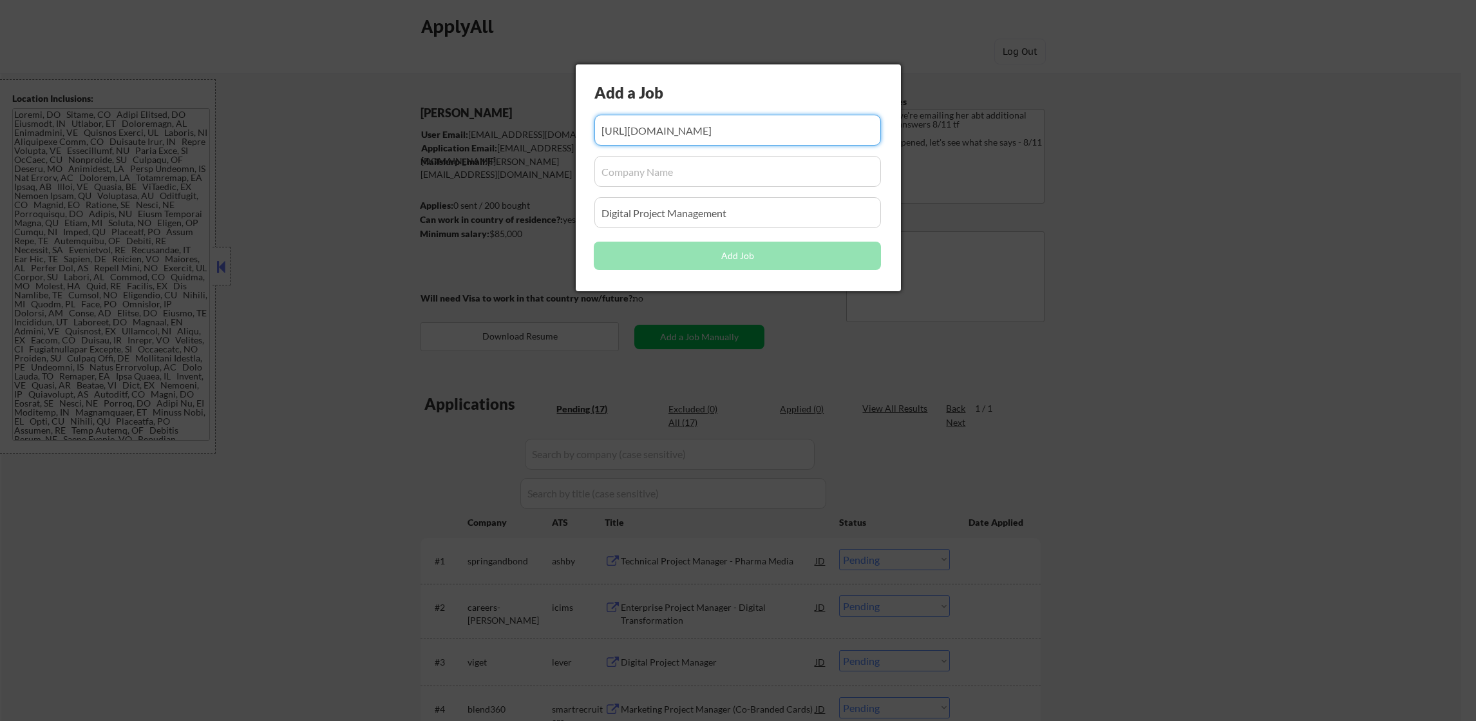
drag, startPoint x: 623, startPoint y: 123, endPoint x: 491, endPoint y: 131, distance: 131.6
click at [493, 131] on body "← Return to /applysquad Mailslurp Inbox Job Search Builder Monica Omoijuanfo Us…" at bounding box center [738, 360] width 1476 height 721
click at [654, 125] on input "input" at bounding box center [737, 130] width 287 height 31
type input "https://devise-agency.breezy.hr/p/9118e3acf745-digital-project-management"
click at [703, 175] on input "input" at bounding box center [737, 171] width 287 height 31
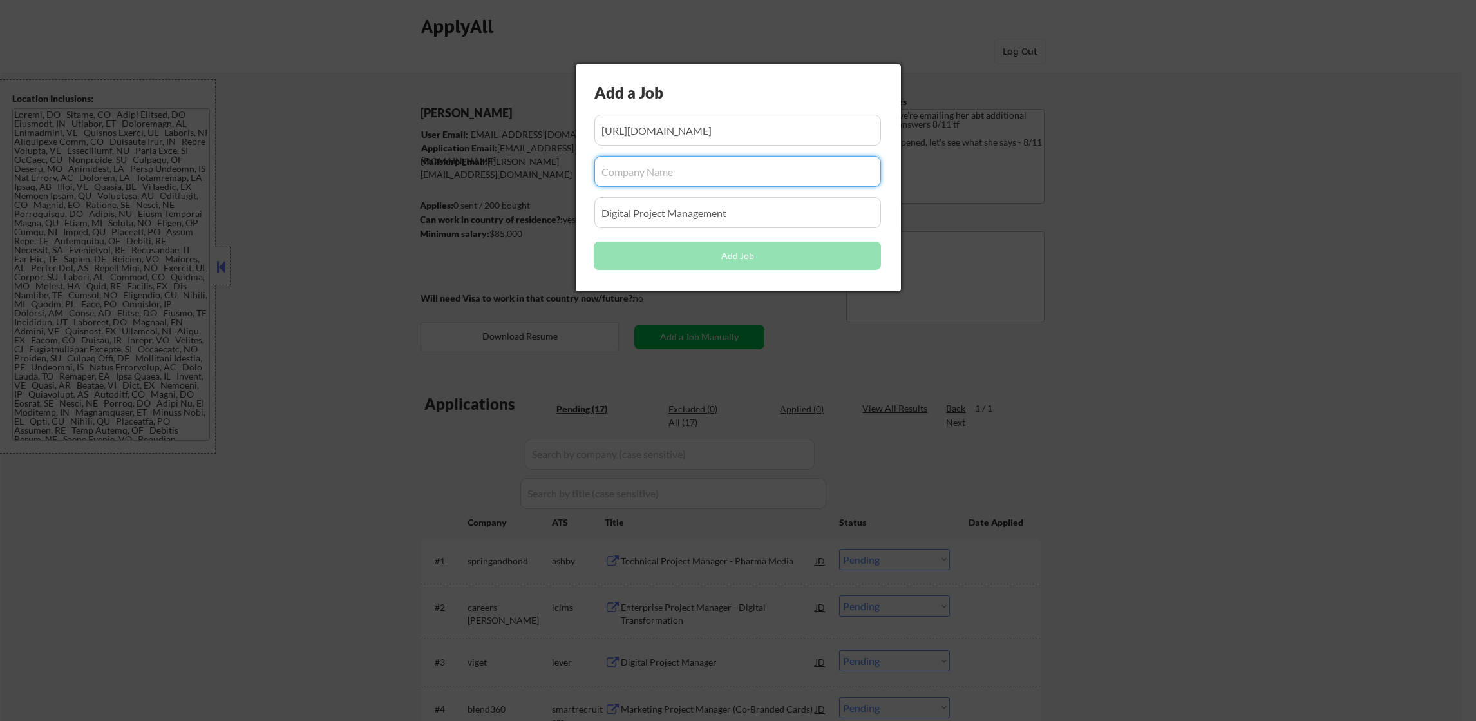
paste input "devise-agency"
type input "devise-agency"
click at [779, 211] on input "input" at bounding box center [737, 212] width 287 height 31
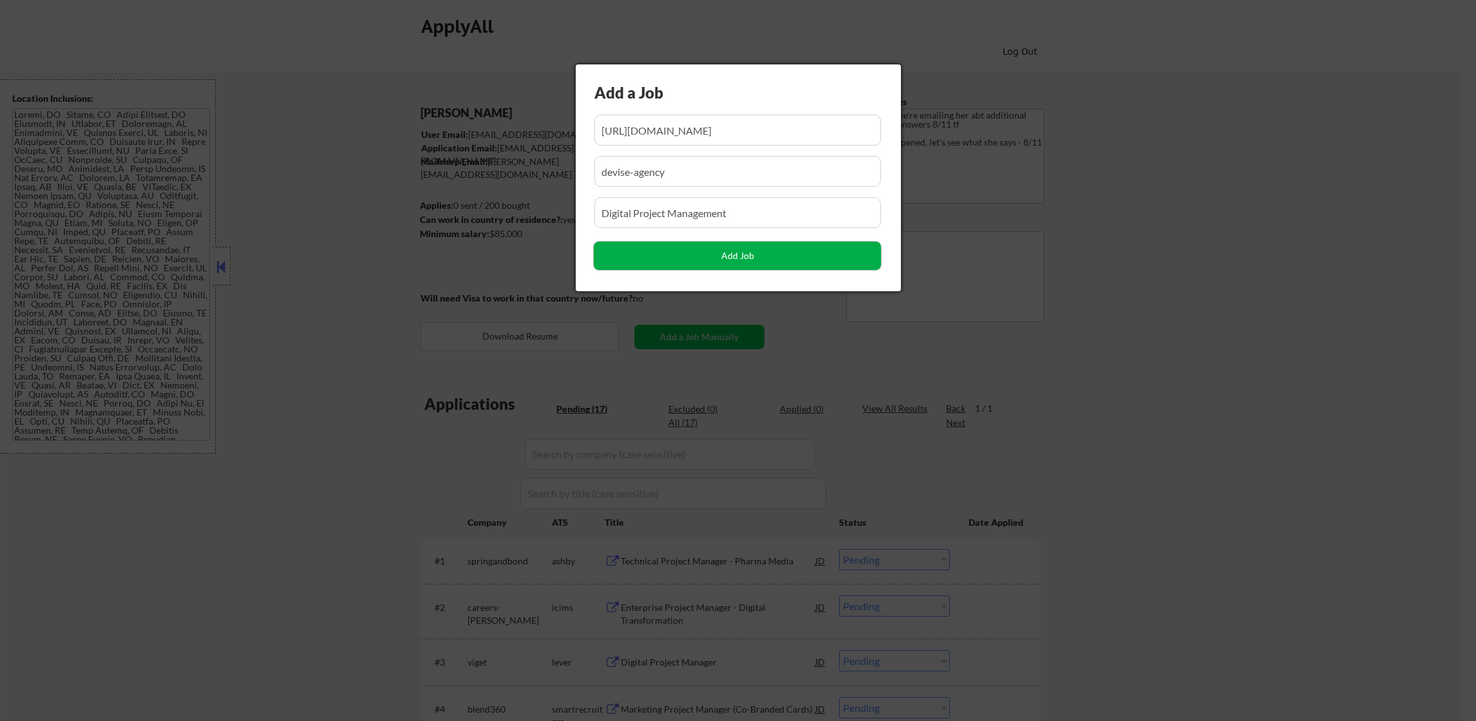
click at [696, 256] on button "Add Job" at bounding box center [737, 256] width 287 height 28
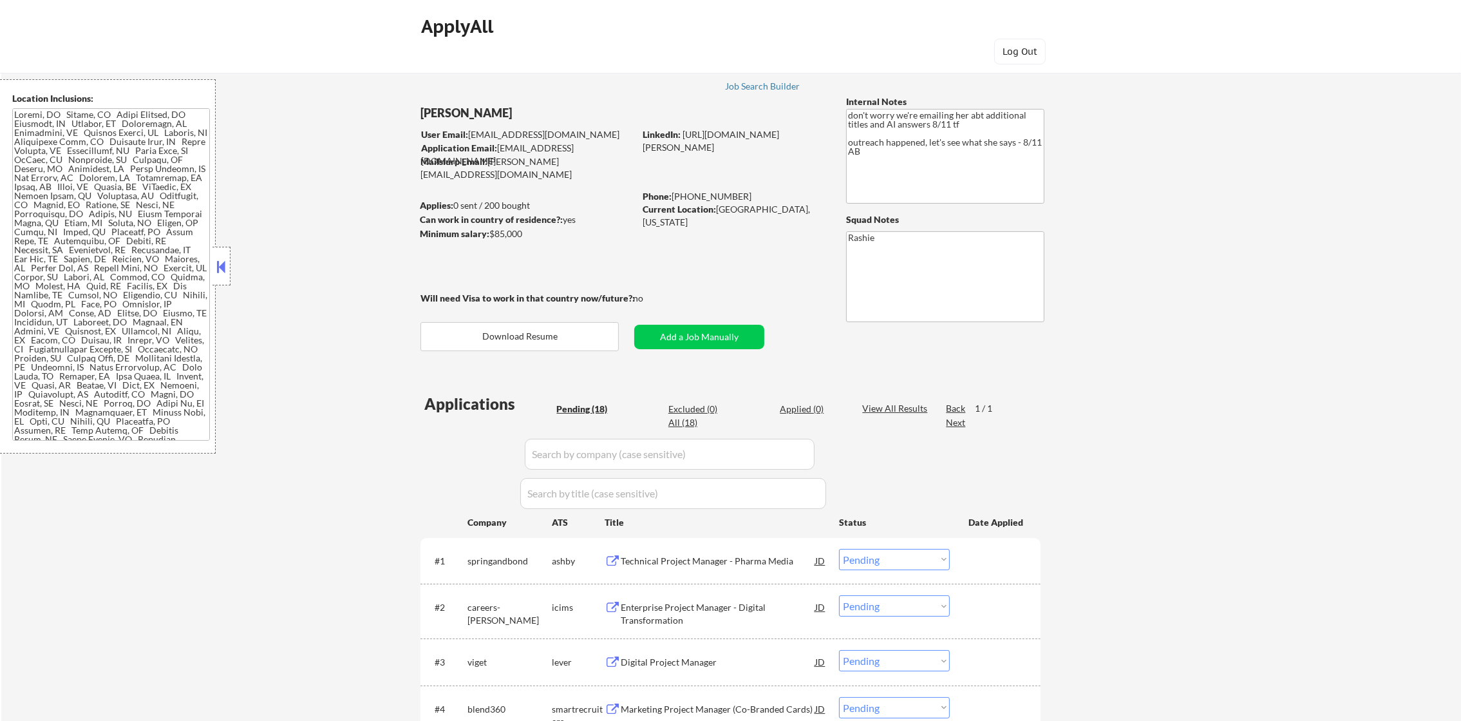
select select ""pending""
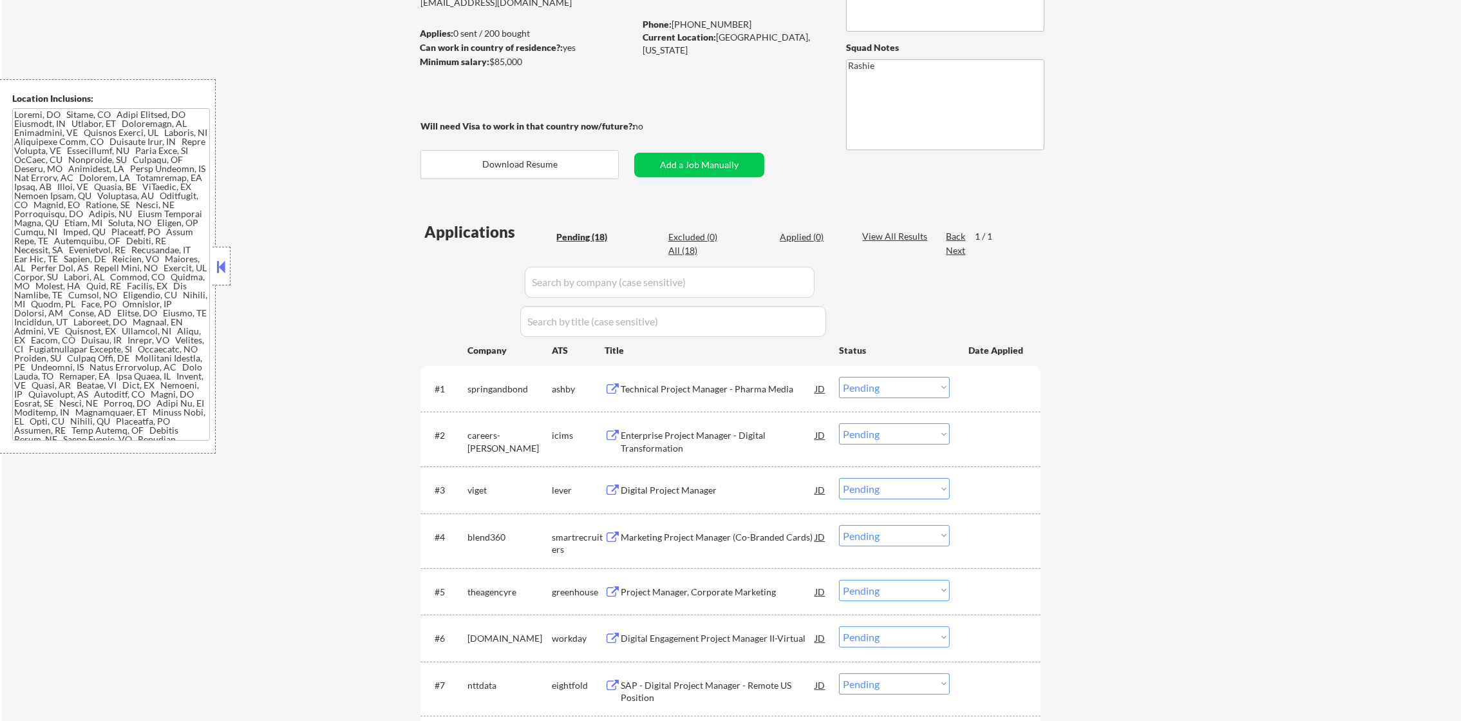
scroll to position [193, 0]
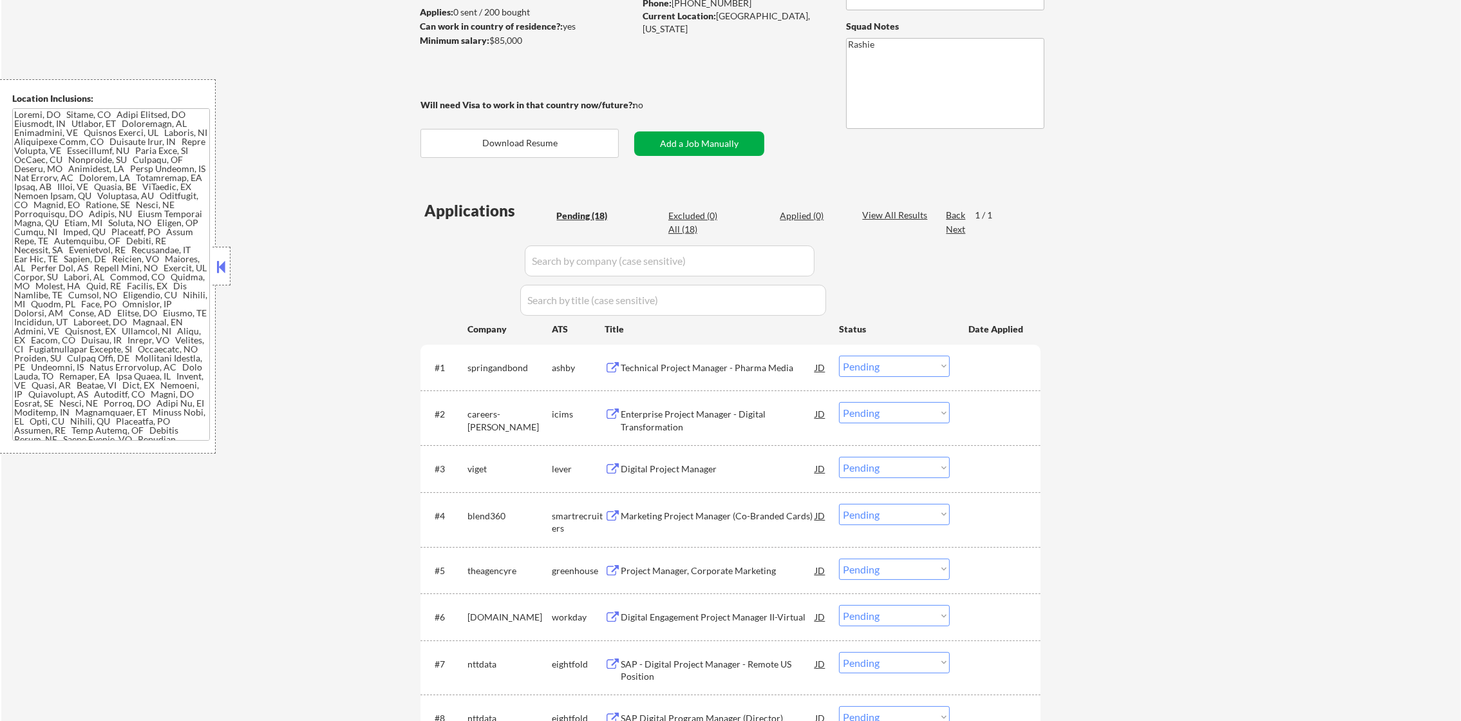
click at [724, 142] on button "Add a Job Manually" at bounding box center [699, 143] width 130 height 24
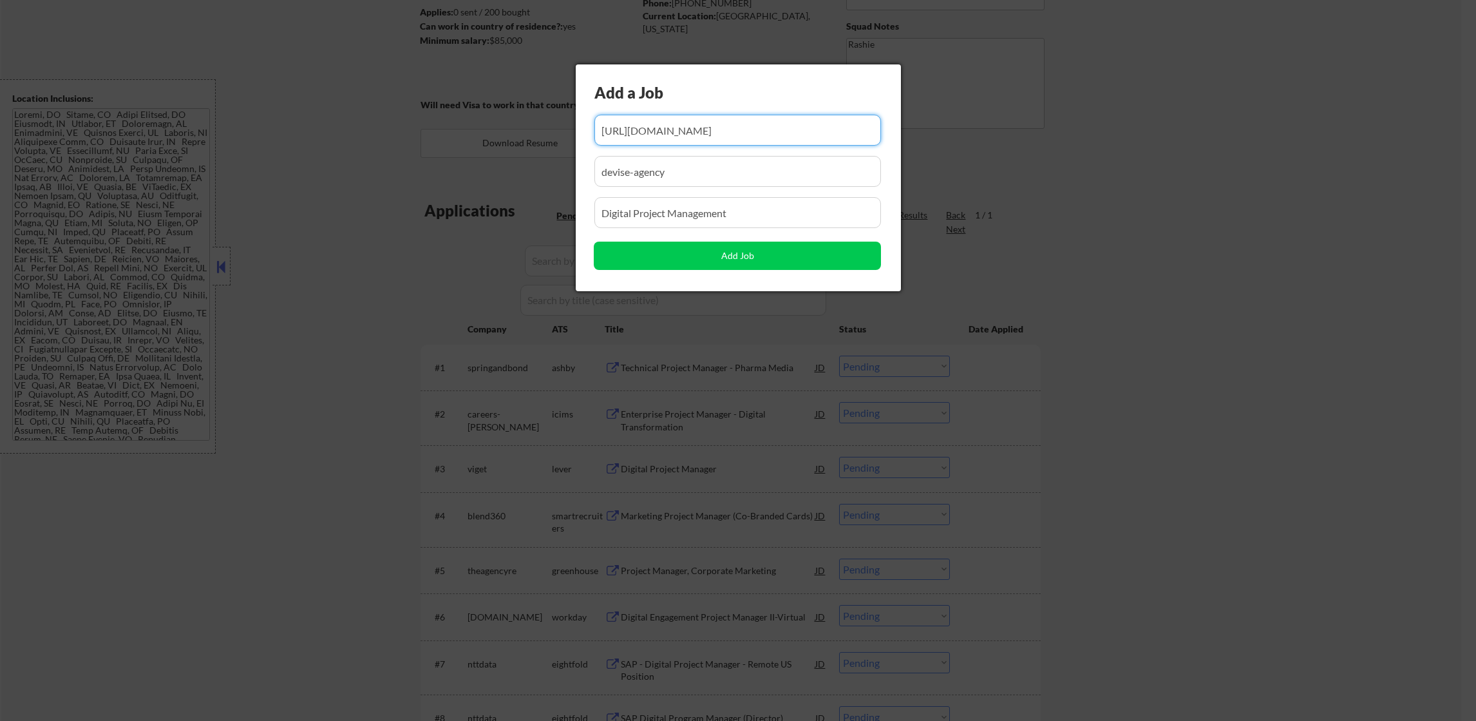
select select ""pending""
click at [744, 174] on input "input" at bounding box center [737, 171] width 287 height 31
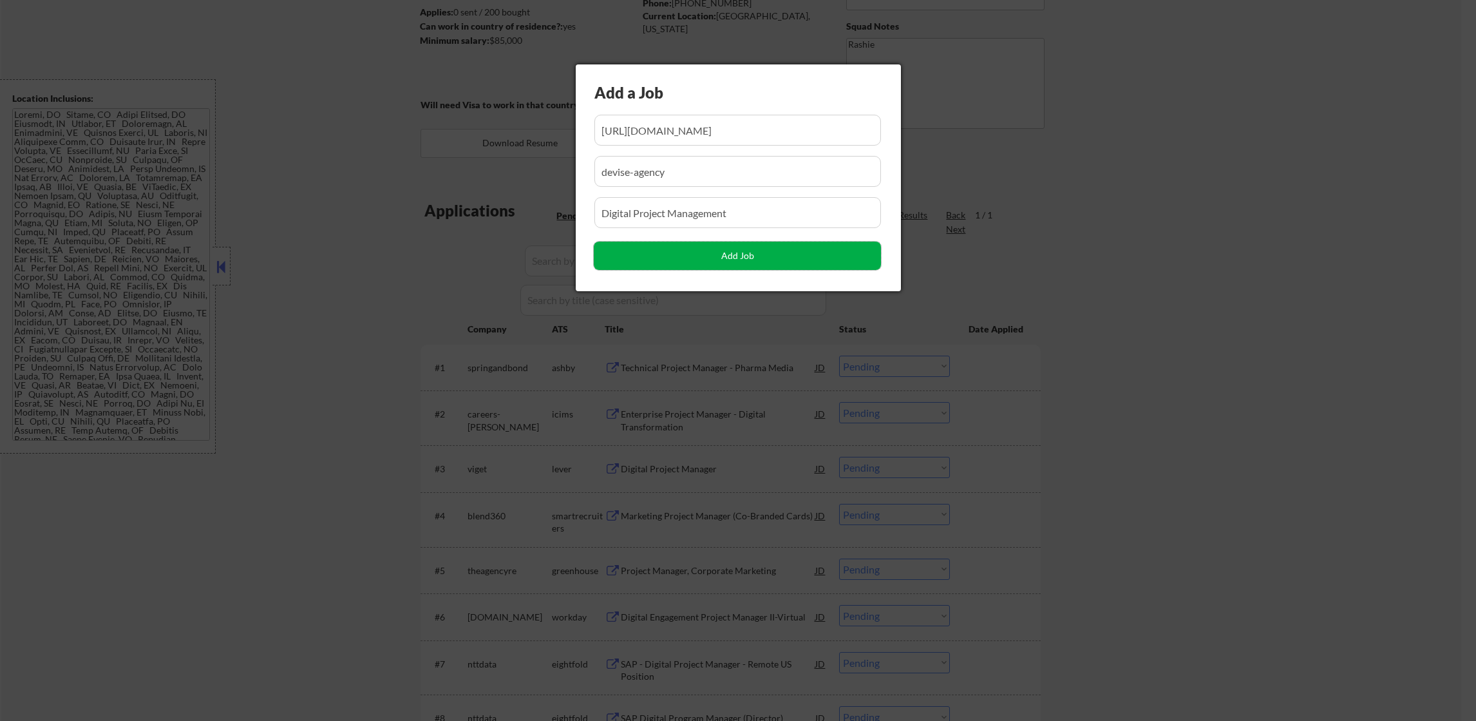
click at [728, 250] on button "Add Job" at bounding box center [737, 256] width 287 height 28
select select ""pending""
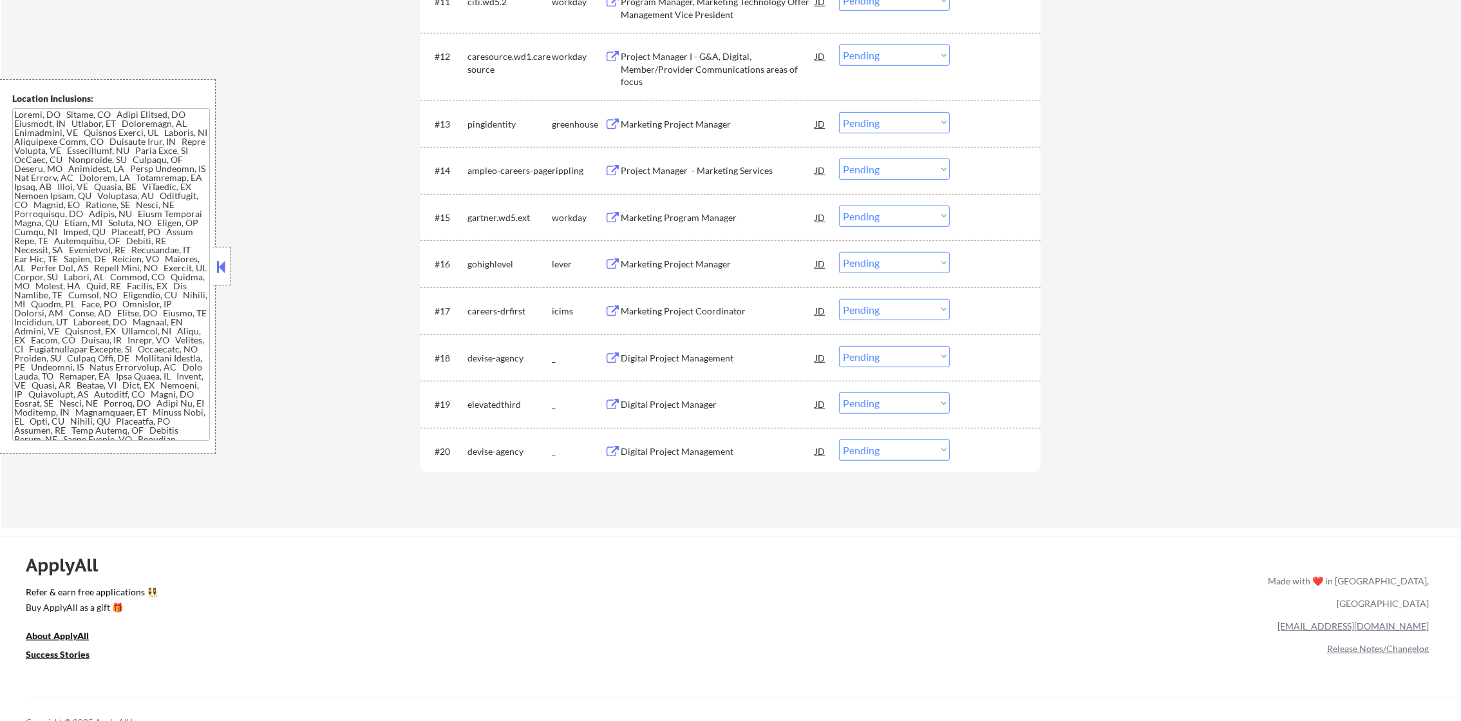
scroll to position [1152, 0]
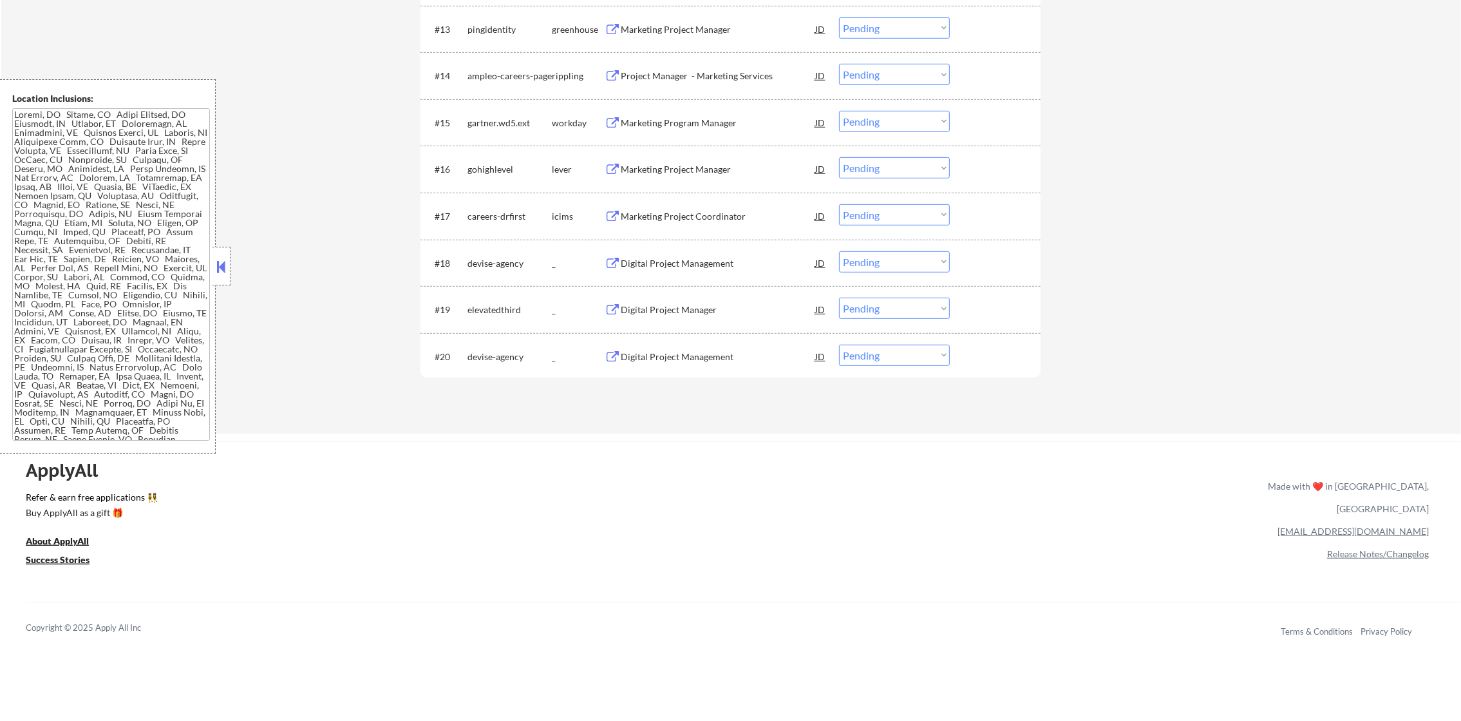
click at [906, 265] on select "Choose an option... Pending Applied Excluded (Questions) Excluded (Expired) Exc…" at bounding box center [894, 261] width 111 height 21
click at [839, 251] on select "Choose an option... Pending Applied Excluded (Questions) Excluded (Expired) Exc…" at bounding box center [894, 261] width 111 height 21
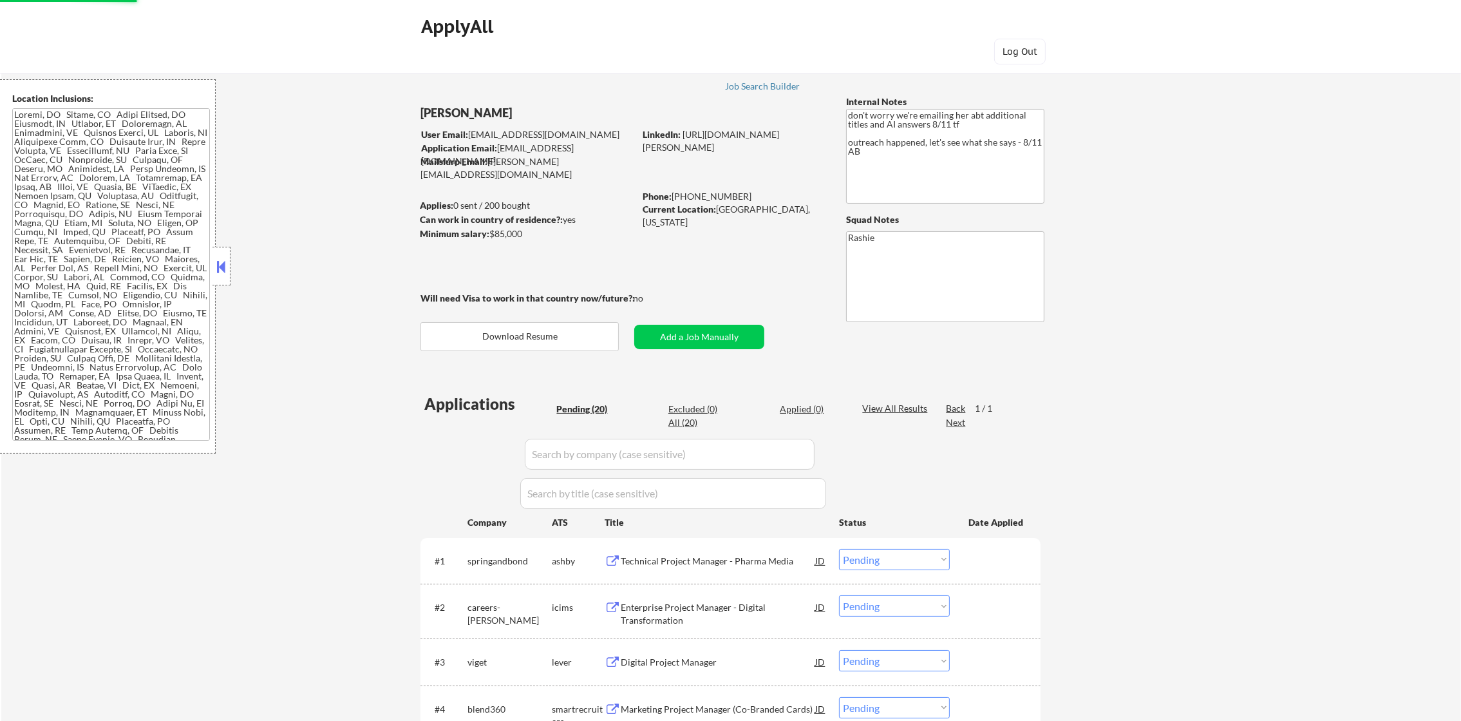
select select ""pending""
click at [677, 330] on button "Add a Job Manually" at bounding box center [699, 337] width 130 height 24
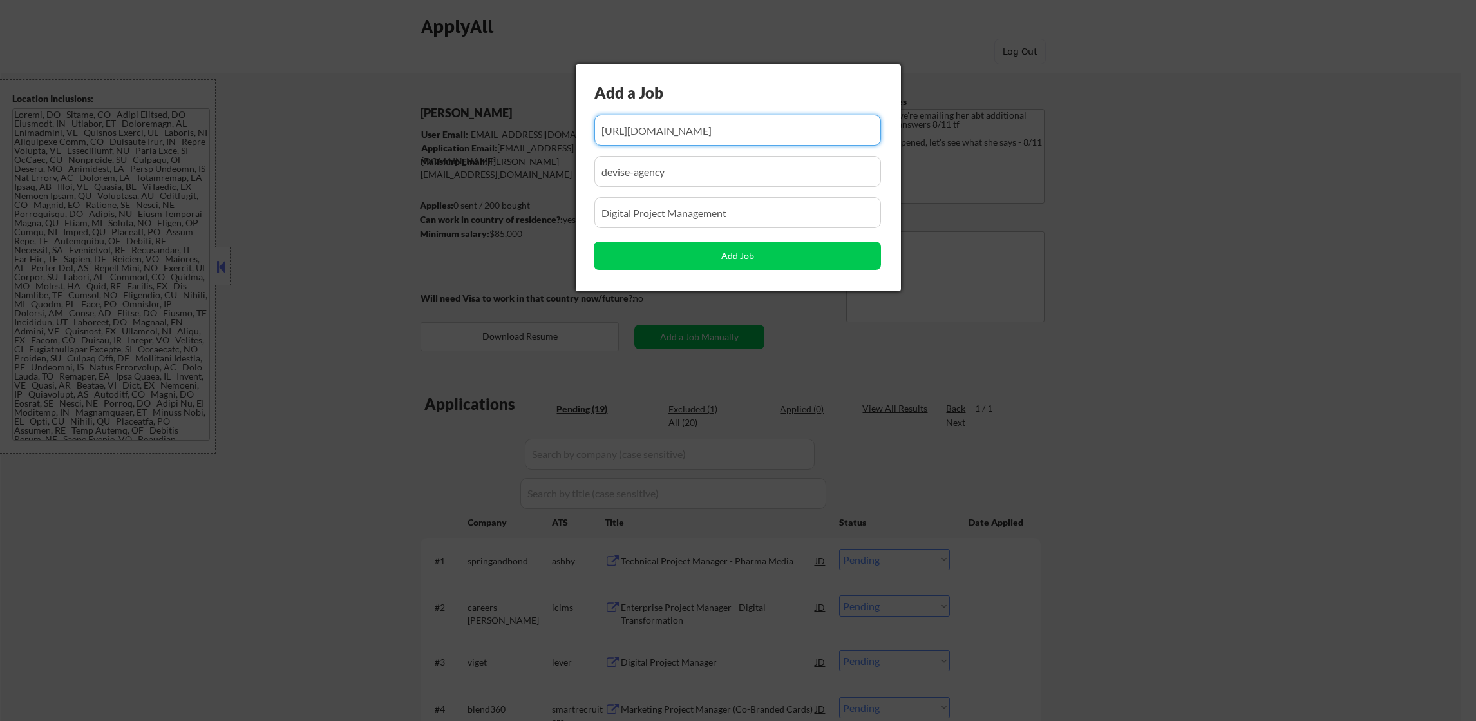
click at [795, 124] on input "input" at bounding box center [737, 130] width 287 height 31
paste input "https://job-boards.greenhouse.io/ancientnutrition/jobs/7014960"
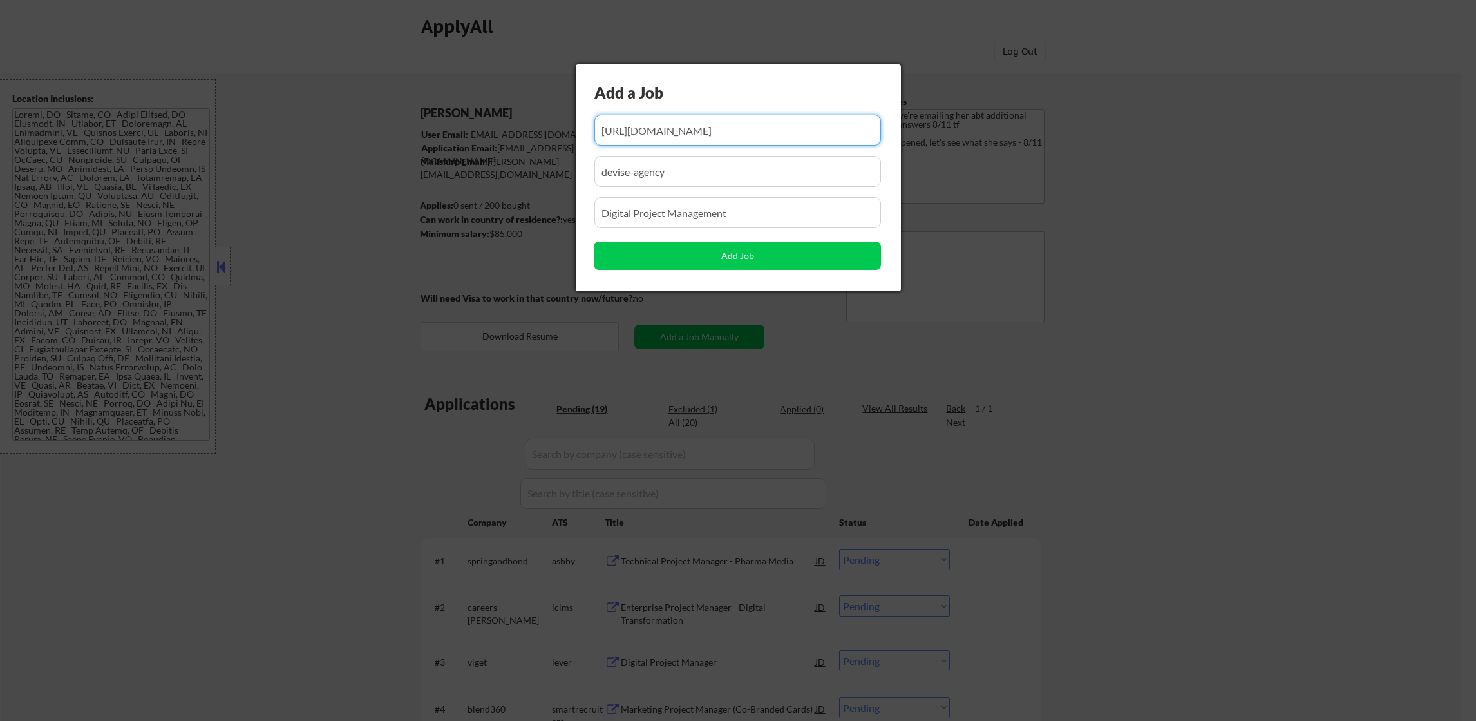
type input "https://job-boards.greenhouse.io/ancientnutrition/jobs/7014960"
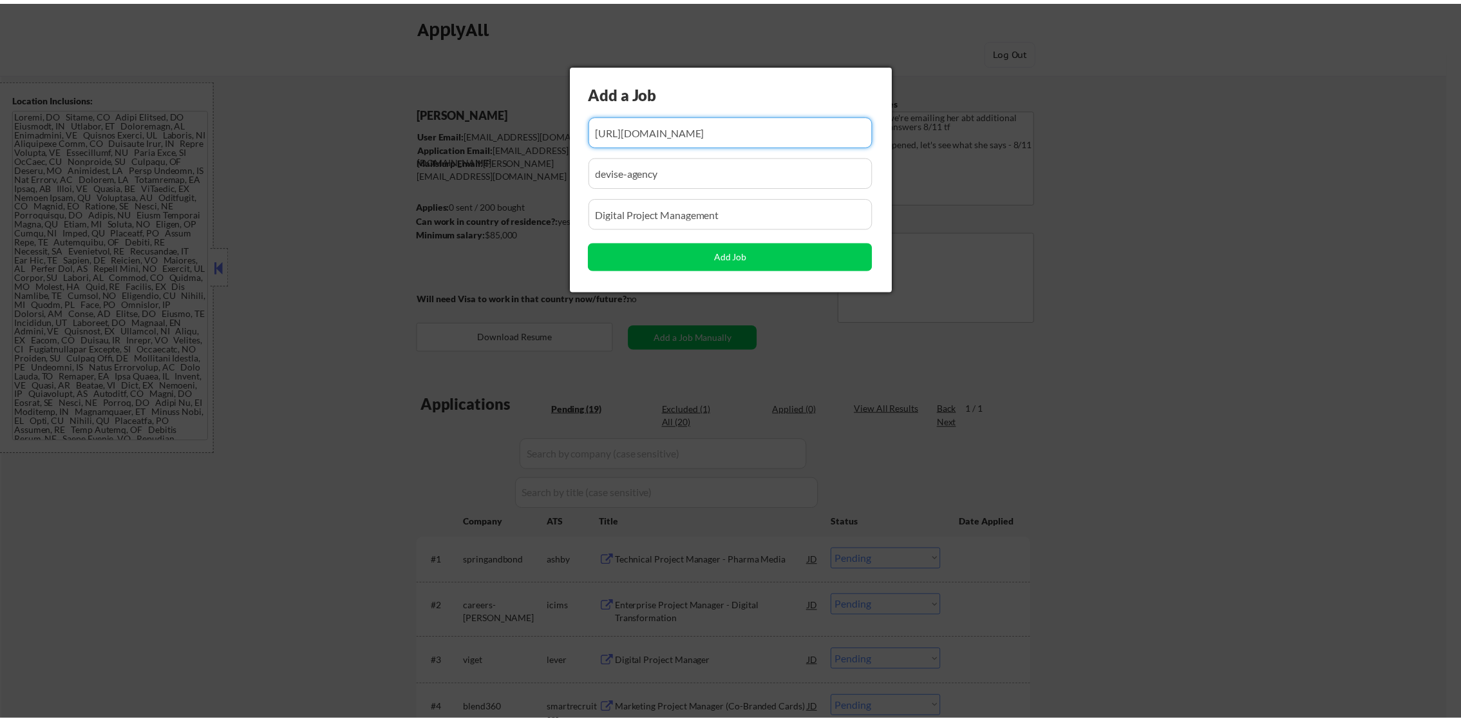
scroll to position [0, 0]
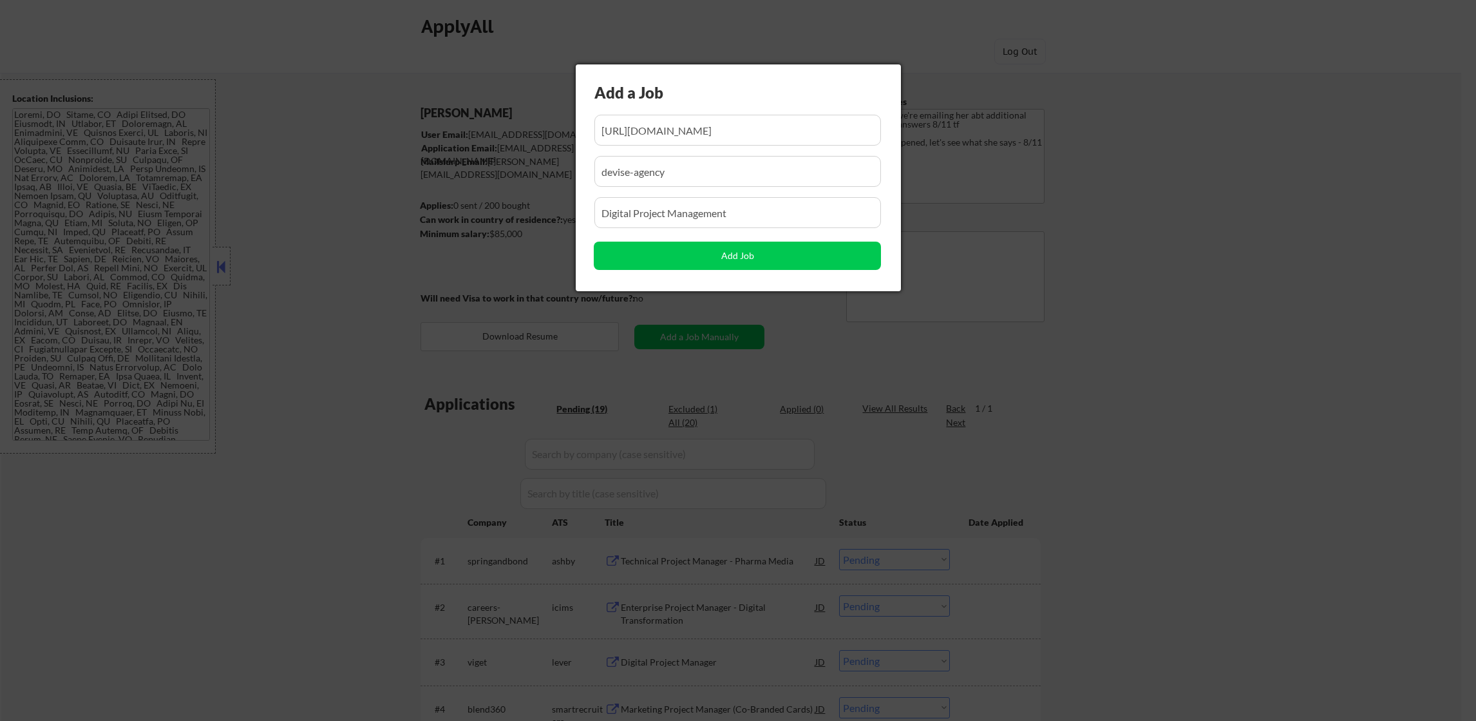
click at [668, 167] on input "input" at bounding box center [737, 171] width 287 height 31
drag, startPoint x: 709, startPoint y: 170, endPoint x: 497, endPoint y: 232, distance: 221.3
click at [486, 181] on body "← Return to /applysquad Mailslurp Inbox Job Search Builder Monica Omoijuanfo Us…" at bounding box center [738, 360] width 1476 height 721
paste input "ancientnutrition"
type input "ancientnutrition"
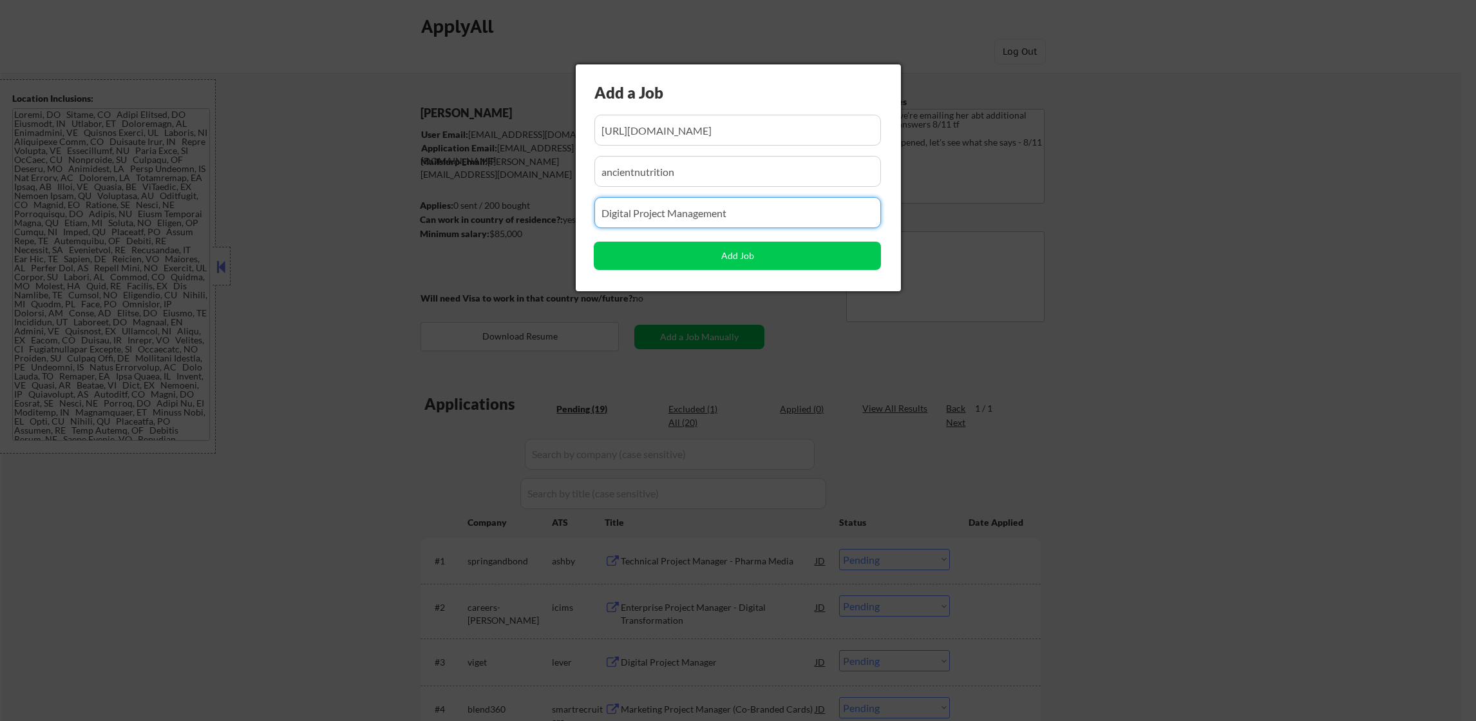
drag, startPoint x: 744, startPoint y: 209, endPoint x: 408, endPoint y: 222, distance: 337.0
click at [415, 222] on body "← Return to /applysquad Mailslurp Inbox Job Search Builder Monica Omoijuanfo Us…" at bounding box center [738, 360] width 1476 height 721
paste input "Marketing Project Manager"
type input "Marketing Project Manager"
click at [613, 260] on button "Add Job" at bounding box center [737, 256] width 287 height 28
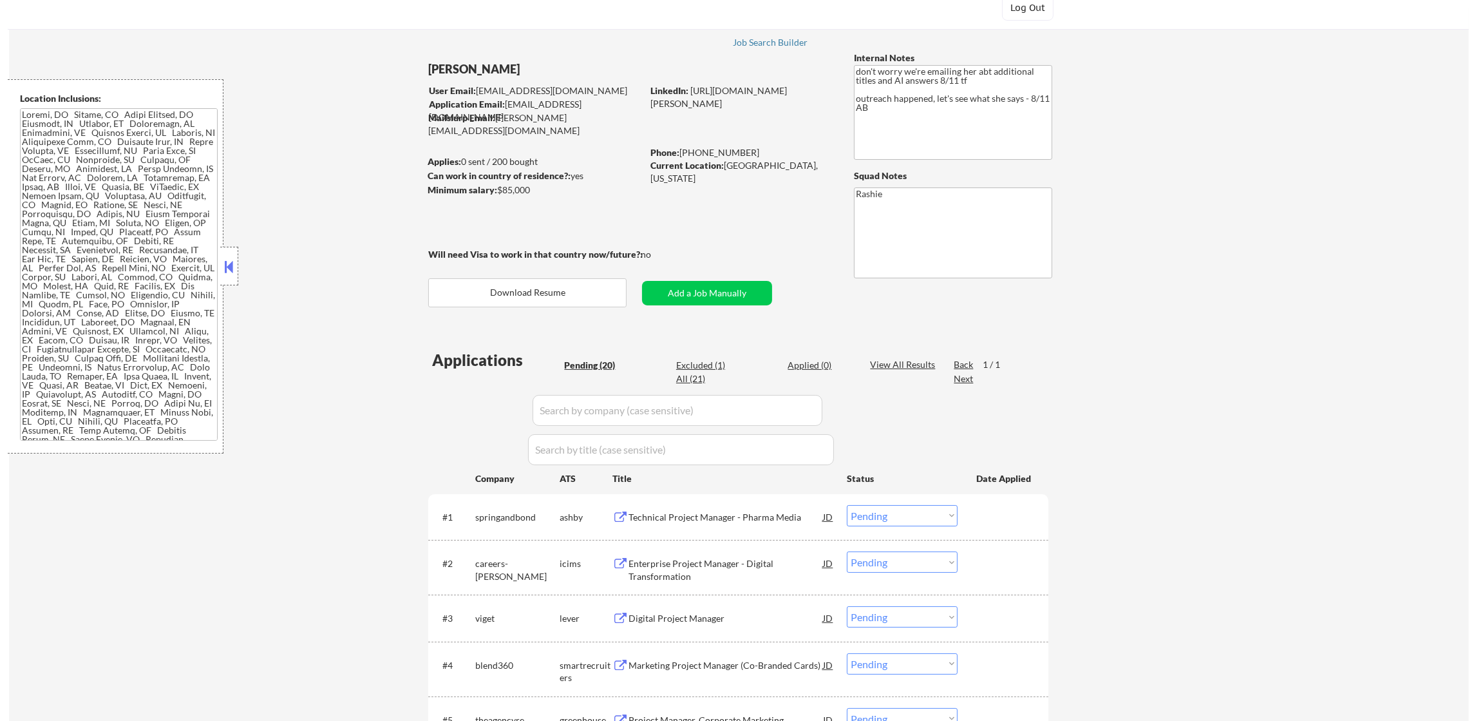
scroll to position [160, 0]
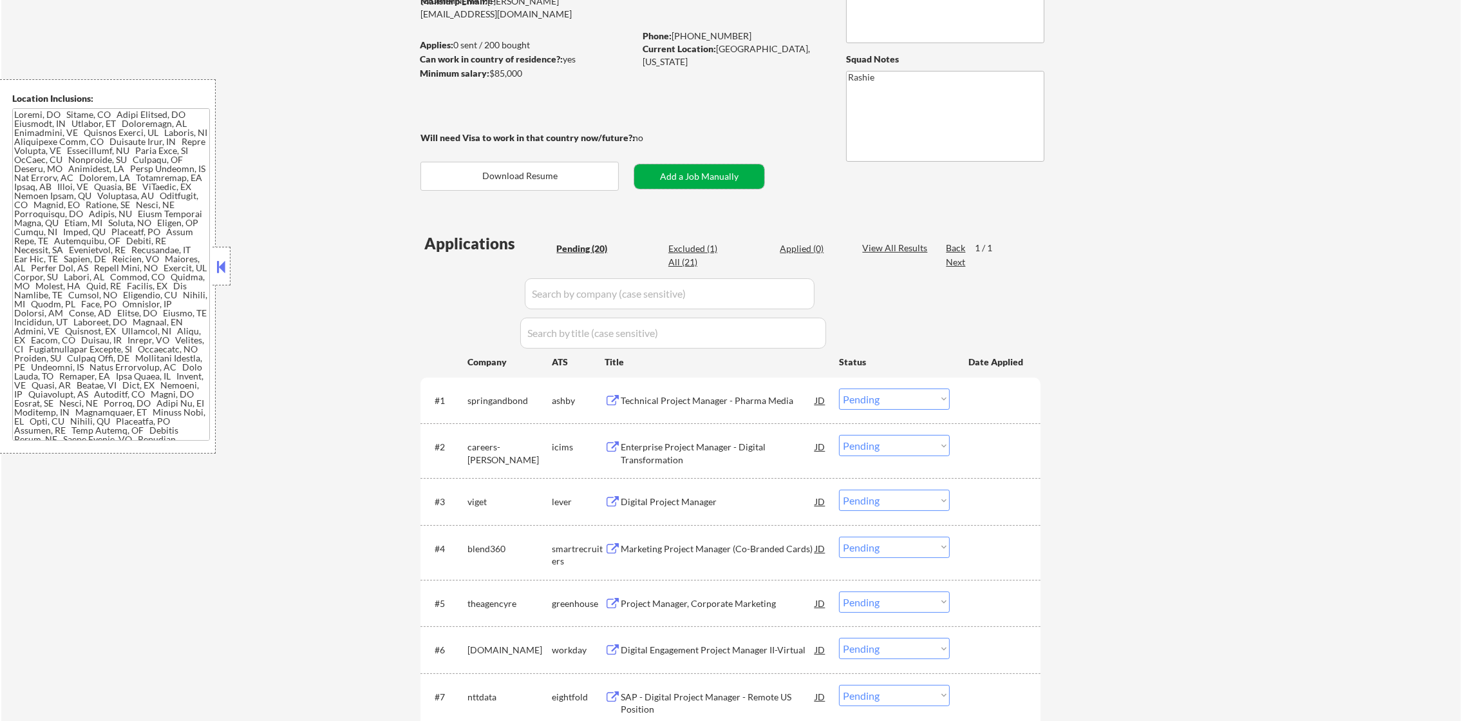
click at [694, 179] on button "Add a Job Manually" at bounding box center [699, 176] width 130 height 24
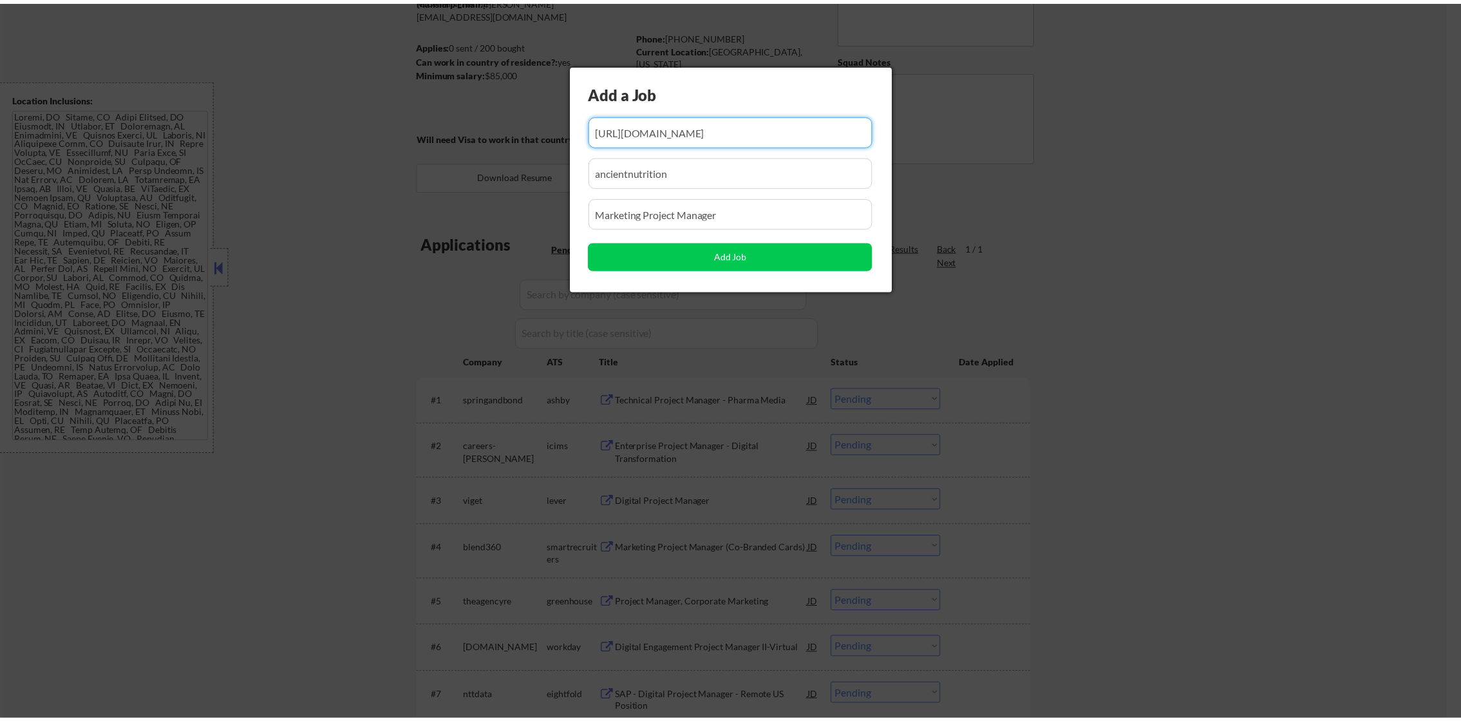
scroll to position [0, 0]
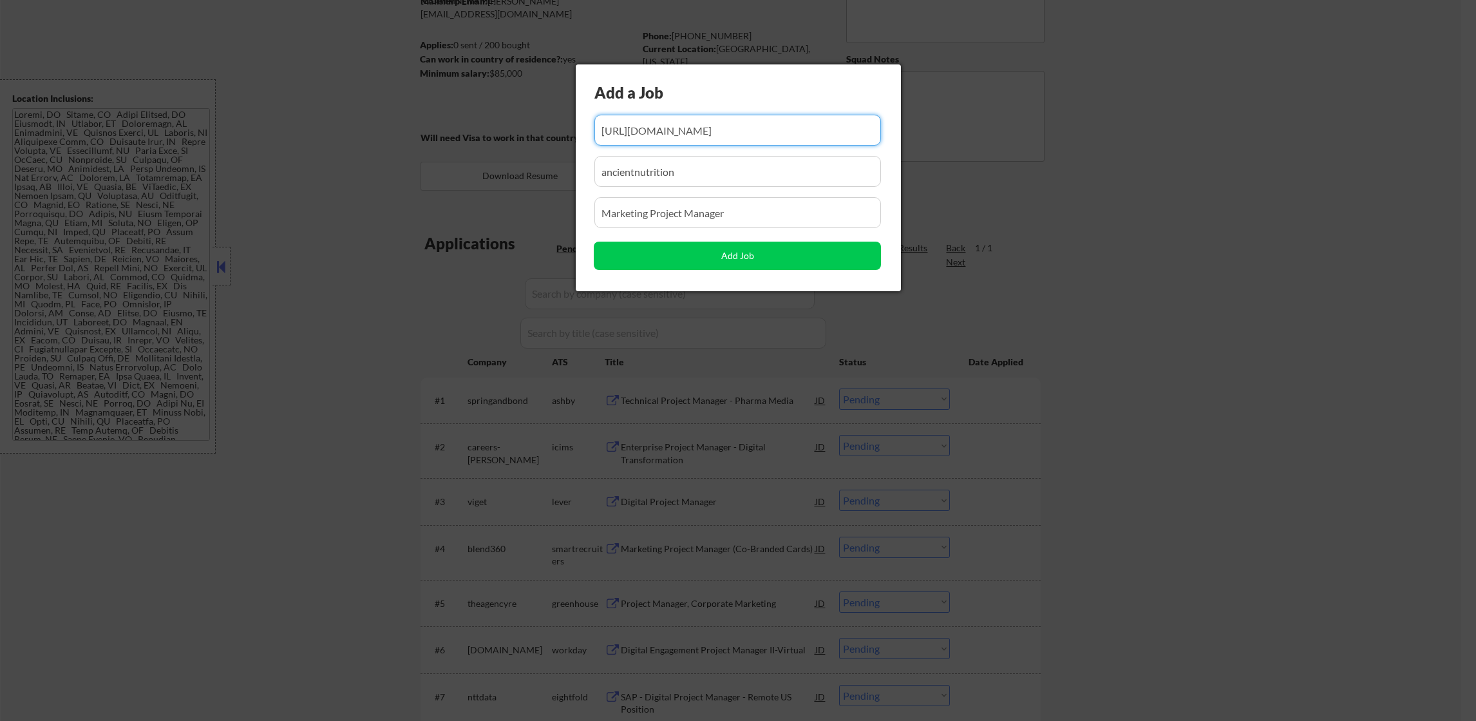
click at [1104, 223] on div at bounding box center [738, 360] width 1476 height 721
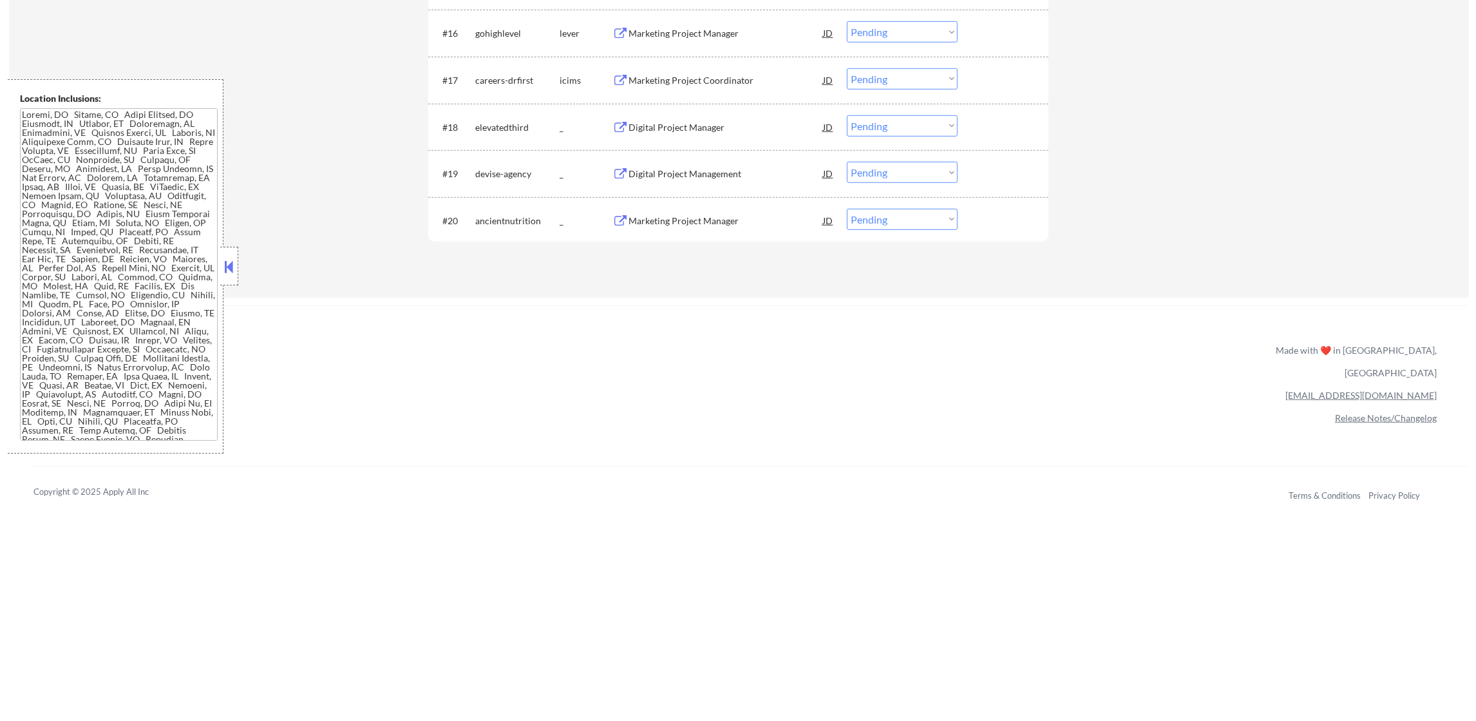
scroll to position [203, 0]
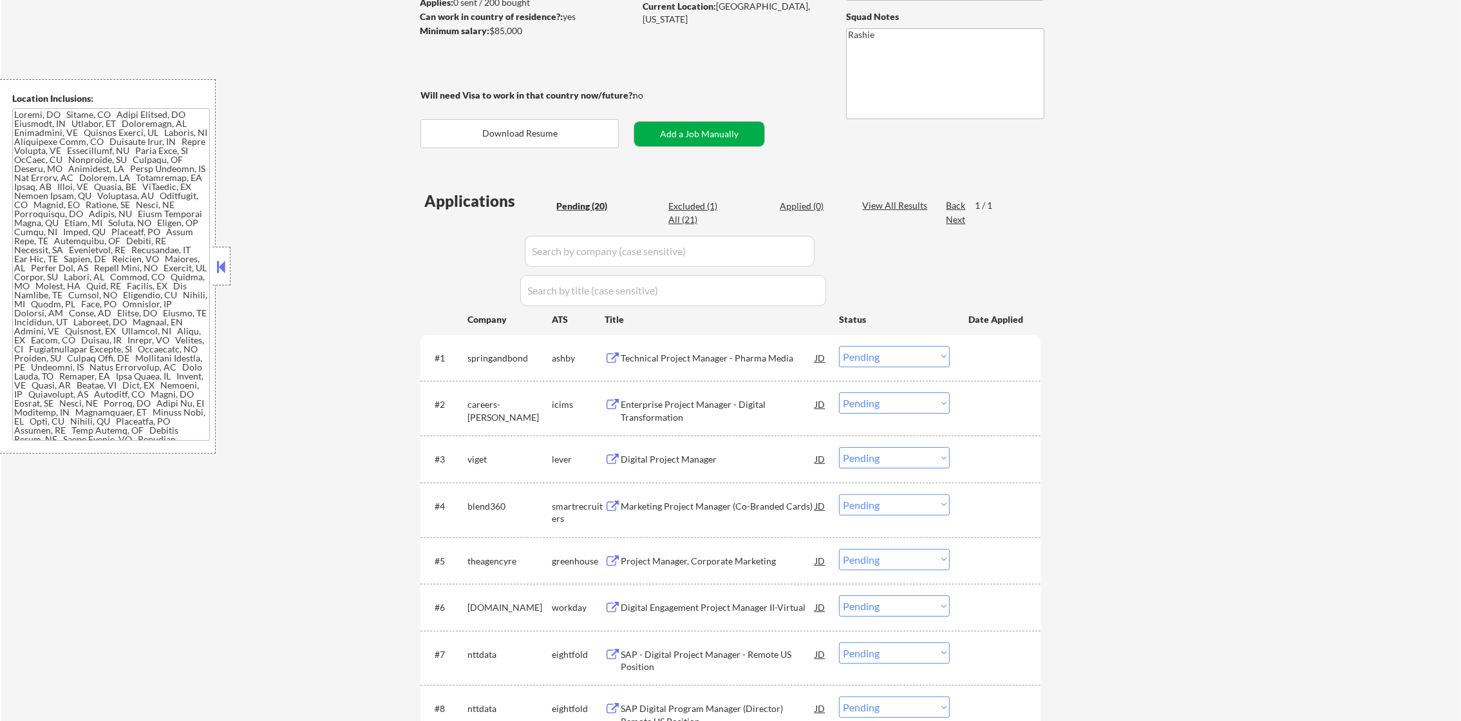
click at [710, 135] on button "Add a Job Manually" at bounding box center [699, 134] width 130 height 24
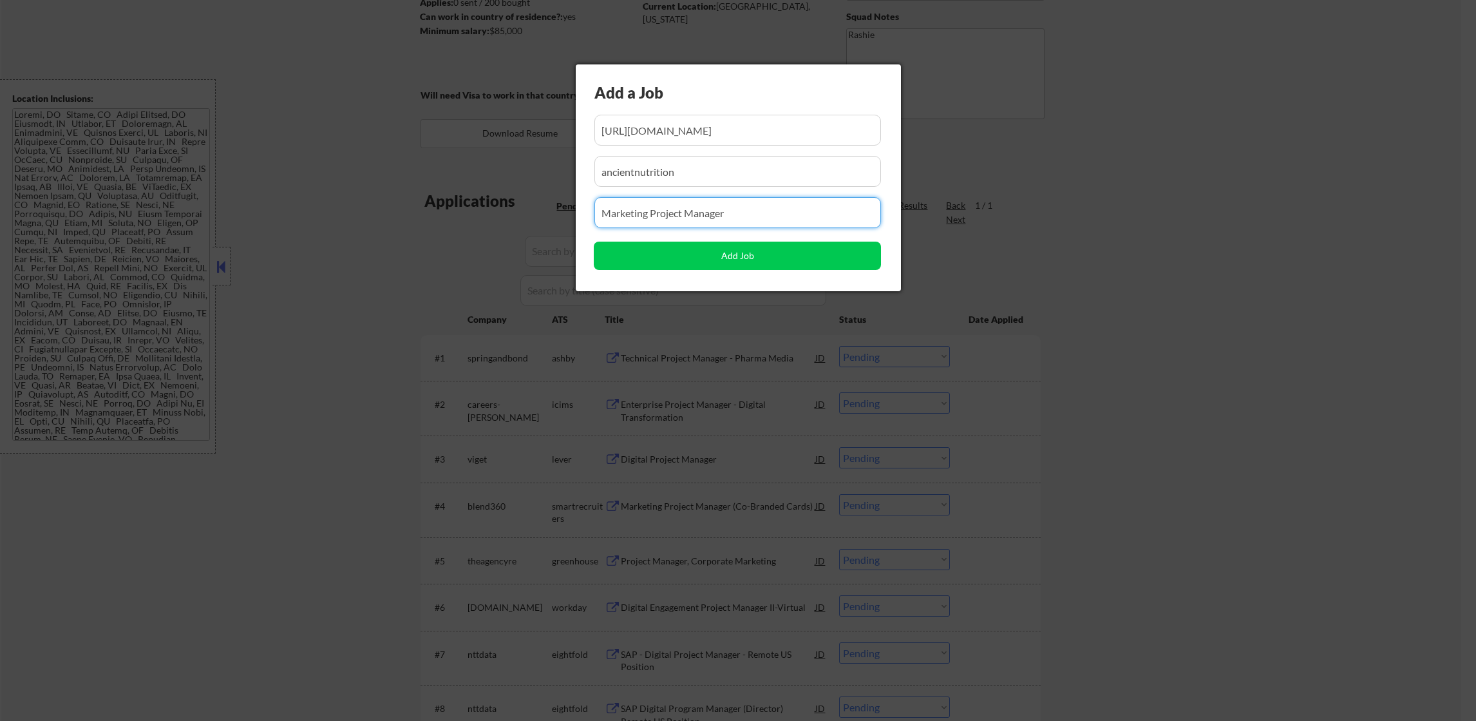
scroll to position [0, 0]
drag, startPoint x: 756, startPoint y: 205, endPoint x: 476, endPoint y: 223, distance: 280.7
click at [476, 223] on body "← Return to /applysquad Mailslurp Inbox Job Search Builder Monica Omoijuanfo Us…" at bounding box center [738, 157] width 1476 height 721
click at [743, 124] on input "input" at bounding box center [737, 130] width 287 height 31
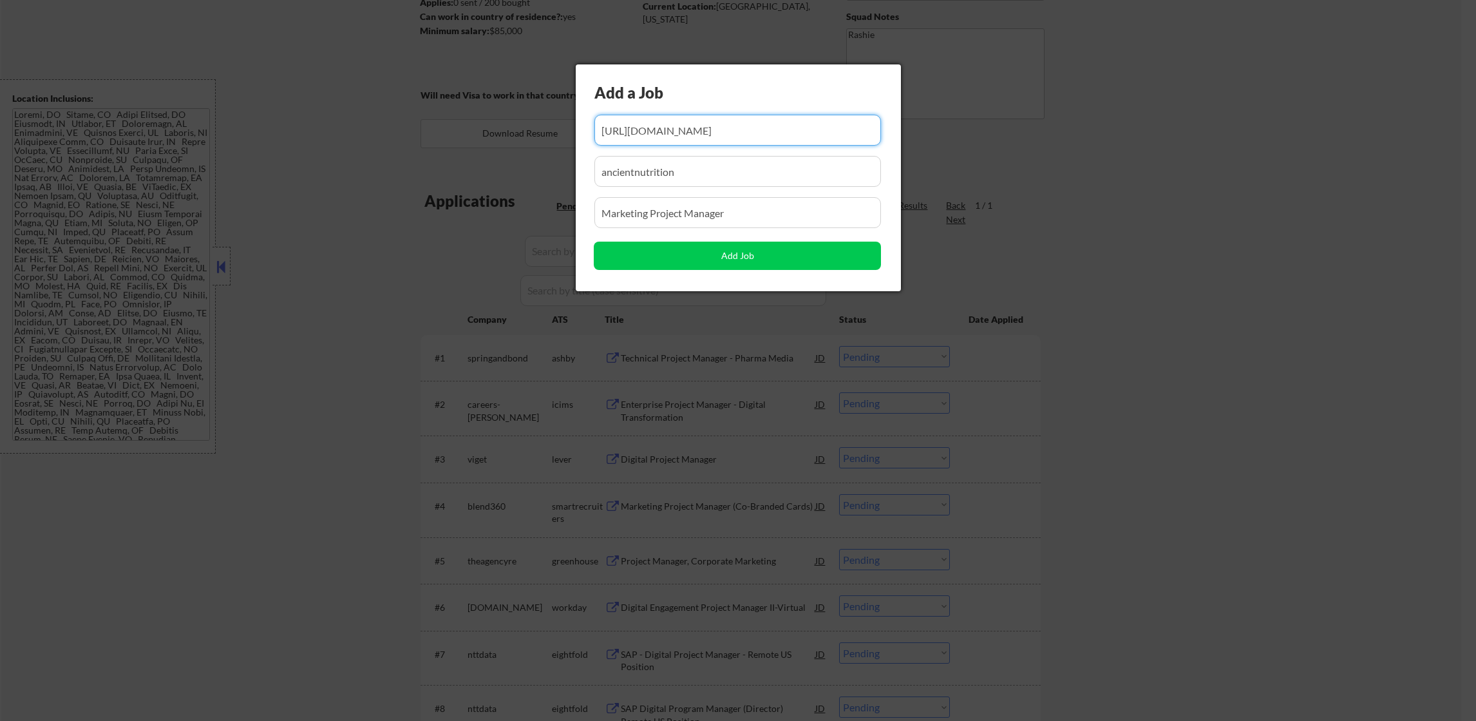
click at [743, 124] on input "input" at bounding box center [737, 130] width 287 height 31
paste input "https://integrateup.applytojob.com/apply/ccNaJnbr69/Yoga-Joint-Marketing-Projec…"
drag, startPoint x: 694, startPoint y: 126, endPoint x: 323, endPoint y: 129, distance: 371.0
click at [323, 129] on body "← Return to /applysquad Mailslurp Inbox Job Search Builder Monica Omoijuanfo Us…" at bounding box center [738, 157] width 1476 height 721
click at [655, 124] on input "input" at bounding box center [737, 130] width 287 height 31
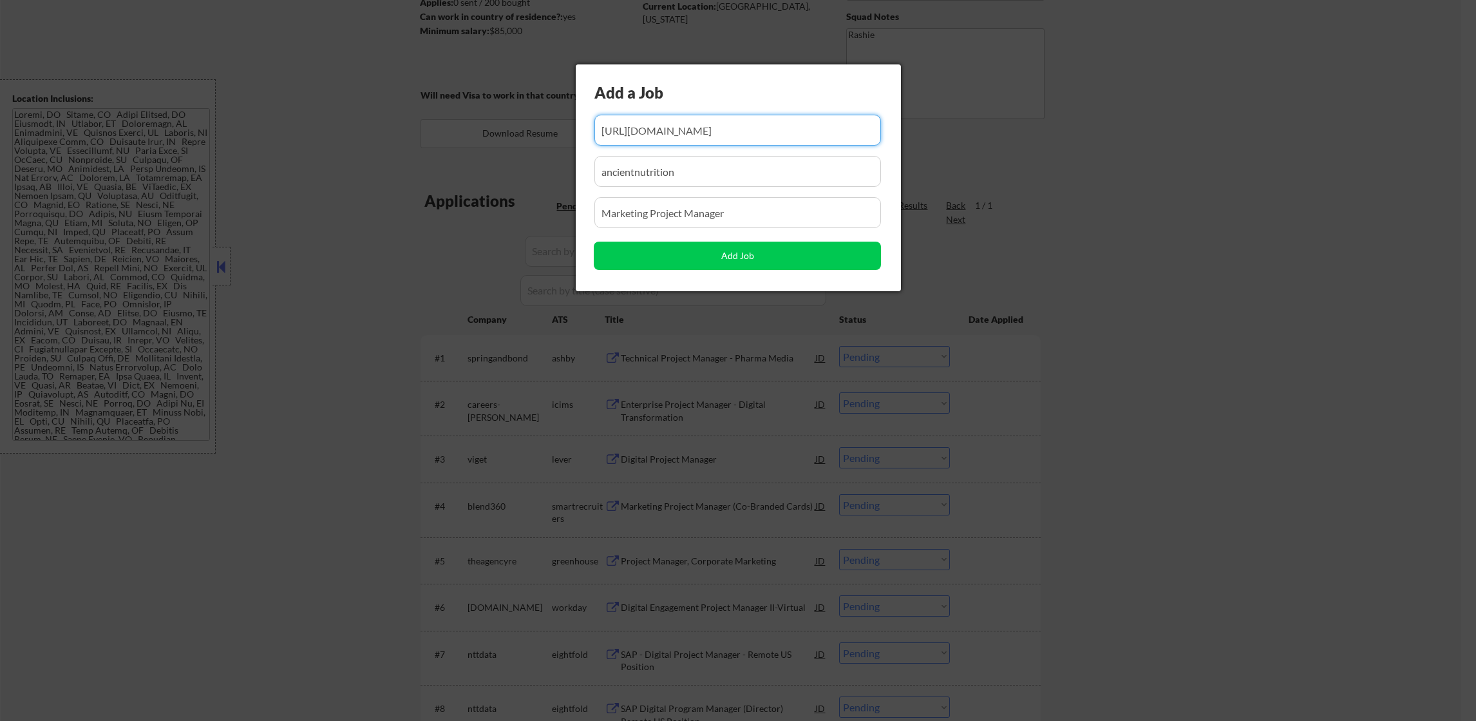
click at [655, 124] on input "input" at bounding box center [737, 130] width 287 height 31
type input "https://integrateup.applytojob.com/apply/ccNaJnbr69/Yoga-Joint-Marketing-Projec…"
drag, startPoint x: 699, startPoint y: 170, endPoint x: 427, endPoint y: 173, distance: 271.8
click at [433, 173] on body "← Return to /applysquad Mailslurp Inbox Job Search Builder Monica Omoijuanfo Us…" at bounding box center [738, 157] width 1476 height 721
paste input "integrateup"
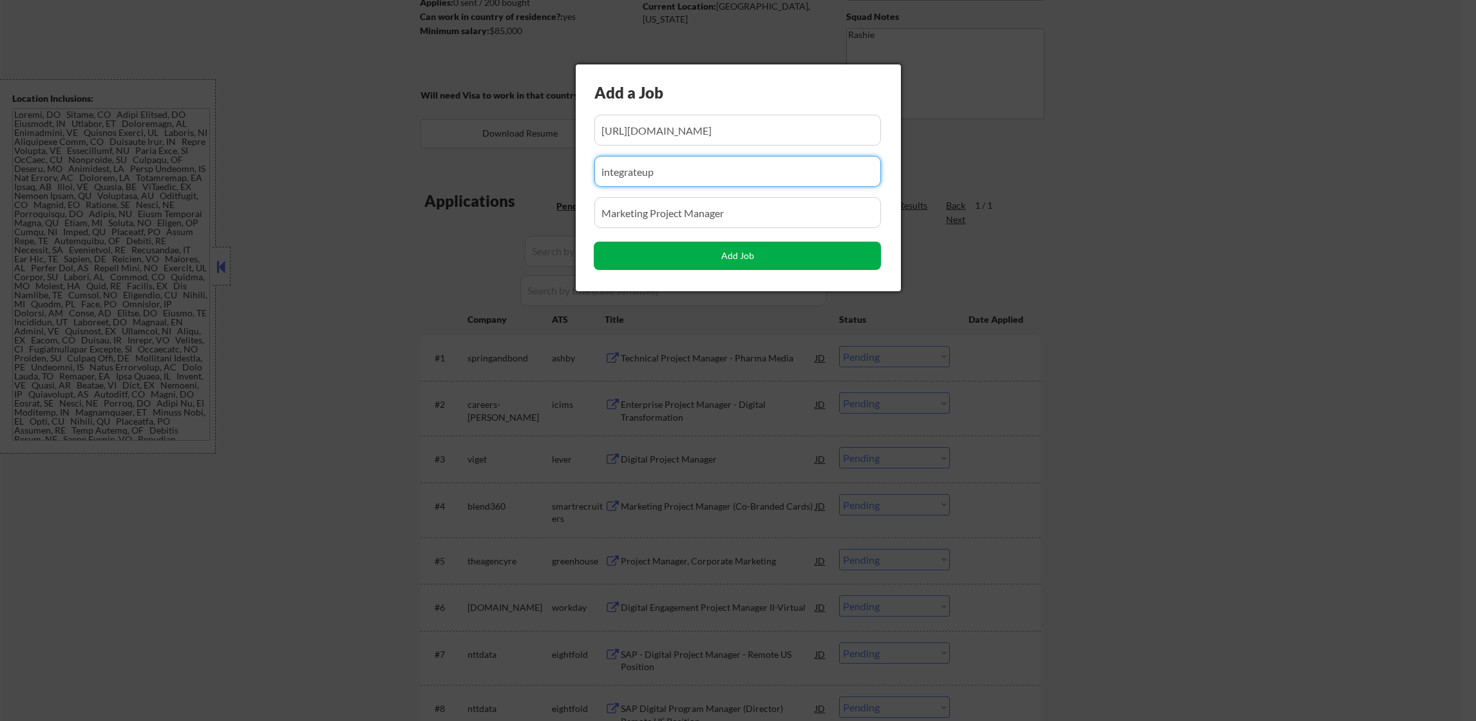
type input "integrateup"
click at [615, 244] on button "Add Job" at bounding box center [737, 256] width 287 height 28
select select ""pending""
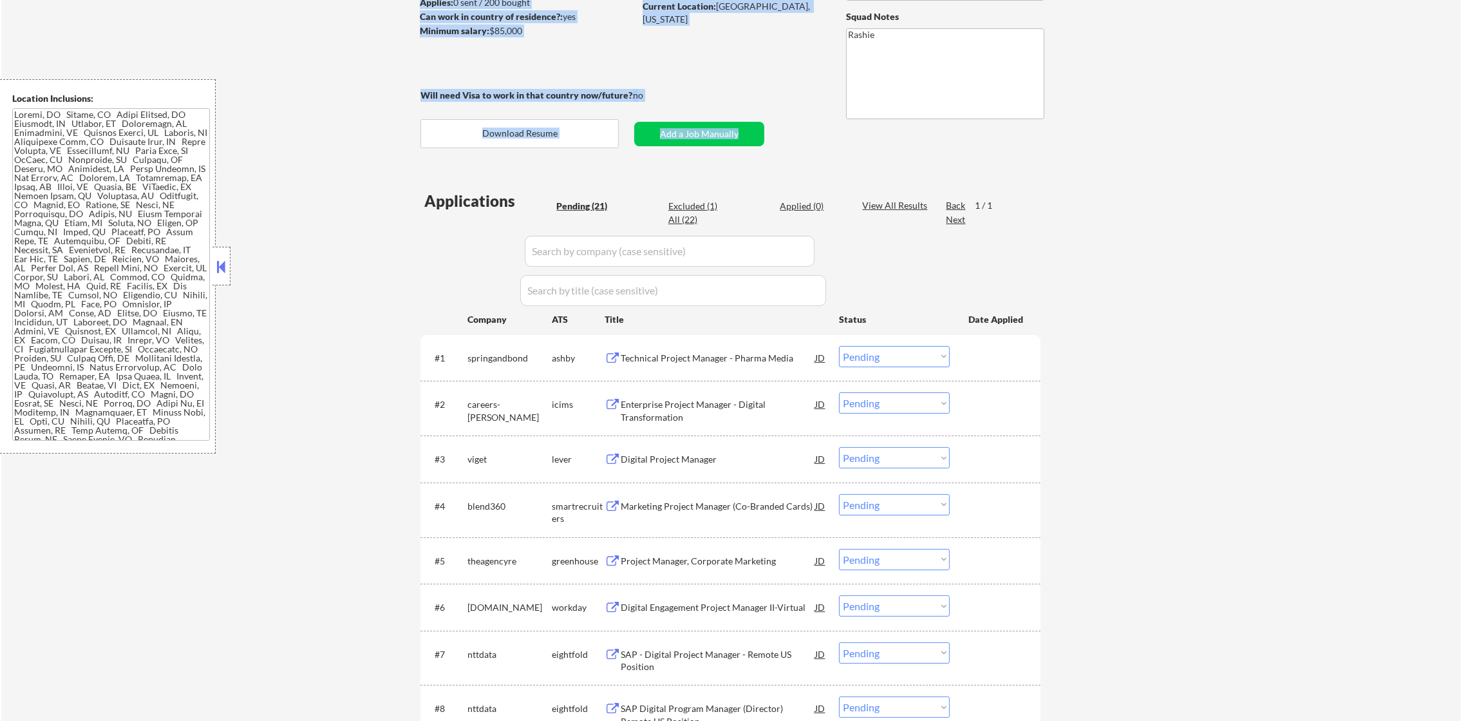
click at [743, 127] on div "← Return to /applysquad Mailslurp Inbox Job Search Builder Monica Omoijuanfo Us…" at bounding box center [731, 634] width 643 height 1570
click at [743, 127] on button "Add a Job Manually" at bounding box center [699, 134] width 130 height 24
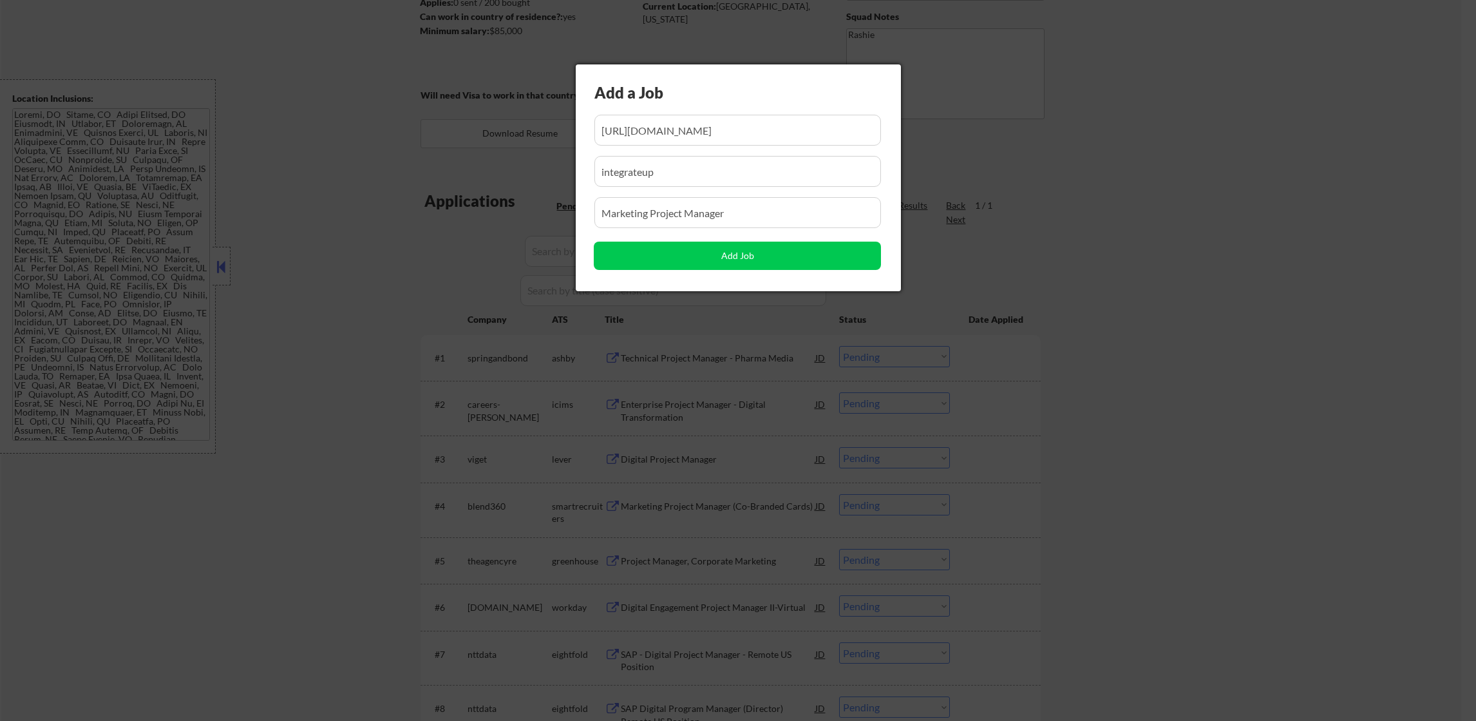
select select ""pending""
drag, startPoint x: 744, startPoint y: 204, endPoint x: 604, endPoint y: 211, distance: 139.9
click at [536, 211] on body "← Return to /applysquad Mailslurp Inbox Job Search Builder Monica Omoijuanfo Us…" at bounding box center [738, 157] width 1476 height 721
paste input "Marketing Project Coordinator"
type input "Marketing Project Coordinator"
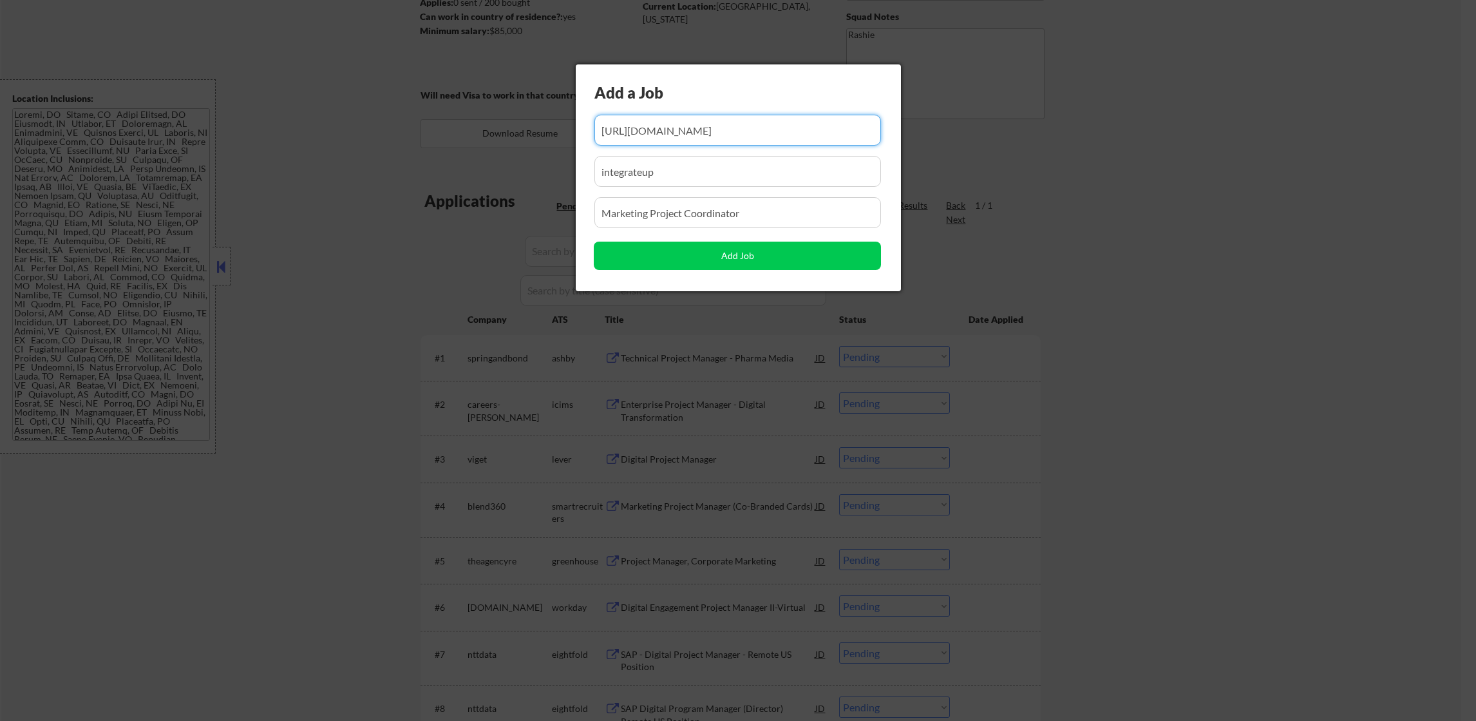
click at [720, 124] on input "input" at bounding box center [737, 130] width 287 height 31
paste input "https://collectorsuniverse.wd1.myworkdayjobs.com/collectors/job/US-Remote---Los…"
drag, startPoint x: 699, startPoint y: 130, endPoint x: 337, endPoint y: 115, distance: 362.3
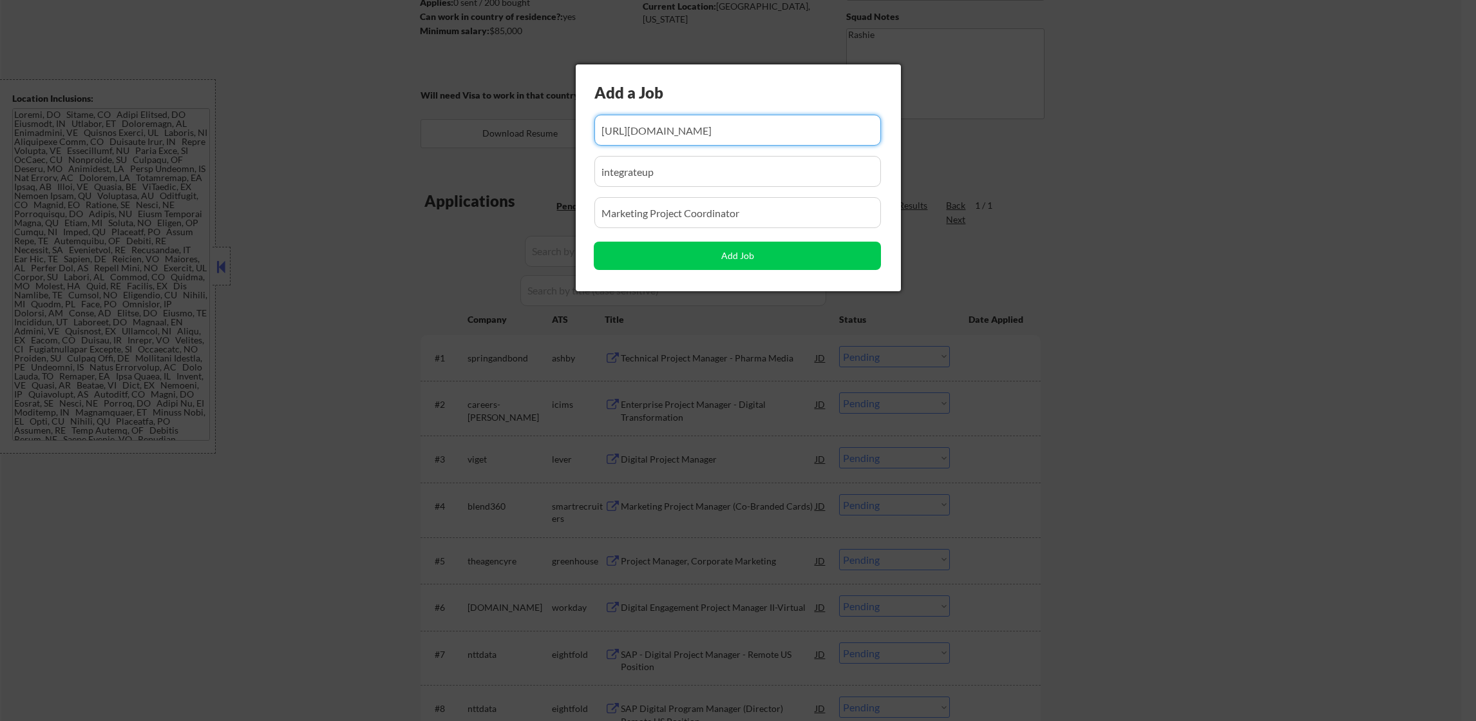
click at [343, 116] on body "← Return to /applysquad Mailslurp Inbox Job Search Builder Monica Omoijuanfo Us…" at bounding box center [738, 157] width 1476 height 721
type input "https://collectorsuniverse.wd1.myworkdayjobs.com/collectors/job/US-Remote---Los…"
drag, startPoint x: 694, startPoint y: 155, endPoint x: 261, endPoint y: 155, distance: 432.8
click at [284, 155] on body "← Return to /applysquad Mailslurp Inbox Job Search Builder Monica Omoijuanfo Us…" at bounding box center [738, 157] width 1476 height 721
paste input "collectors"
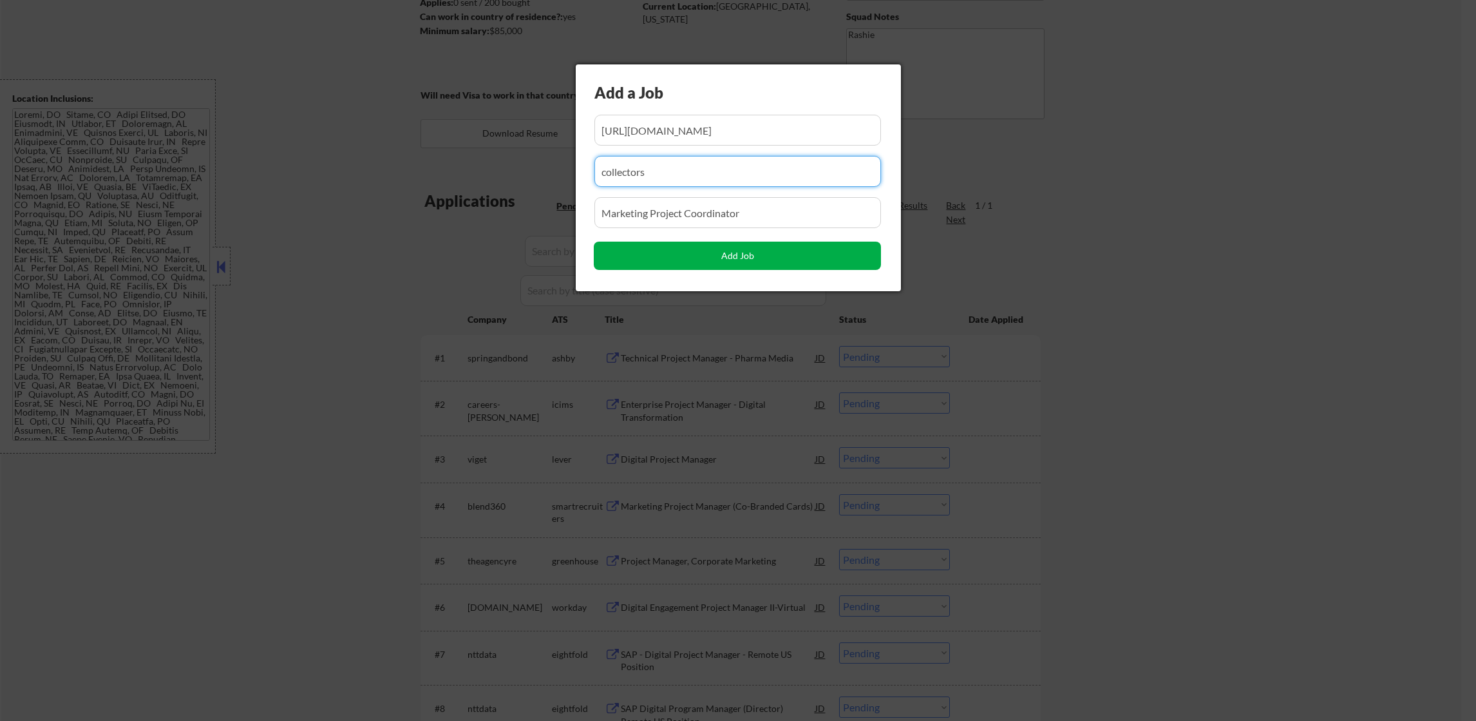
type input "collectors"
click at [732, 258] on button "Add Job" at bounding box center [737, 256] width 287 height 28
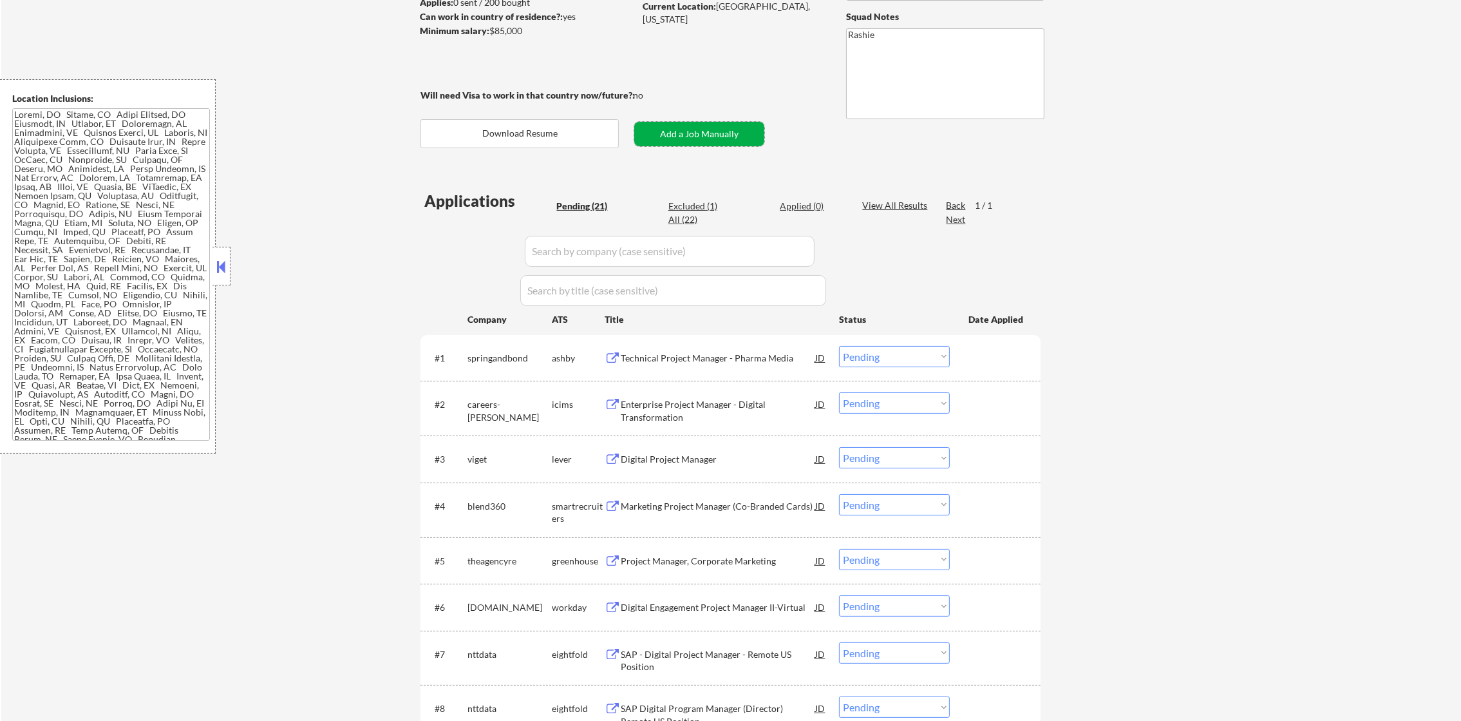
click at [706, 135] on button "Add a Job Manually" at bounding box center [699, 134] width 130 height 24
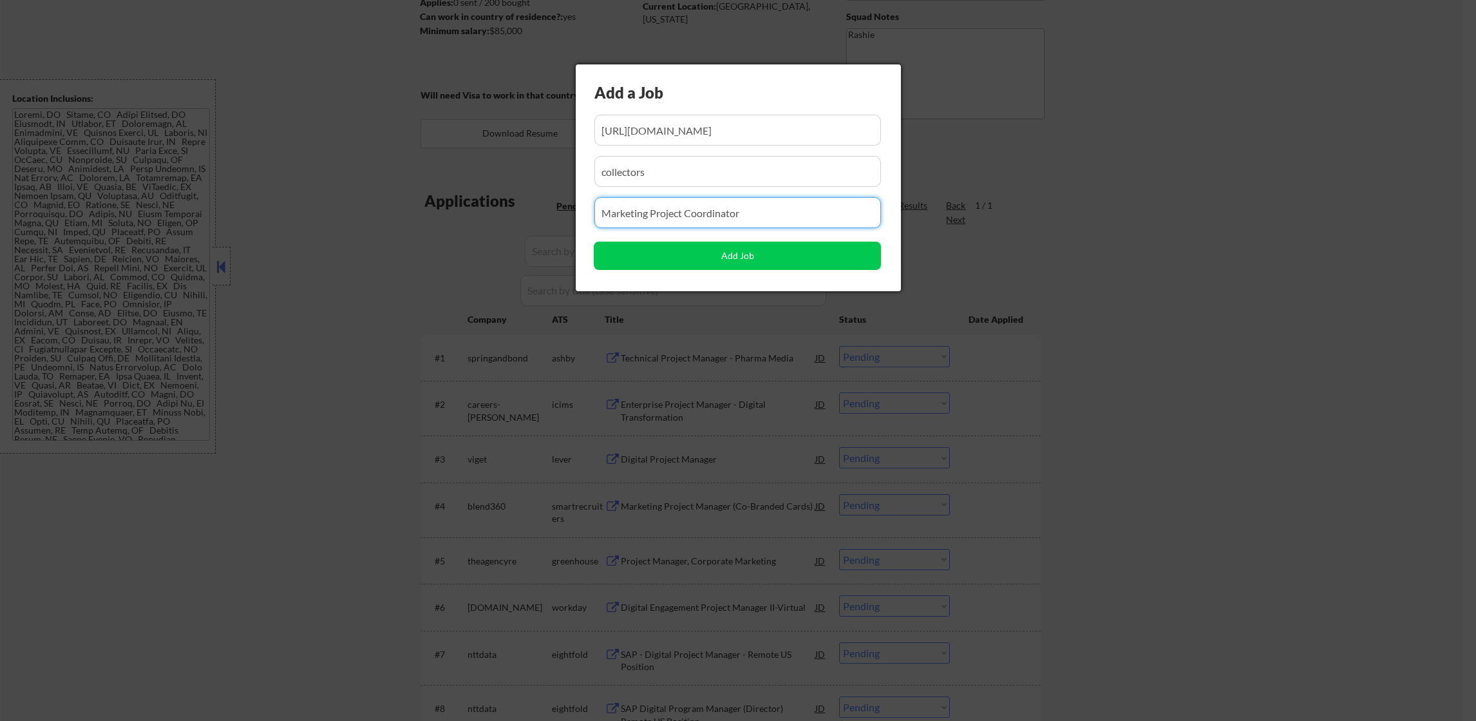
drag, startPoint x: 768, startPoint y: 216, endPoint x: 434, endPoint y: 216, distance: 334.2
click at [434, 216] on body "← Return to /applysquad Mailslurp Inbox Job Search Builder Monica Omoijuanfo Us…" at bounding box center [738, 157] width 1476 height 721
paste input "Marketing Project Manager"
type input "Marketing Project Manager"
click at [708, 132] on input "input" at bounding box center [737, 130] width 287 height 31
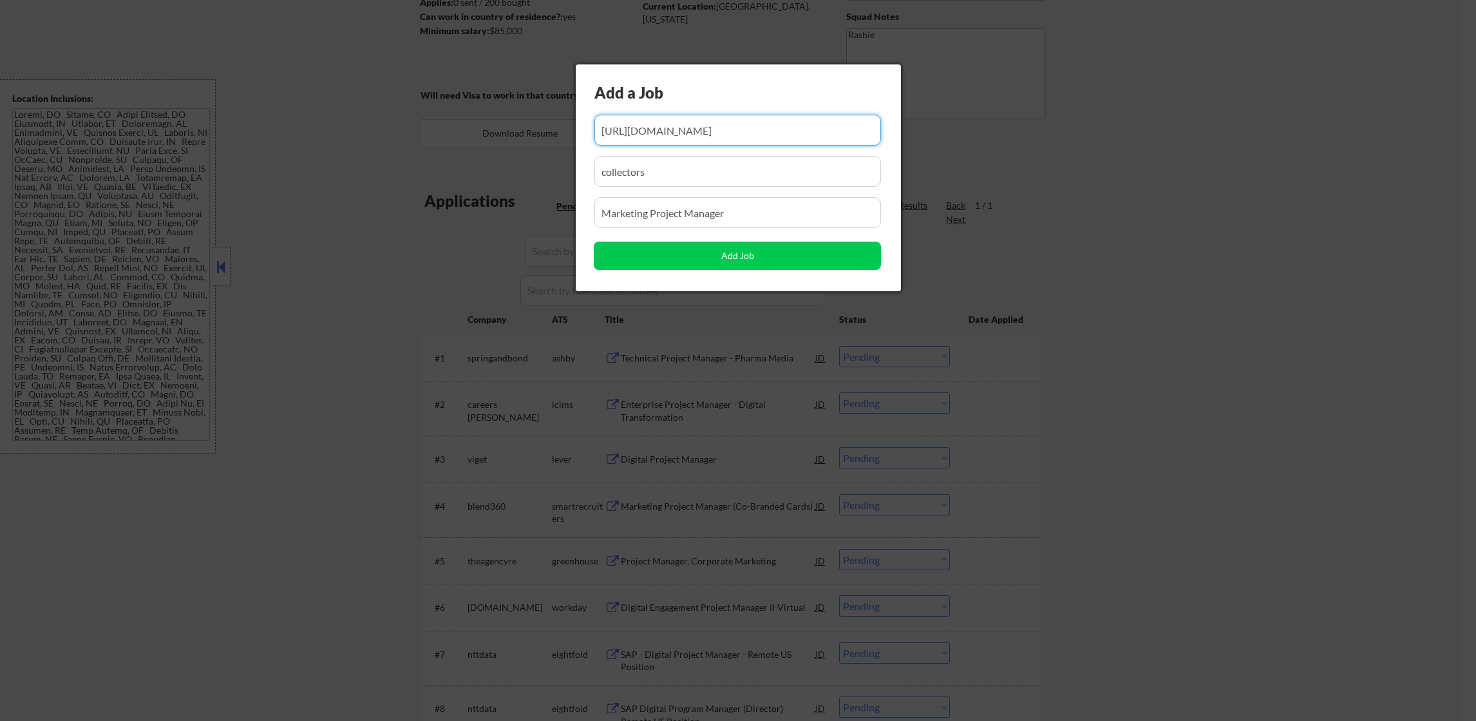
click at [708, 132] on input "input" at bounding box center [737, 130] width 287 height 31
paste input "https://job-boards.greenhouse.io/pingidentity/jobs/8054659002"
click at [750, 125] on input "input" at bounding box center [737, 130] width 287 height 31
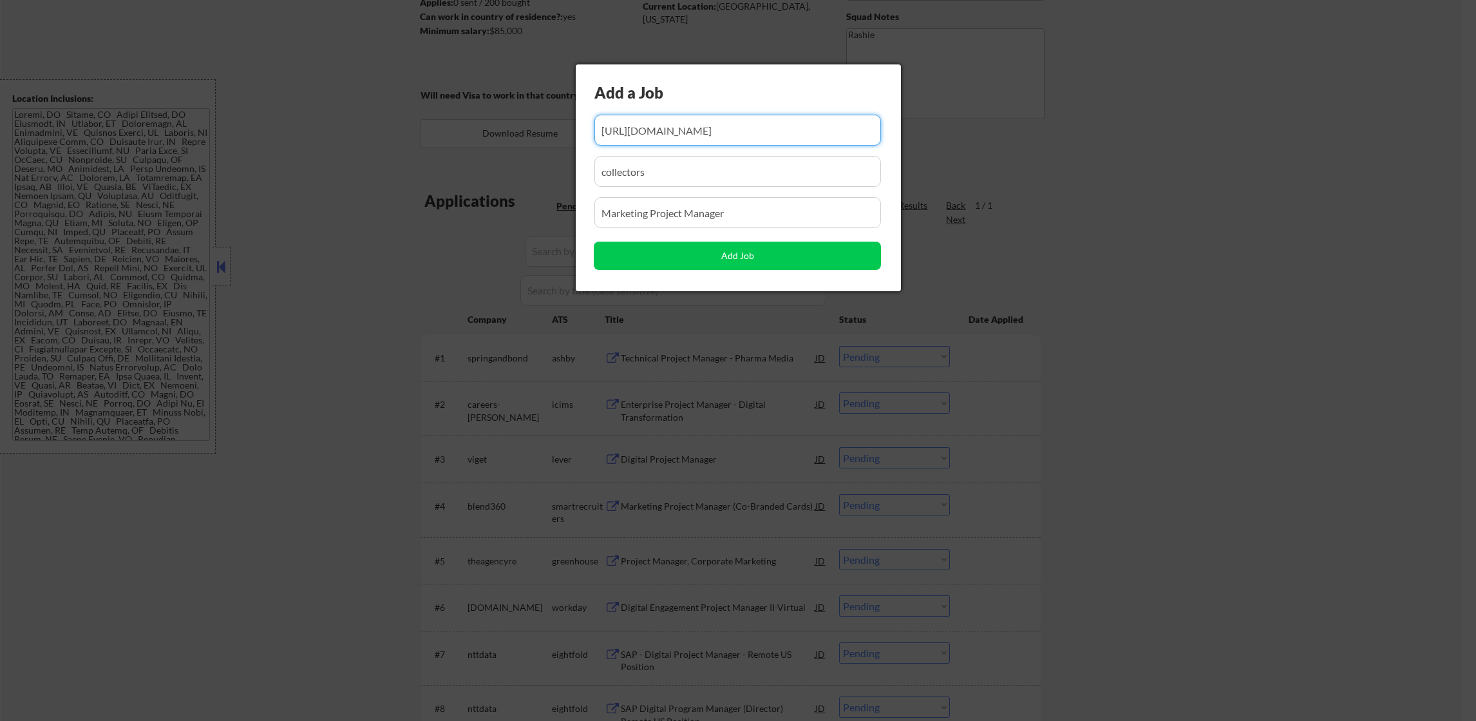
click at [750, 125] on input "input" at bounding box center [737, 130] width 287 height 31
type input "https://job-boards.greenhouse.io/pingidentity/jobs/8054659002"
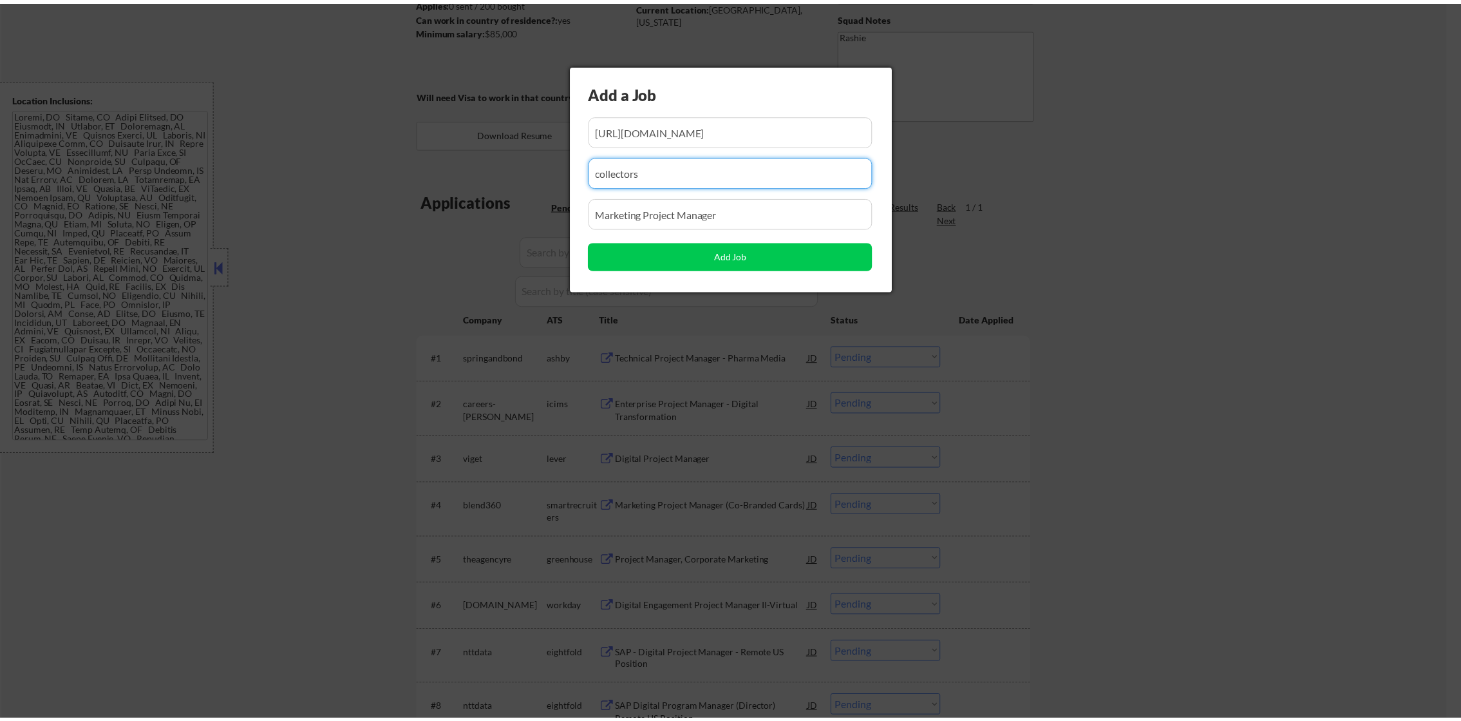
scroll to position [0, 0]
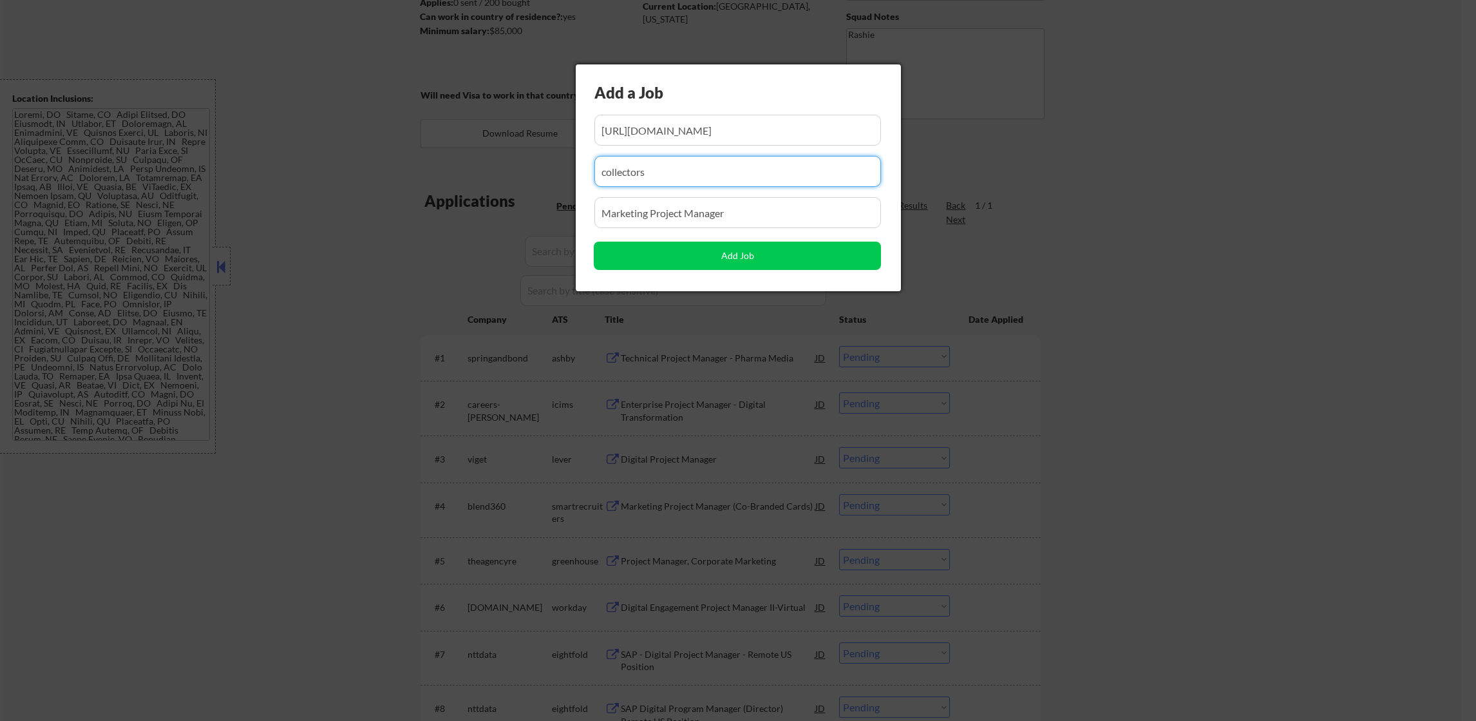
drag, startPoint x: 717, startPoint y: 162, endPoint x: 497, endPoint y: 175, distance: 220.6
click at [498, 175] on body "← Return to /applysquad Mailslurp Inbox Job Search Builder Monica Omoijuanfo Us…" at bounding box center [738, 157] width 1476 height 721
paste input "pingidentity"
type input "pingidentity"
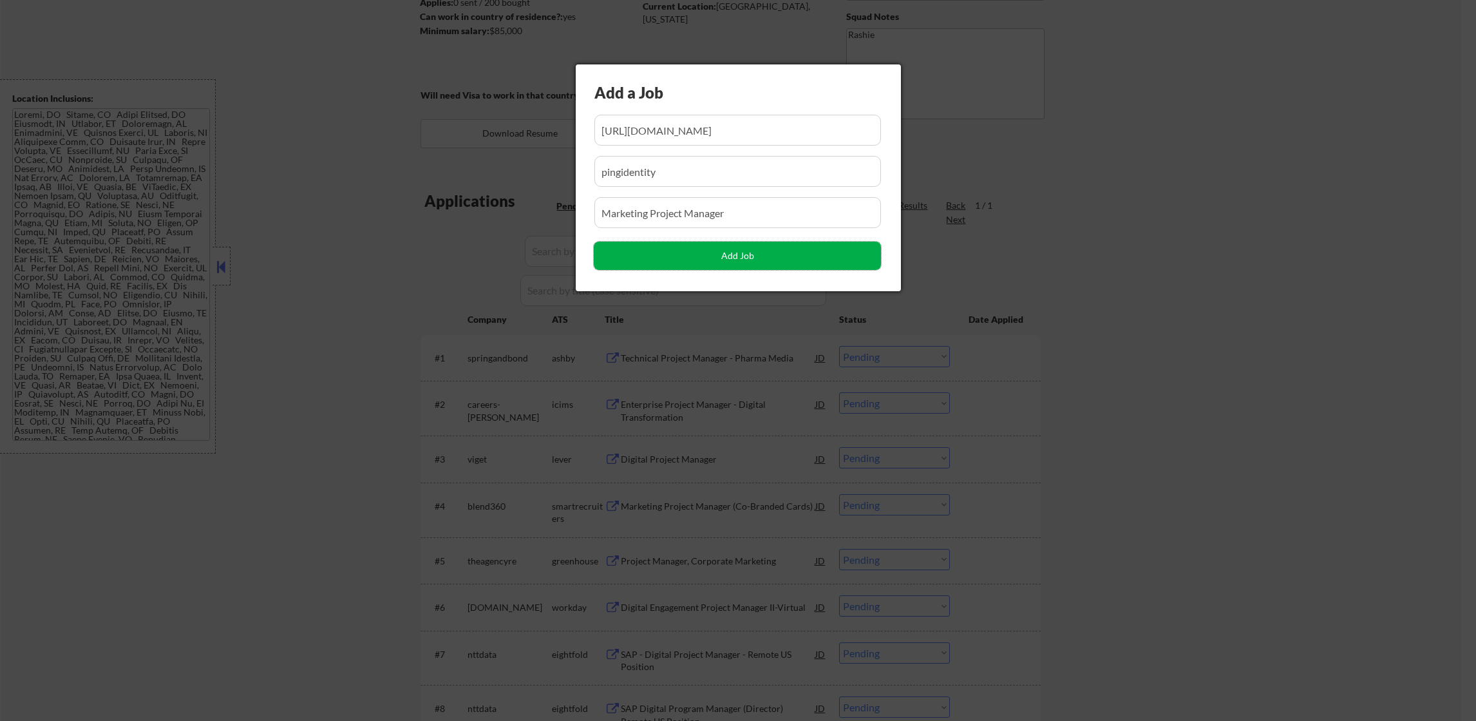
click at [664, 248] on button "Add Job" at bounding box center [737, 256] width 287 height 28
select select ""pending""
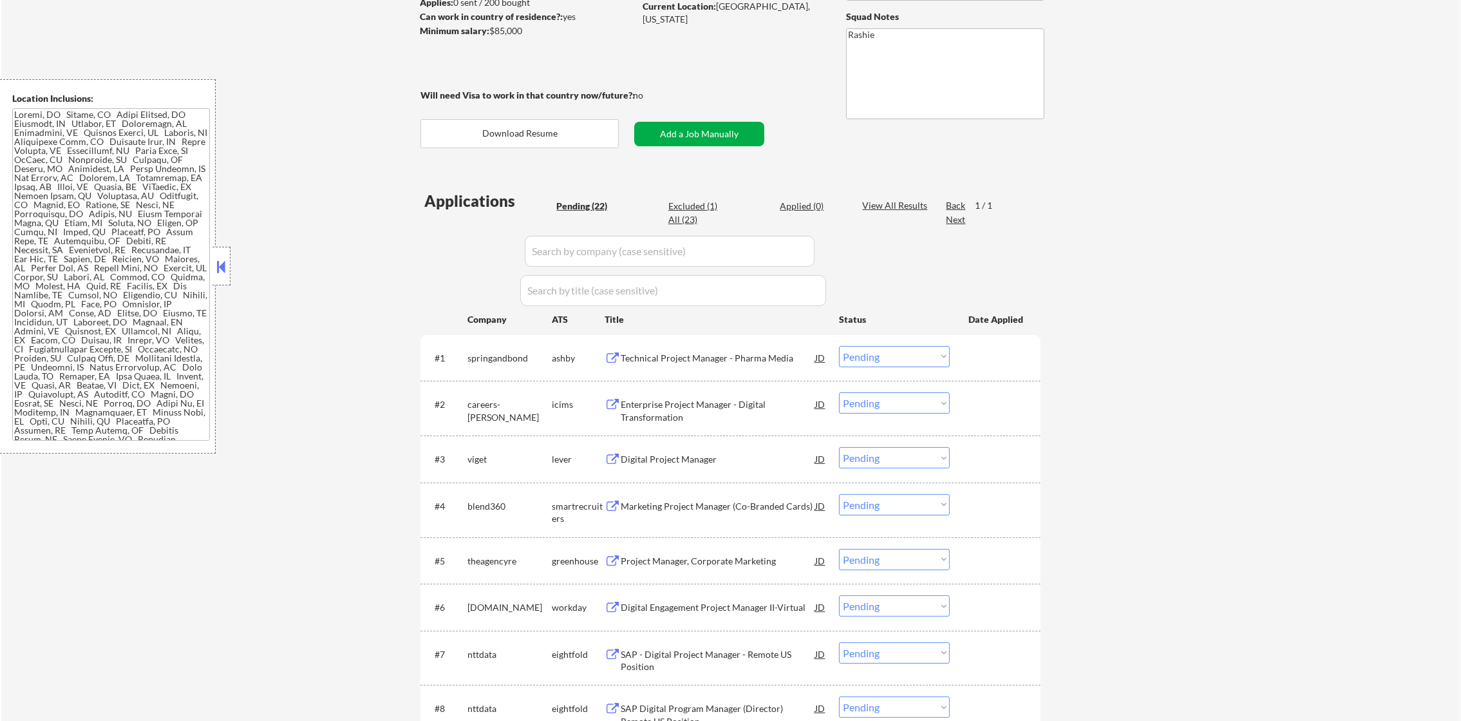
click at [727, 129] on button "Add a Job Manually" at bounding box center [699, 134] width 130 height 24
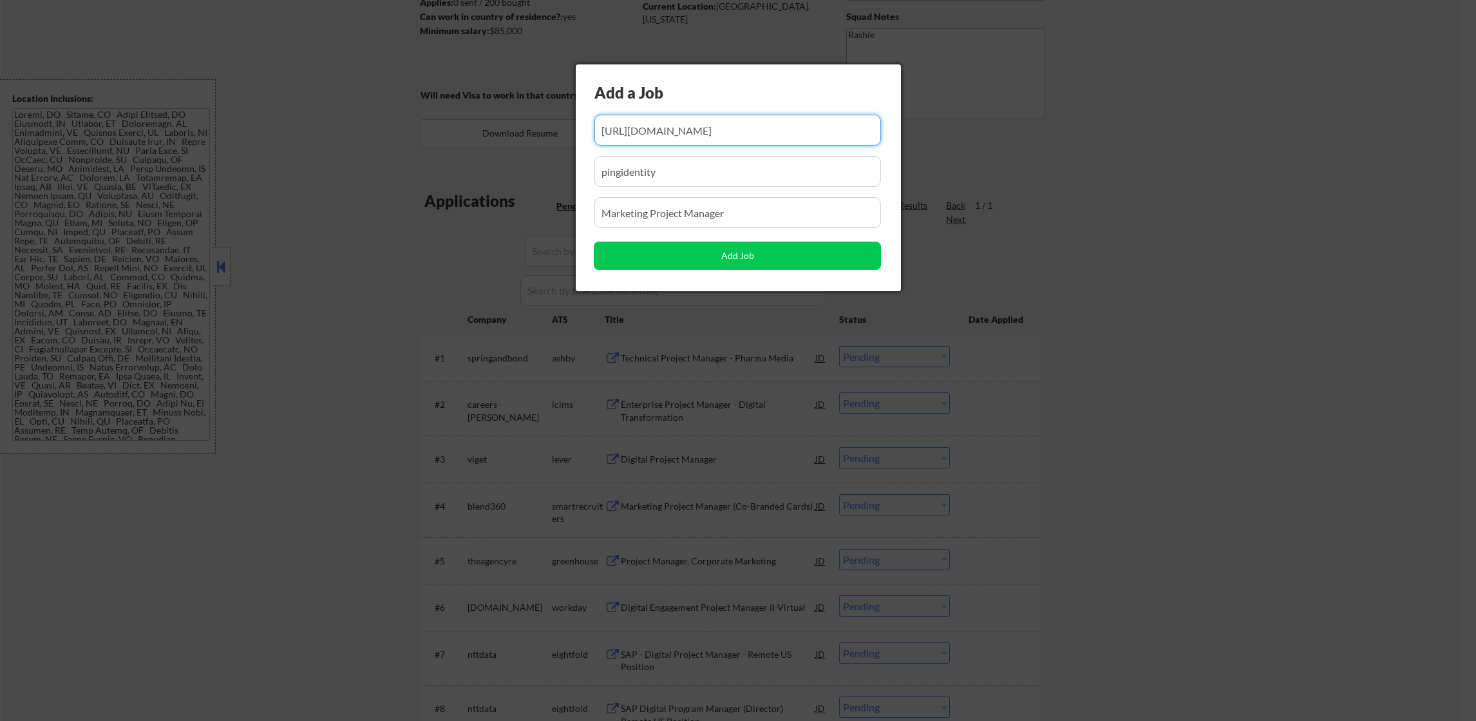
click at [424, 163] on div at bounding box center [738, 360] width 1476 height 721
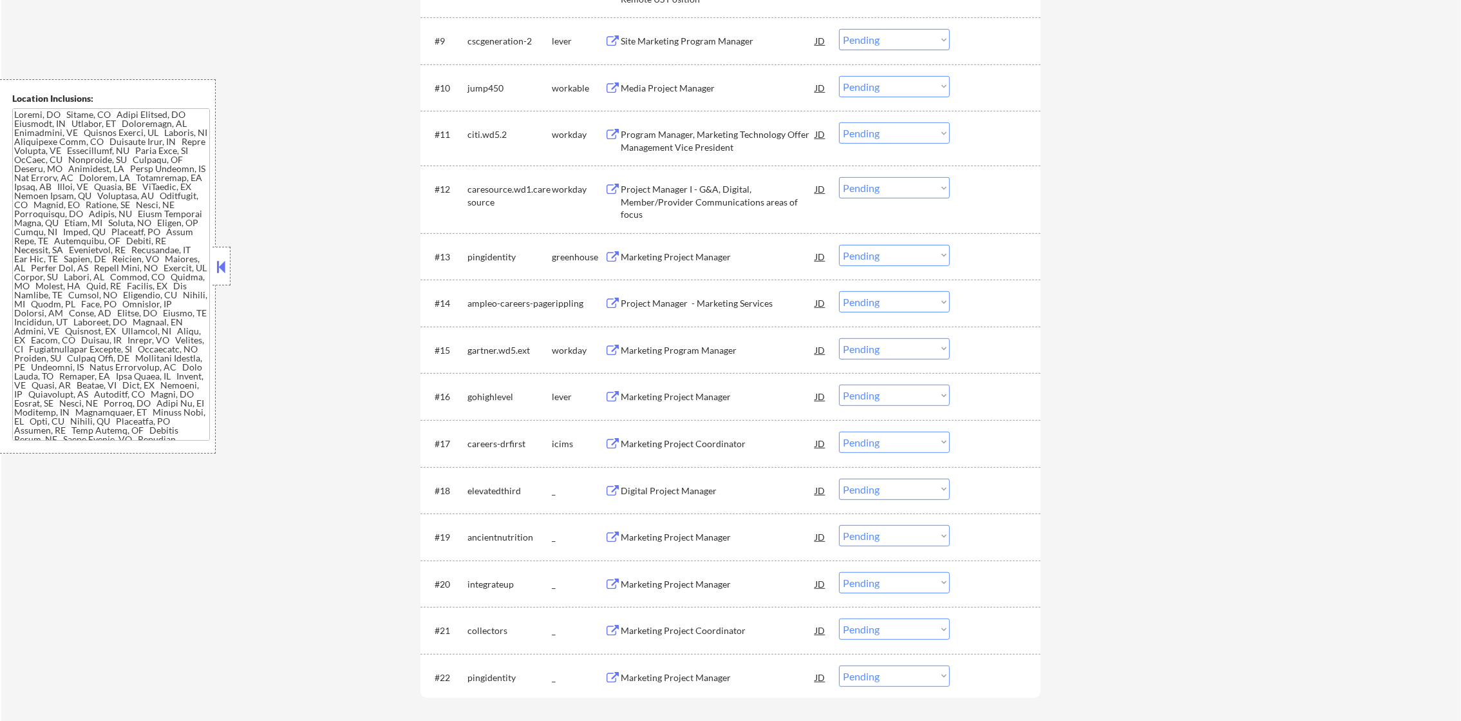
scroll to position [1040, 0]
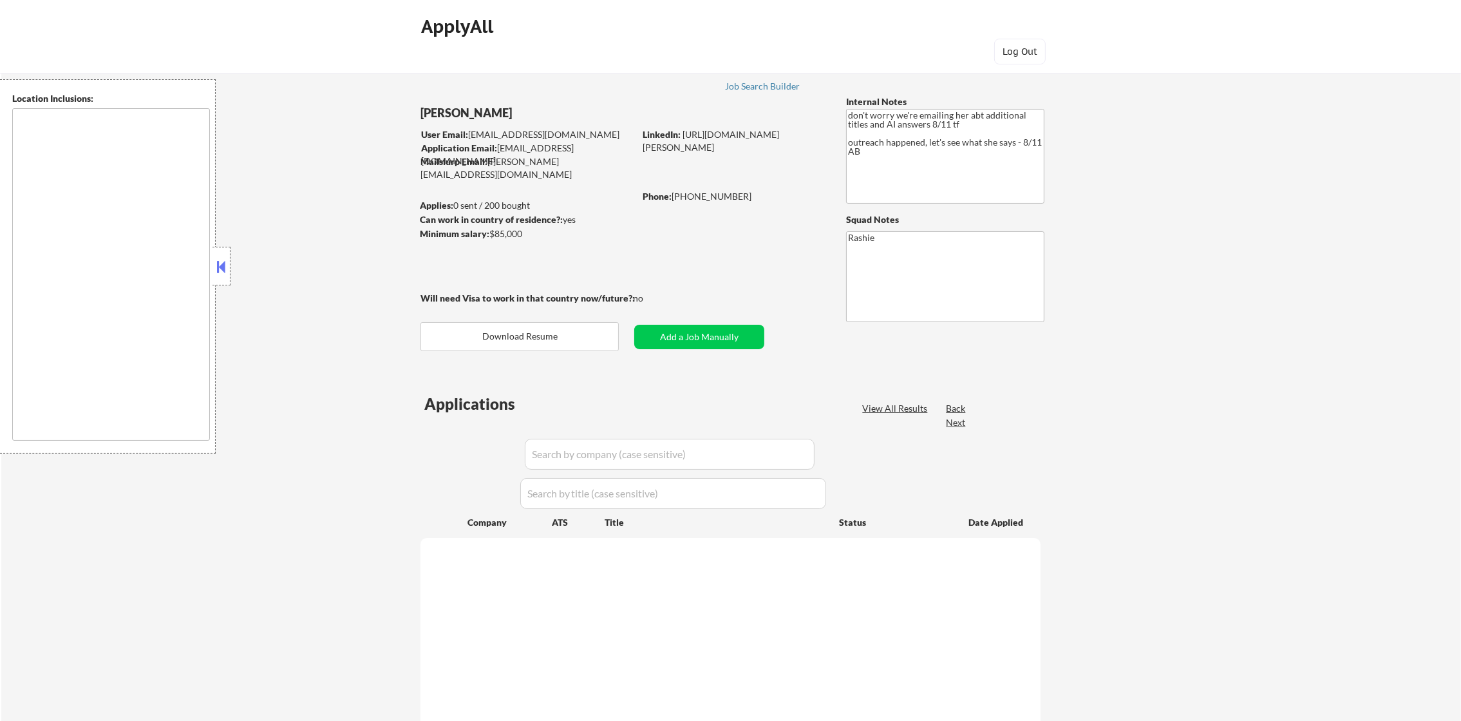
type textarea "[GEOGRAPHIC_DATA], [GEOGRAPHIC_DATA] [GEOGRAPHIC_DATA], [GEOGRAPHIC_DATA] [GEOG…"
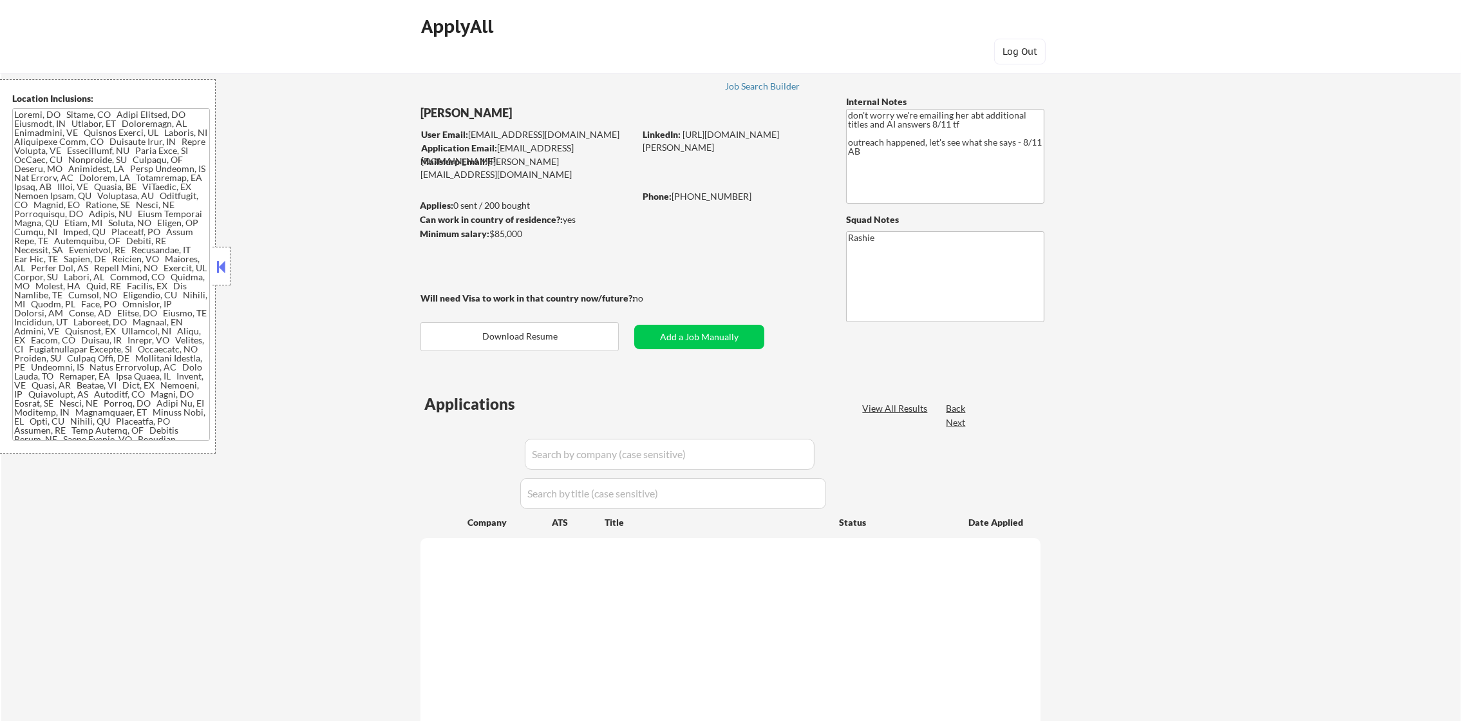
select select ""pending""
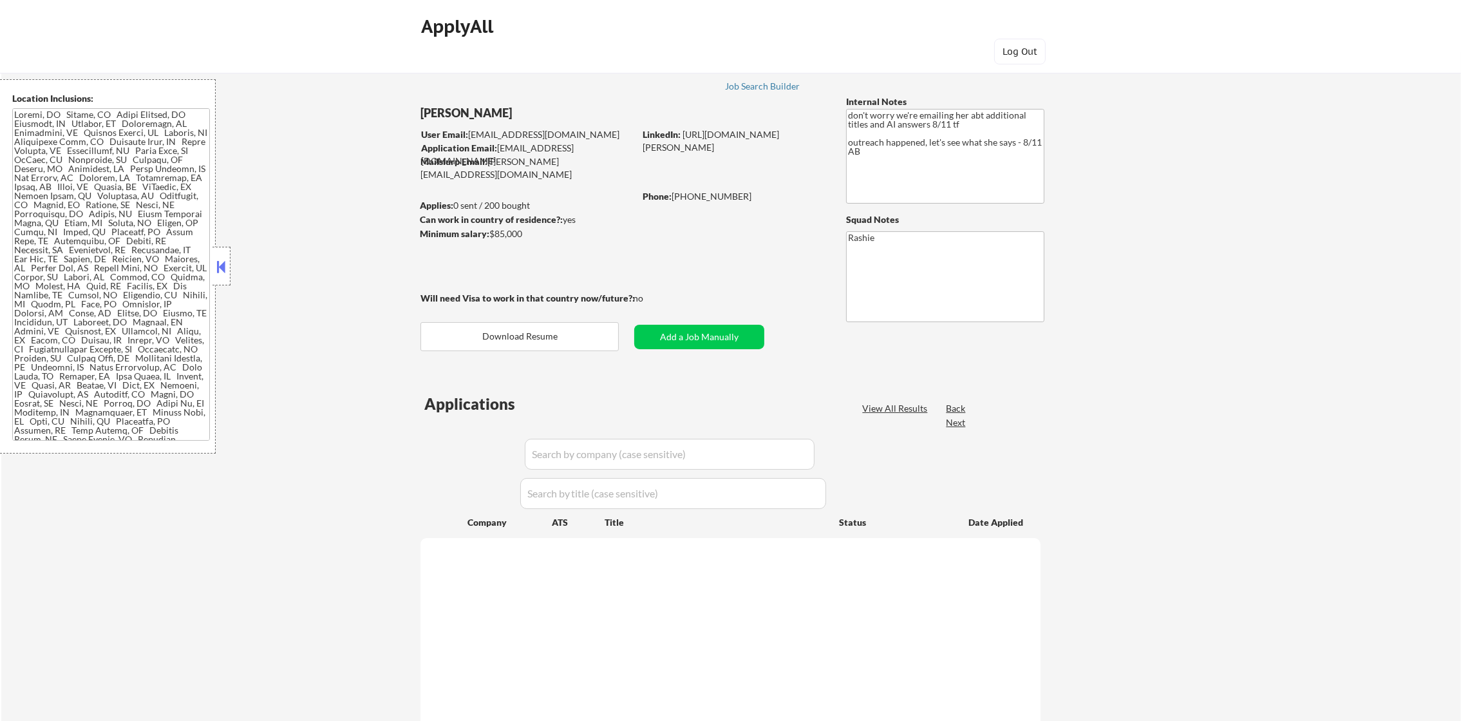
select select ""pending""
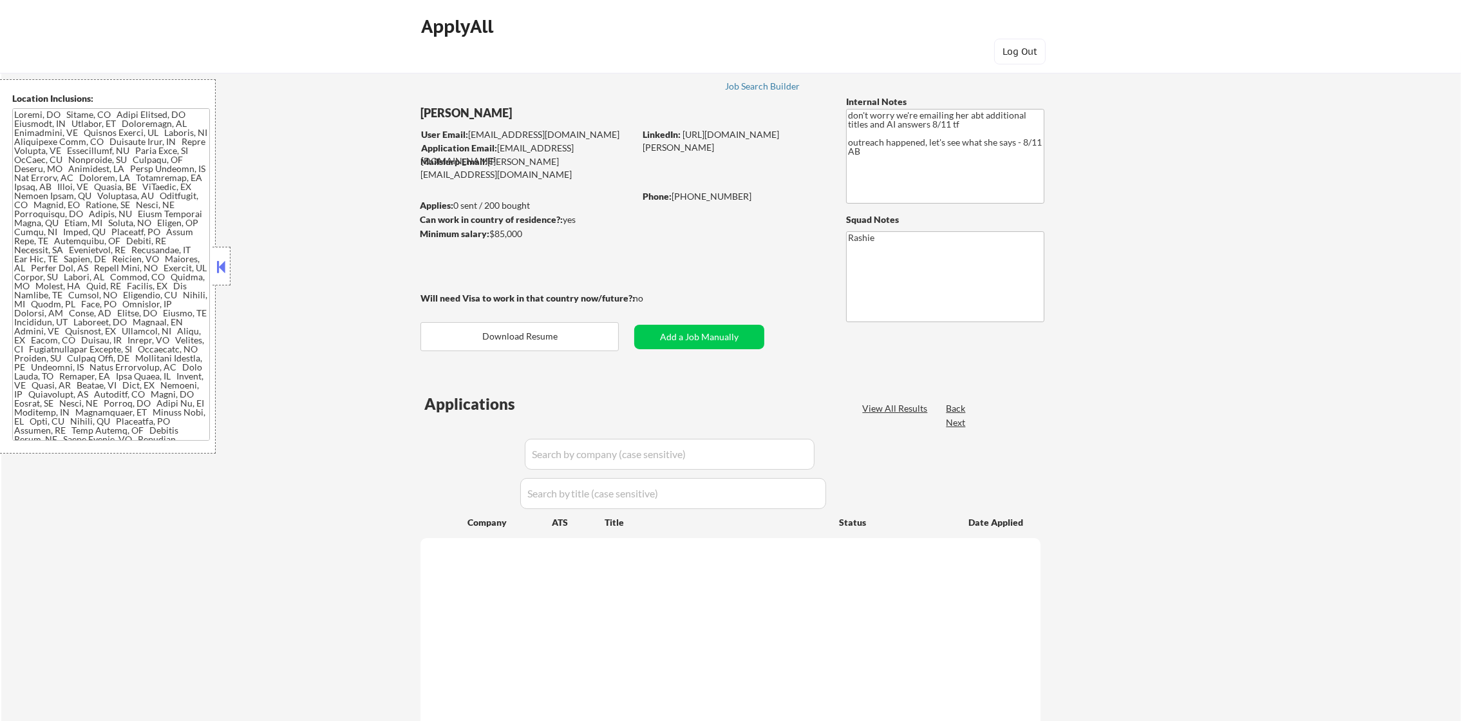
select select ""pending""
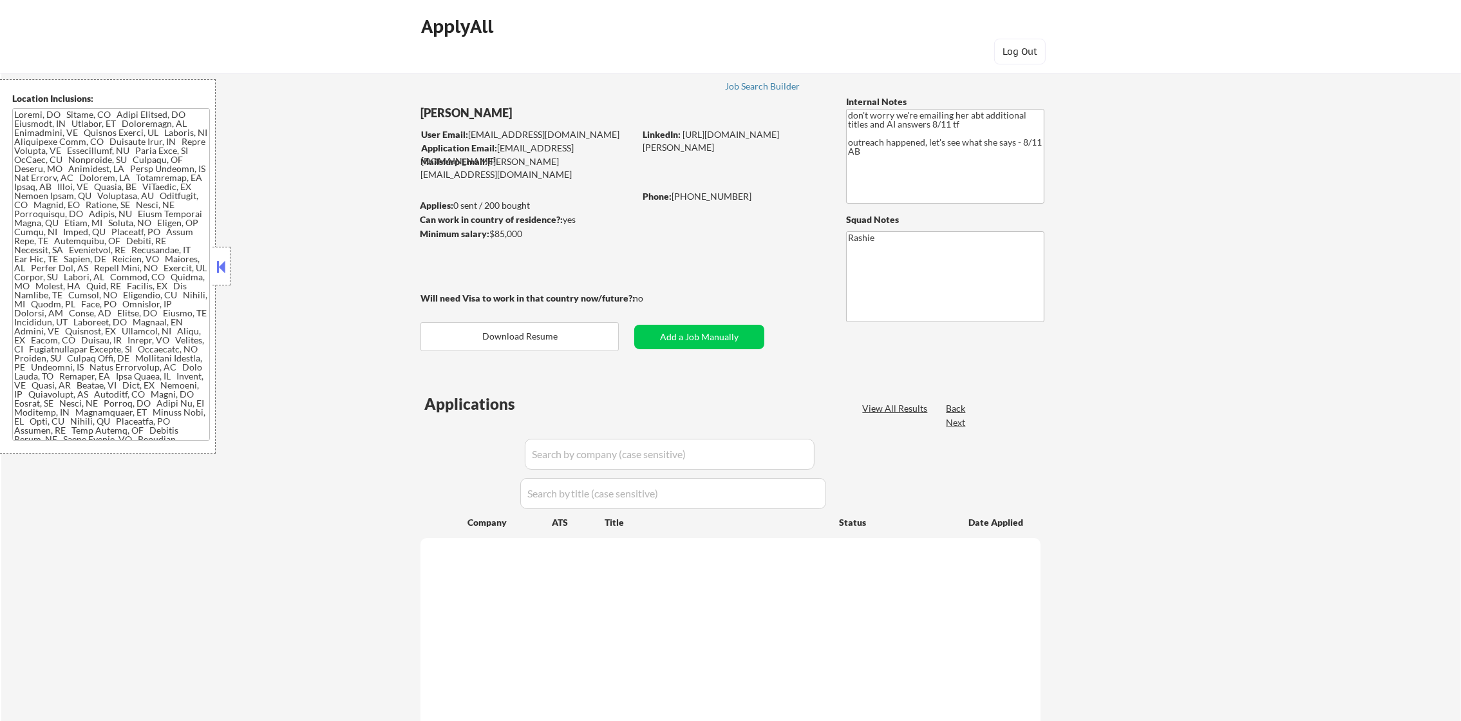
select select ""pending""
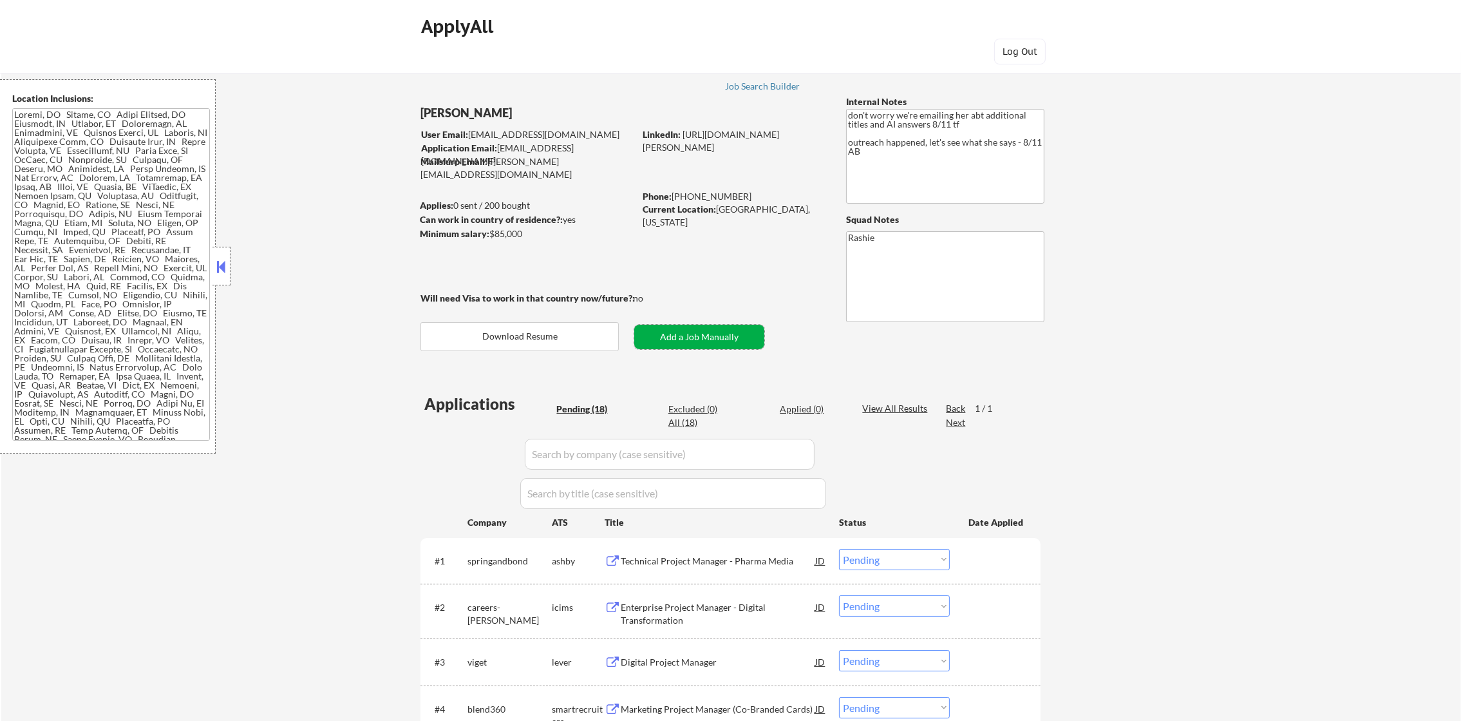
click at [679, 346] on button "Add a Job Manually" at bounding box center [699, 337] width 130 height 24
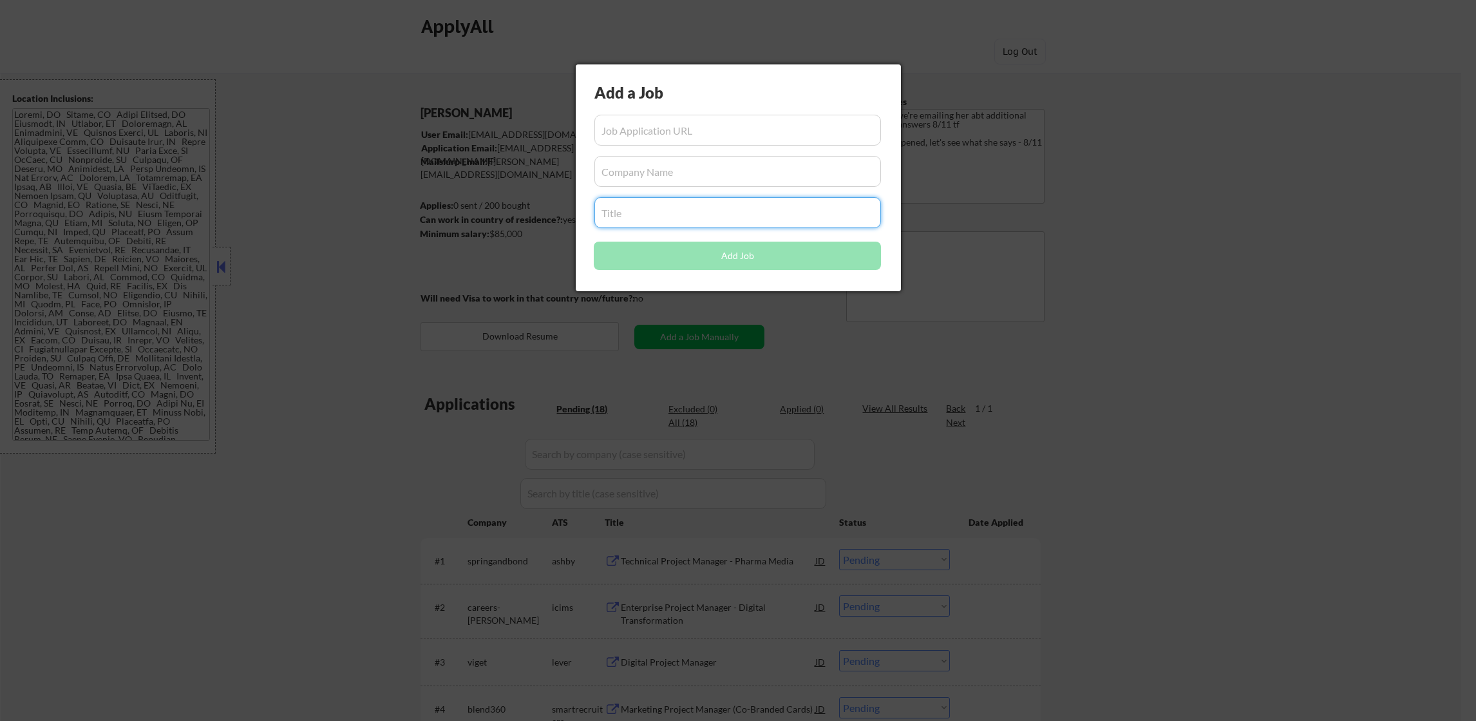
click at [650, 205] on input "input" at bounding box center [737, 212] width 287 height 31
paste input "Digital Project Manager"
type input "Digital Project Manager"
paste input "https://elevatedthird.applytojob.com/apply/jpvoJDlnnk/Digital-Project-Manager"
click at [725, 123] on input "input" at bounding box center [737, 130] width 287 height 31
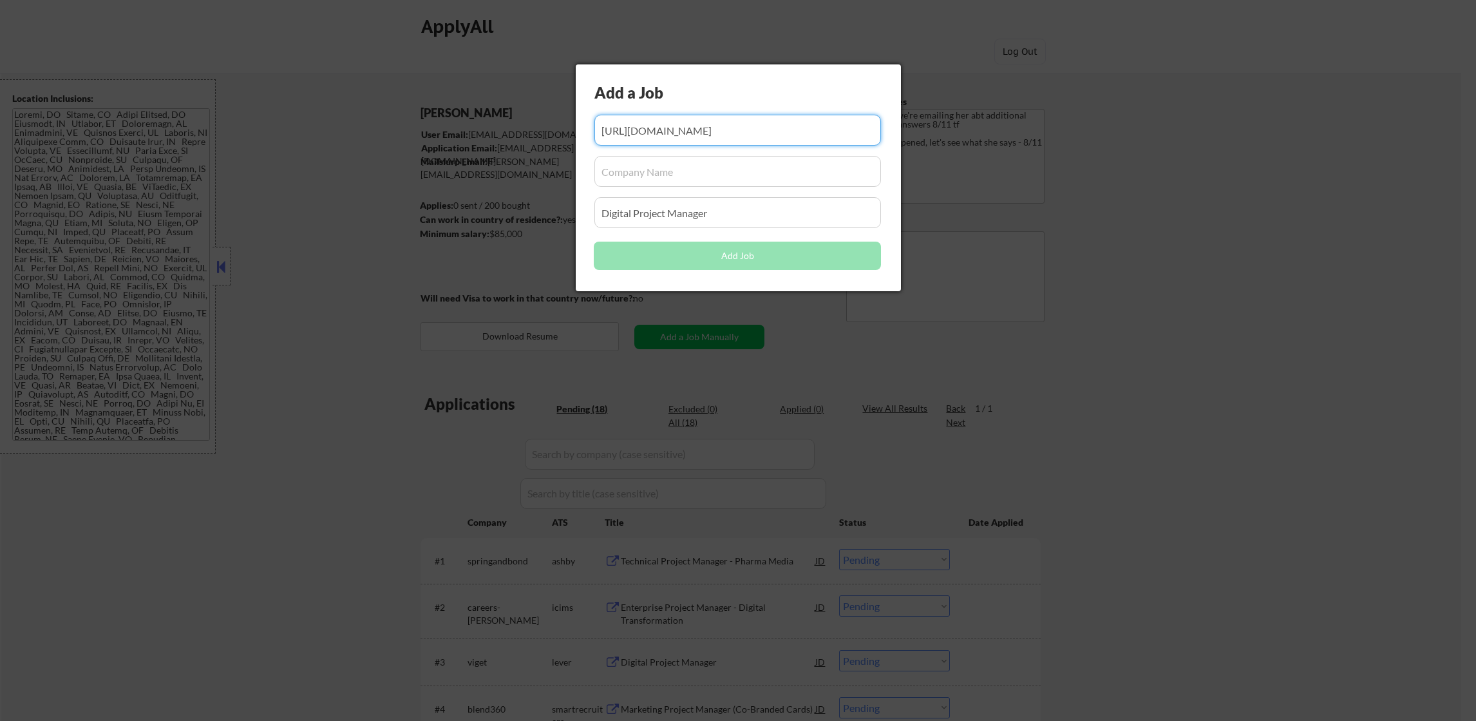
drag, startPoint x: 654, startPoint y: 127, endPoint x: 463, endPoint y: 132, distance: 191.3
click at [436, 136] on body "← Return to /applysquad Mailslurp Inbox Job Search Builder Monica Omoijuanfo Us…" at bounding box center [738, 360] width 1476 height 721
click at [607, 132] on input "input" at bounding box center [737, 130] width 287 height 31
click at [662, 119] on input "input" at bounding box center [737, 130] width 287 height 31
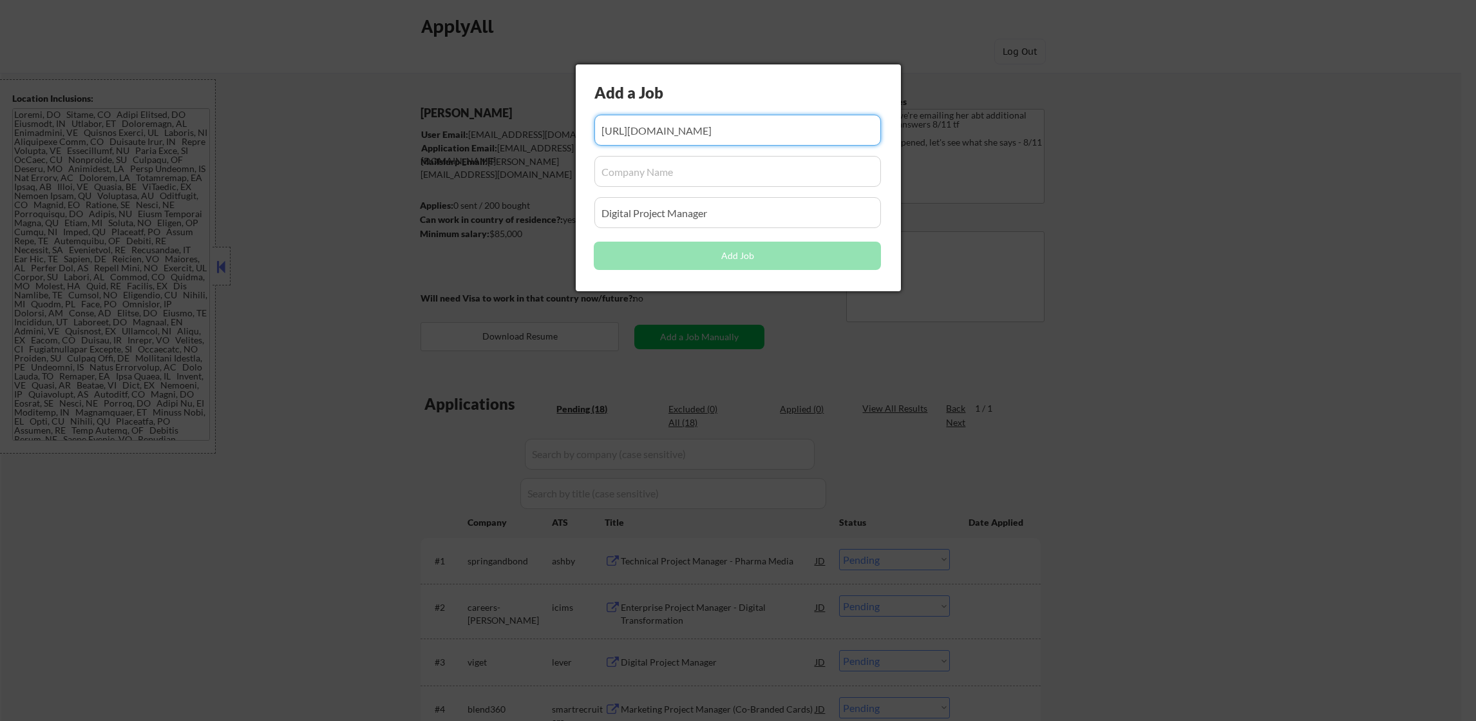
type input "https://elevatedthird.applytojob.com/apply/jpvoJDlnnk/Digital-Project-Manager"
click at [634, 165] on input "input" at bounding box center [737, 171] width 287 height 31
paste input "elevatedthird"
click at [700, 169] on input "input" at bounding box center [737, 171] width 287 height 31
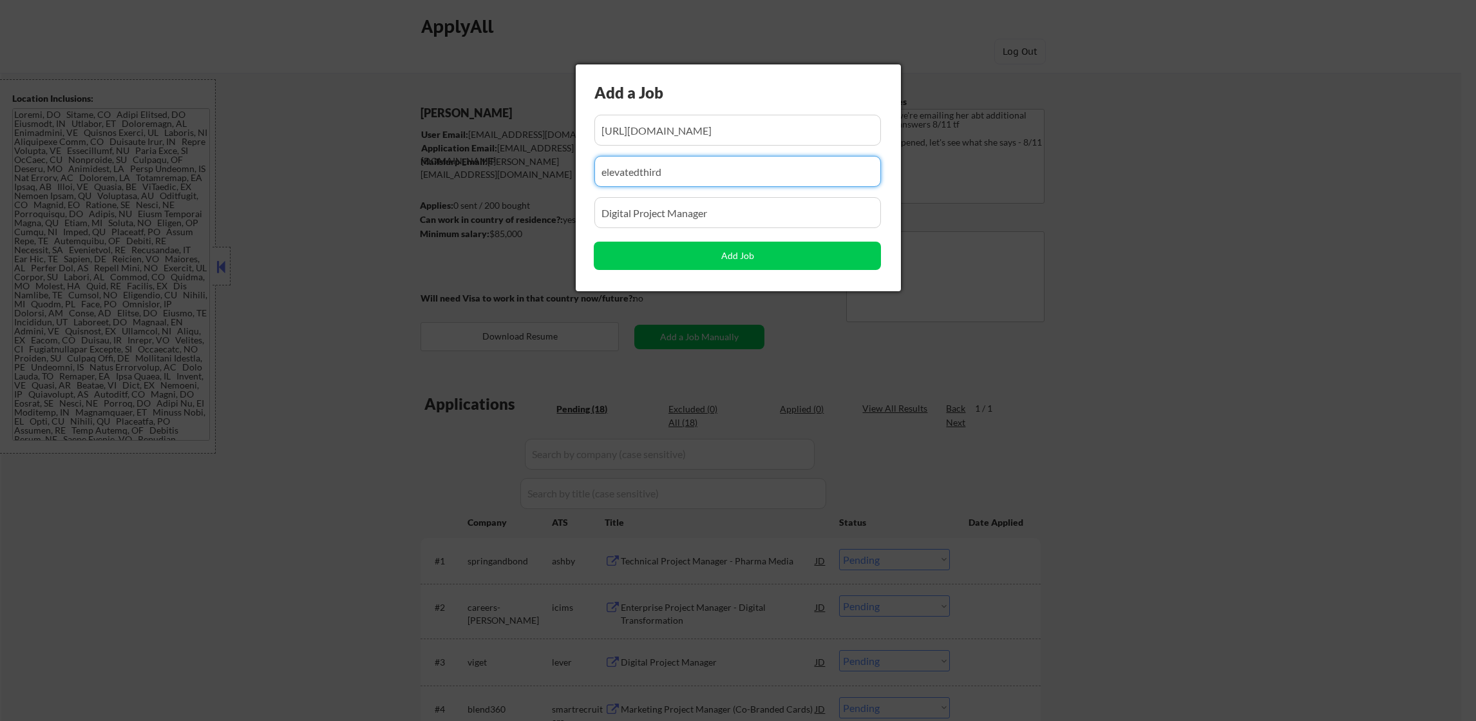
type input "elevatedthird"
click at [717, 213] on input "input" at bounding box center [737, 212] width 287 height 31
click at [703, 278] on div "Add a Job Add Job" at bounding box center [738, 177] width 325 height 227
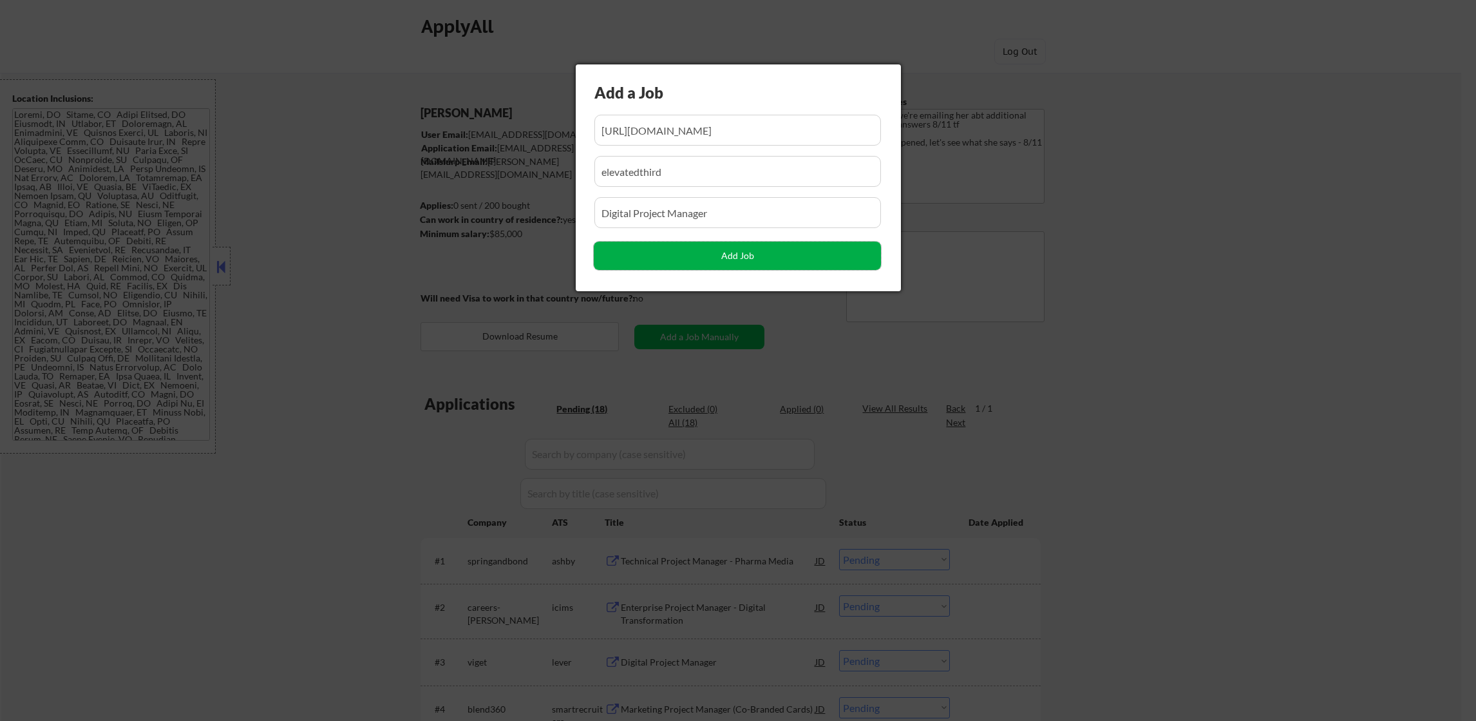
click at [713, 255] on button "Add Job" at bounding box center [737, 256] width 287 height 28
select select ""pending""
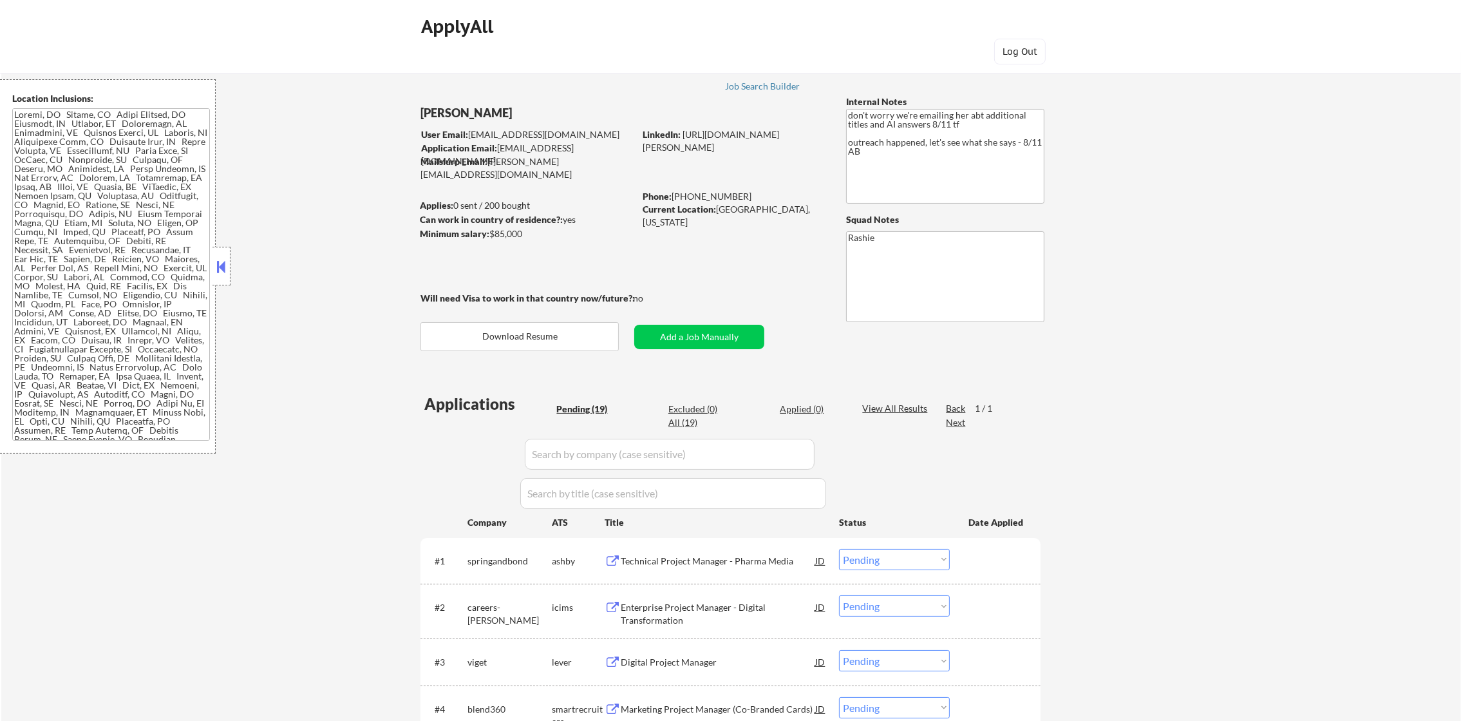
select select ""pending""
click at [674, 329] on button "Add a Job Manually" at bounding box center [699, 337] width 130 height 24
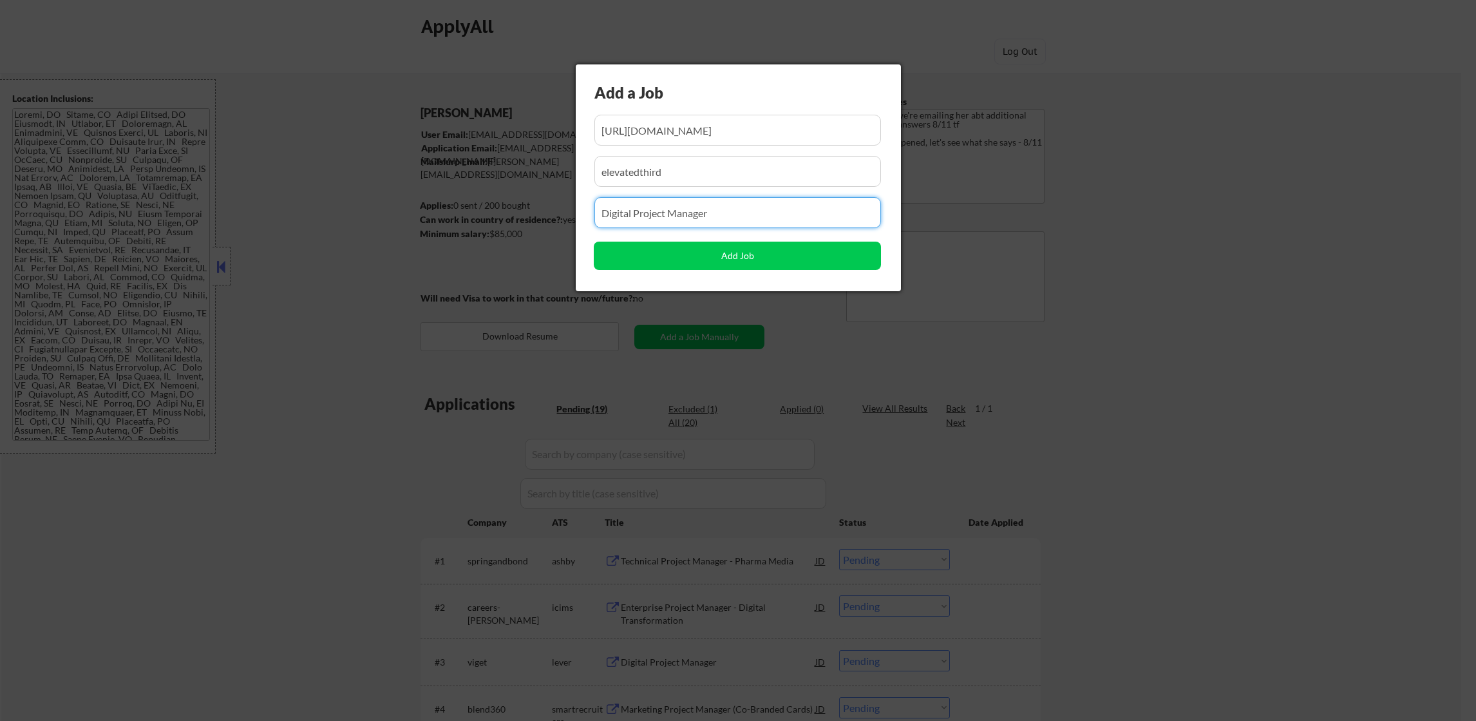
drag, startPoint x: 726, startPoint y: 221, endPoint x: 419, endPoint y: 223, distance: 306.6
click at [432, 223] on body "← Return to /applysquad Mailslurp Inbox Job Search Builder Monica Omoijuanfo Us…" at bounding box center [738, 360] width 1476 height 721
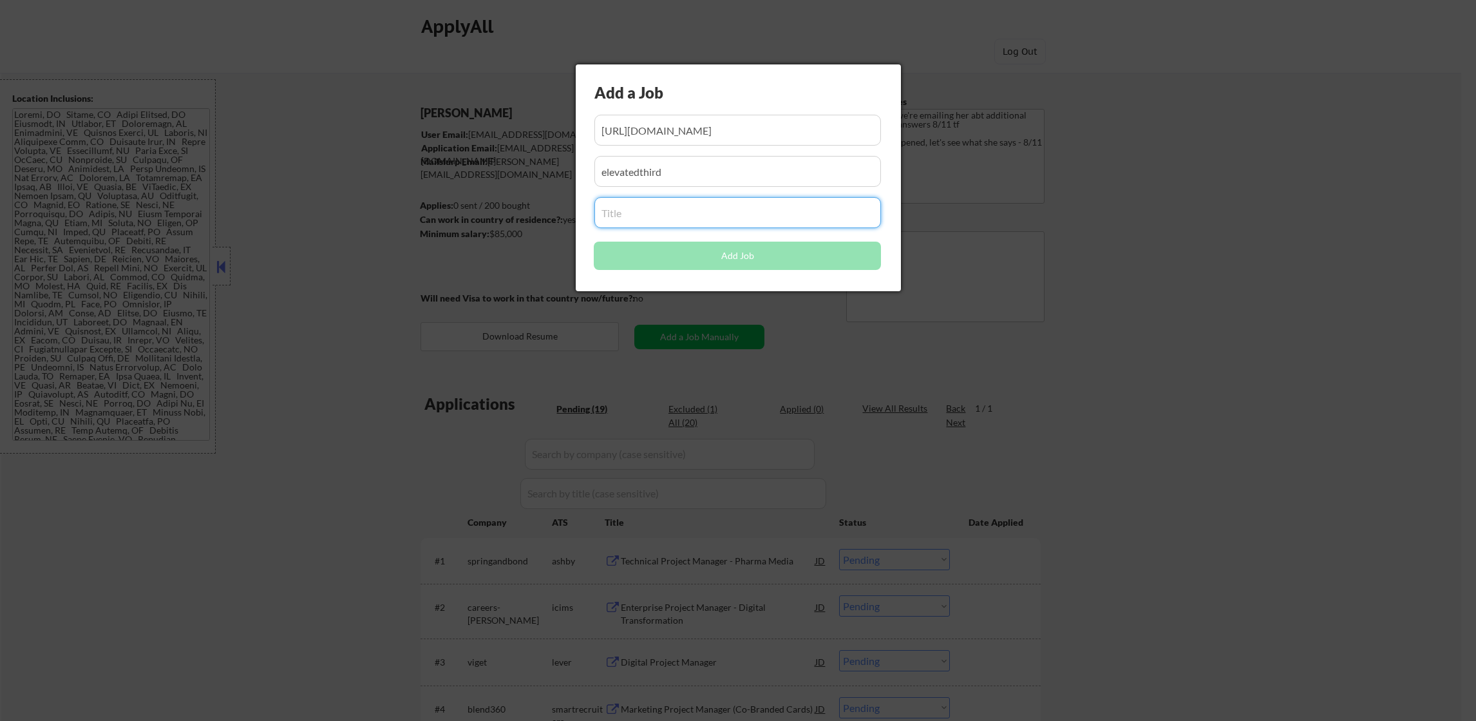
drag, startPoint x: 625, startPoint y: 165, endPoint x: 497, endPoint y: 162, distance: 127.5
click at [494, 165] on body "← Return to /applysquad Mailslurp Inbox Job Search Builder Monica Omoijuanfo Us…" at bounding box center [738, 360] width 1476 height 721
click at [641, 130] on input "input" at bounding box center [737, 130] width 287 height 31
